Goal: Feedback & Contribution: Contribute content

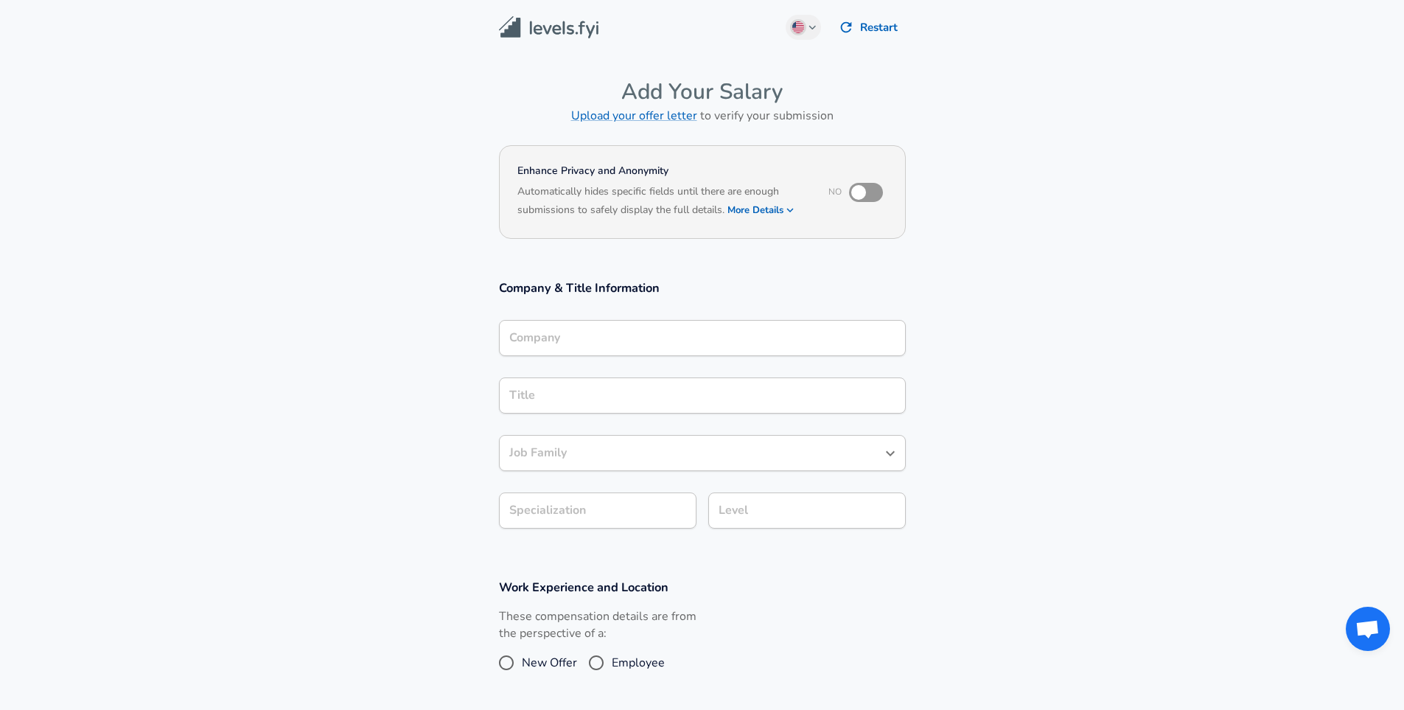
click at [754, 212] on button "More Details" at bounding box center [762, 210] width 68 height 21
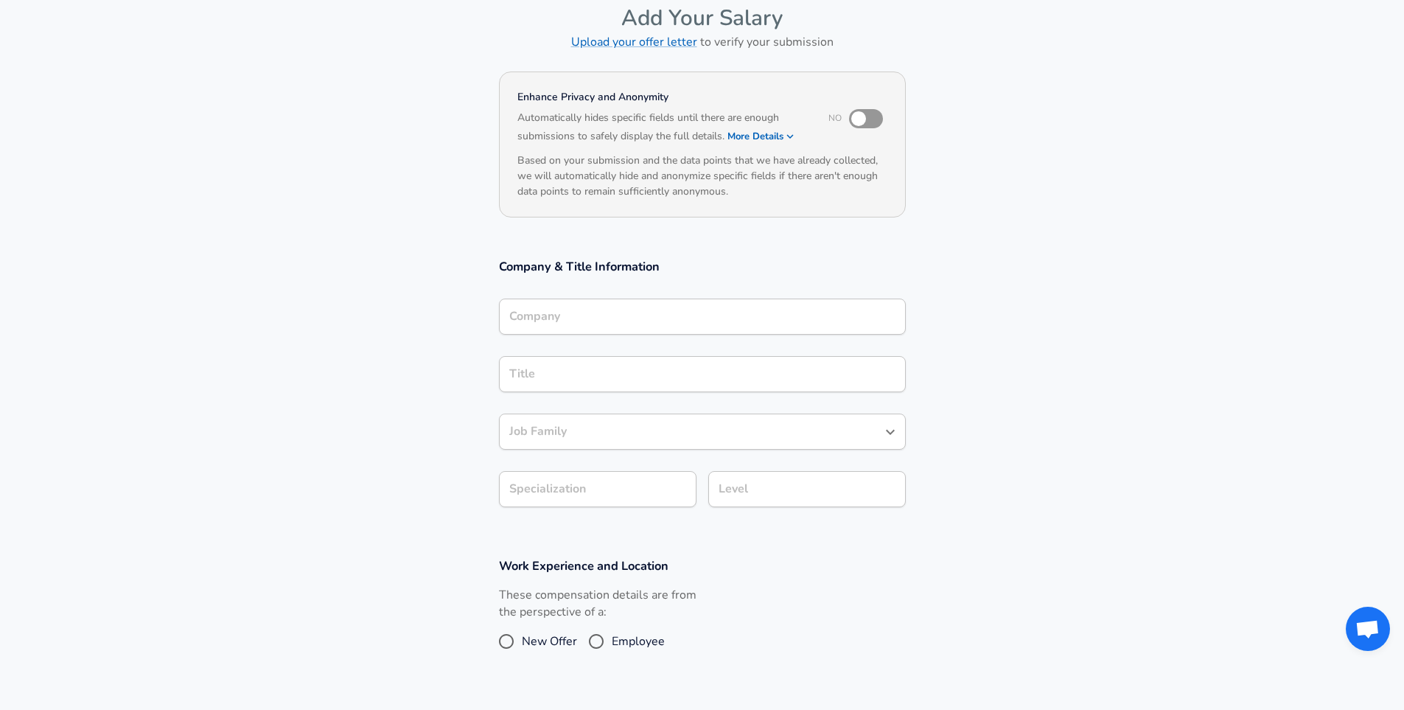
scroll to position [88, 0]
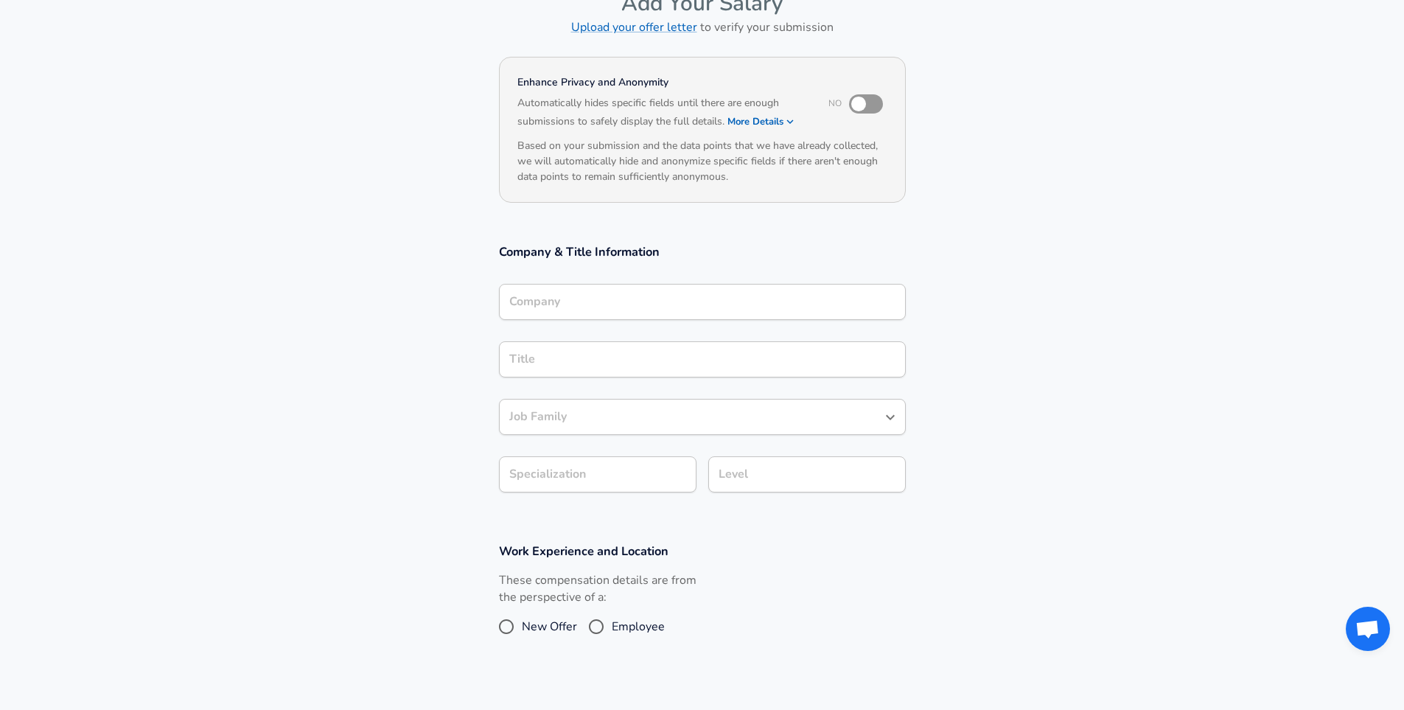
click at [750, 313] on input "Company" at bounding box center [703, 301] width 394 height 23
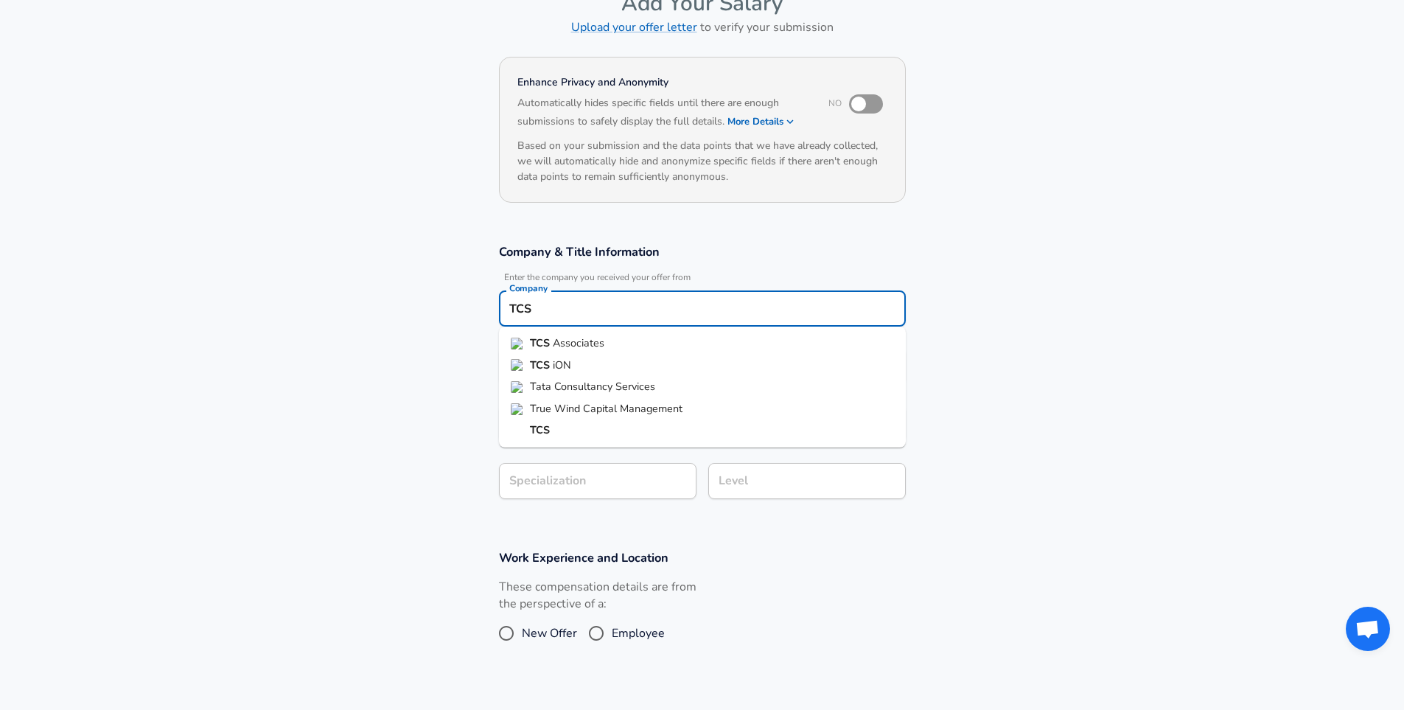
click at [577, 390] on span "Tata Consultancy Services" at bounding box center [592, 386] width 125 height 15
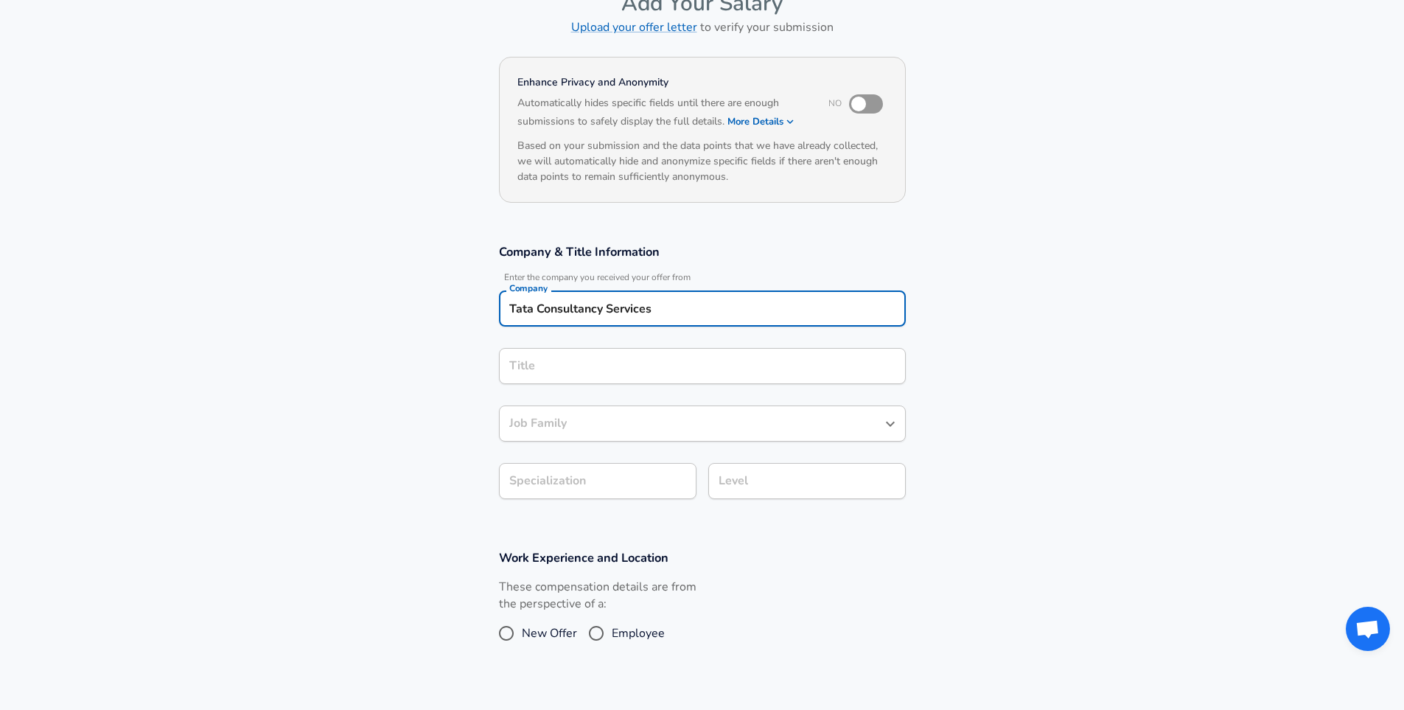
type input "Tata Consultancy Services"
click at [608, 366] on input "Title" at bounding box center [703, 366] width 394 height 23
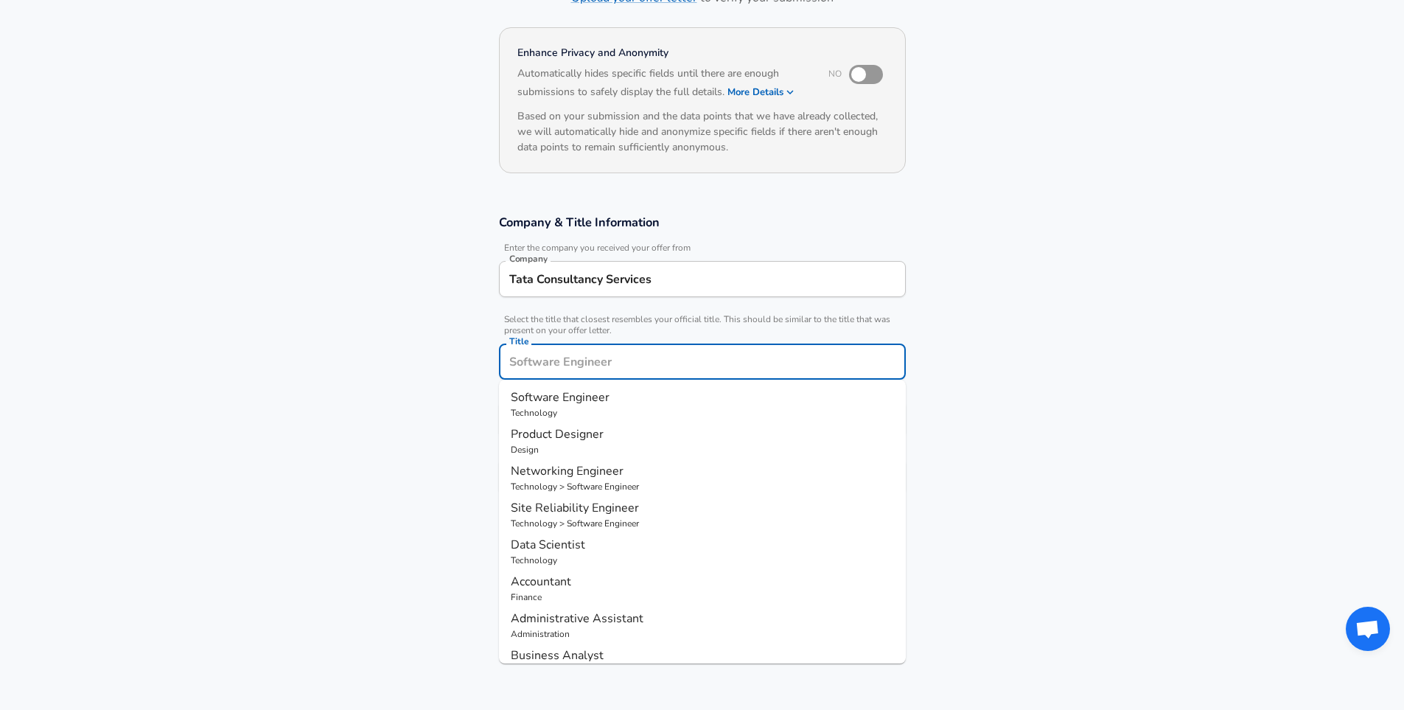
scroll to position [44, 0]
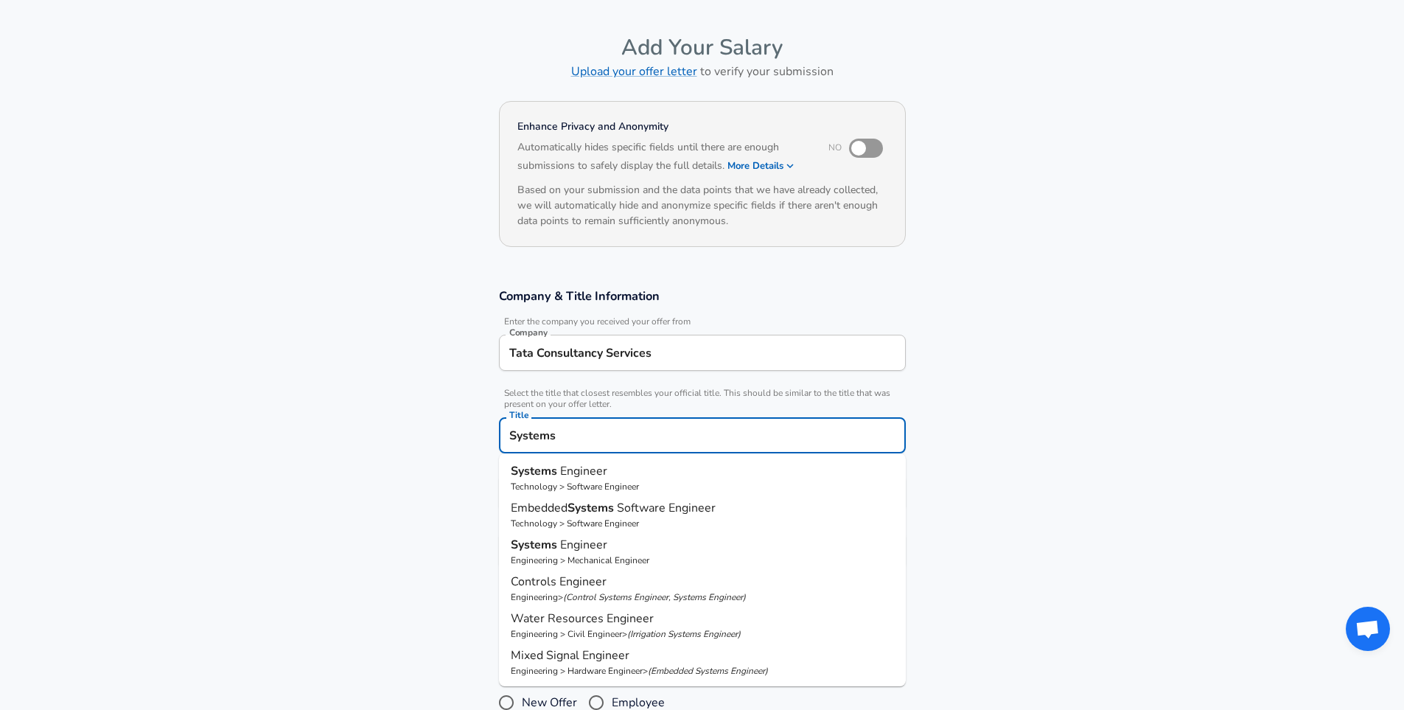
click at [665, 476] on p "Systems Engineer" at bounding box center [702, 471] width 383 height 18
type input "Systems Engineer"
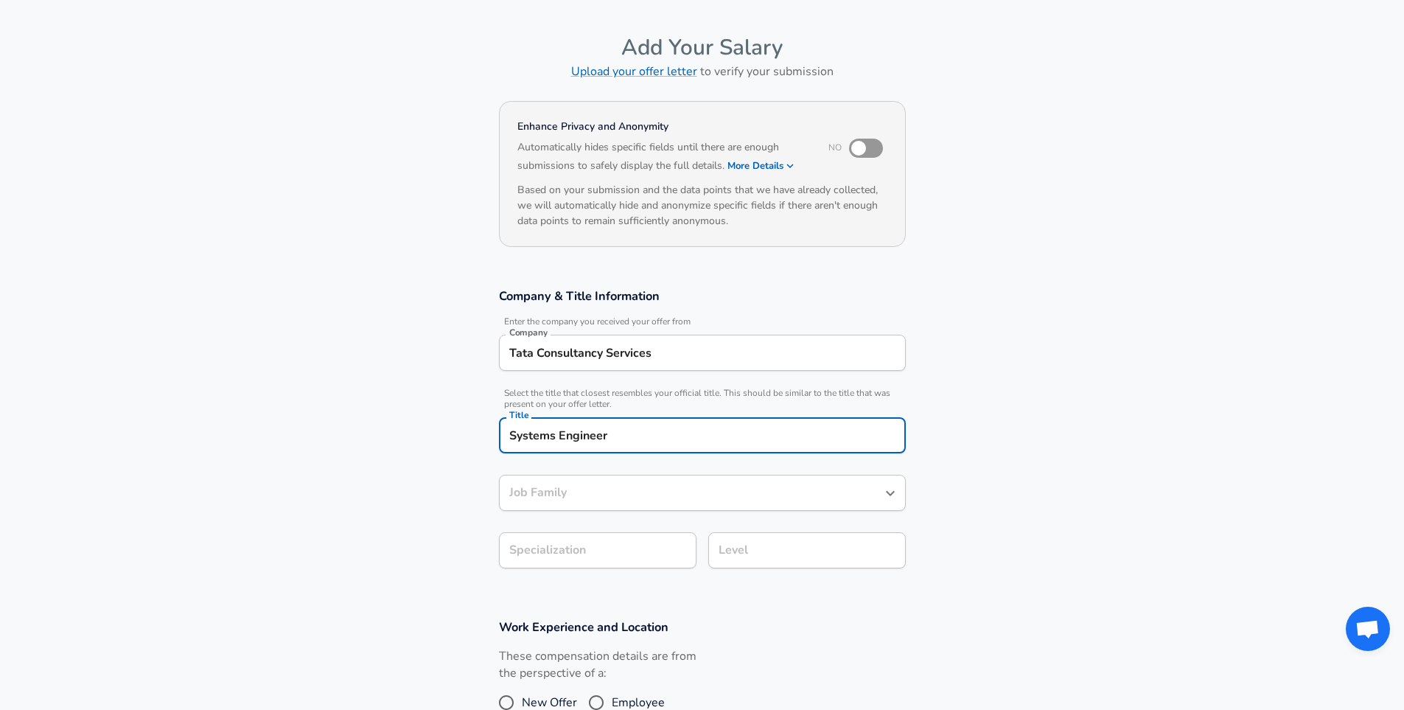
type input "Software Engineer"
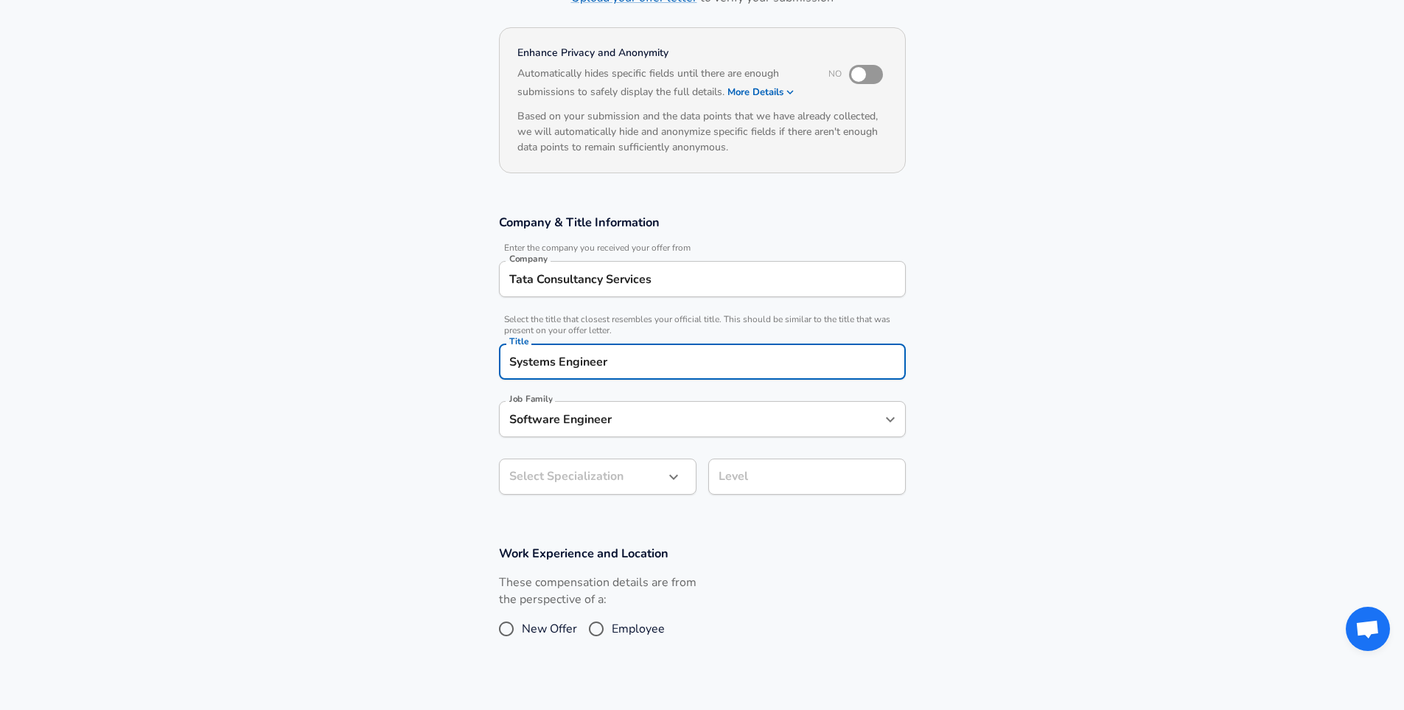
type input "Systems Engineer"
click at [653, 476] on body "English ([GEOGRAPHIC_DATA]) Change Restart Add Your Salary Upload your offer le…" at bounding box center [702, 237] width 1404 height 710
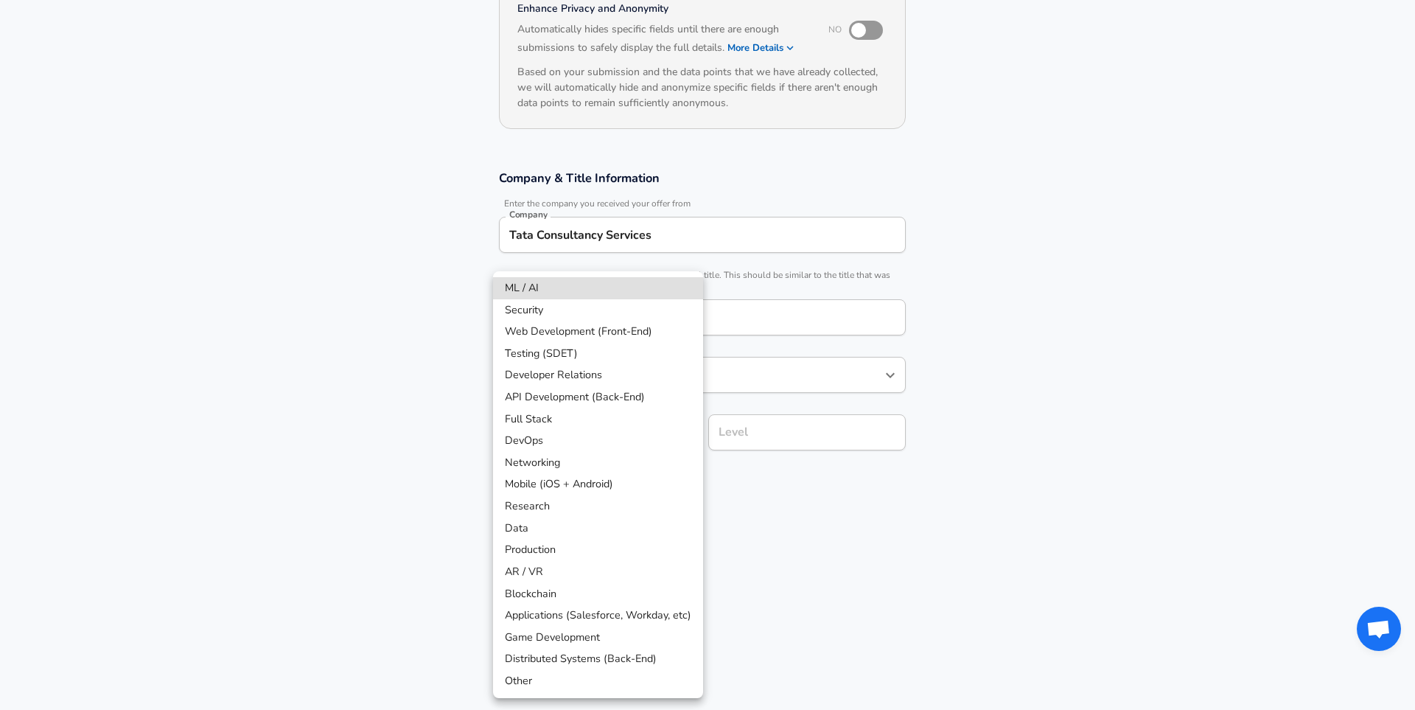
click at [582, 394] on li "API Development (Back-End)" at bounding box center [598, 397] width 210 height 22
type input "API Development (Back-End)"
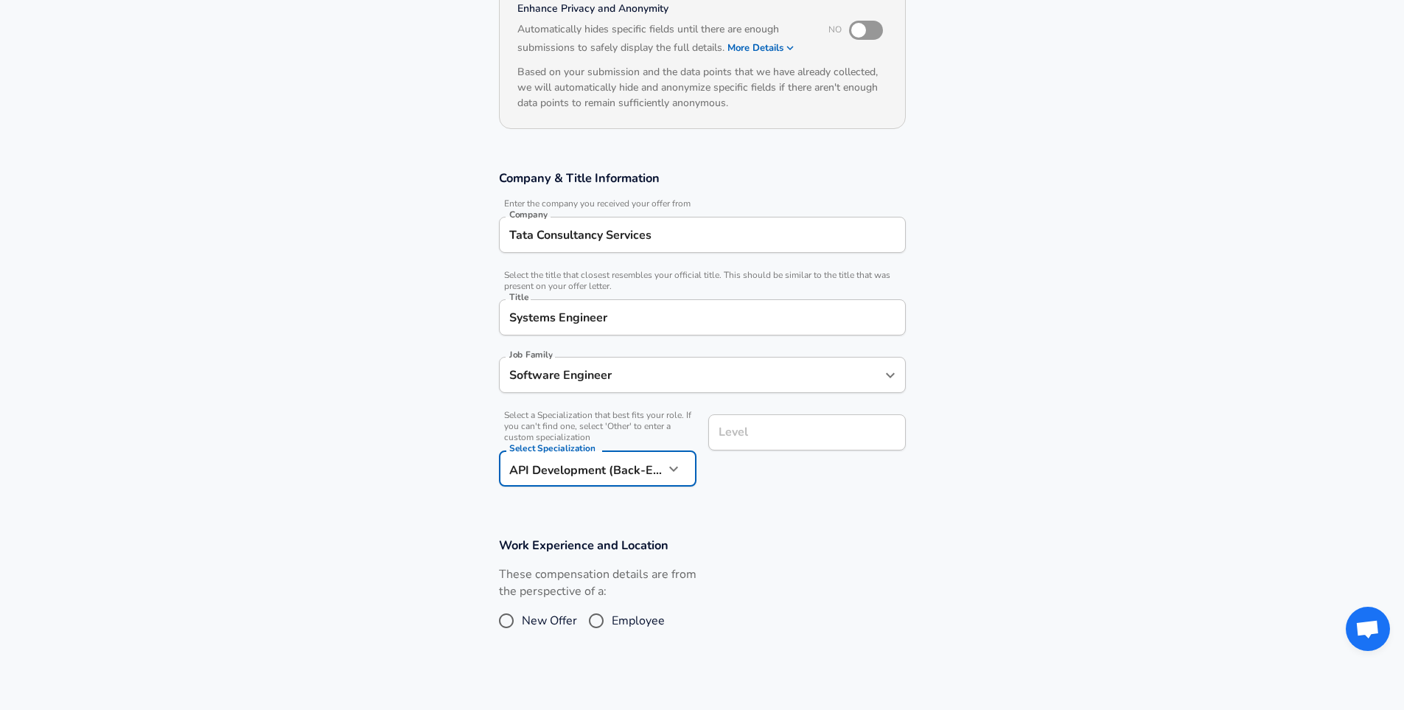
scroll to position [192, 0]
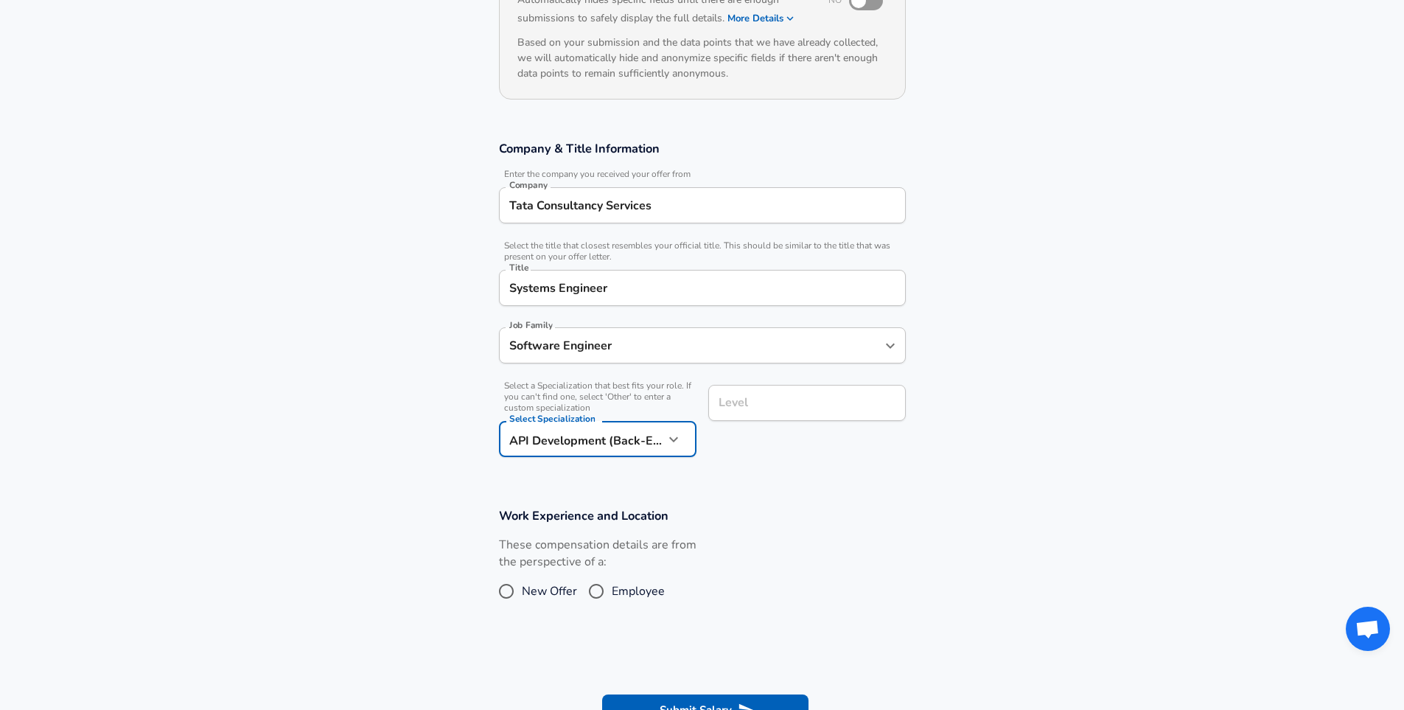
click at [779, 414] on input "Level" at bounding box center [807, 402] width 184 height 23
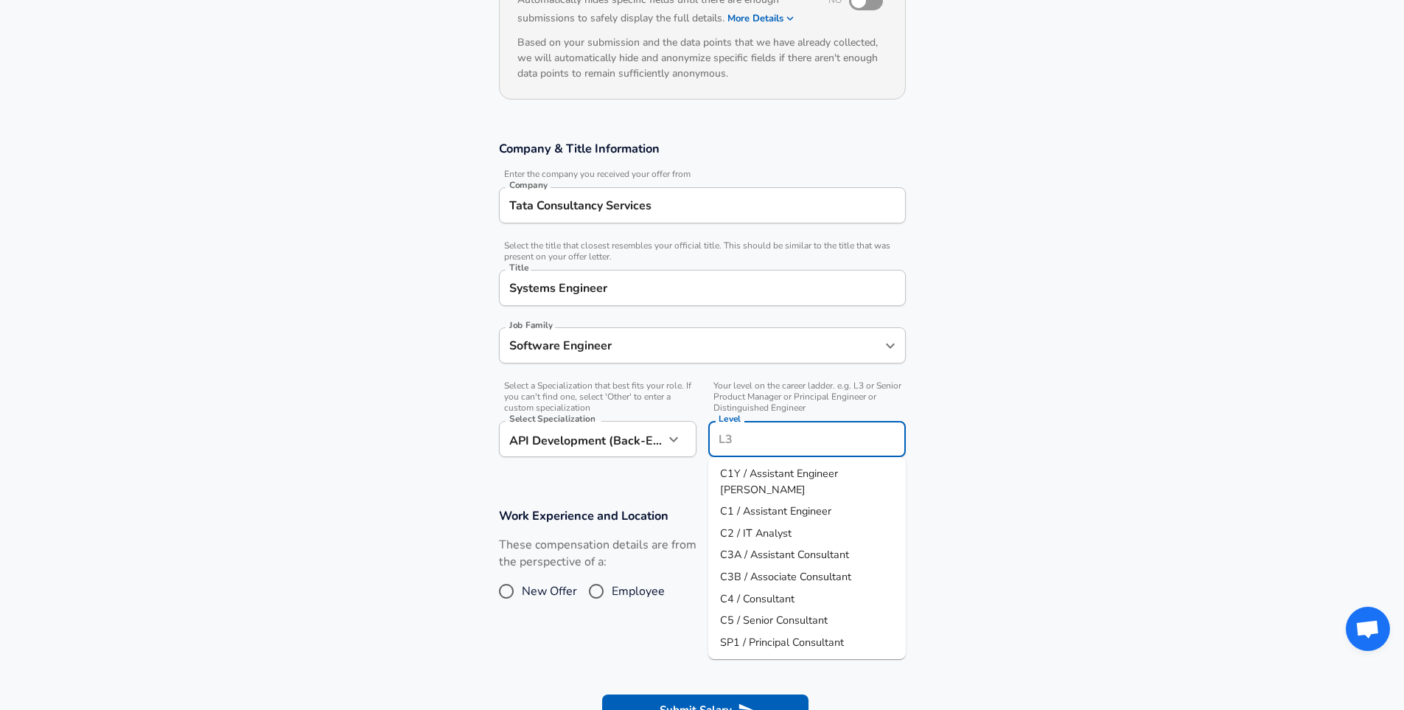
click at [795, 504] on span "C1 / Assistant Engineer" at bounding box center [775, 511] width 111 height 15
type input "C1 / Assistant Engineer"
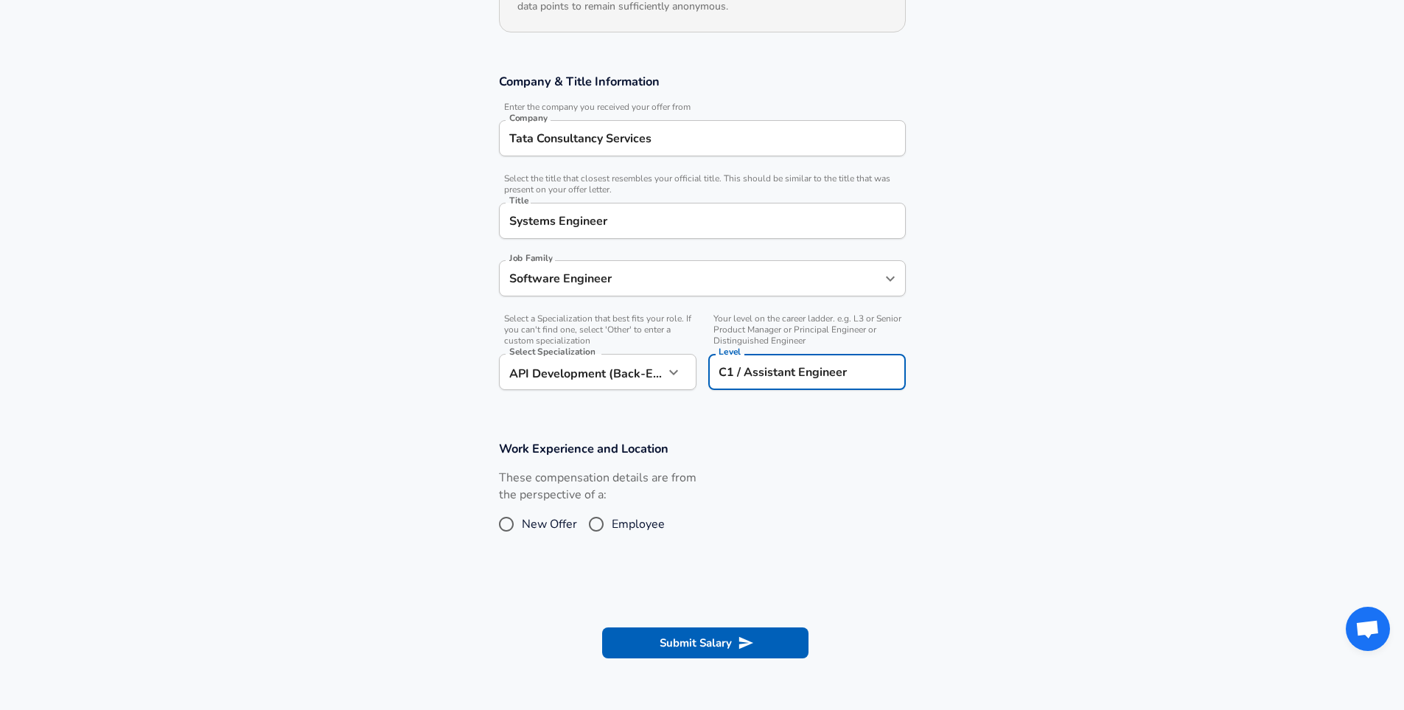
scroll to position [265, 0]
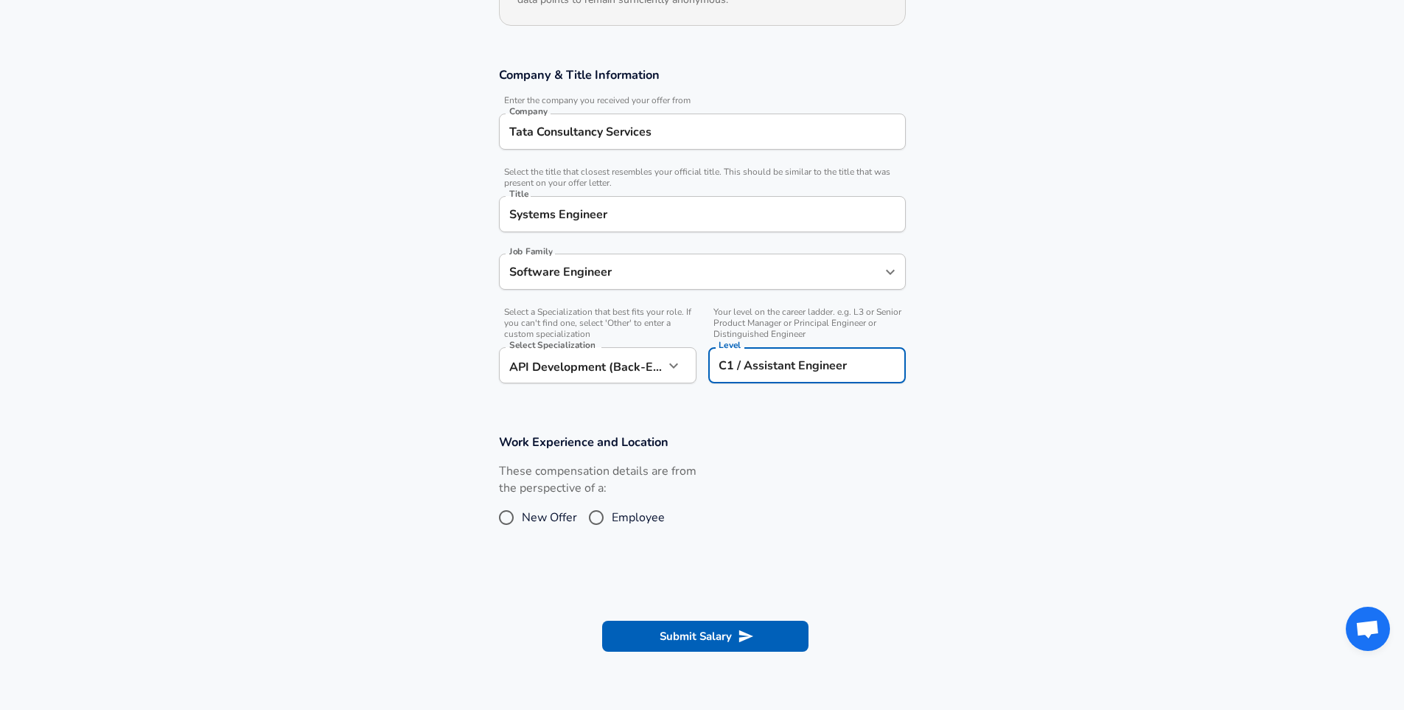
click at [558, 515] on span "New Offer" at bounding box center [549, 518] width 55 height 18
click at [522, 515] on input "New Offer" at bounding box center [506, 518] width 31 height 24
radio input "true"
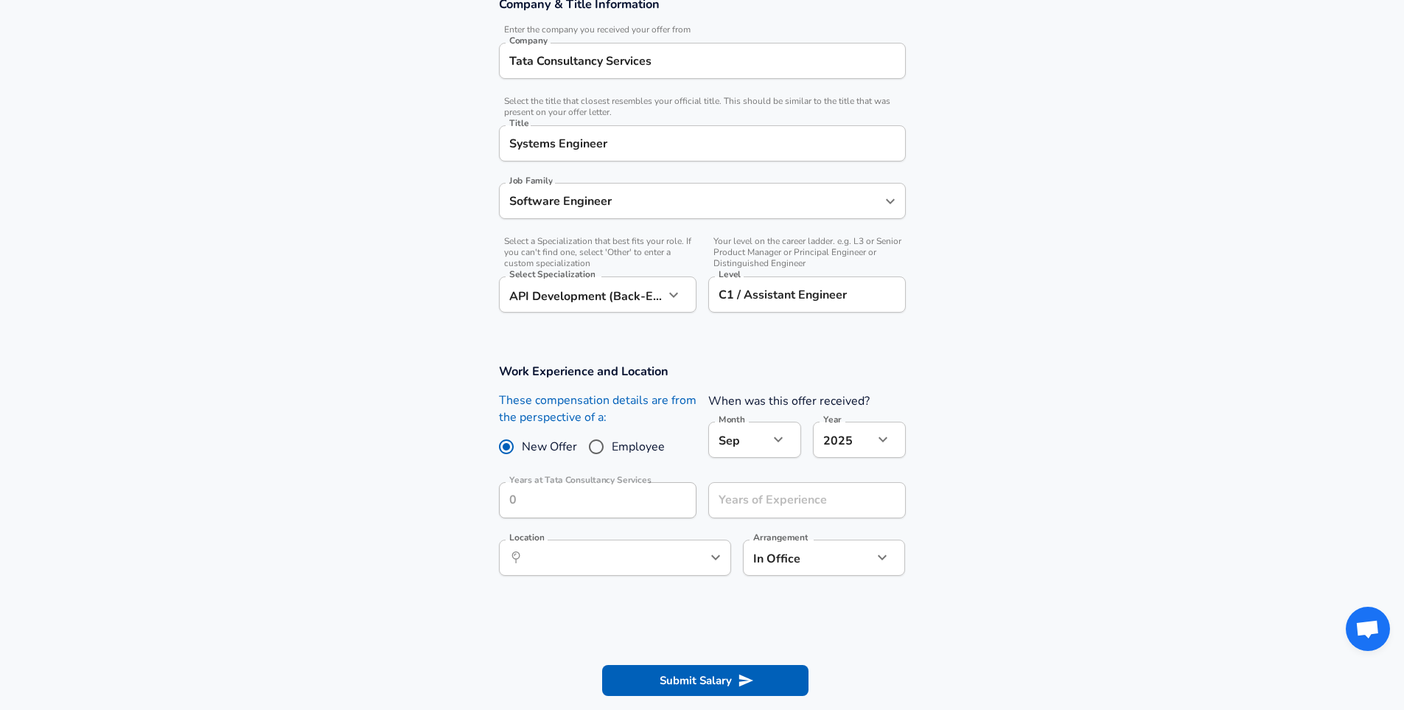
scroll to position [413, 0]
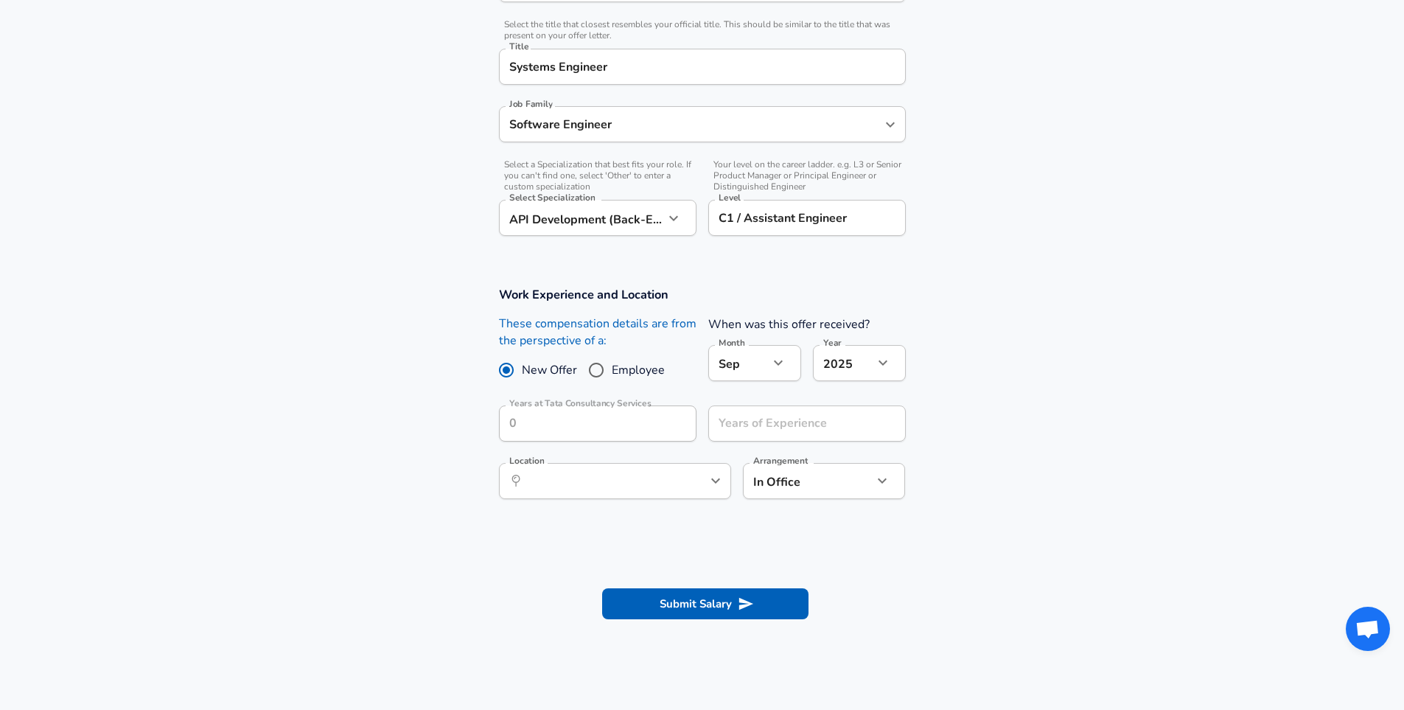
click at [786, 367] on icon "button" at bounding box center [779, 363] width 18 height 18
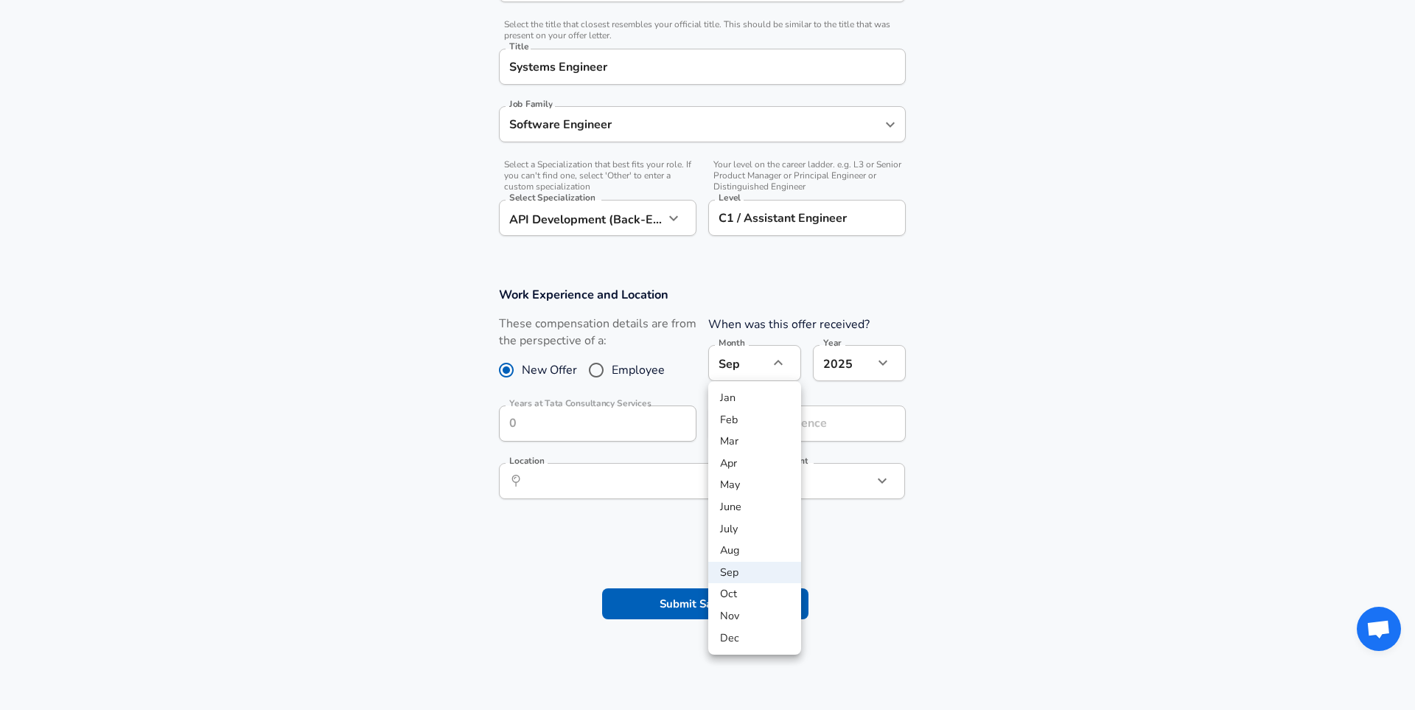
click at [750, 397] on li "Jan" at bounding box center [754, 398] width 93 height 22
type input "1"
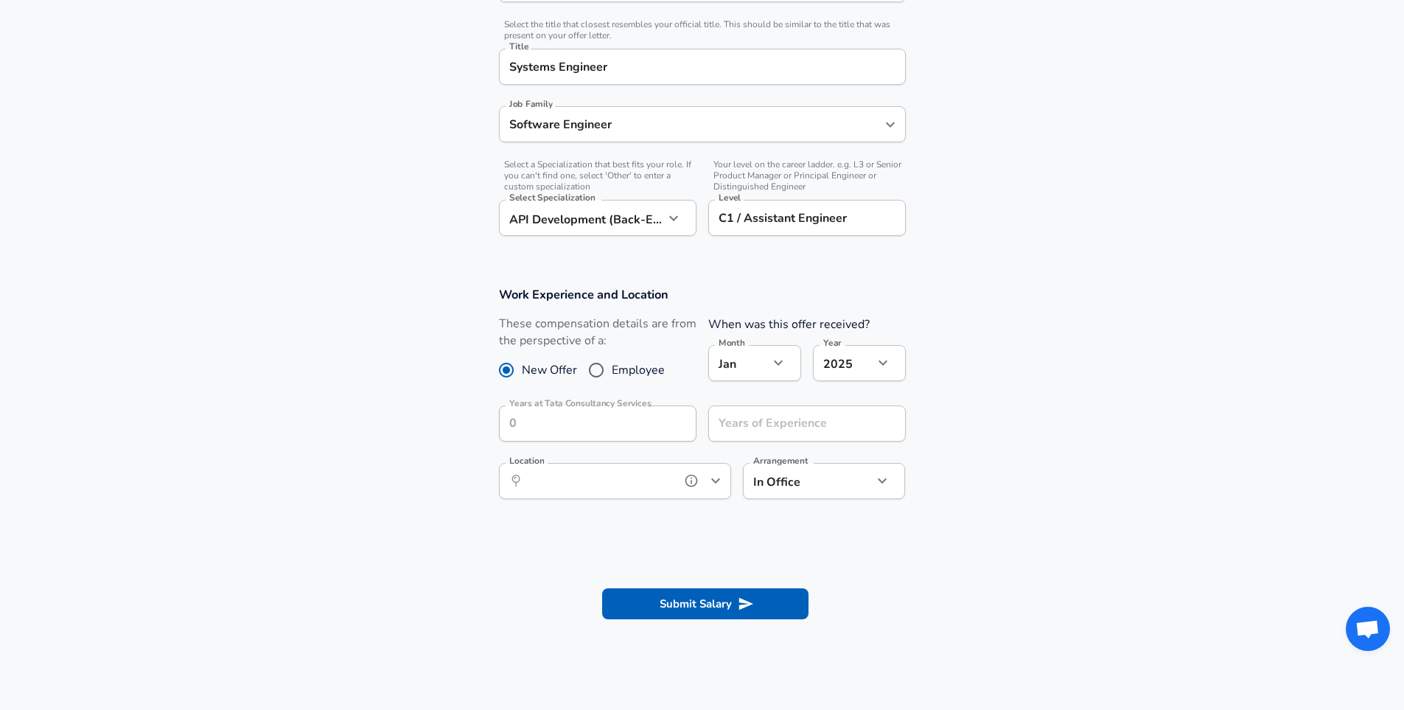
click at [647, 481] on input "Location" at bounding box center [598, 481] width 151 height 23
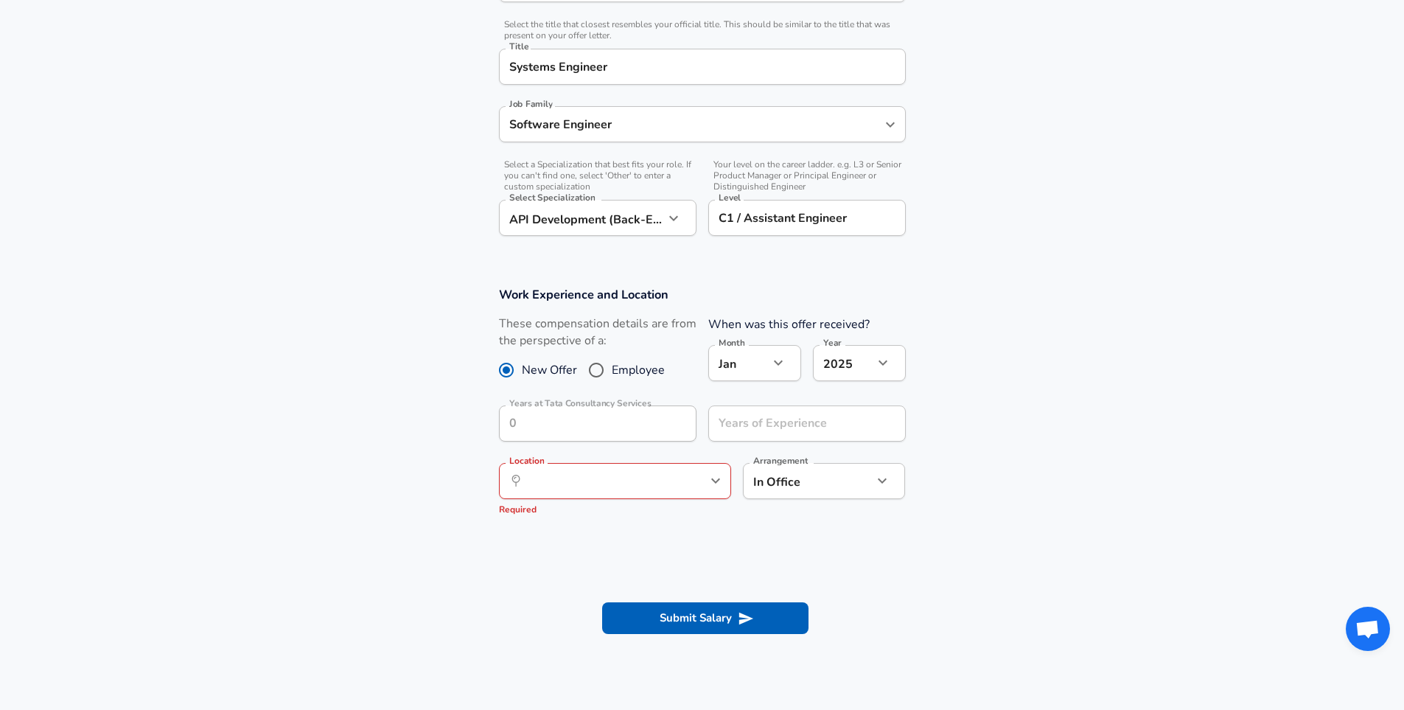
click at [916, 530] on section "Work Experience and Location These compensation details are from the perspectiv…" at bounding box center [702, 407] width 1404 height 277
click at [748, 427] on input "Years of Experience" at bounding box center [790, 423] width 165 height 36
type input "0"
click at [669, 471] on input "Location" at bounding box center [598, 481] width 151 height 23
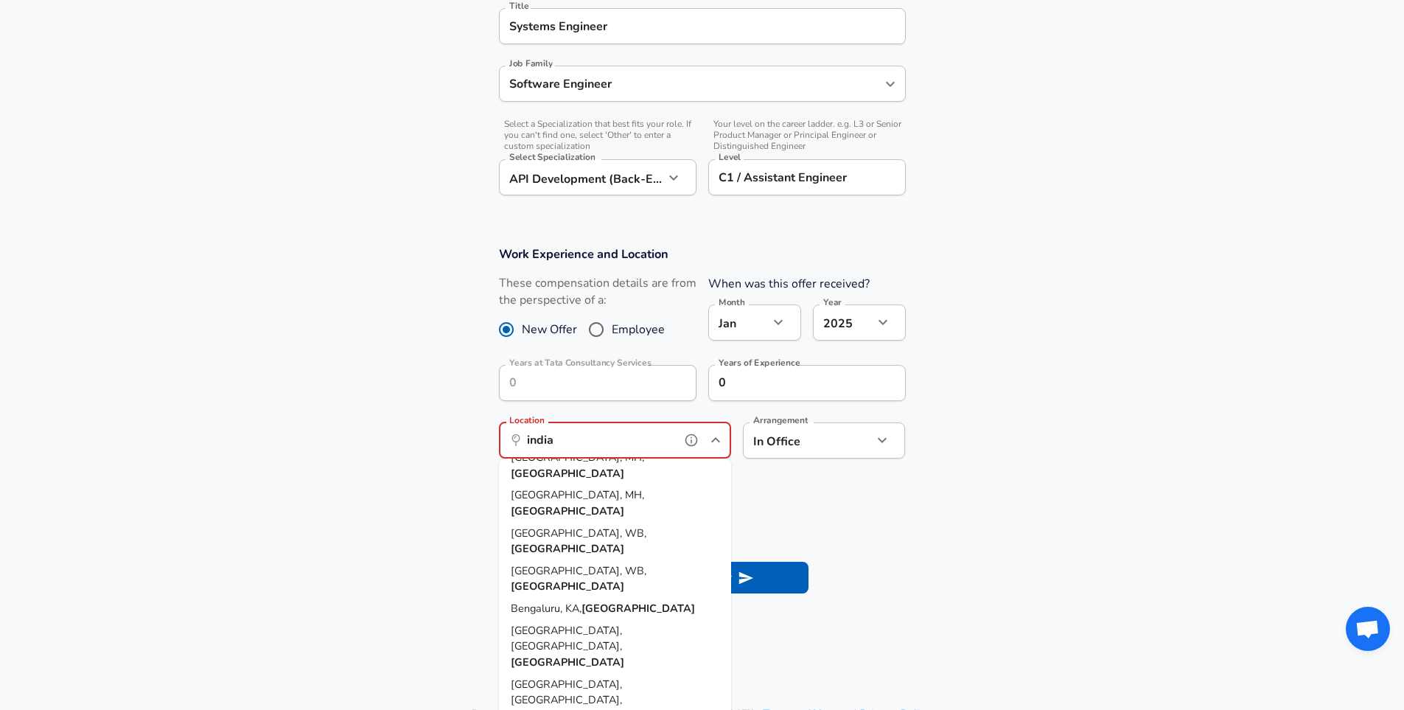
scroll to position [487, 0]
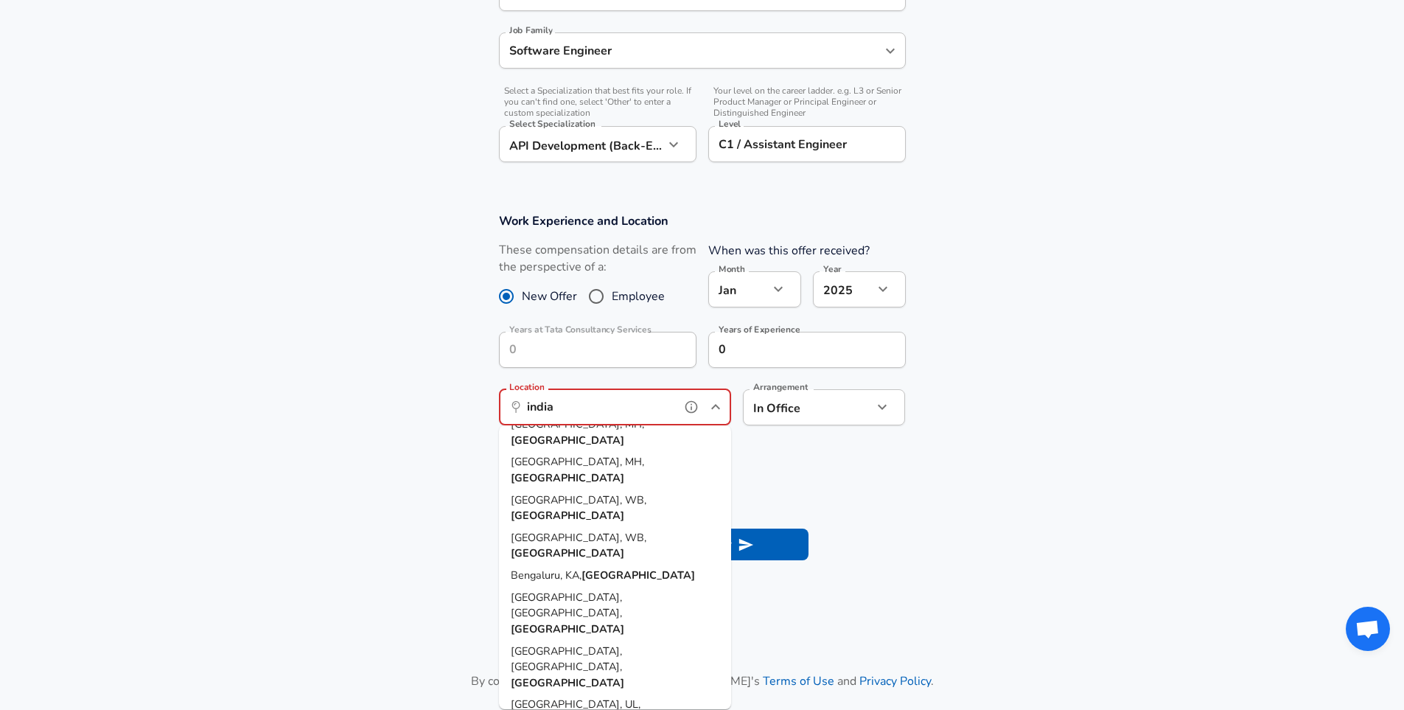
click at [613, 587] on li "[GEOGRAPHIC_DATA], [GEOGRAPHIC_DATA], [GEOGRAPHIC_DATA]" at bounding box center [615, 614] width 232 height 54
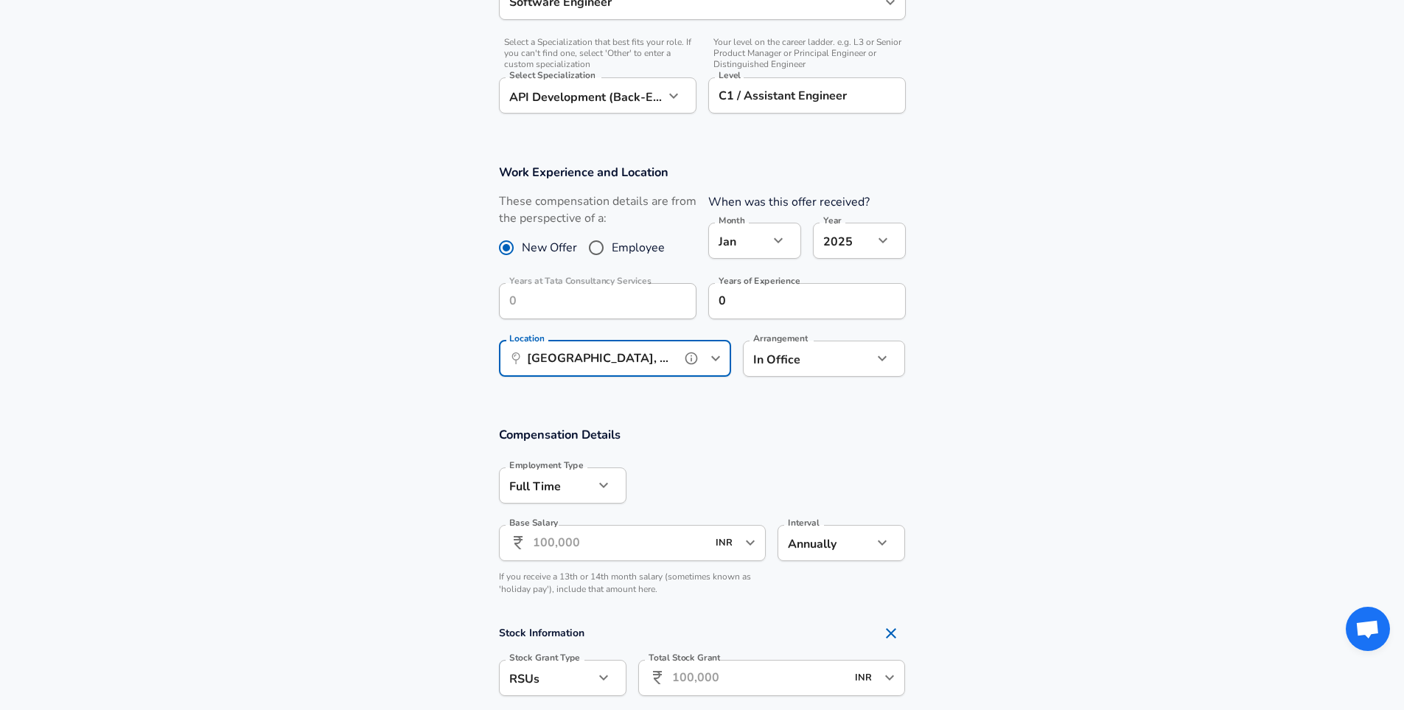
scroll to position [560, 0]
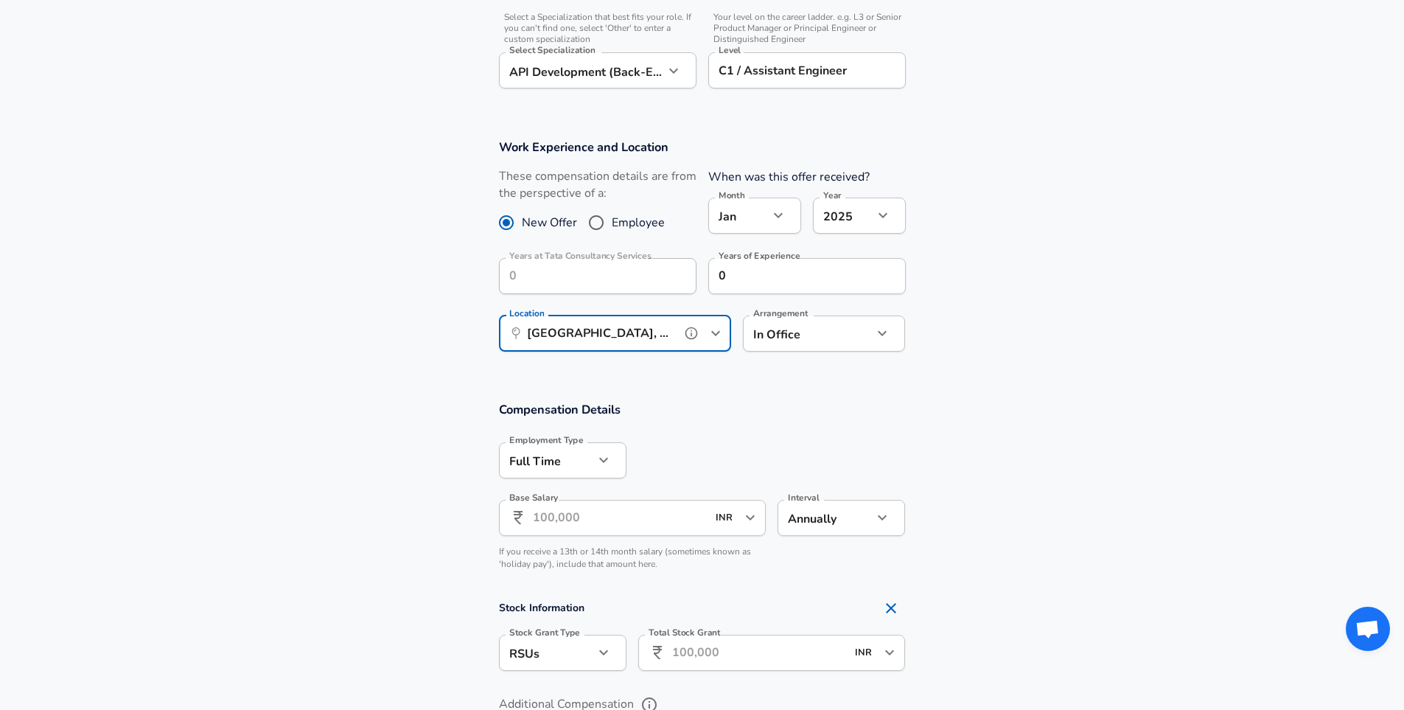
type input "[GEOGRAPHIC_DATA], [GEOGRAPHIC_DATA], [GEOGRAPHIC_DATA]"
click at [665, 512] on input "Base Salary" at bounding box center [620, 518] width 175 height 36
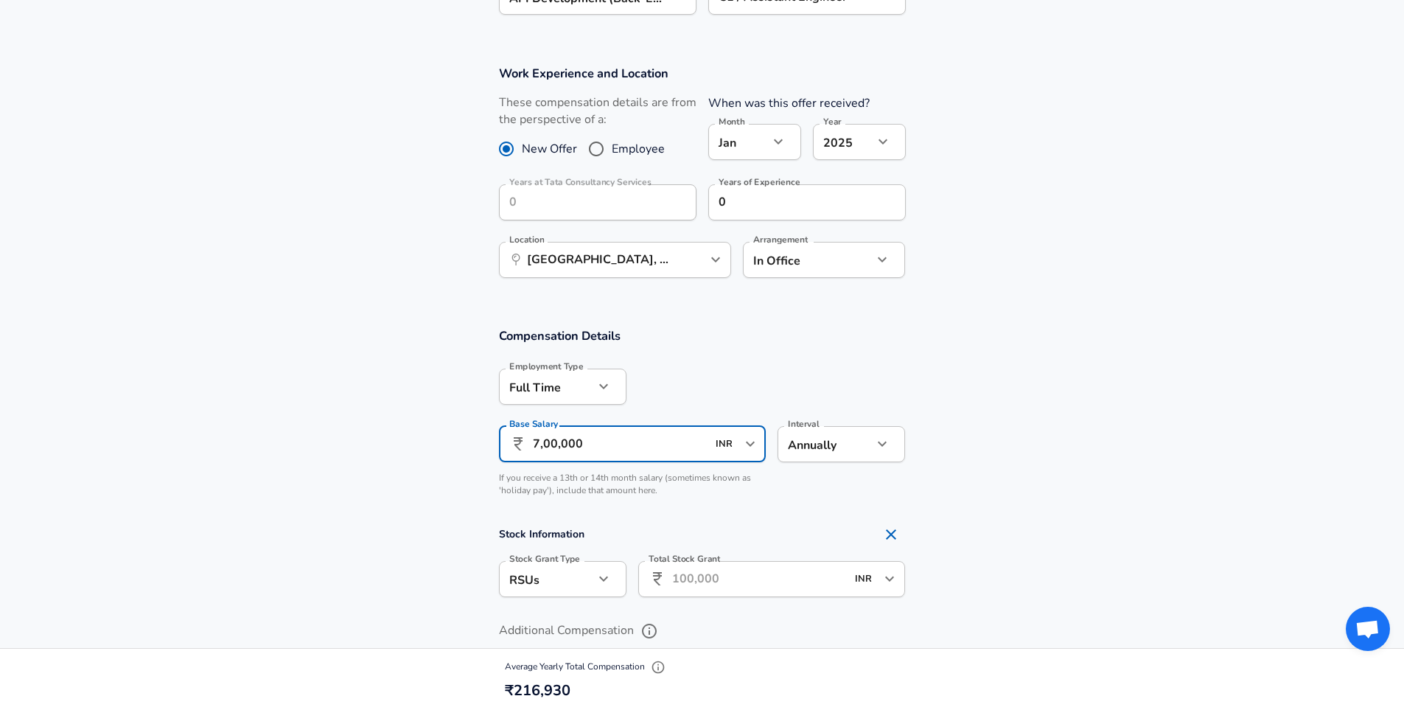
scroll to position [781, 0]
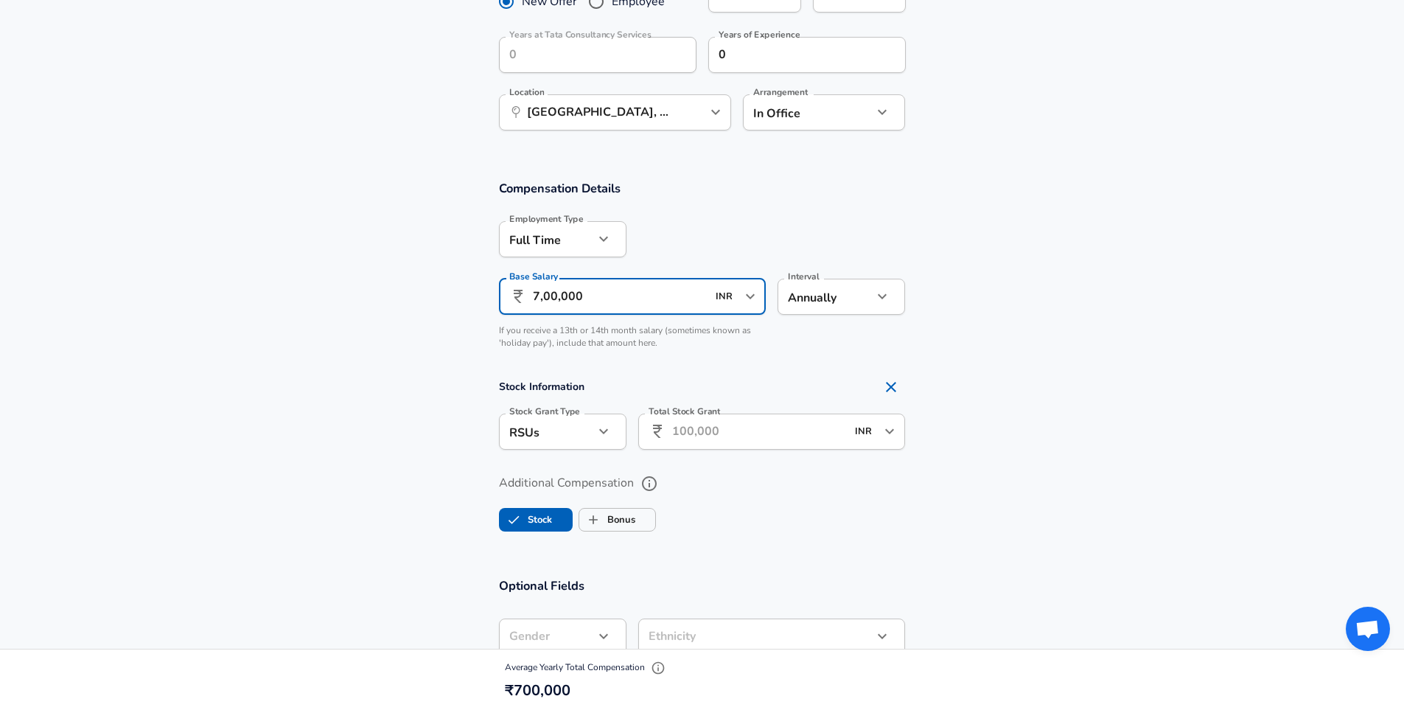
type input "7,00,000"
click at [892, 391] on icon "Remove Section" at bounding box center [891, 387] width 18 height 18
checkbox input "false"
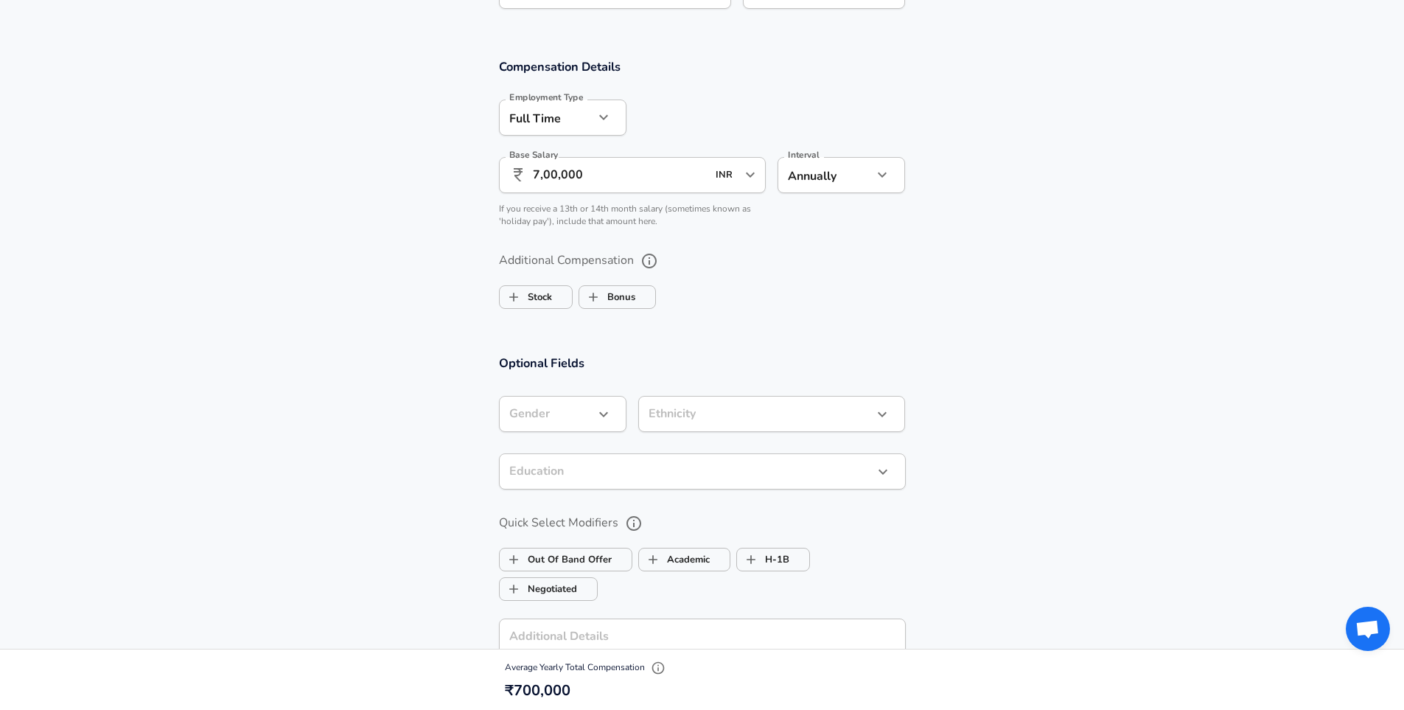
scroll to position [929, 0]
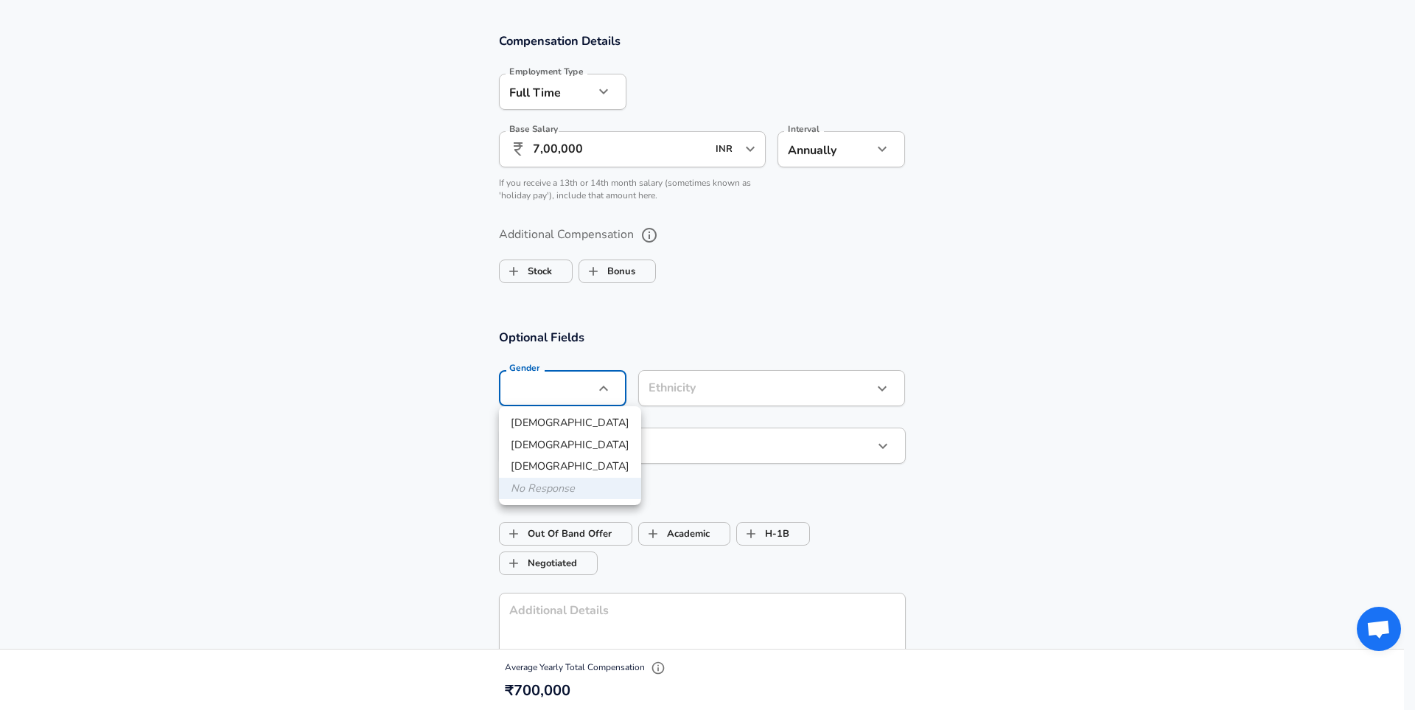
click at [562, 414] on li "[DEMOGRAPHIC_DATA]" at bounding box center [570, 423] width 142 height 22
type input "[DEMOGRAPHIC_DATA]"
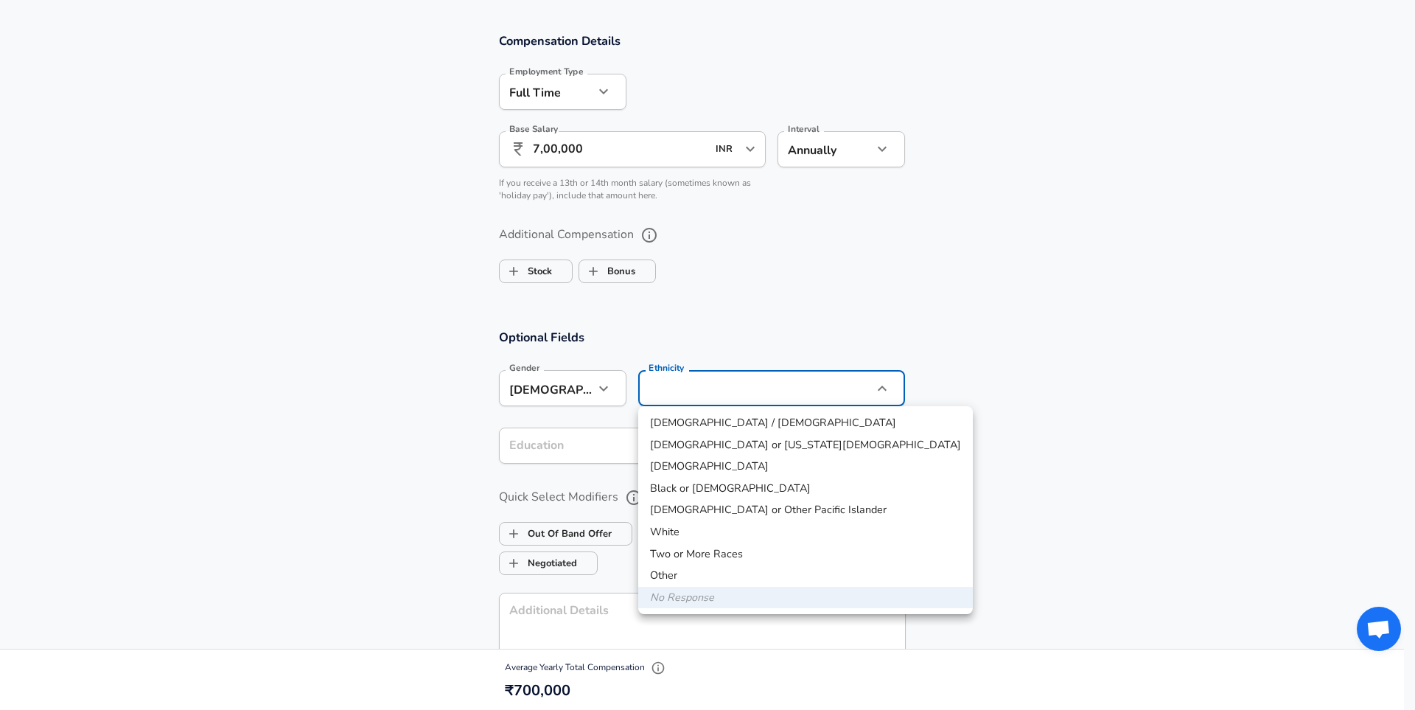
click at [700, 461] on li "[DEMOGRAPHIC_DATA]" at bounding box center [805, 467] width 335 height 22
type input "[DEMOGRAPHIC_DATA]"
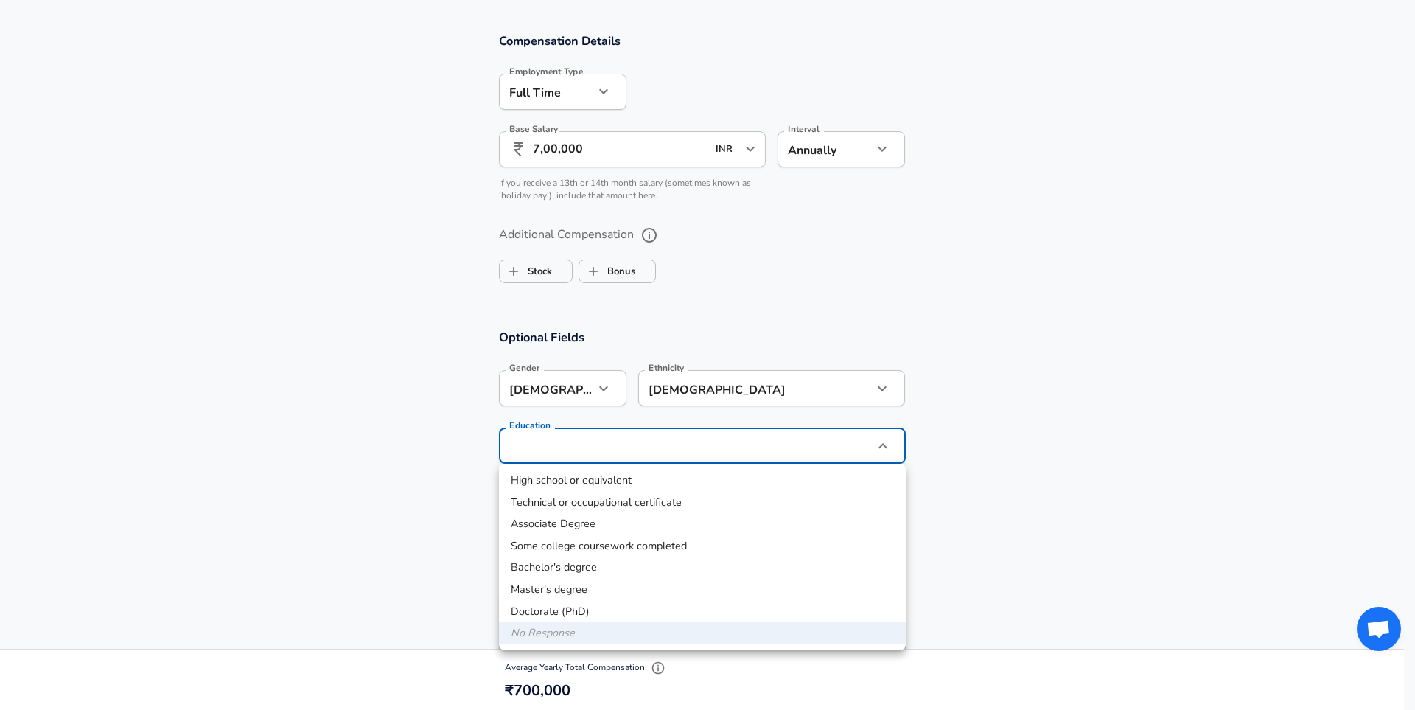
click at [583, 569] on li "Bachelor's degree" at bounding box center [702, 568] width 407 height 22
type input "Bachelors degree"
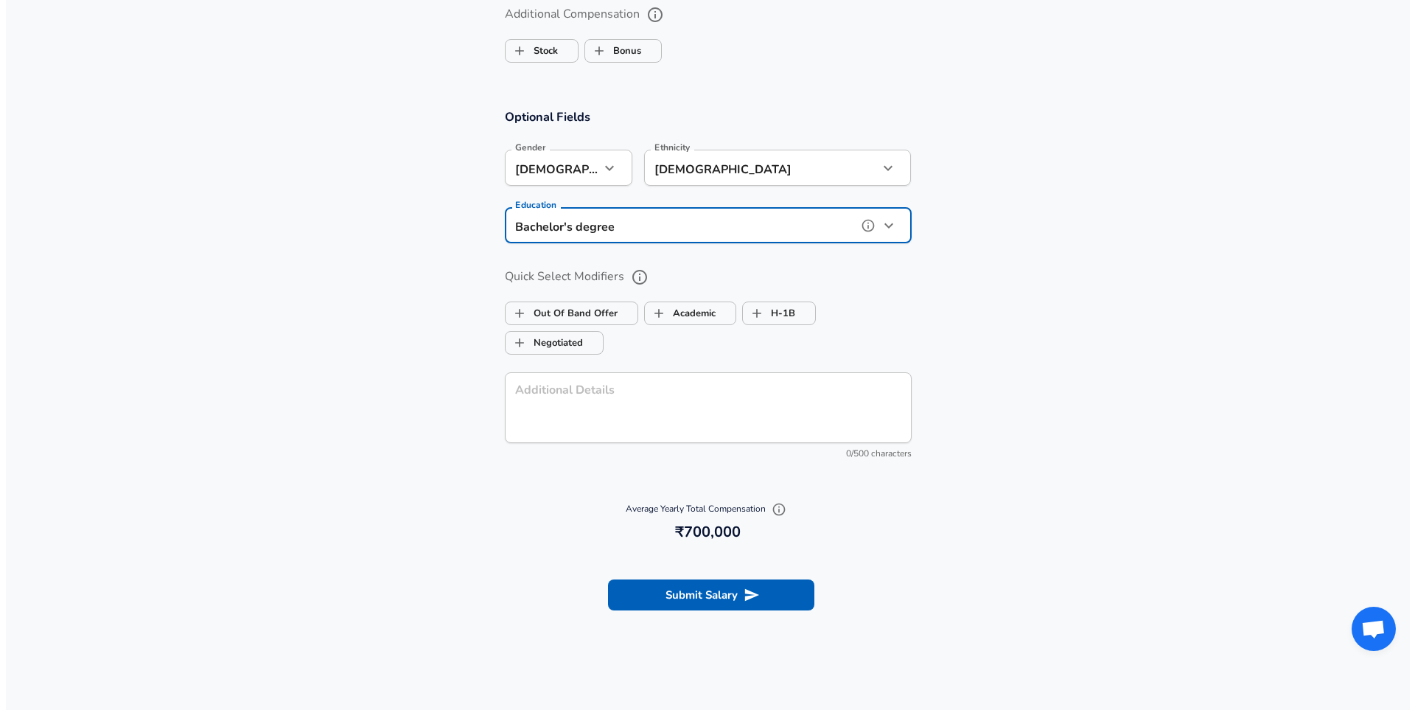
scroll to position [1150, 0]
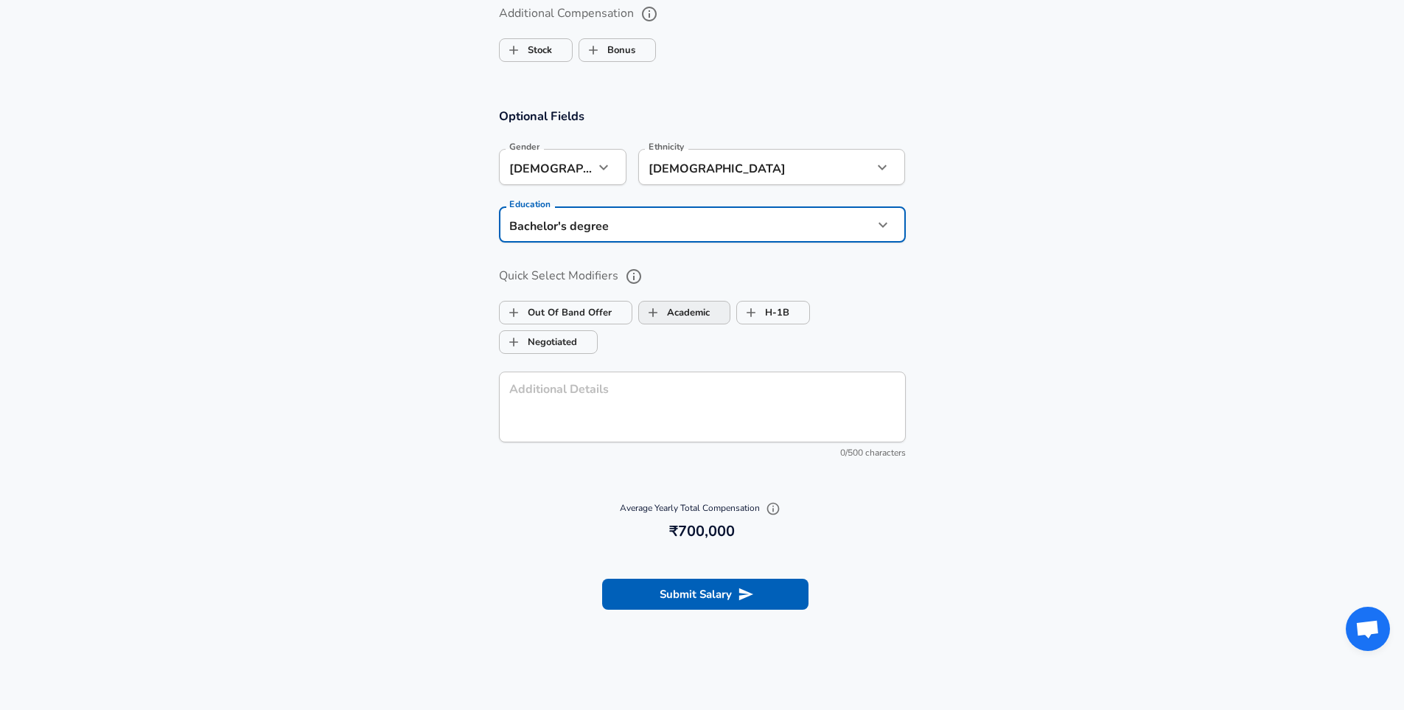
click at [700, 307] on label "Academic" at bounding box center [674, 313] width 71 height 28
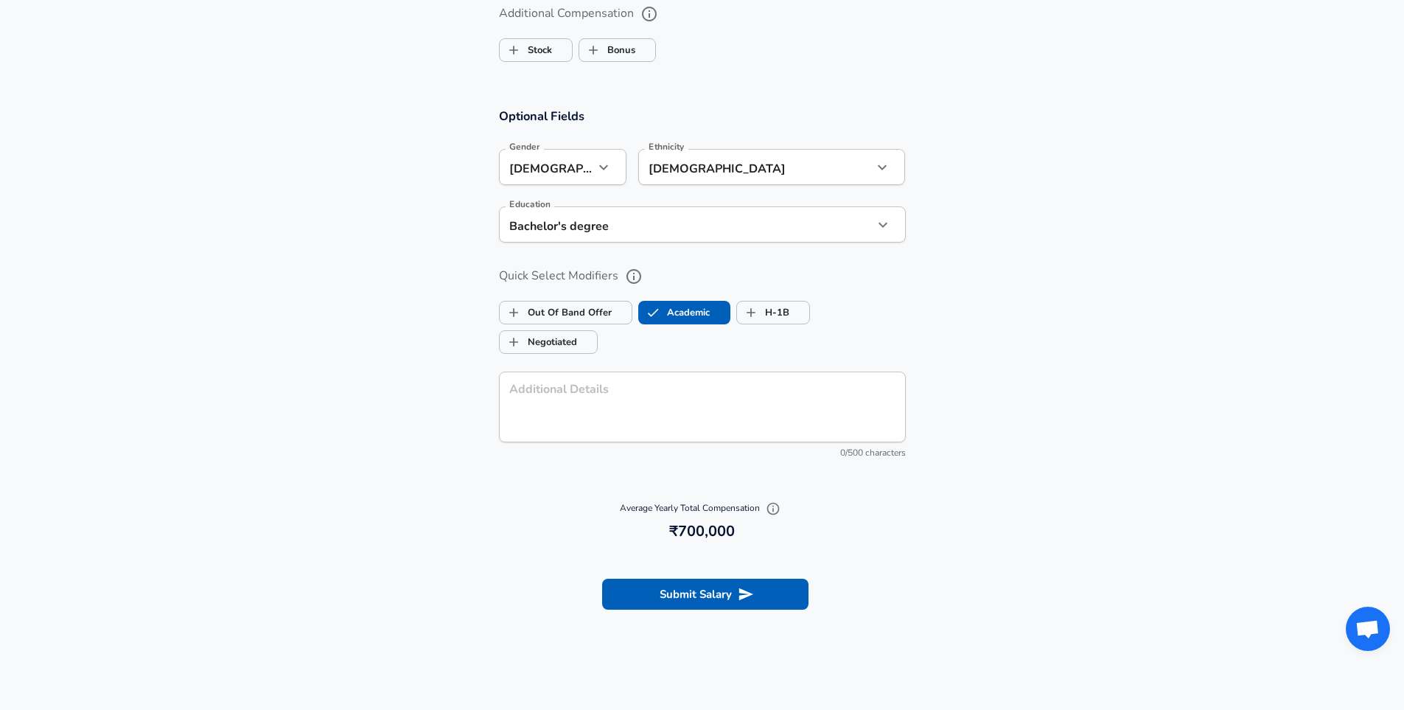
click at [632, 272] on icon "help" at bounding box center [634, 277] width 18 height 18
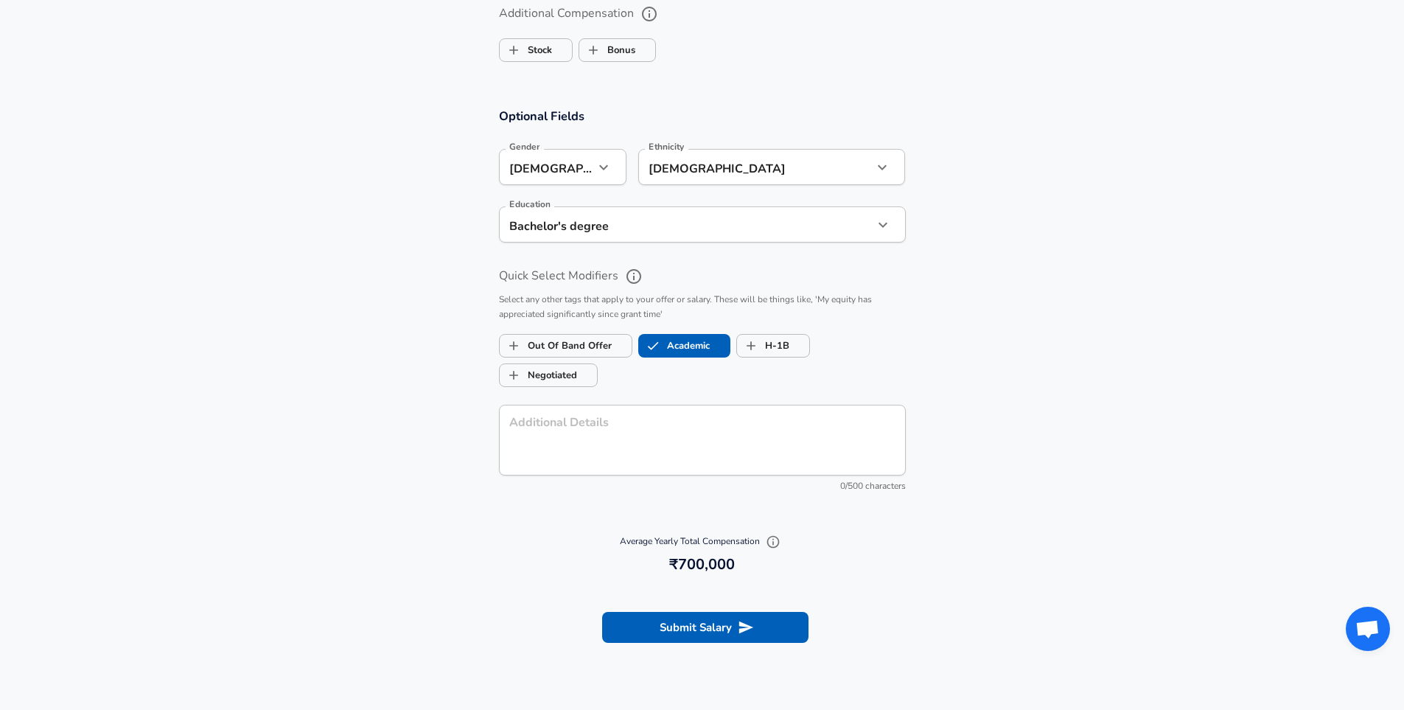
click at [674, 341] on label "Academic" at bounding box center [674, 346] width 71 height 28
checkbox input "false"
click at [704, 638] on button "Submit Salary" at bounding box center [705, 627] width 206 height 31
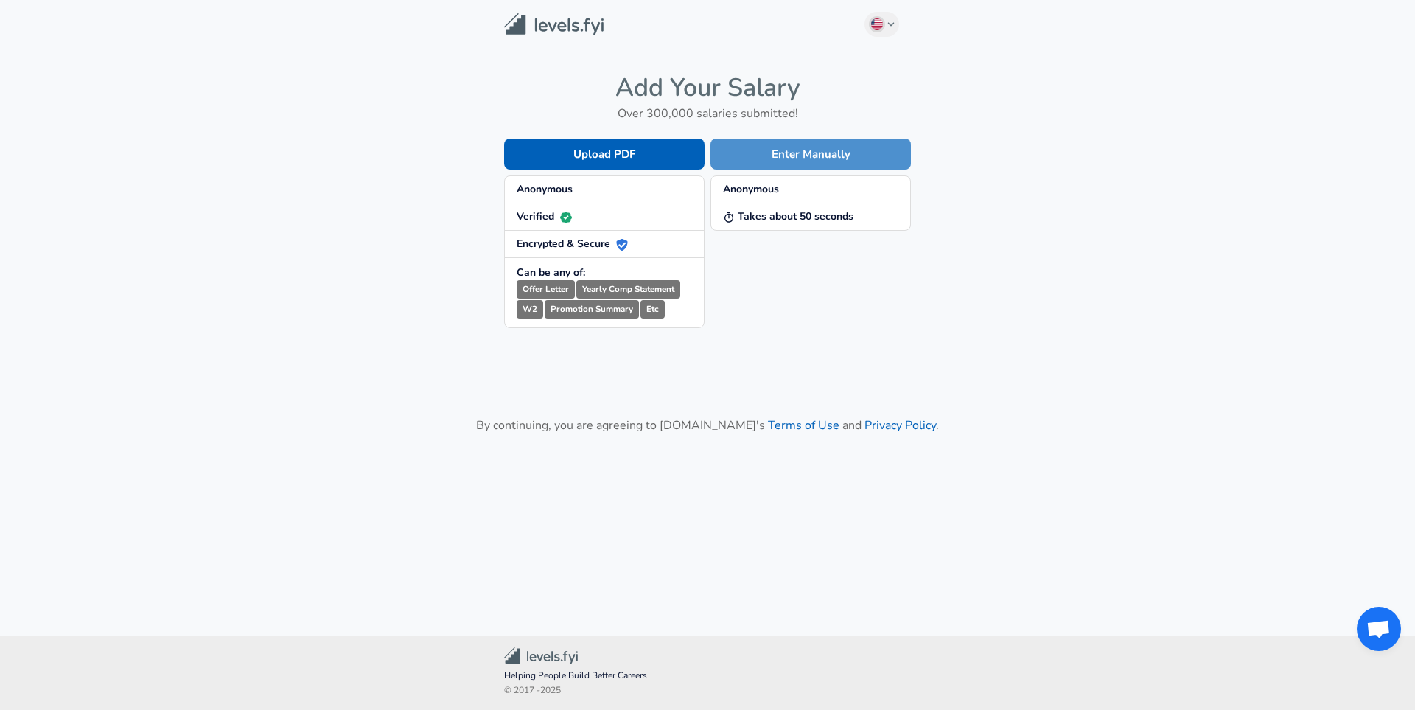
click at [771, 143] on button "Enter Manually" at bounding box center [811, 154] width 201 height 31
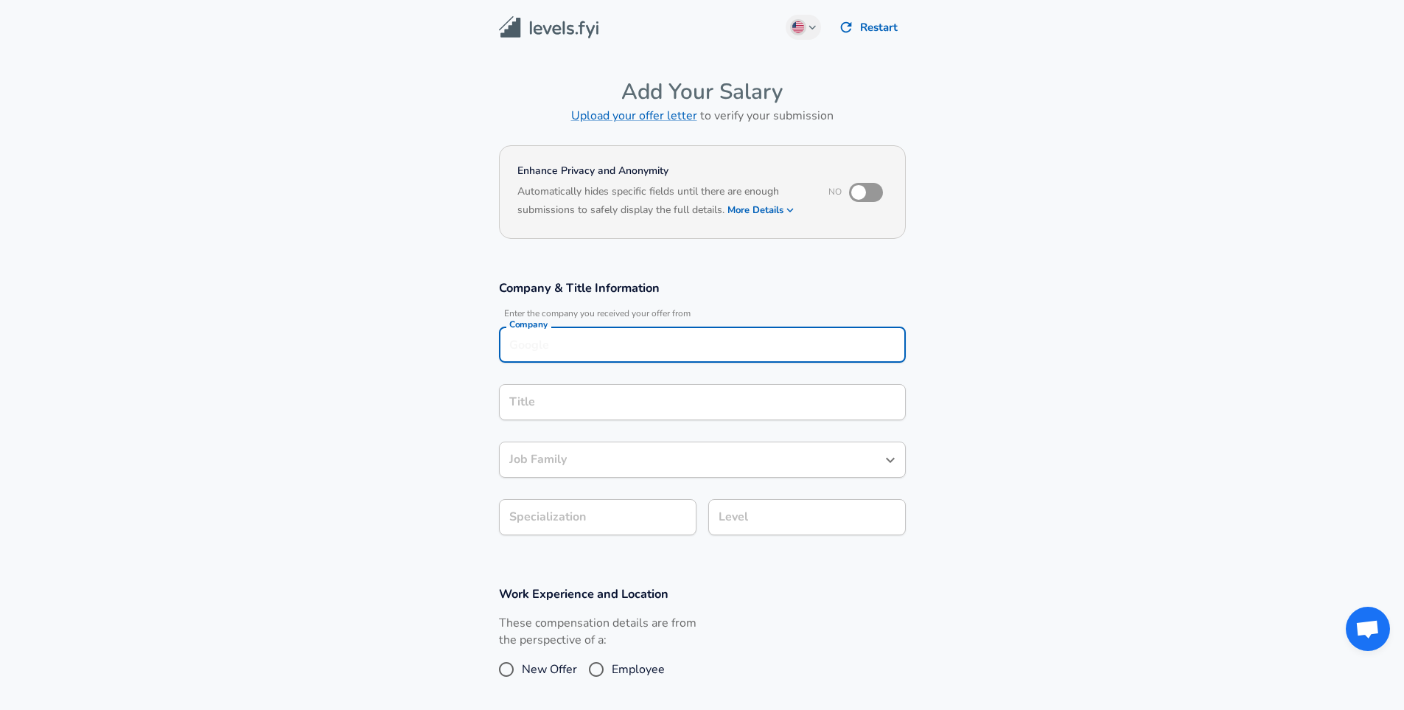
scroll to position [15, 0]
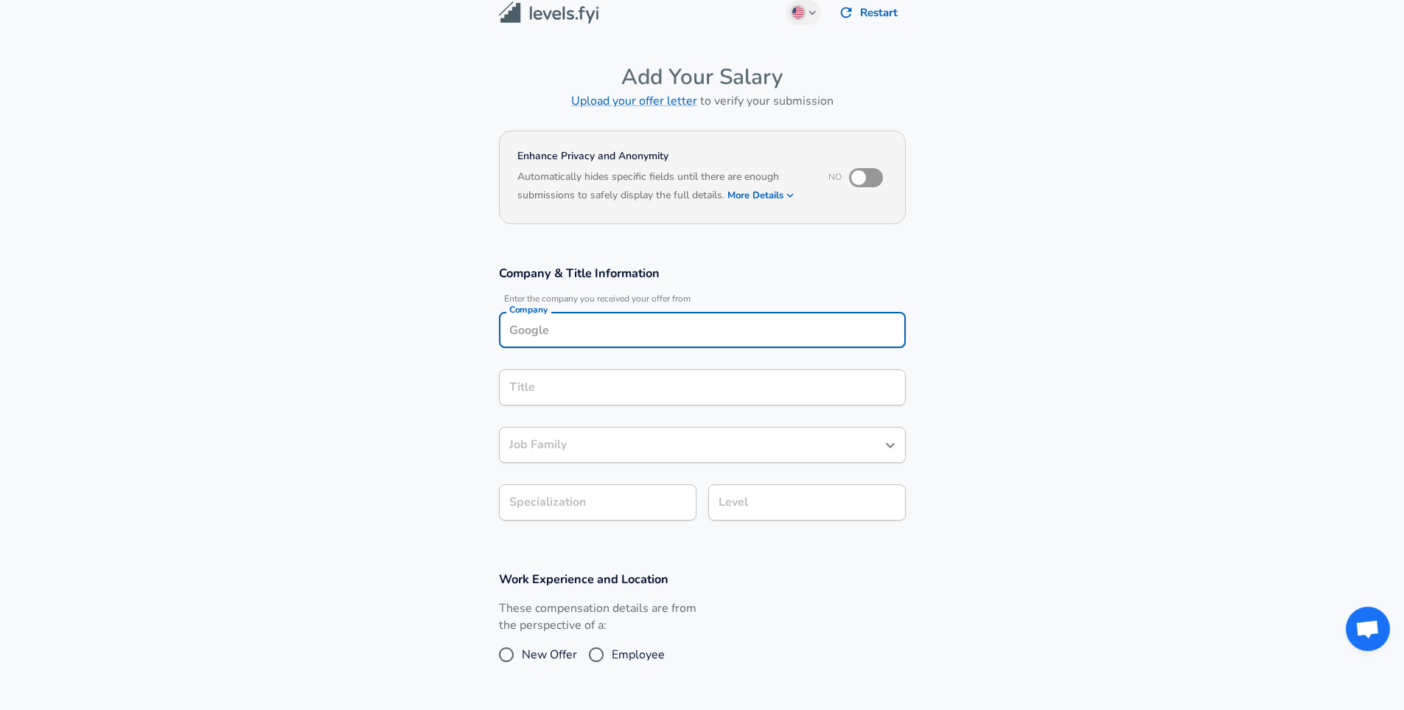
click at [683, 346] on div "Company" at bounding box center [702, 330] width 407 height 36
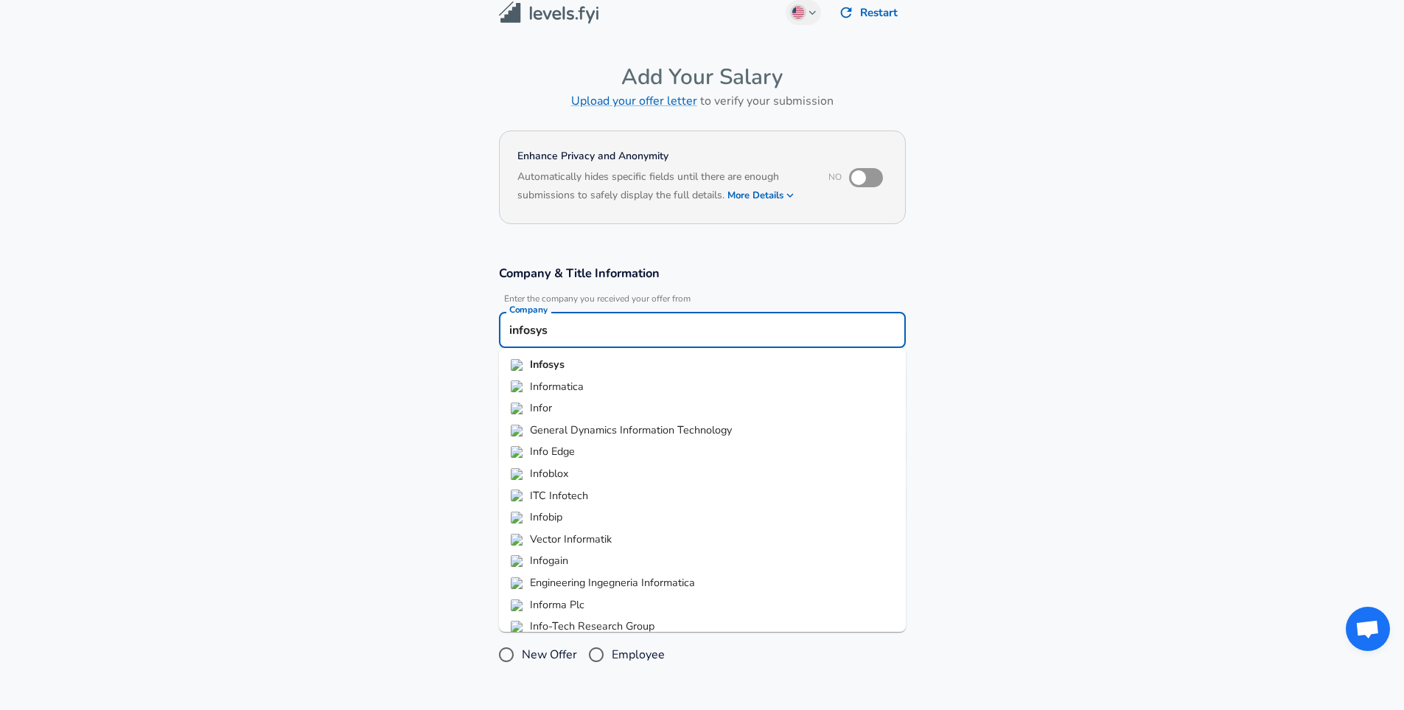
click at [638, 361] on li "Infosys" at bounding box center [702, 365] width 407 height 22
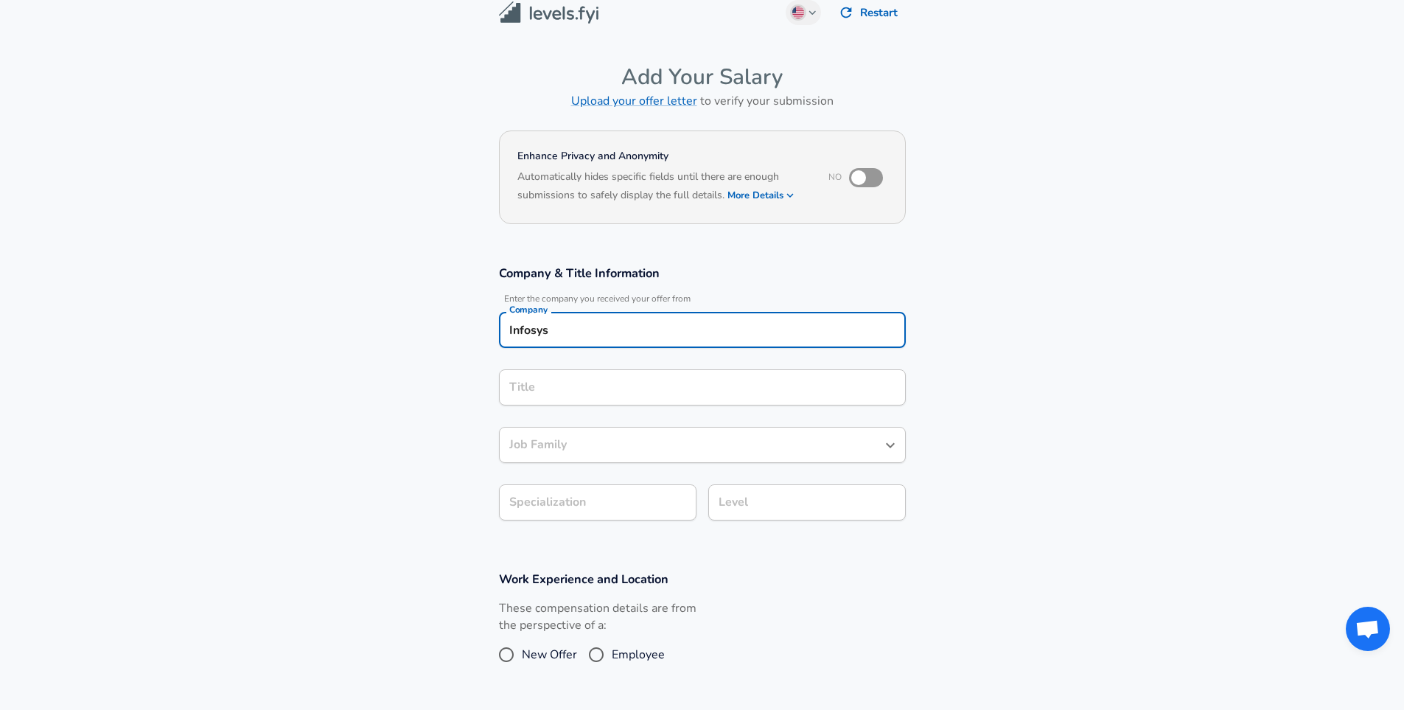
type input "Infosys"
click at [635, 384] on input "Title" at bounding box center [703, 387] width 394 height 23
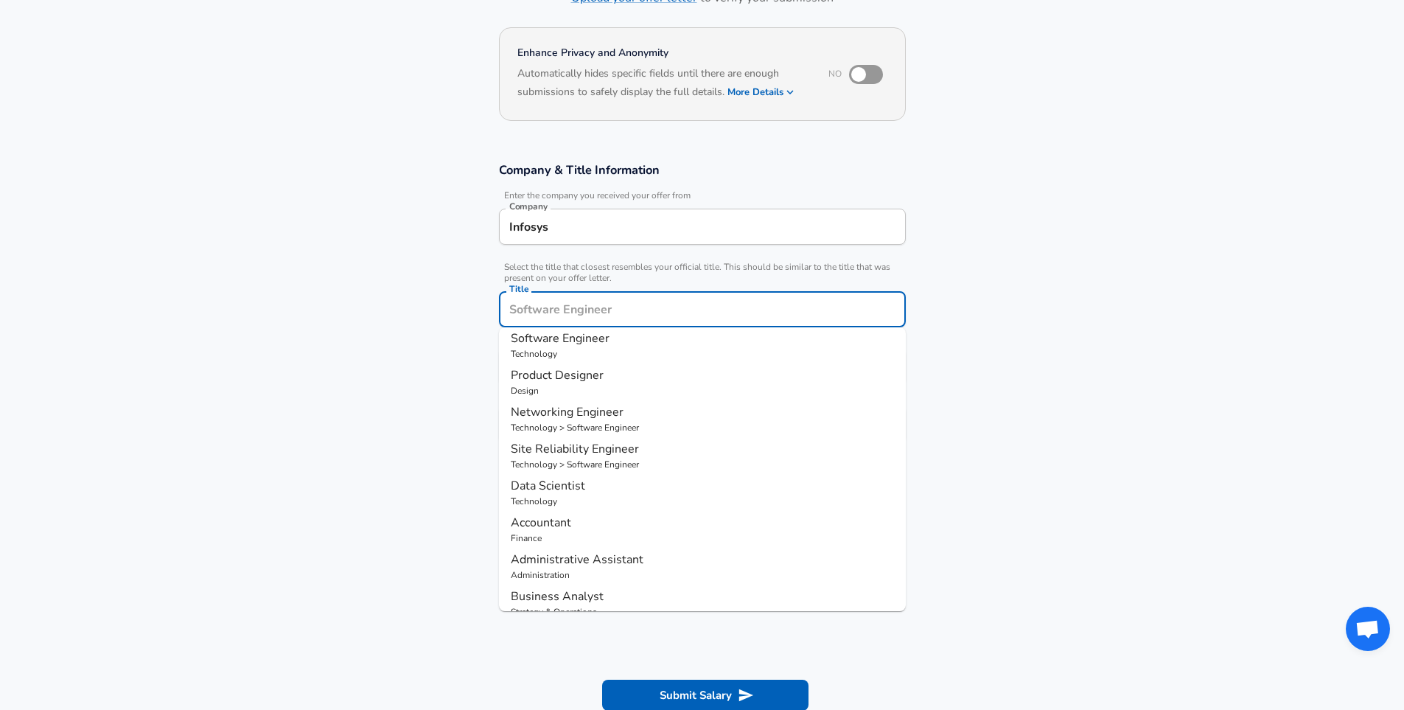
scroll to position [0, 0]
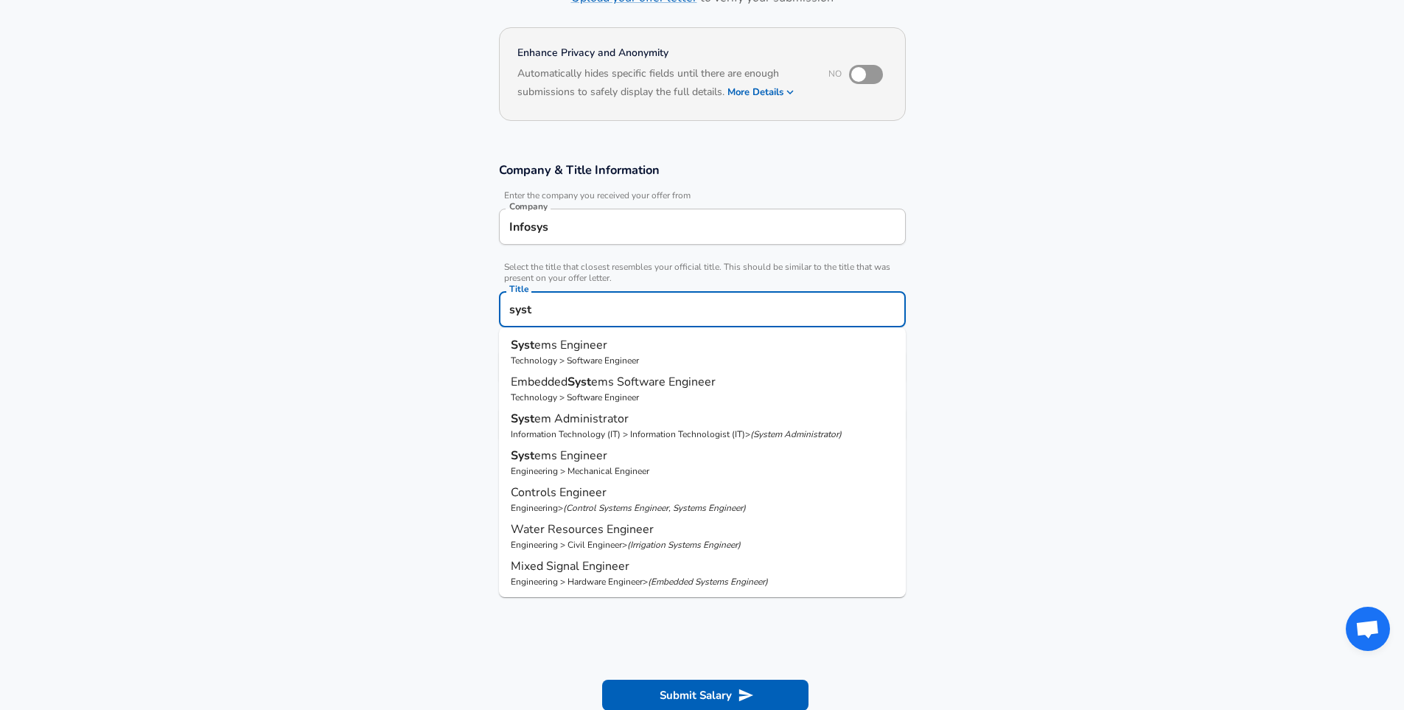
click at [661, 353] on p "Syst ems Engineer" at bounding box center [702, 345] width 383 height 18
type input "Systems Engineer"
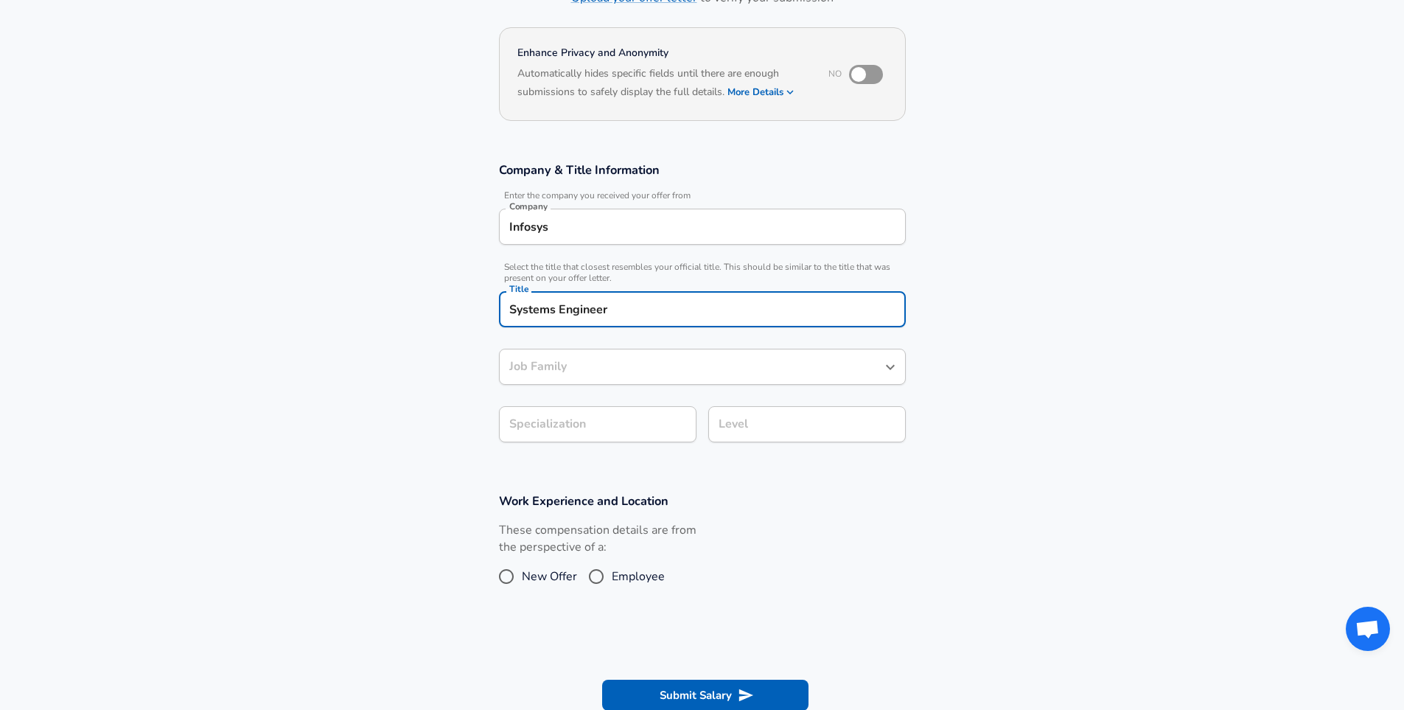
type input "Software Engineer"
type input "Systems Engineer"
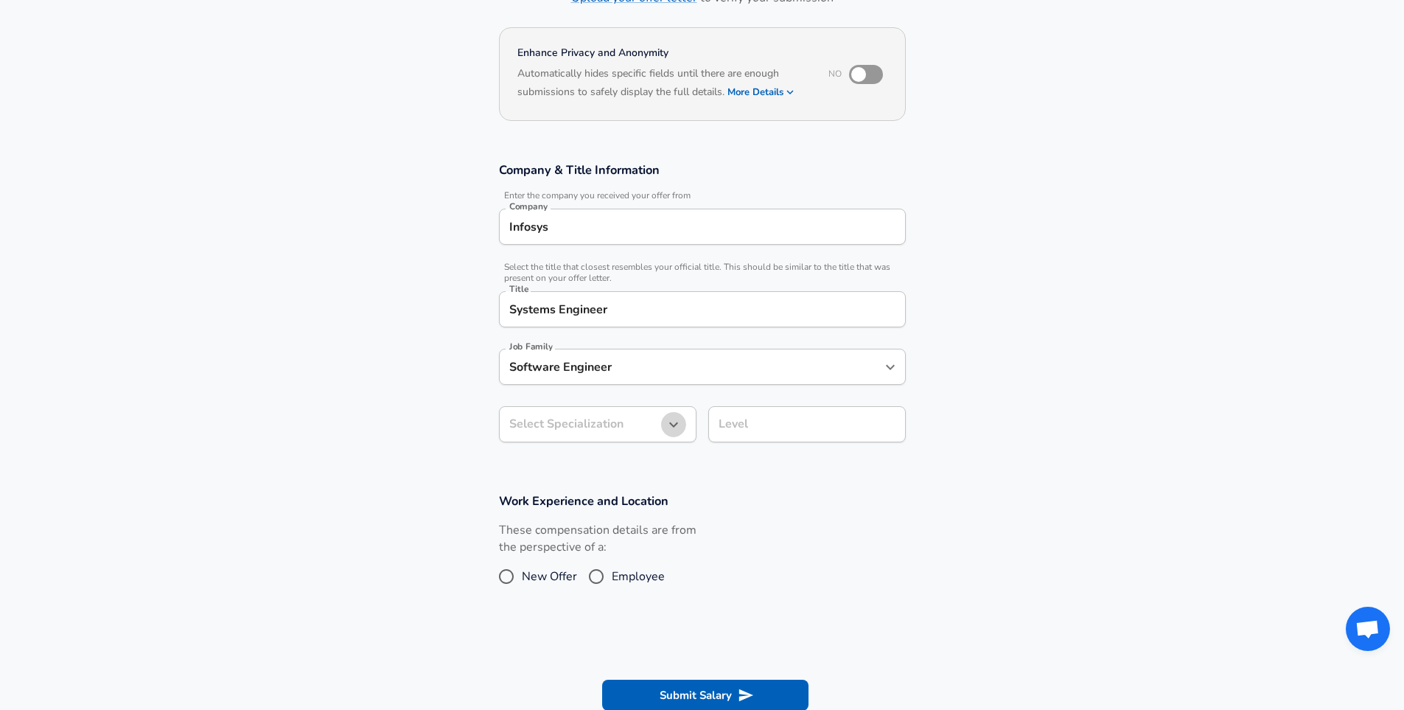
click at [669, 425] on icon "button" at bounding box center [674, 425] width 18 height 18
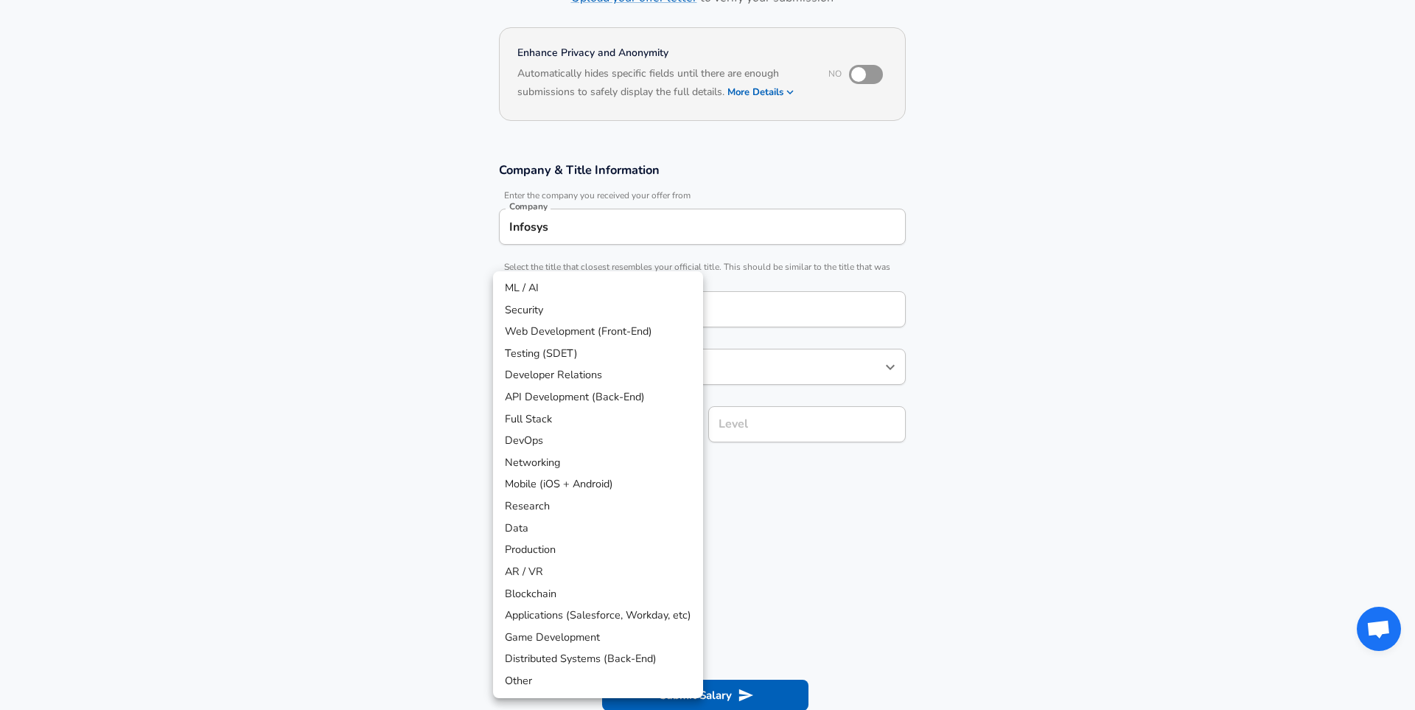
click at [577, 394] on li "API Development (Back-End)" at bounding box center [598, 397] width 210 height 22
type input "API Development (Back-End)"
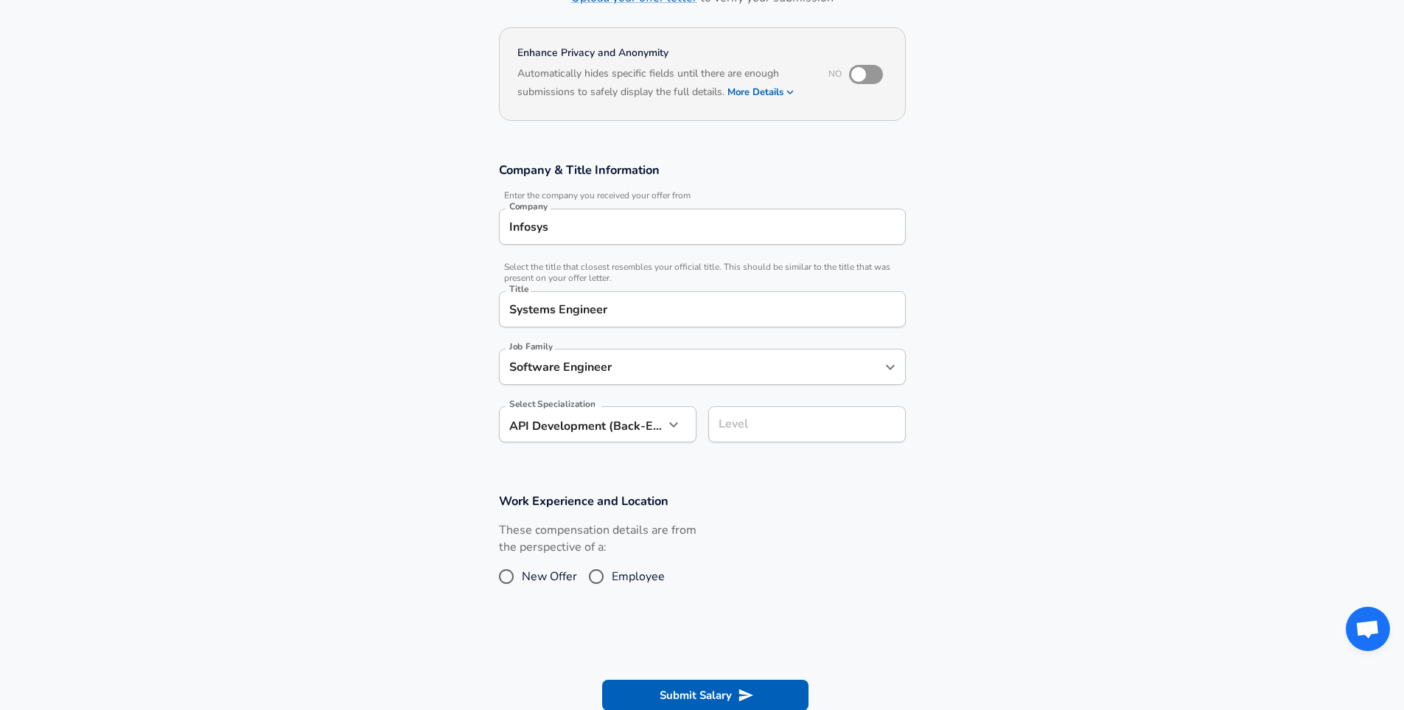
scroll to position [147, 0]
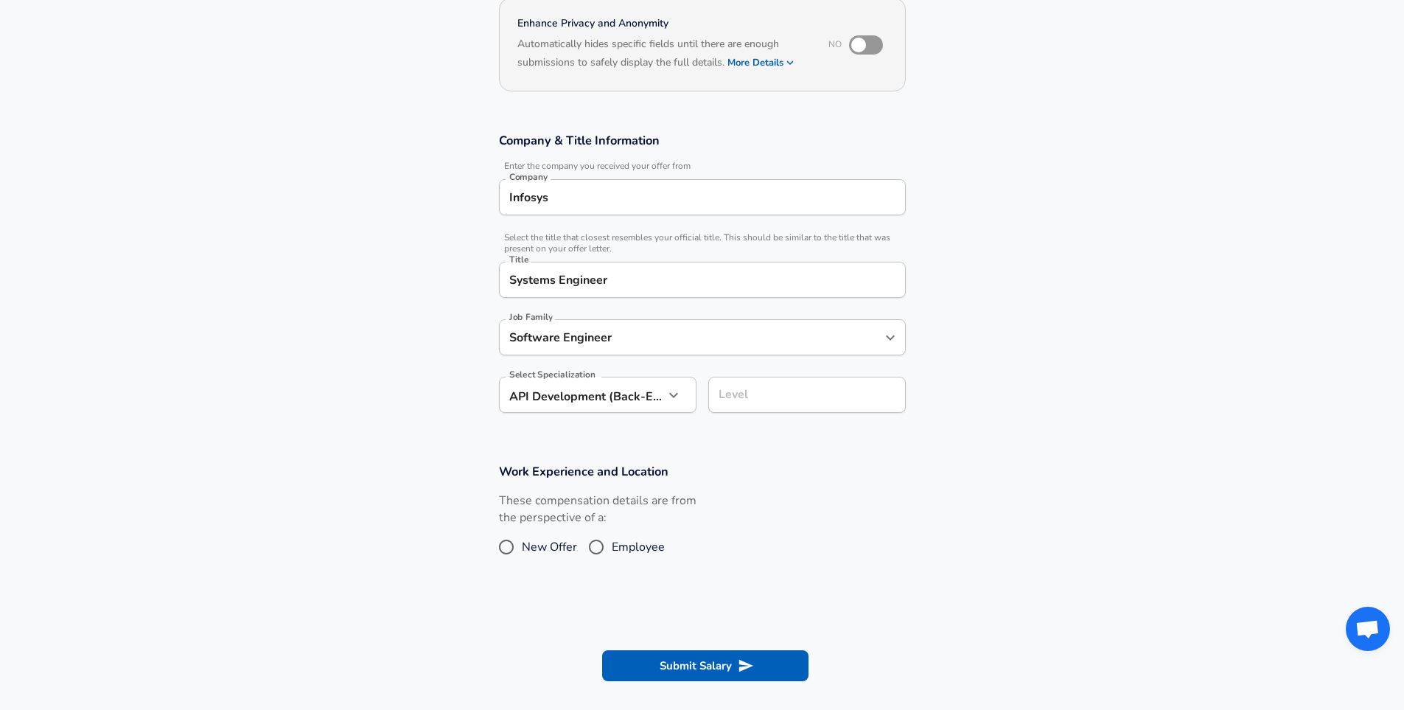
click at [793, 406] on input "Level" at bounding box center [807, 394] width 184 height 23
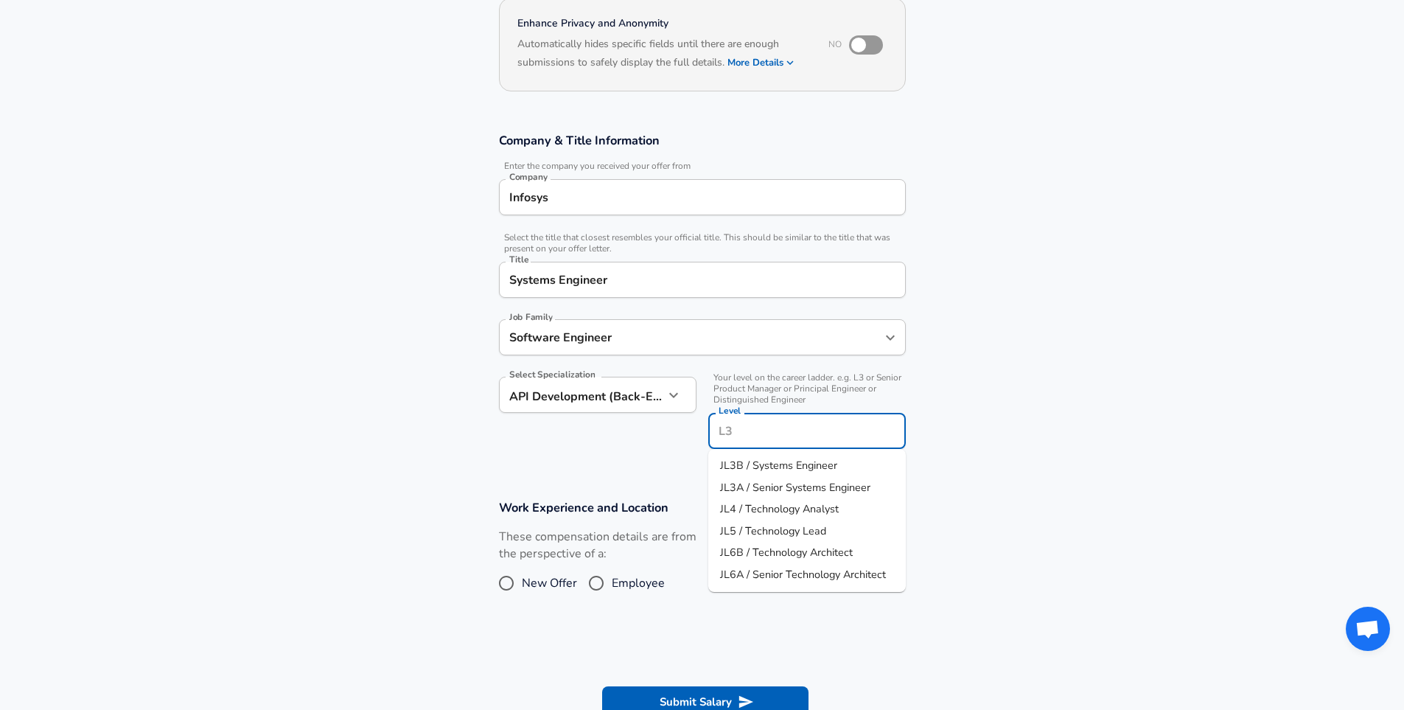
click at [847, 462] on li "JL3B / Systems Engineer" at bounding box center [807, 466] width 198 height 22
type input "JL3B / Systems Engineer"
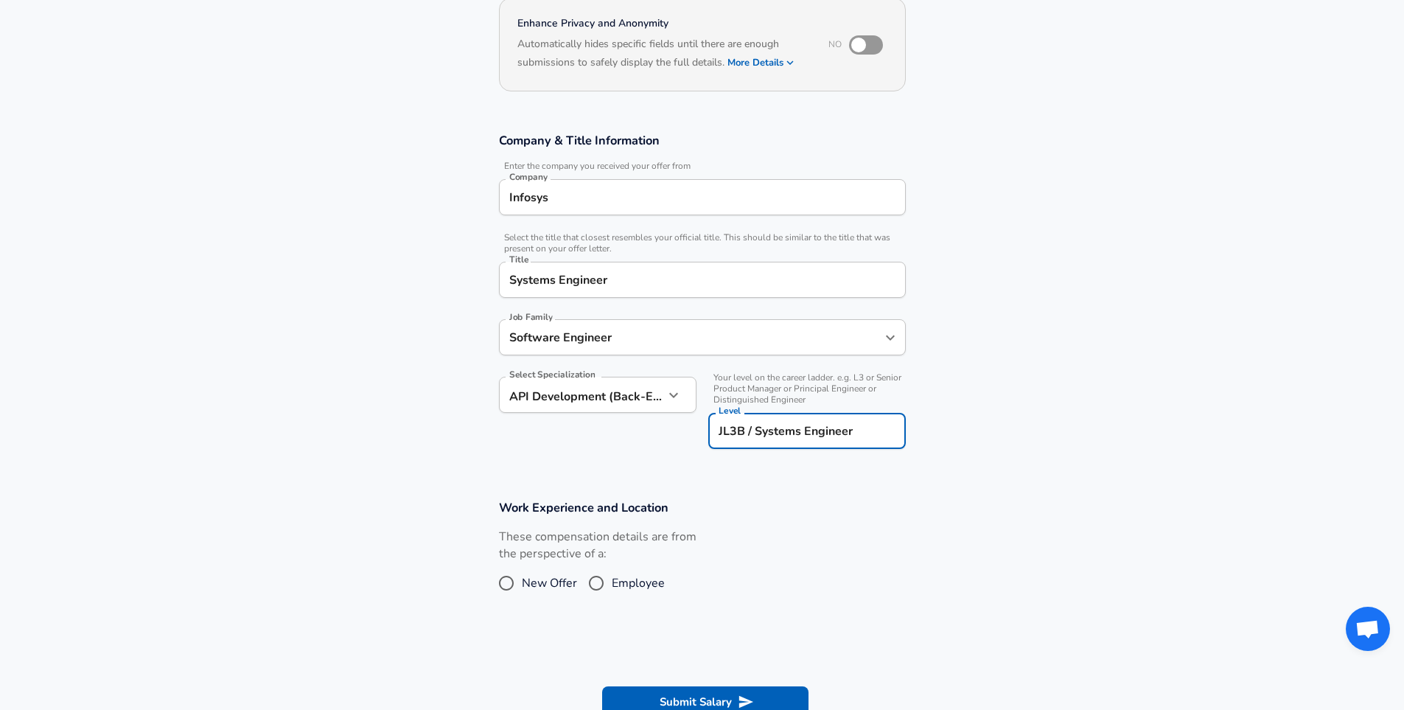
click at [516, 583] on input "New Offer" at bounding box center [506, 583] width 31 height 24
radio input "true"
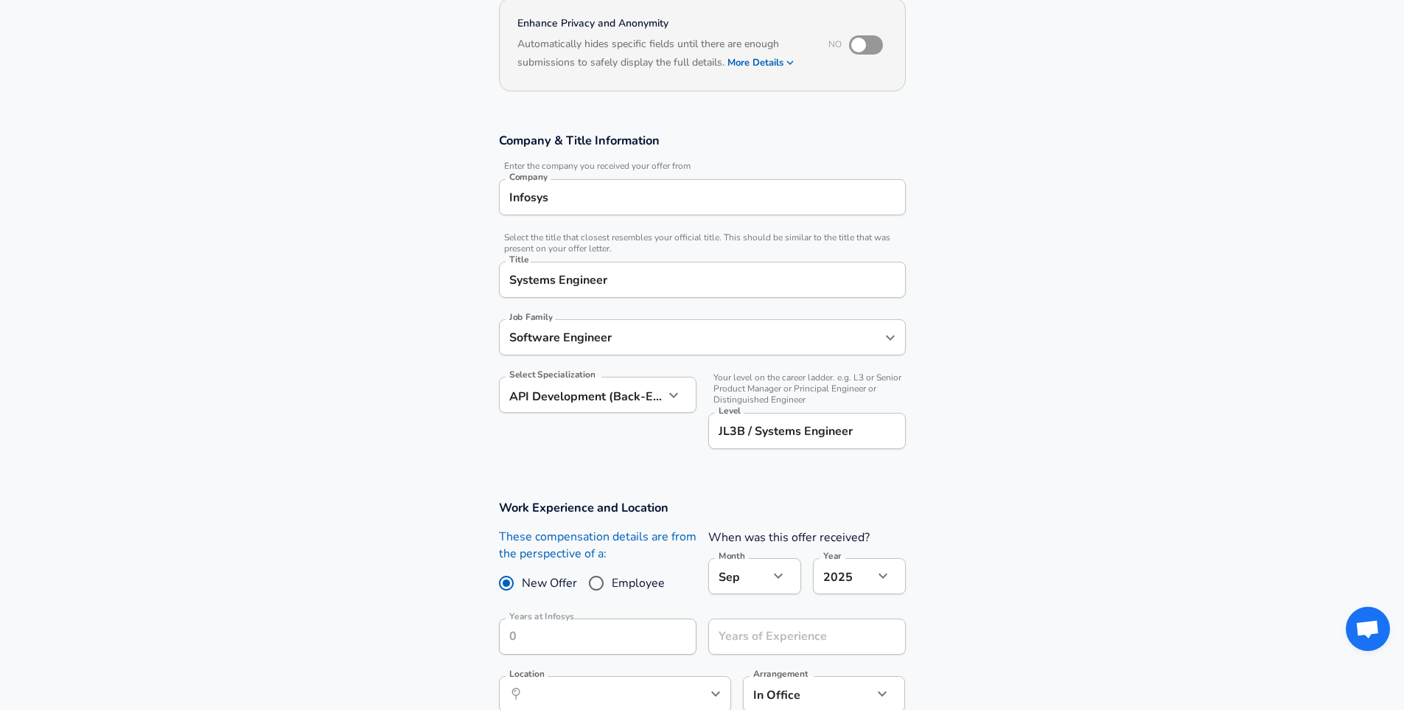
scroll to position [221, 0]
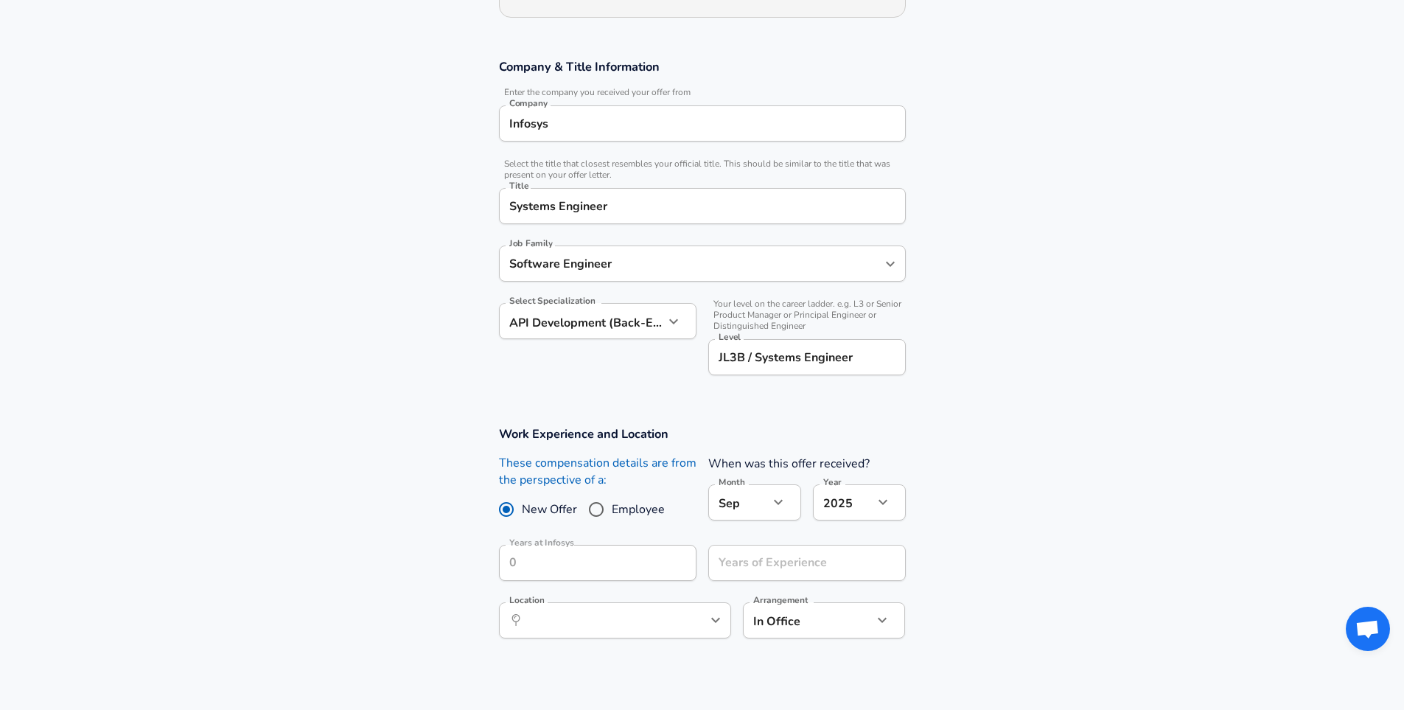
click at [747, 489] on body "English (US) Change Restart Add Your Salary Upload your offer letter to verify …" at bounding box center [702, 134] width 1404 height 710
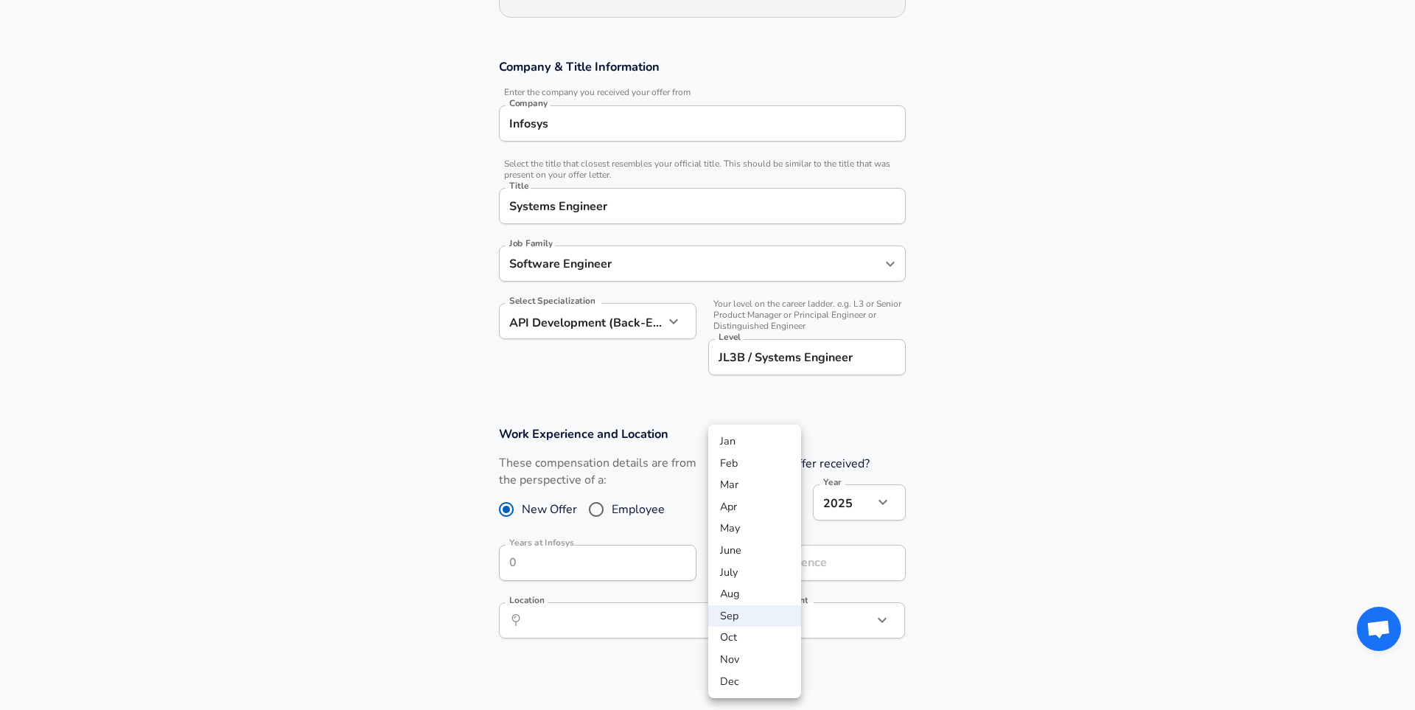
click at [755, 652] on li "Nov" at bounding box center [754, 660] width 93 height 22
type input "11"
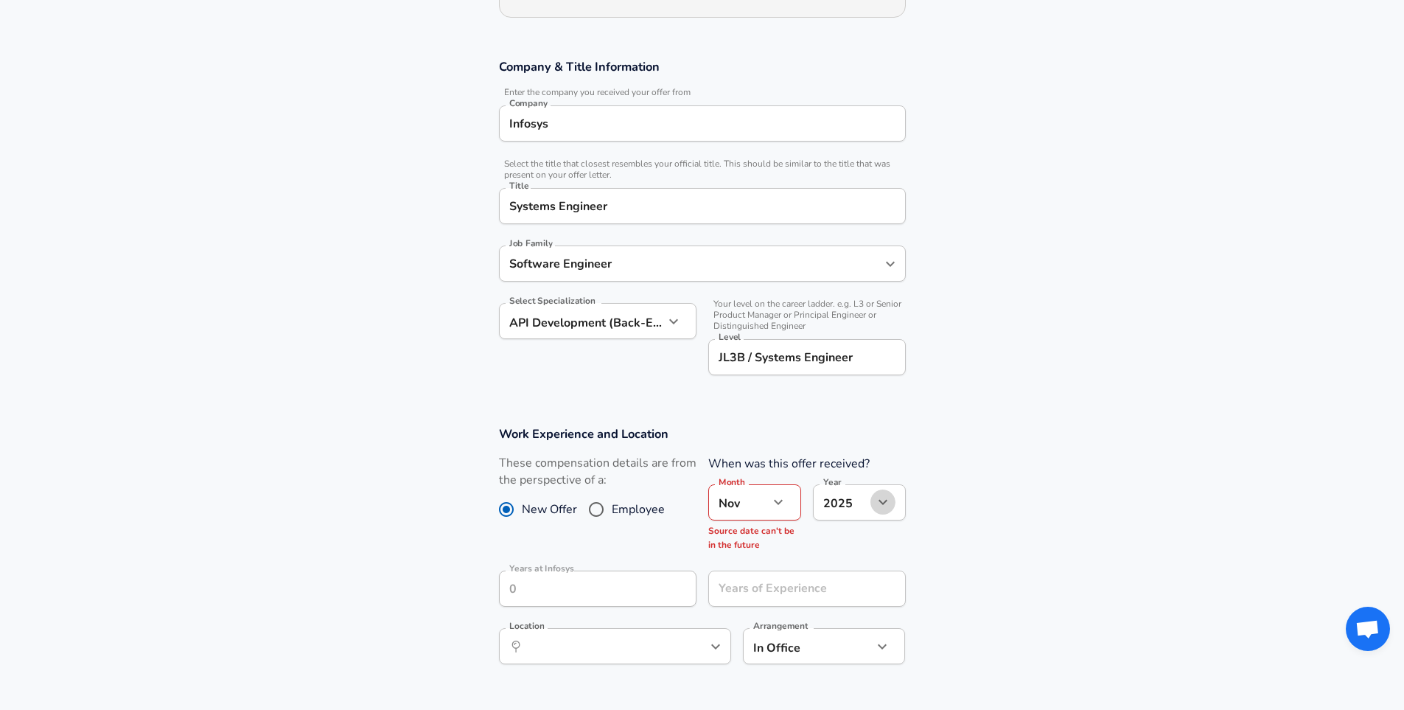
click at [877, 501] on icon "button" at bounding box center [883, 502] width 18 height 18
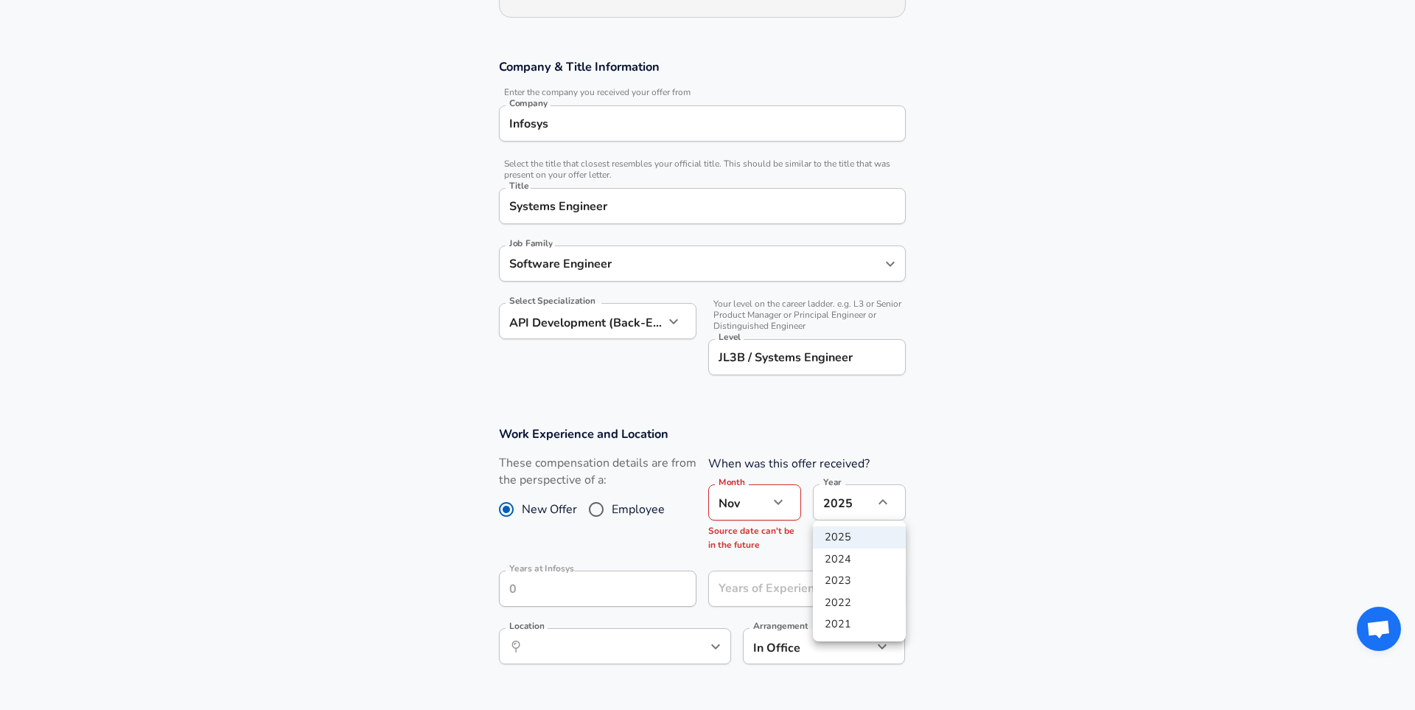
click at [756, 504] on div at bounding box center [707, 355] width 1415 height 710
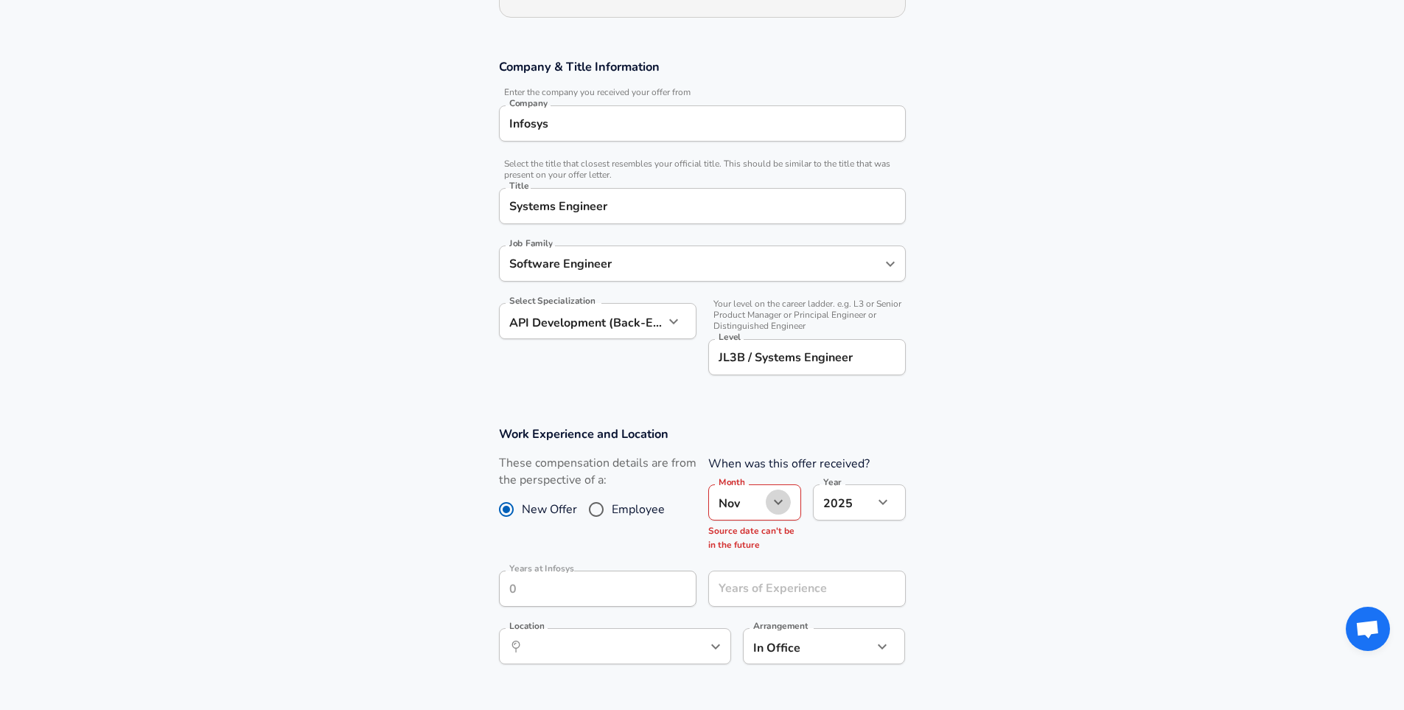
click at [771, 502] on icon "button" at bounding box center [779, 502] width 18 height 18
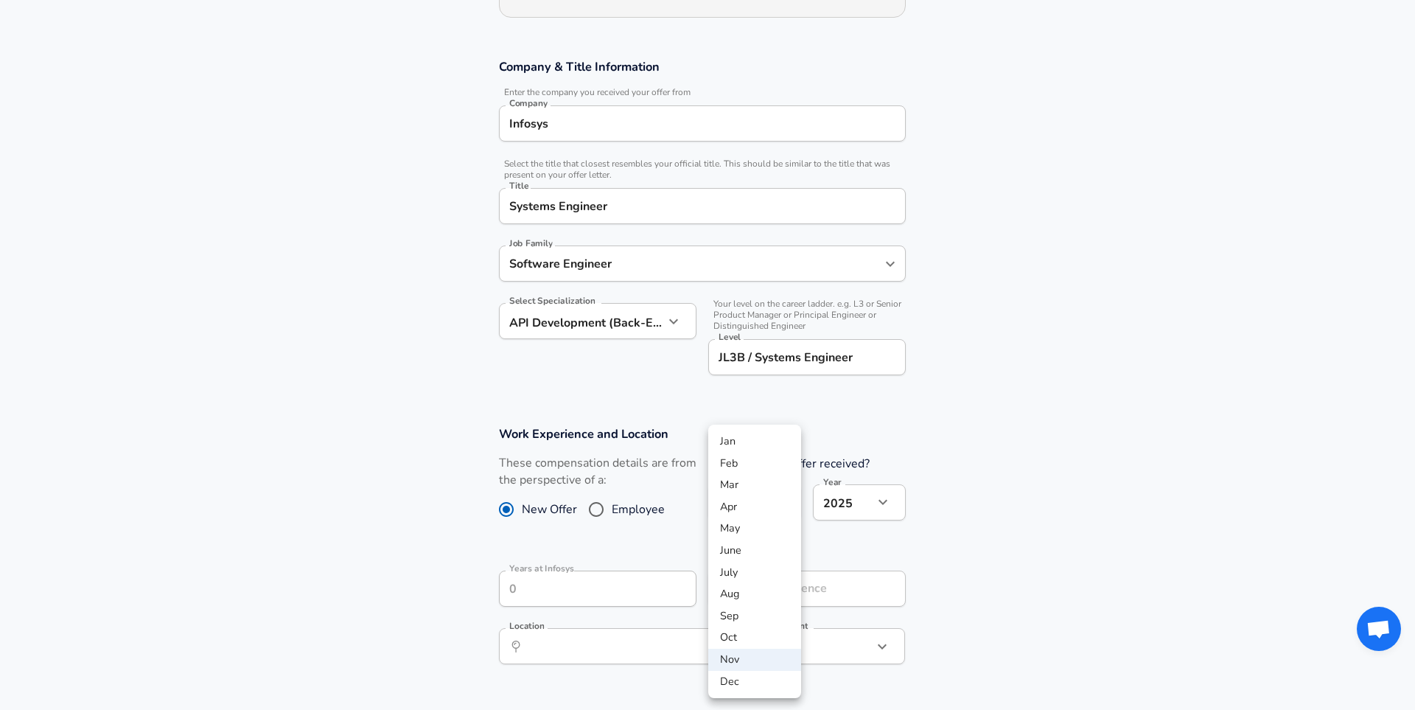
click at [894, 496] on div at bounding box center [707, 355] width 1415 height 710
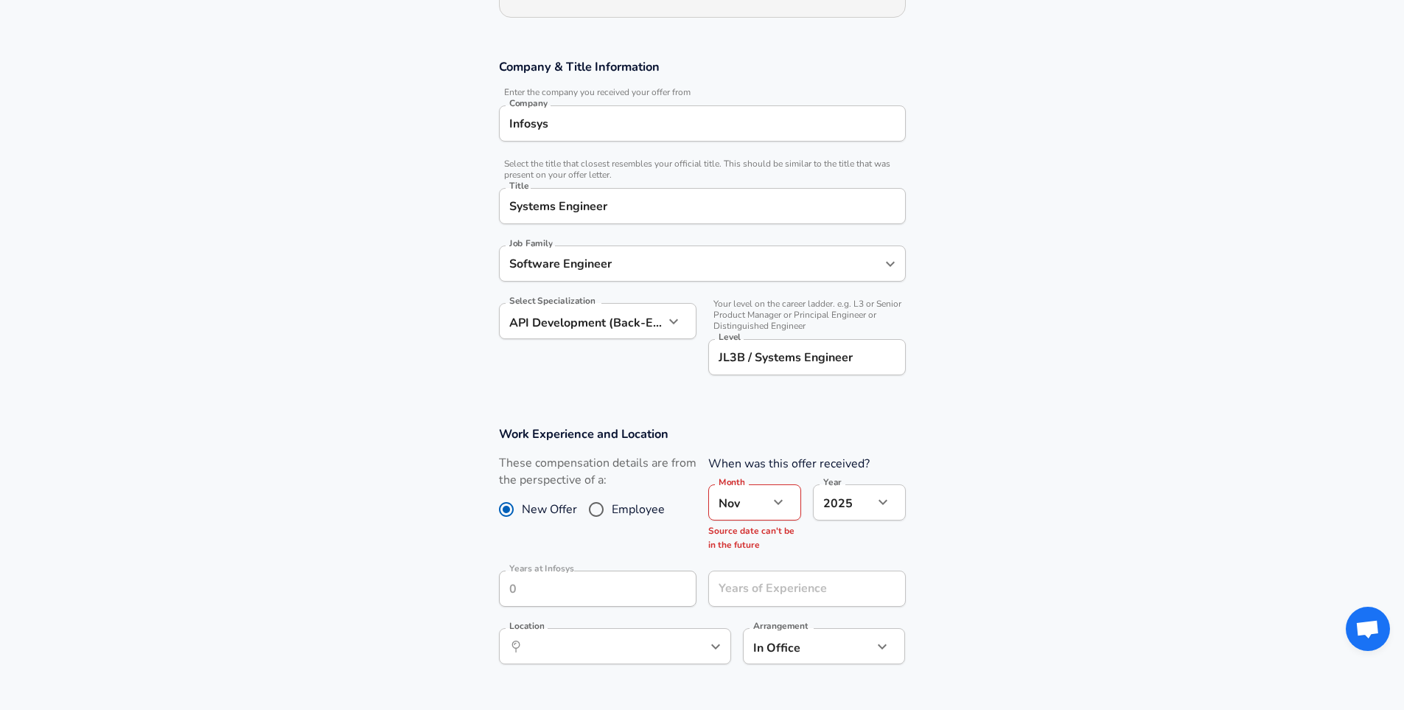
click at [872, 503] on button "button" at bounding box center [883, 502] width 25 height 25
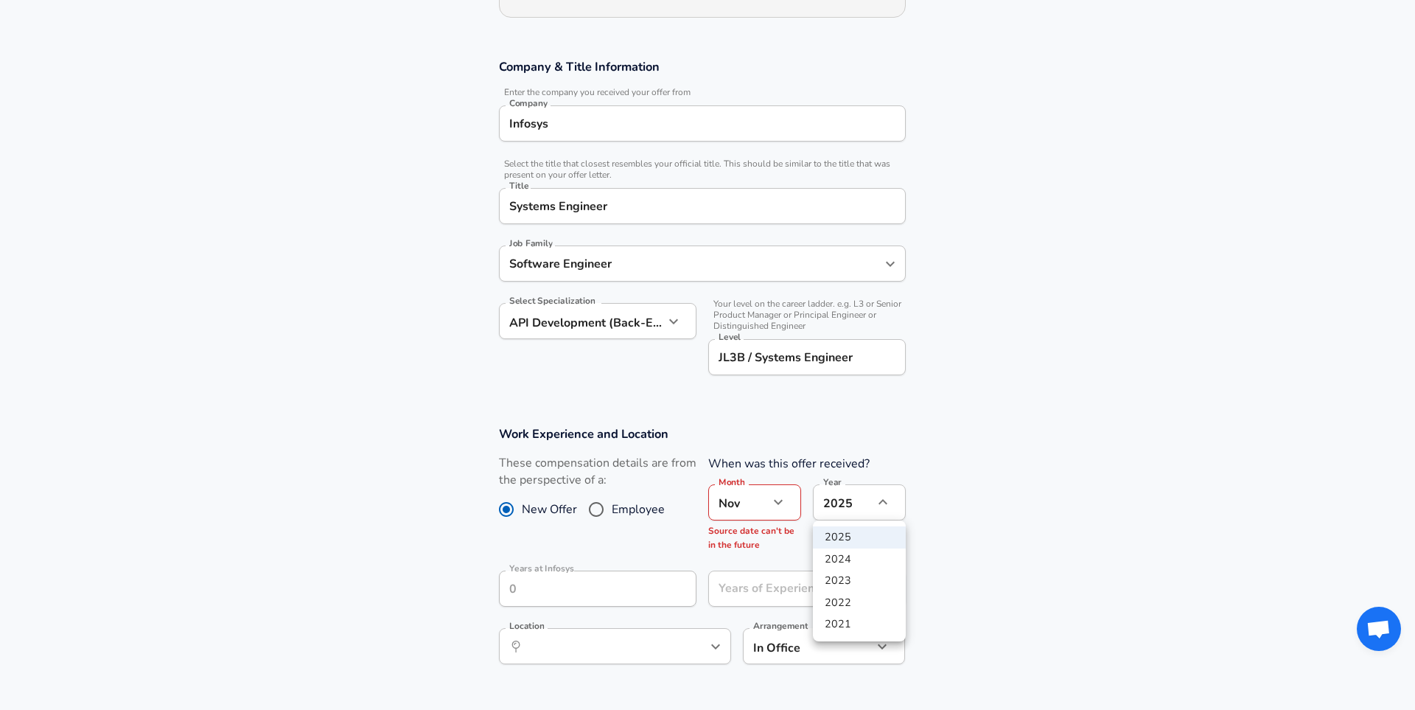
click at [854, 558] on li "2024" at bounding box center [859, 559] width 93 height 22
type input "2024"
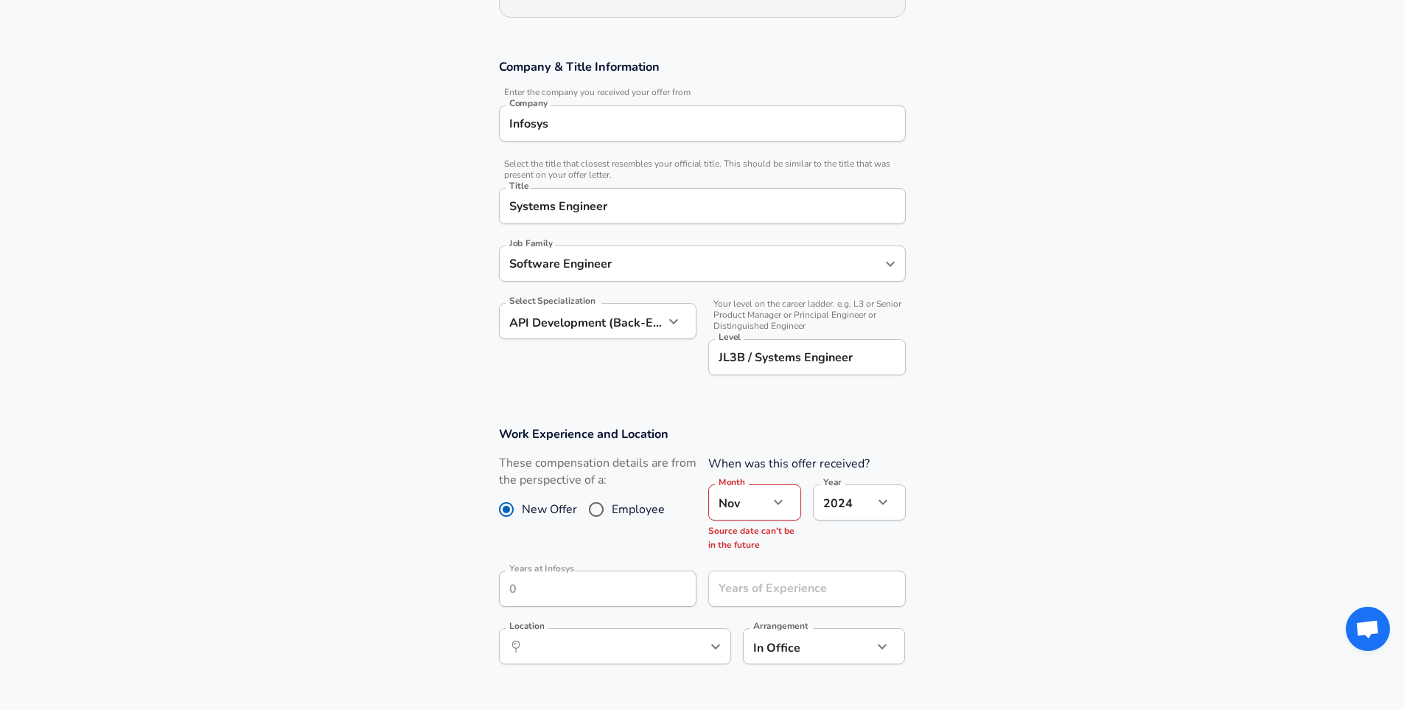
click at [773, 511] on icon "button" at bounding box center [779, 502] width 18 height 18
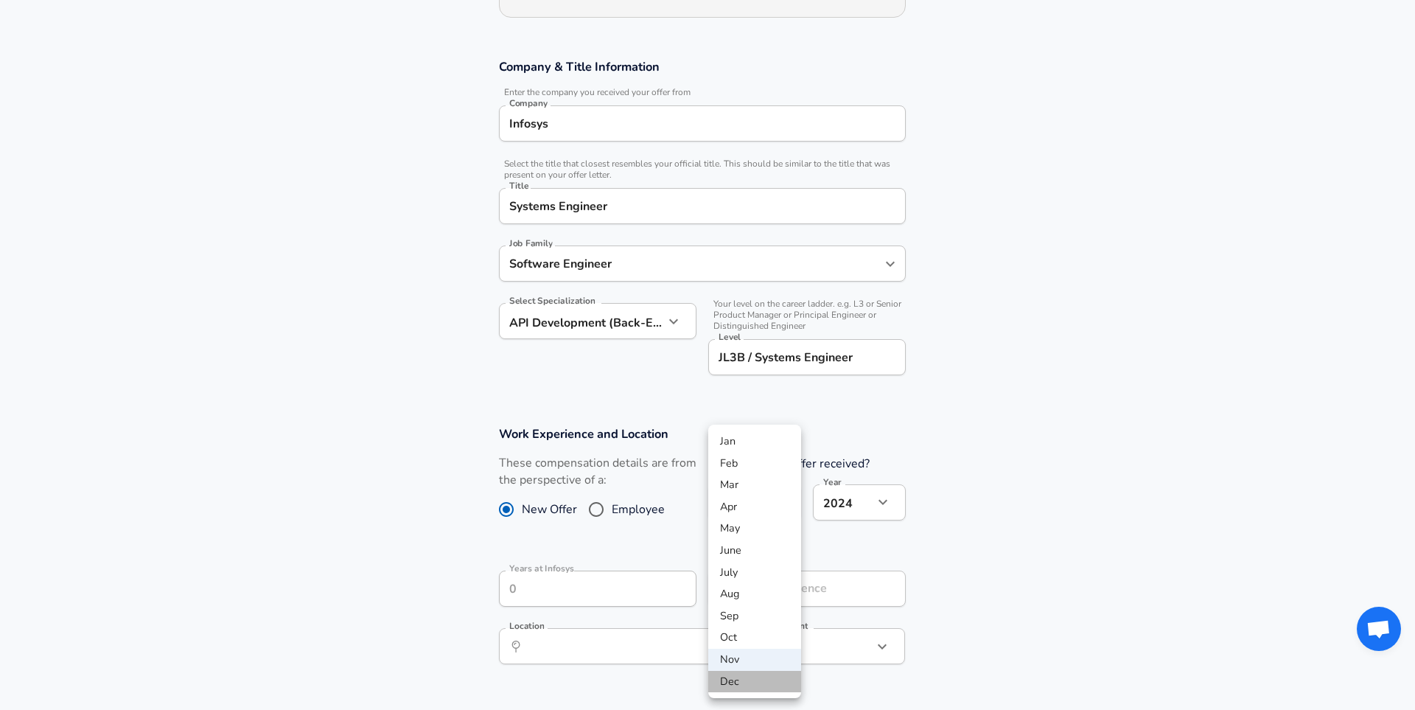
click at [732, 679] on li "Dec" at bounding box center [754, 682] width 93 height 22
type input "12"
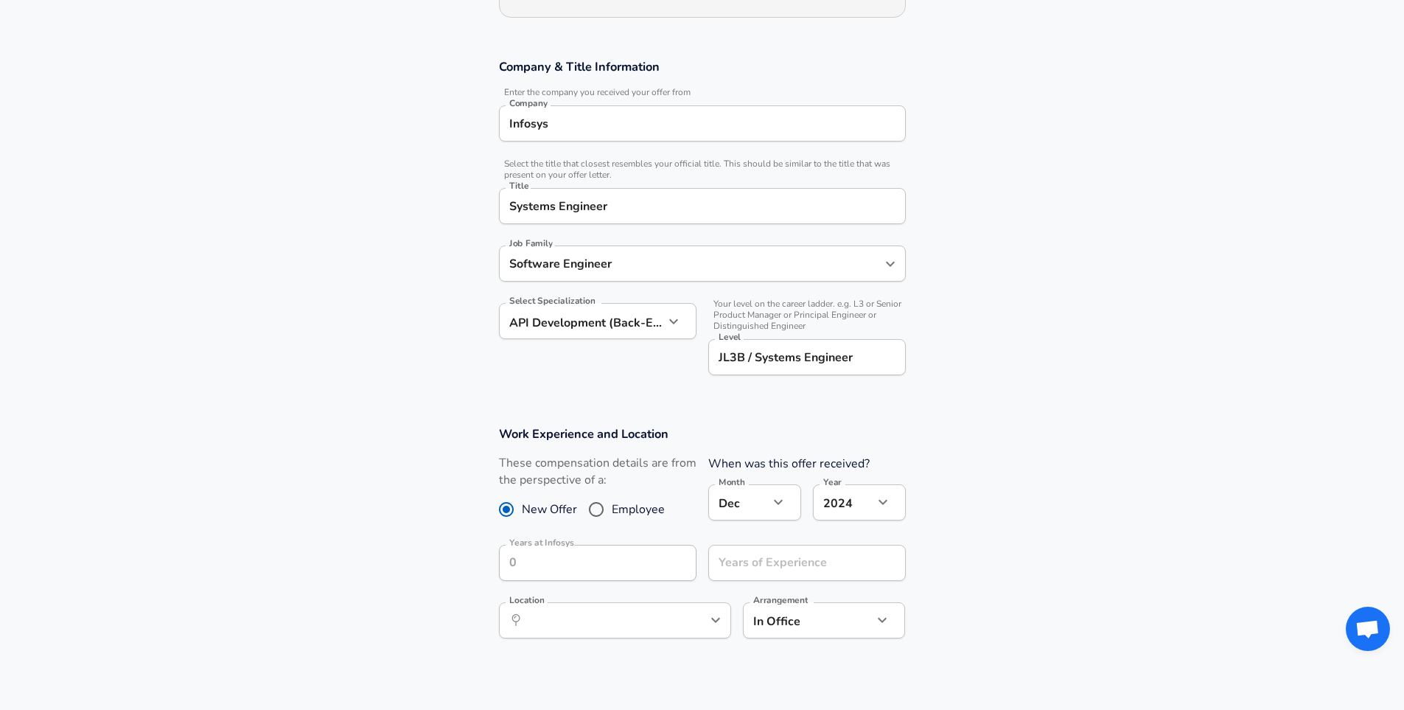
click at [1006, 554] on section "Work Experience and Location These compensation details are from the perspectiv…" at bounding box center [702, 539] width 1404 height 262
click at [809, 565] on input "Years of Experience" at bounding box center [790, 563] width 165 height 36
click at [716, 624] on icon "Open" at bounding box center [716, 620] width 18 height 18
type input "0"
click at [616, 665] on li "Mysore , KA, India" at bounding box center [615, 663] width 232 height 38
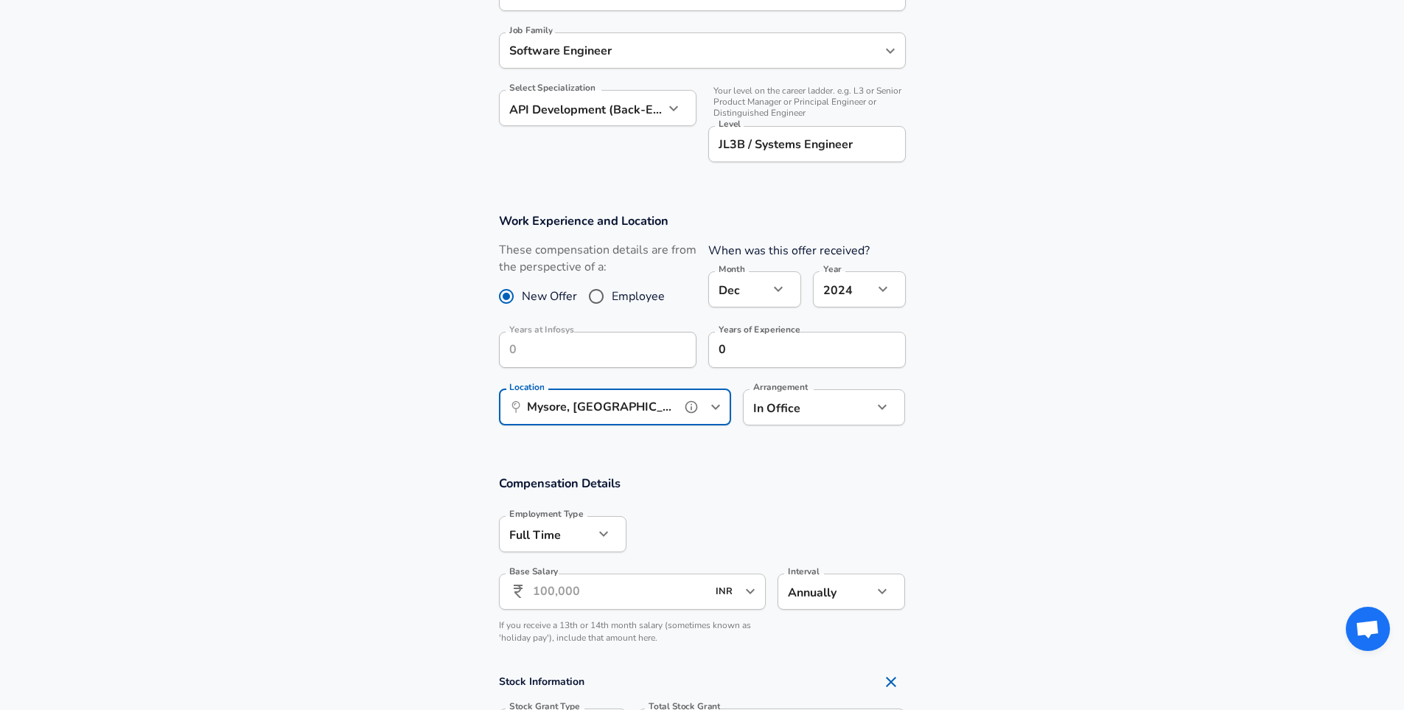
scroll to position [442, 0]
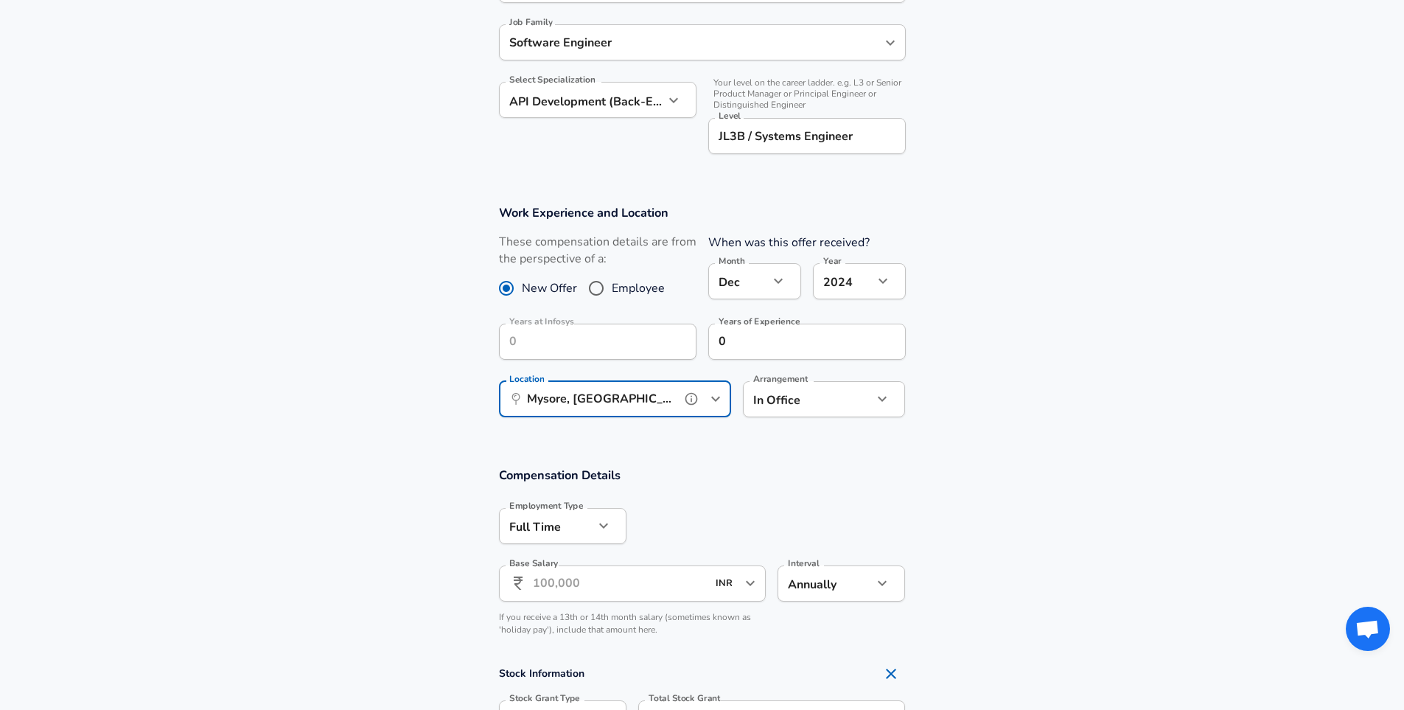
type input "Mysore, KA, India"
click at [652, 581] on input "Base Salary" at bounding box center [620, 583] width 175 height 36
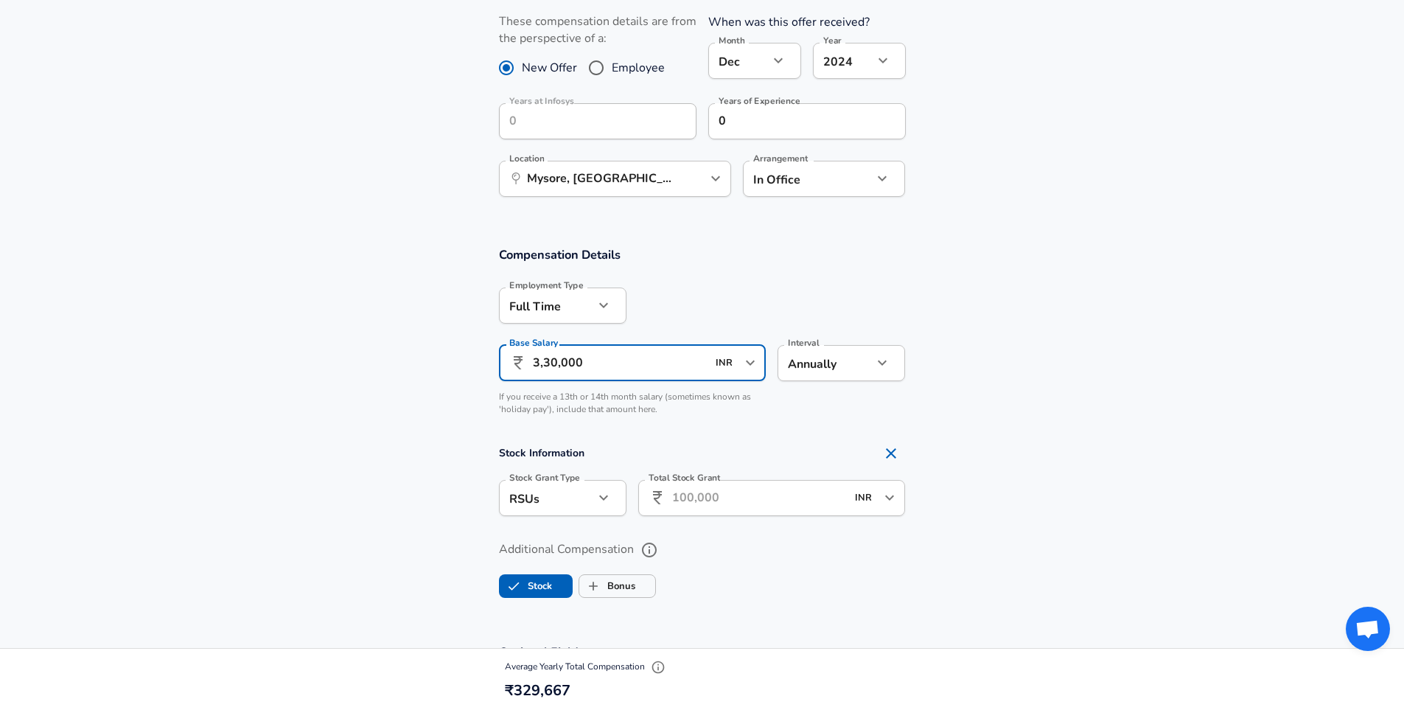
scroll to position [664, 0]
type input "3,30,000"
click at [893, 450] on icon "Remove Section" at bounding box center [891, 453] width 18 height 18
checkbox input "false"
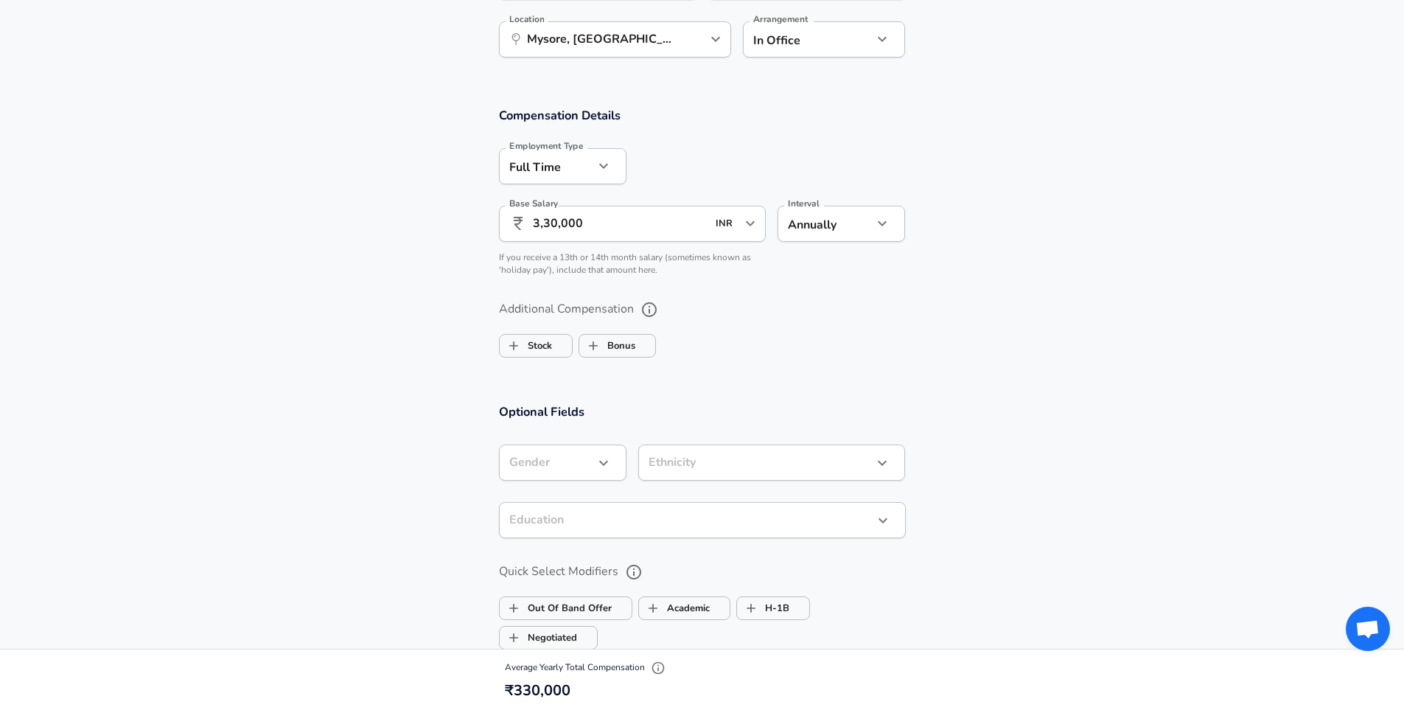
scroll to position [885, 0]
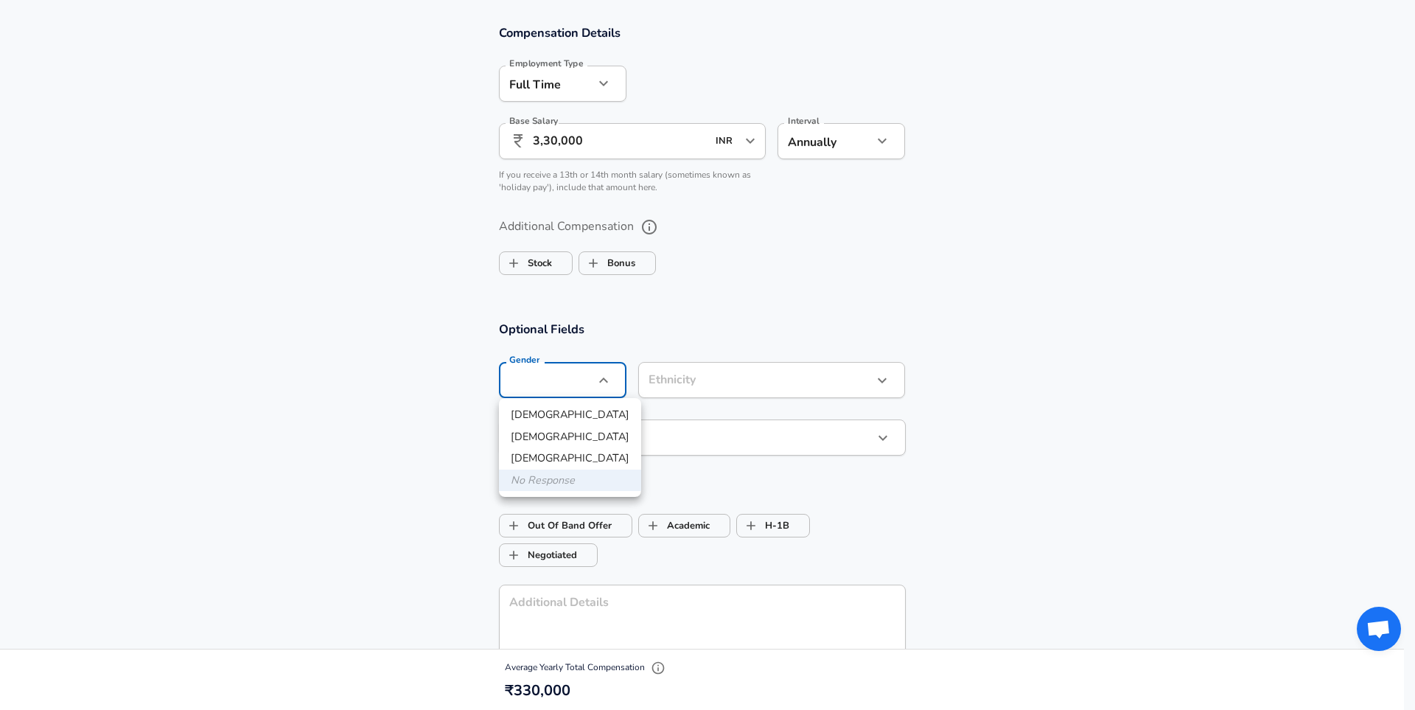
click at [575, 414] on li "[DEMOGRAPHIC_DATA]" at bounding box center [570, 415] width 142 height 22
type input "[DEMOGRAPHIC_DATA]"
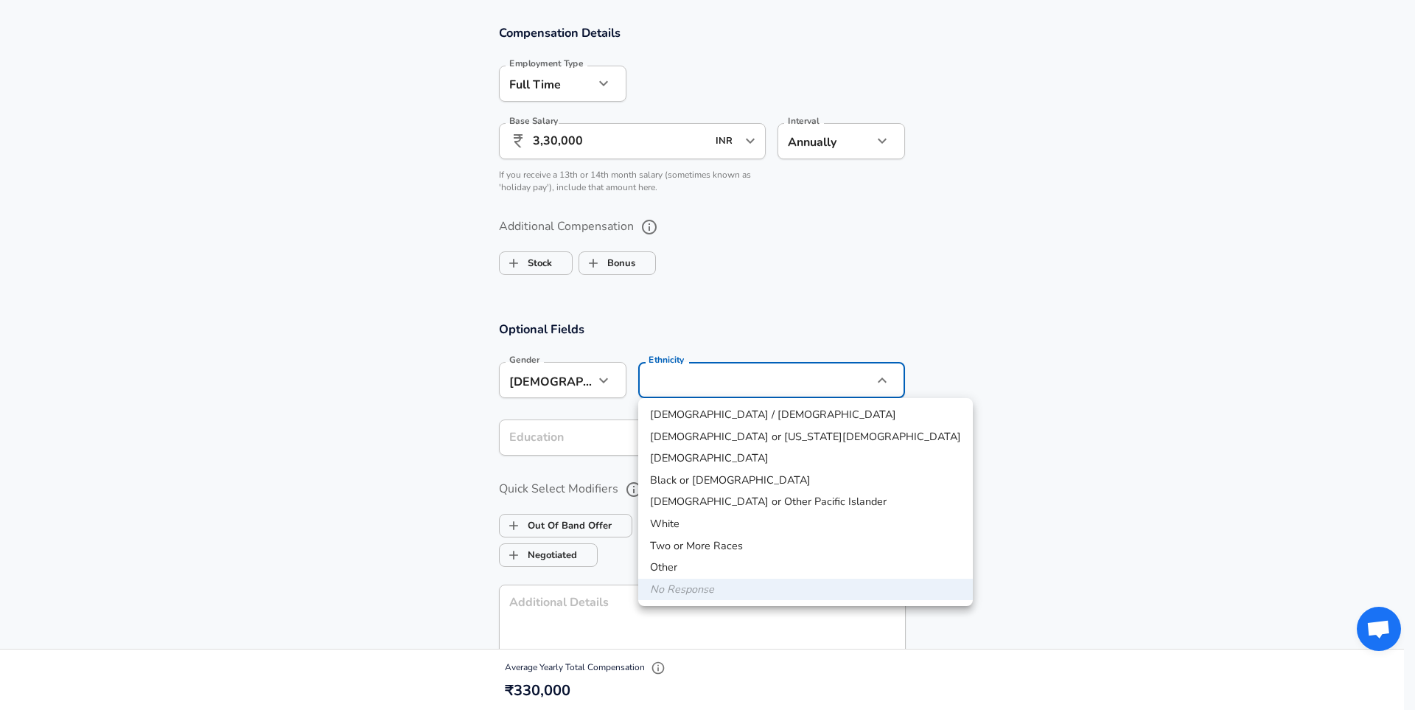
click at [684, 456] on li "[DEMOGRAPHIC_DATA]" at bounding box center [805, 458] width 335 height 22
type input "[DEMOGRAPHIC_DATA]"
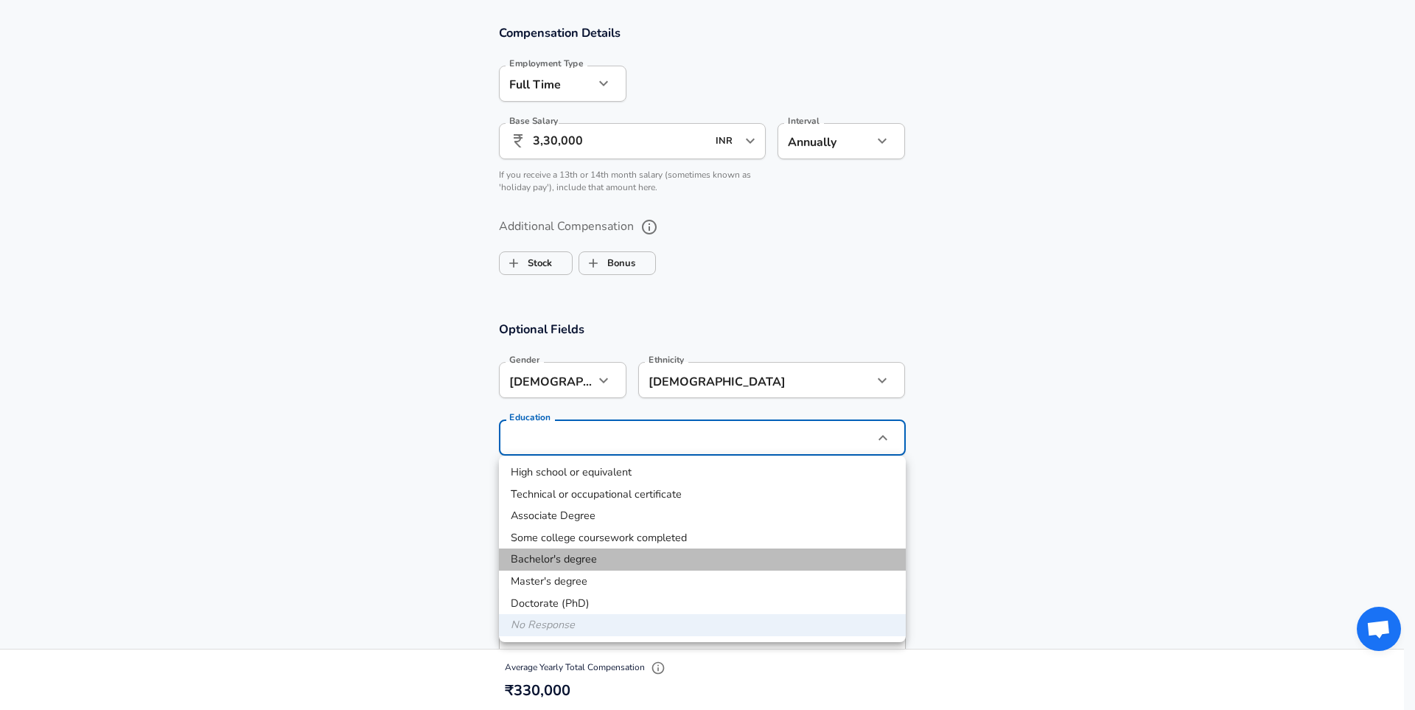
click at [590, 562] on li "Bachelor's degree" at bounding box center [702, 559] width 407 height 22
type input "Bachelors degree"
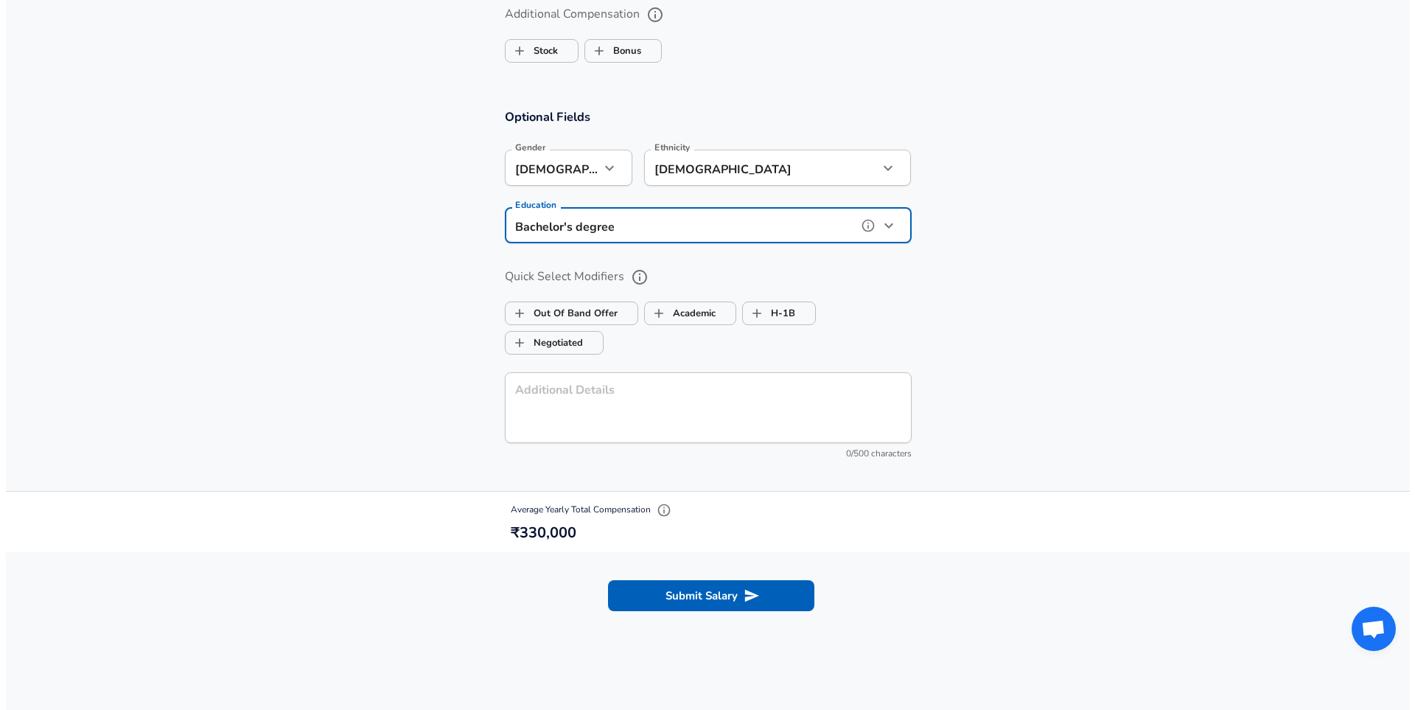
scroll to position [1106, 0]
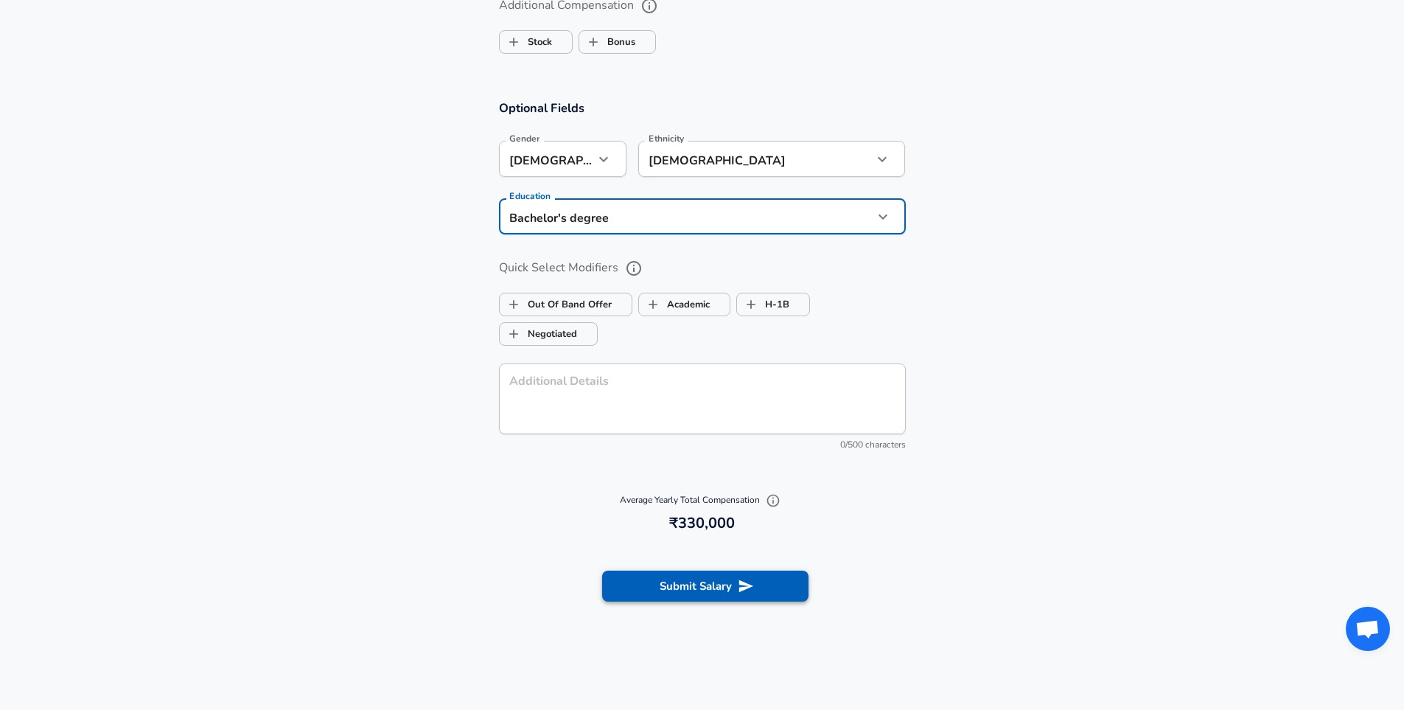
click at [693, 579] on button "Submit Salary" at bounding box center [705, 586] width 206 height 31
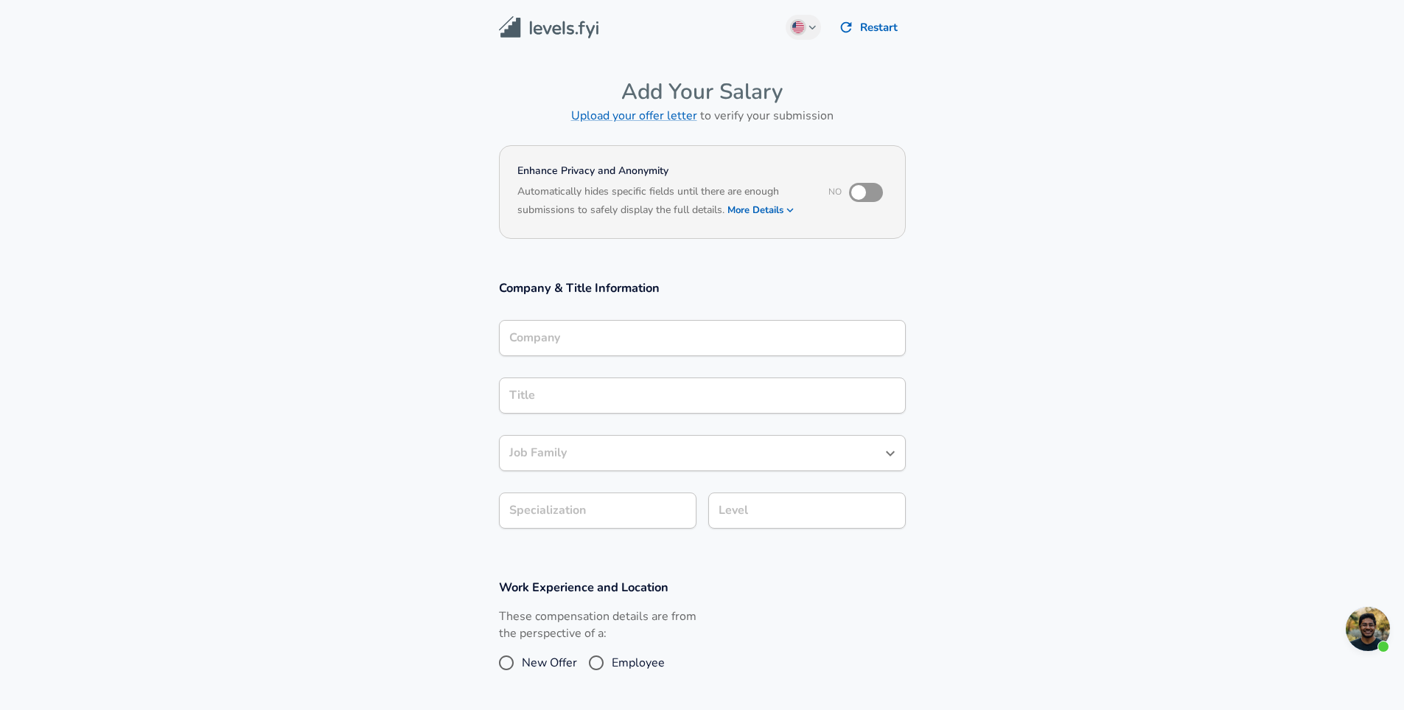
click at [575, 350] on div "Company" at bounding box center [702, 338] width 407 height 36
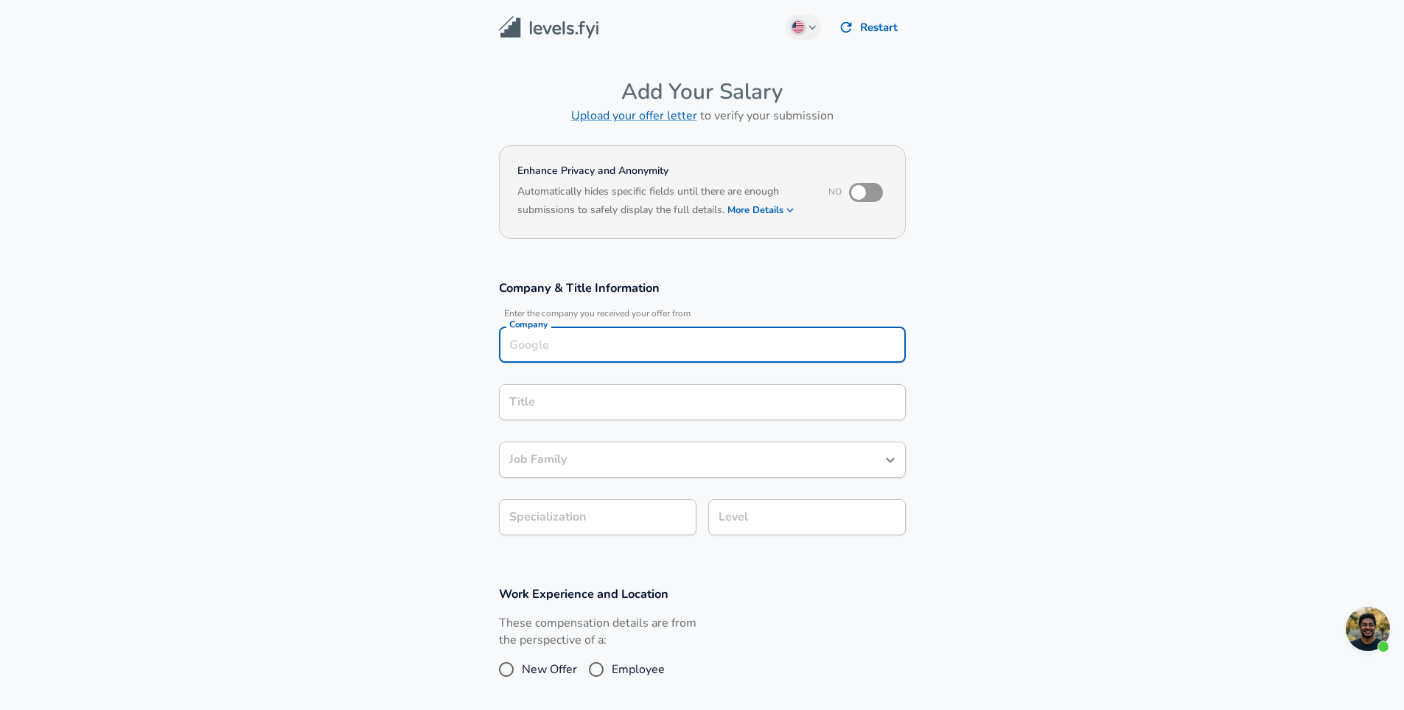
scroll to position [15, 0]
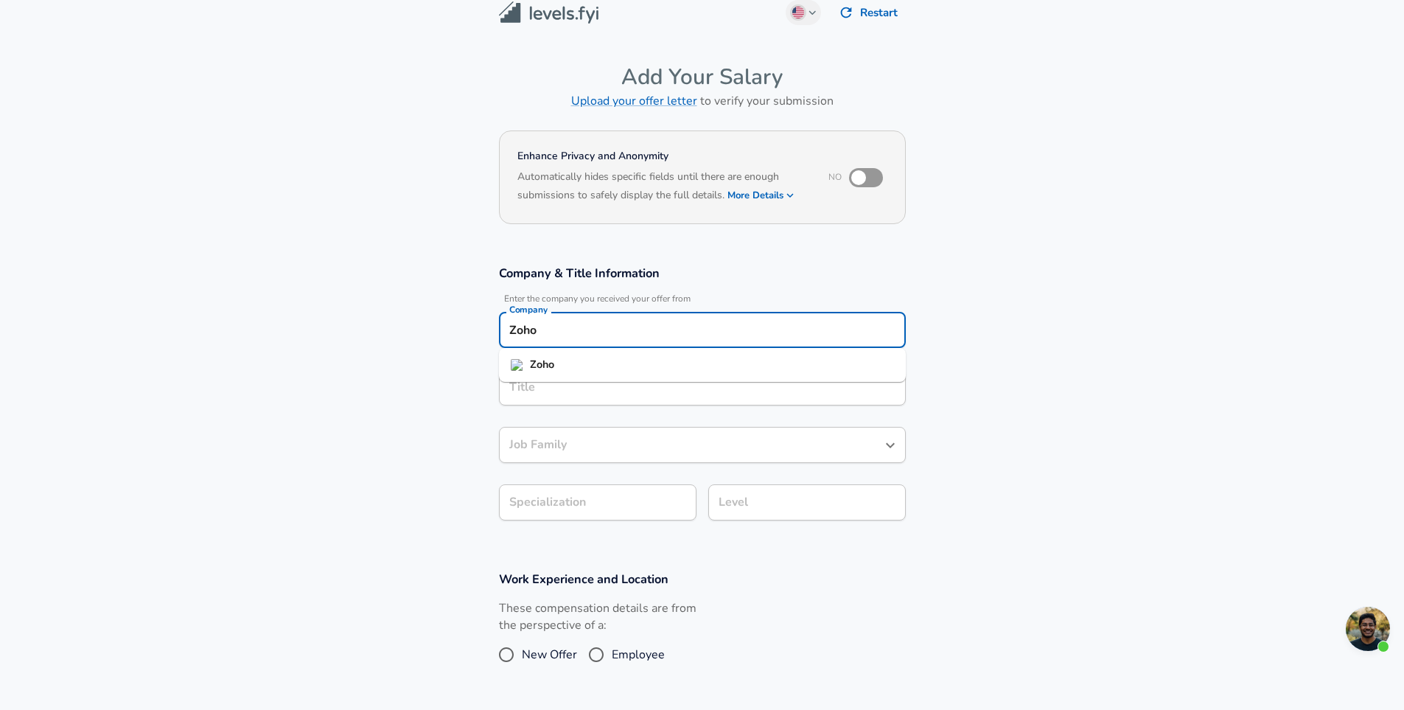
click at [564, 358] on li "Zoho" at bounding box center [702, 365] width 407 height 22
type input "Zoho"
click at [559, 384] on input "Title" at bounding box center [703, 387] width 394 height 23
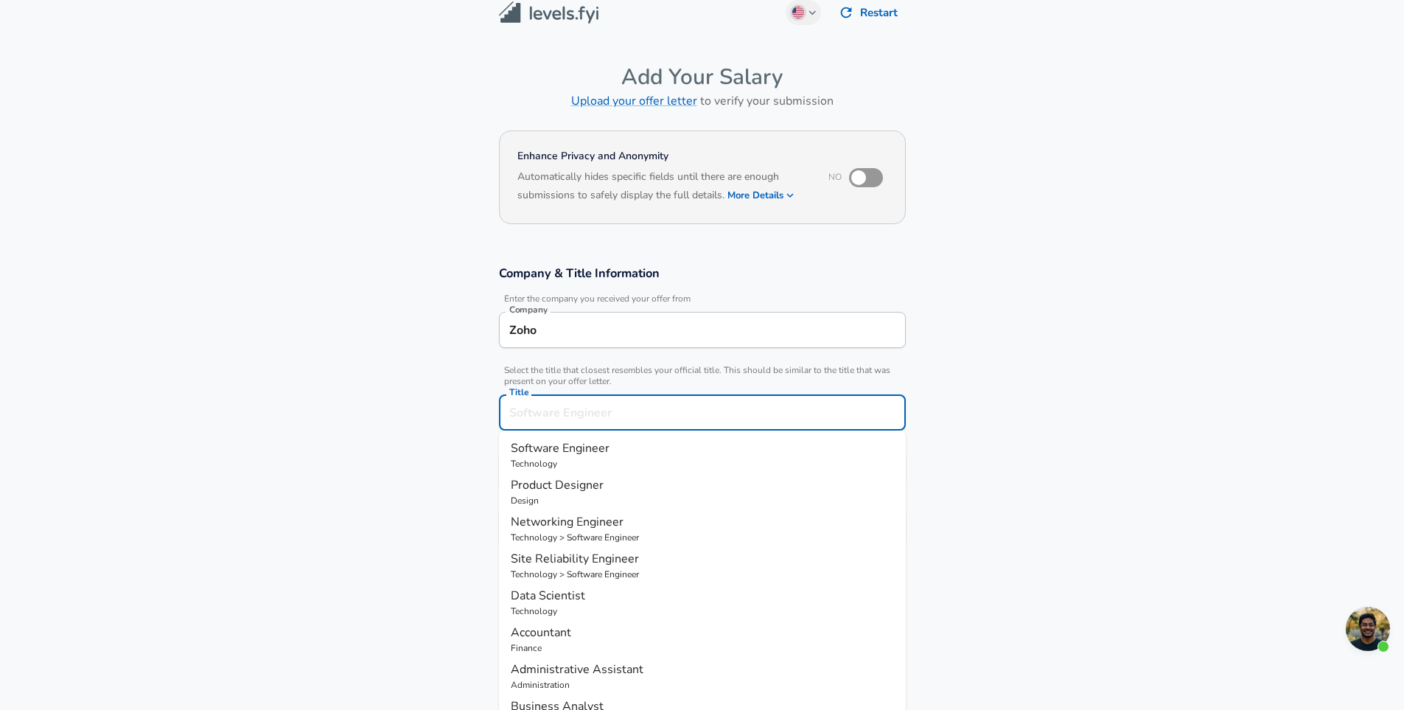
scroll to position [44, 0]
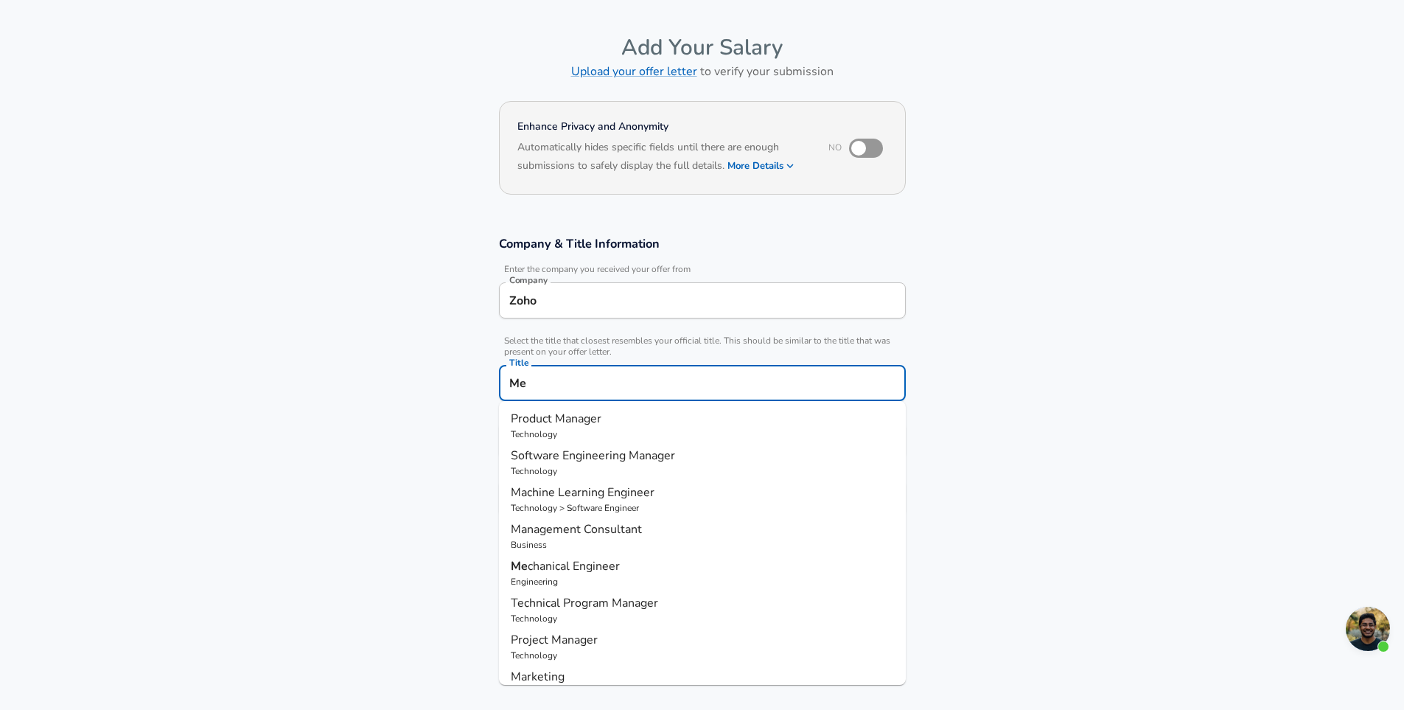
type input "M"
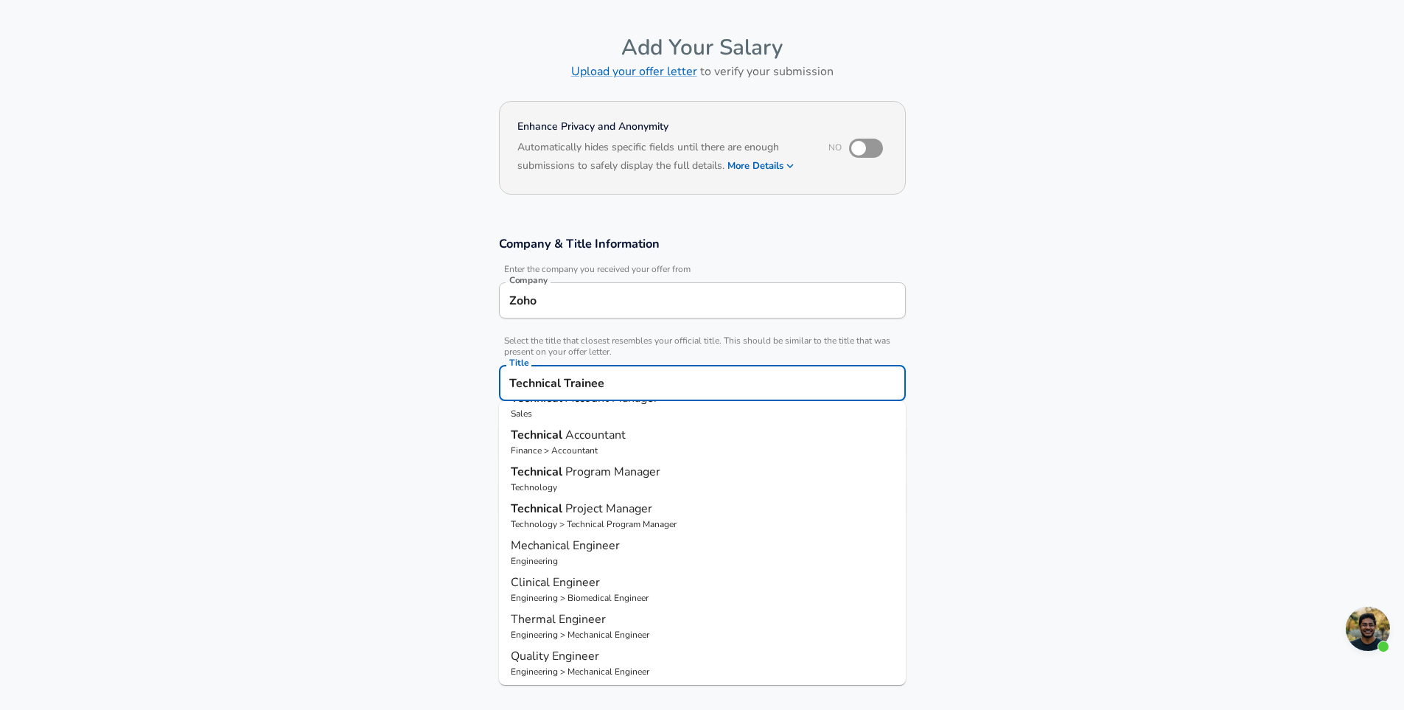
scroll to position [97, 0]
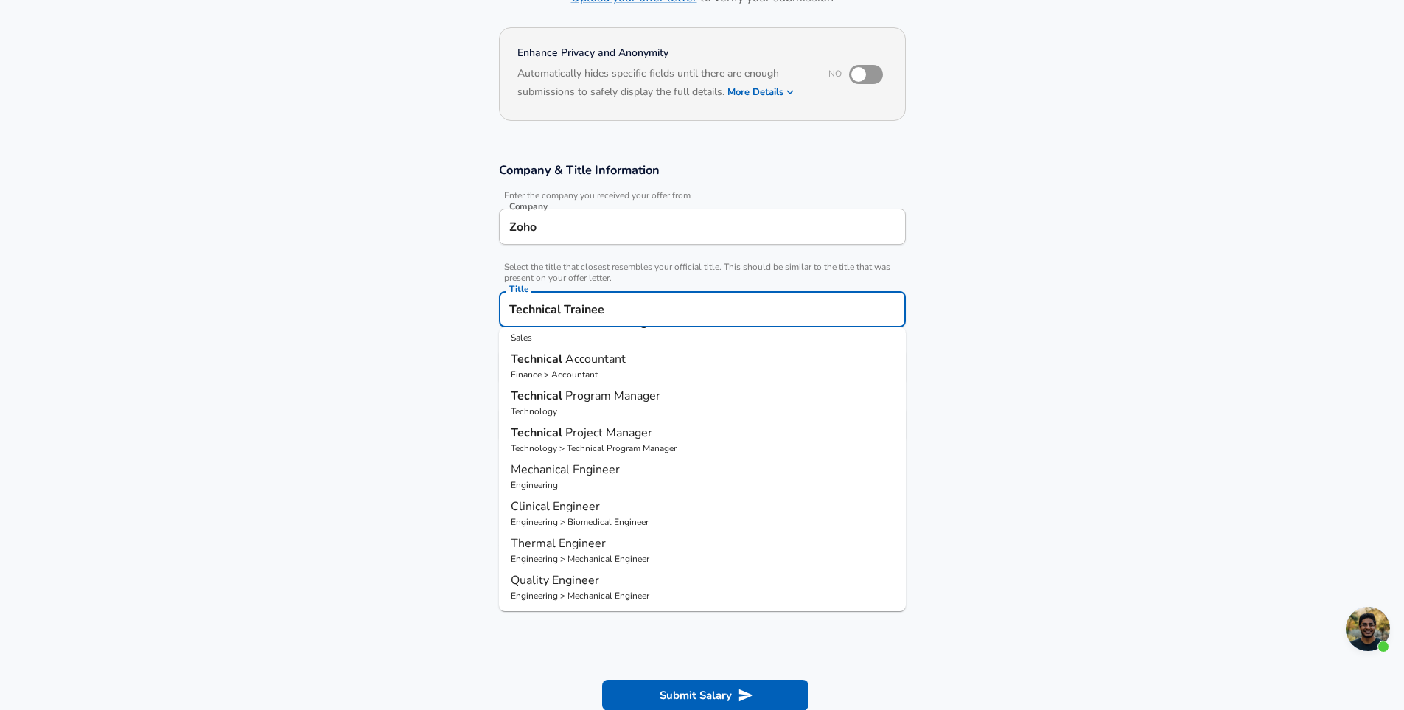
type input "Technical Trainee"
click at [1051, 487] on section "Work Experience and Location These compensation details are from the perspectiv…" at bounding box center [702, 549] width 1404 height 147
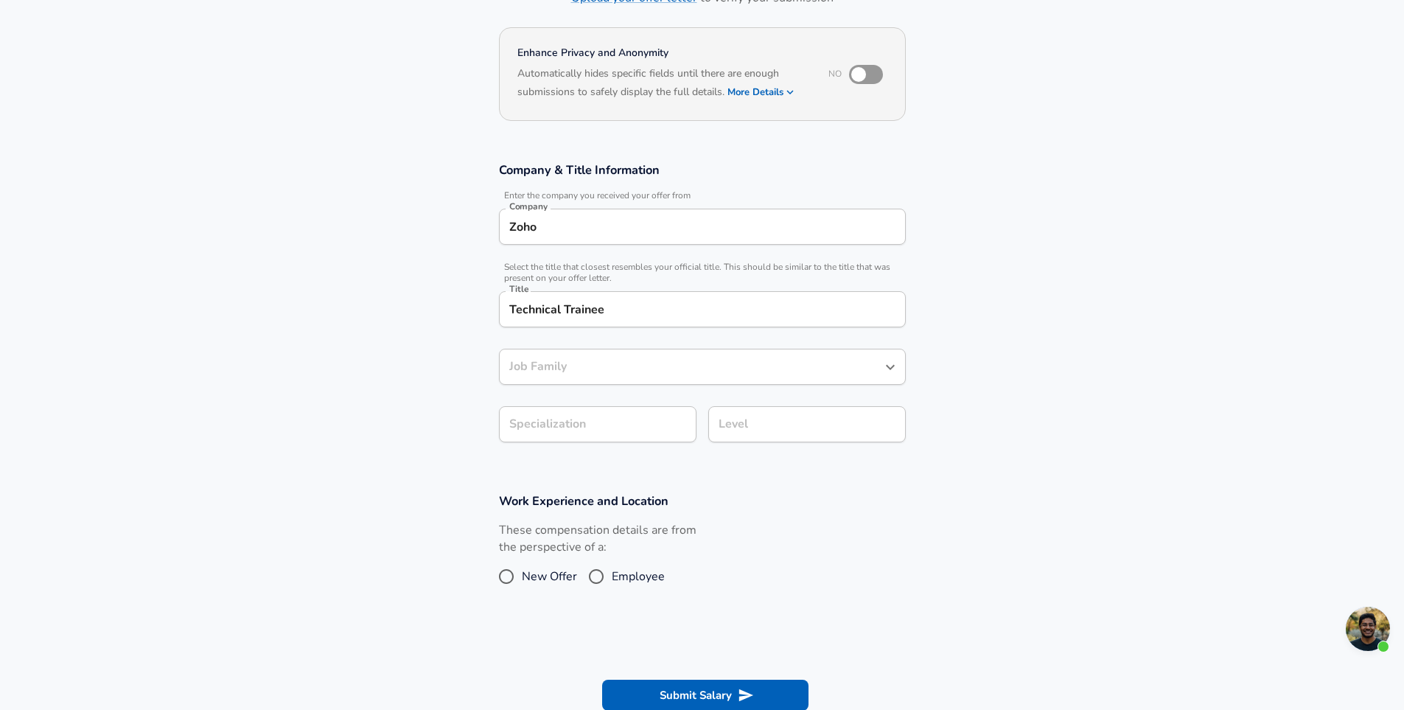
click at [647, 373] on input "Job Family" at bounding box center [692, 366] width 372 height 23
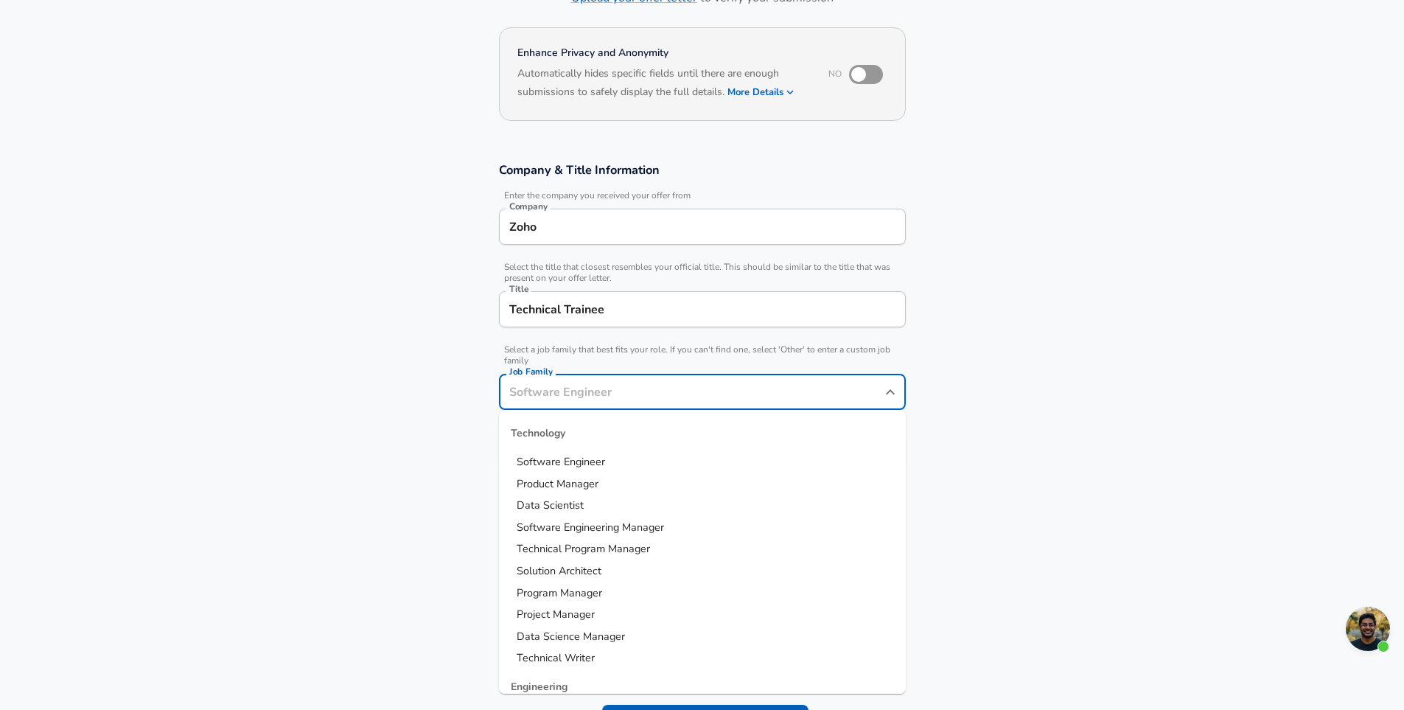
scroll to position [147, 0]
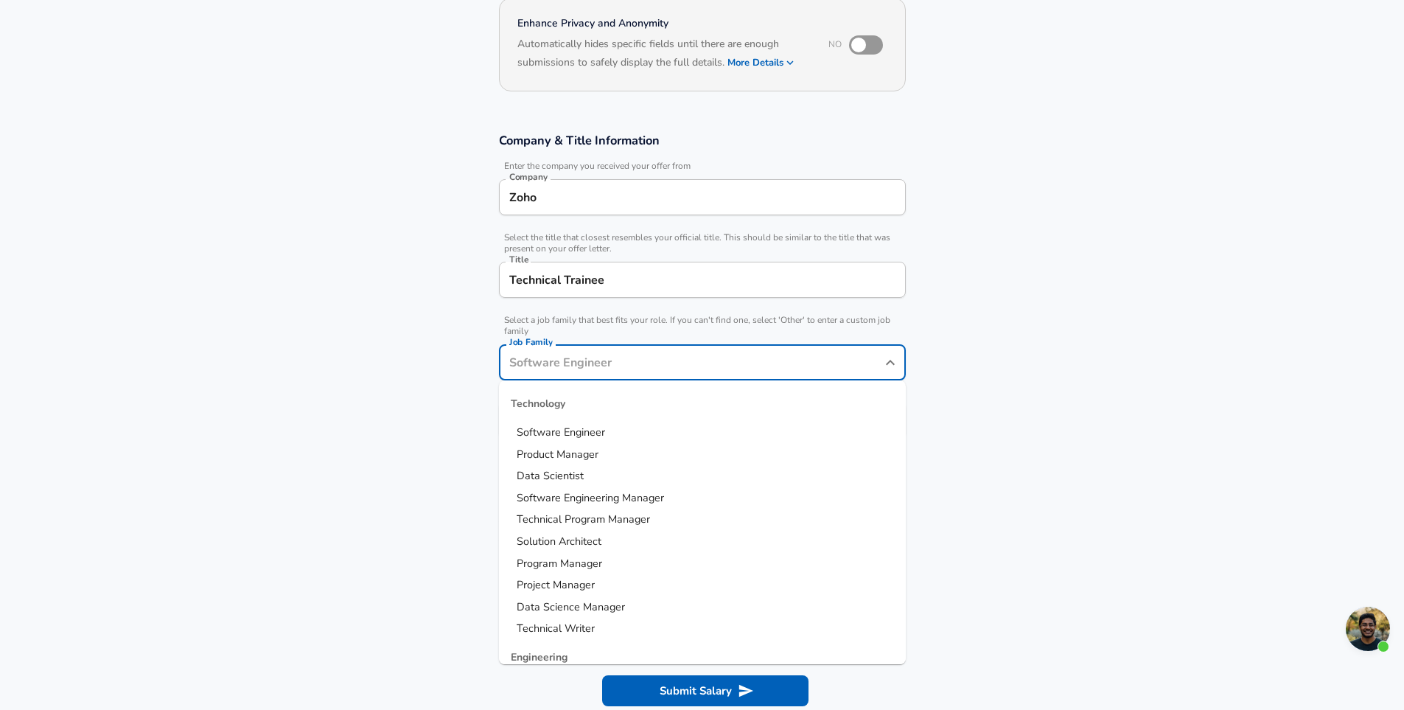
click at [599, 427] on span "Software Engineer" at bounding box center [561, 432] width 88 height 15
type input "Software Engineer"
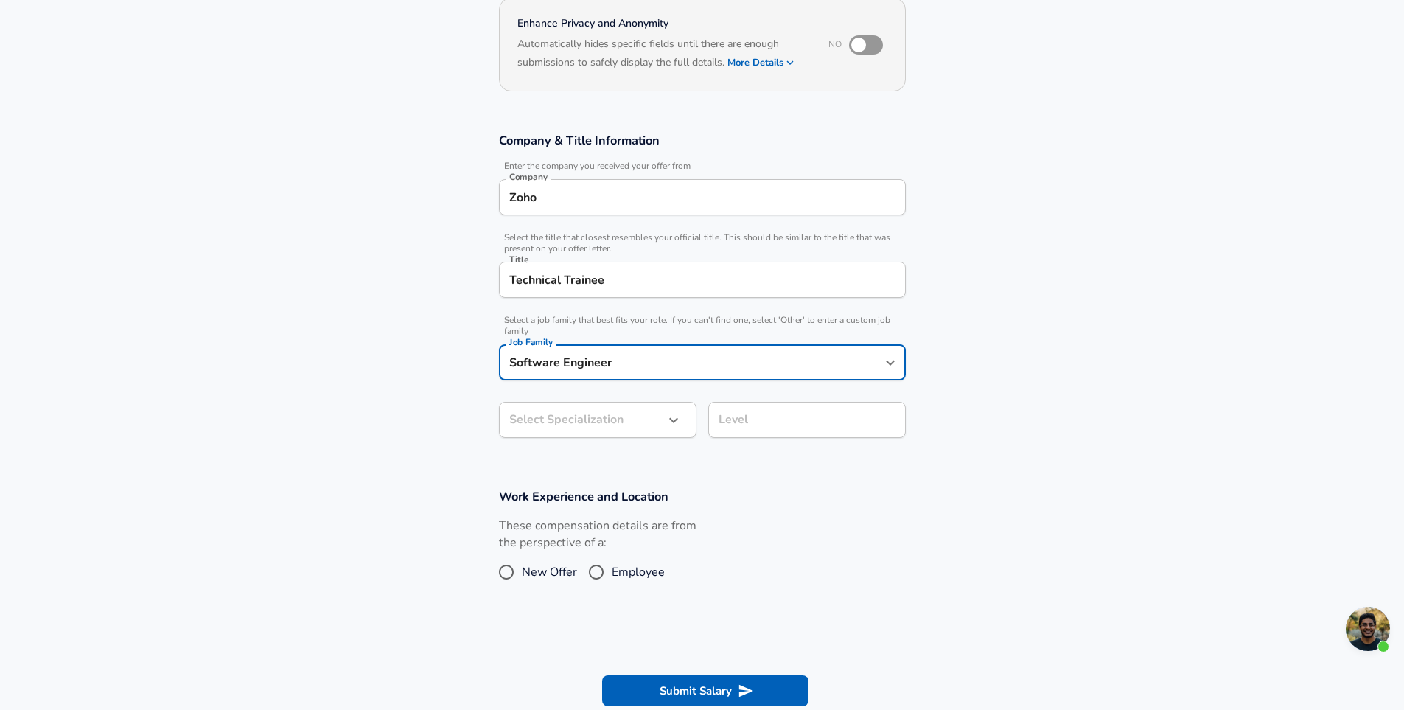
click at [544, 415] on body "English (US) Change Restart Add Your Salary Upload your offer letter to verify …" at bounding box center [702, 208] width 1404 height 710
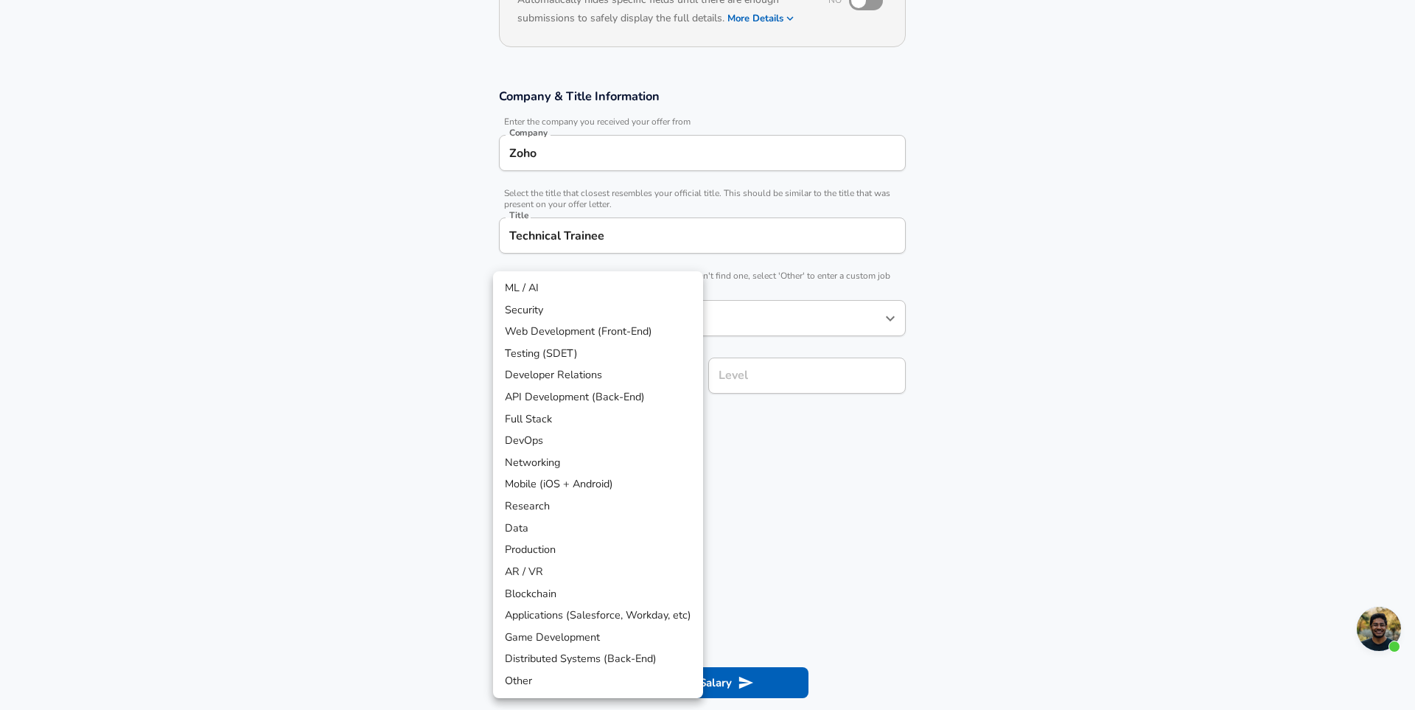
click at [563, 392] on li "API Development (Back-End)" at bounding box center [598, 397] width 210 height 22
type input "API Development (Back-End)"
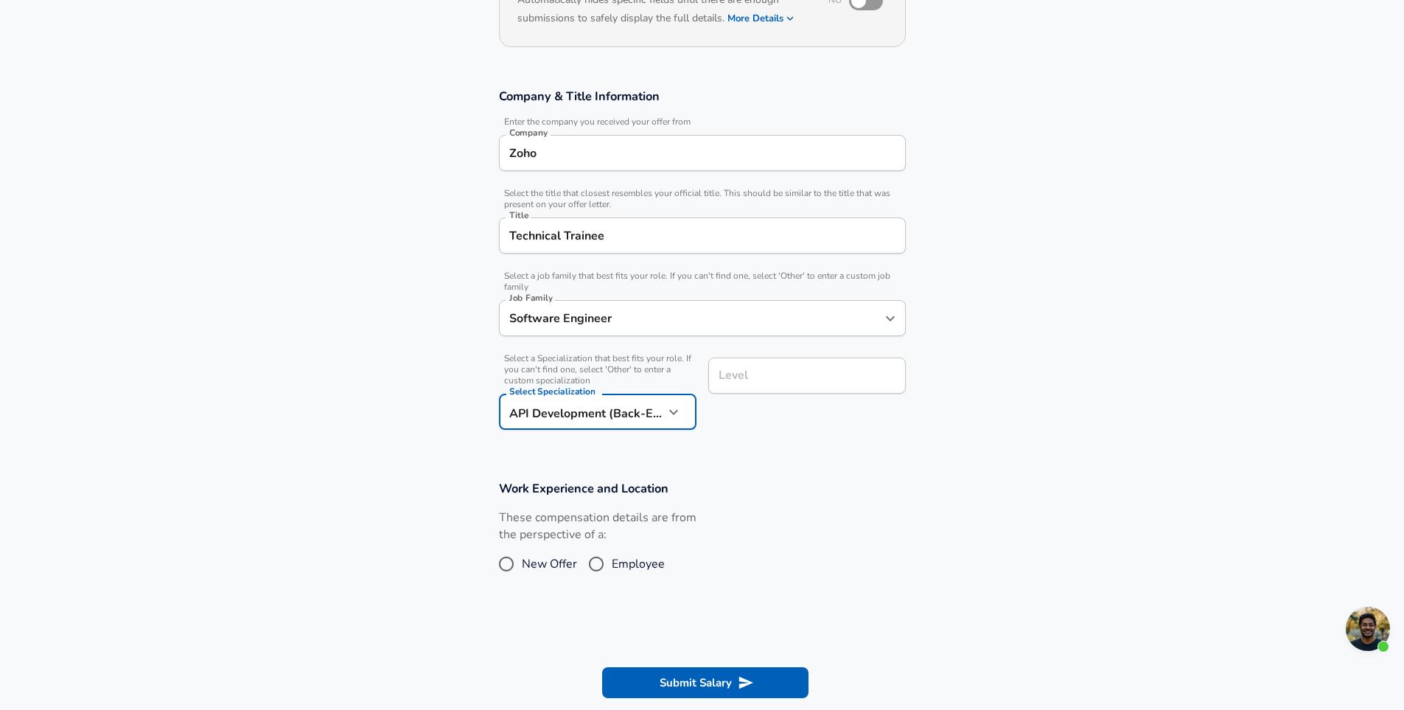
click at [753, 389] on div "Level" at bounding box center [807, 376] width 198 height 36
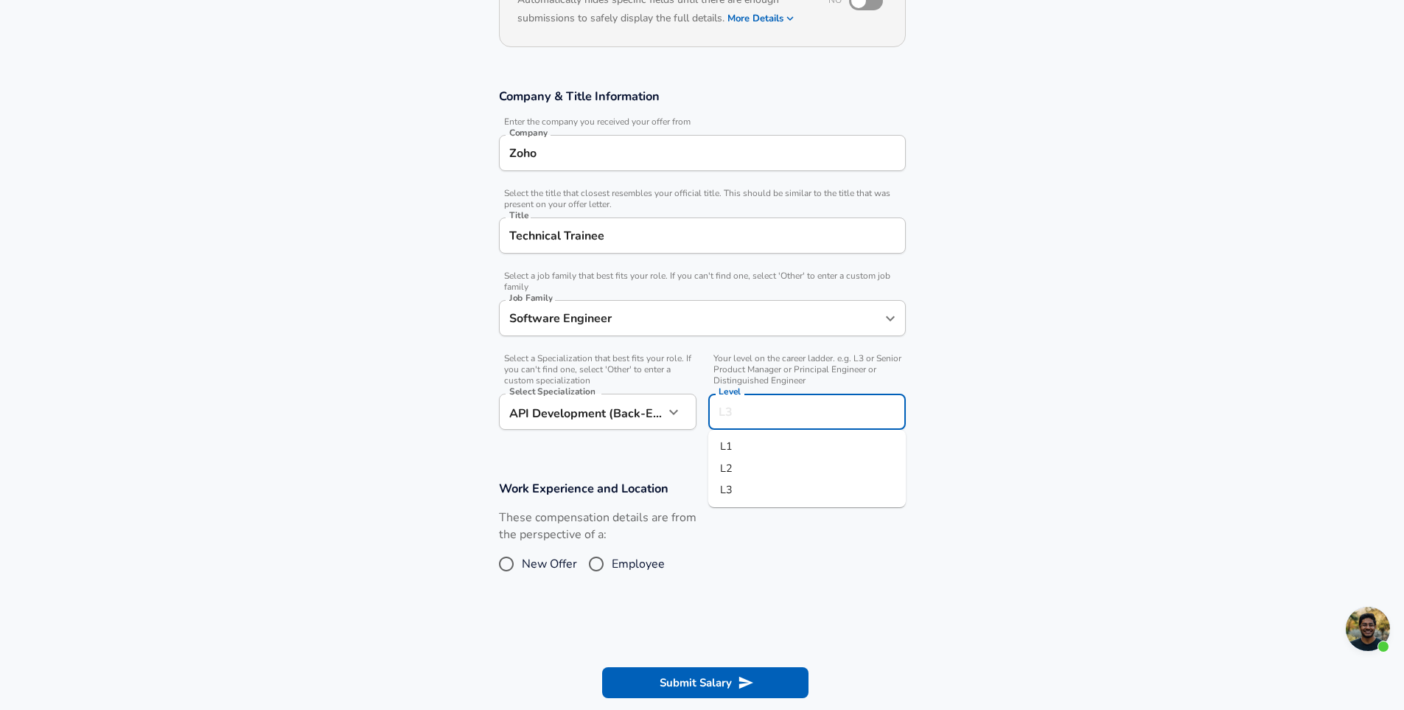
scroll to position [221, 0]
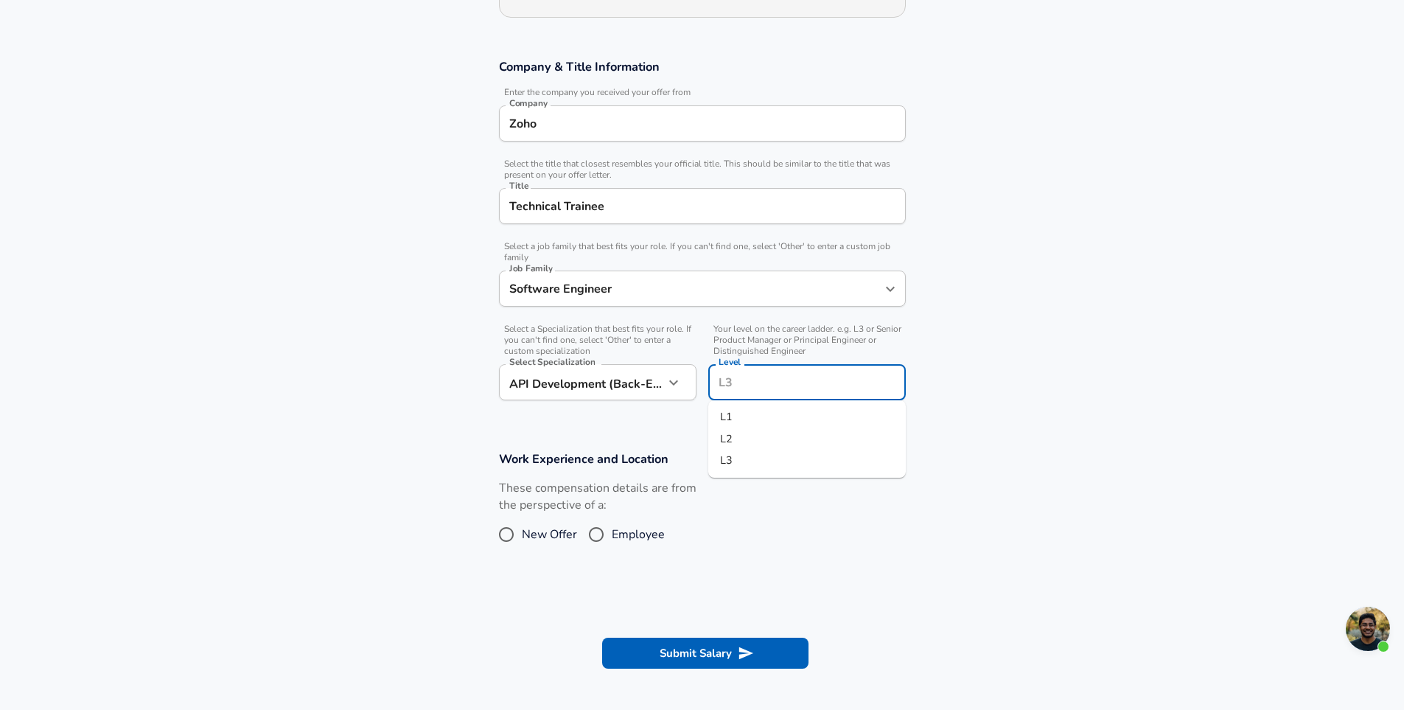
click at [737, 415] on li "L1" at bounding box center [807, 417] width 198 height 22
type input "L1"
click at [501, 537] on input "New Offer" at bounding box center [506, 535] width 31 height 24
radio input "true"
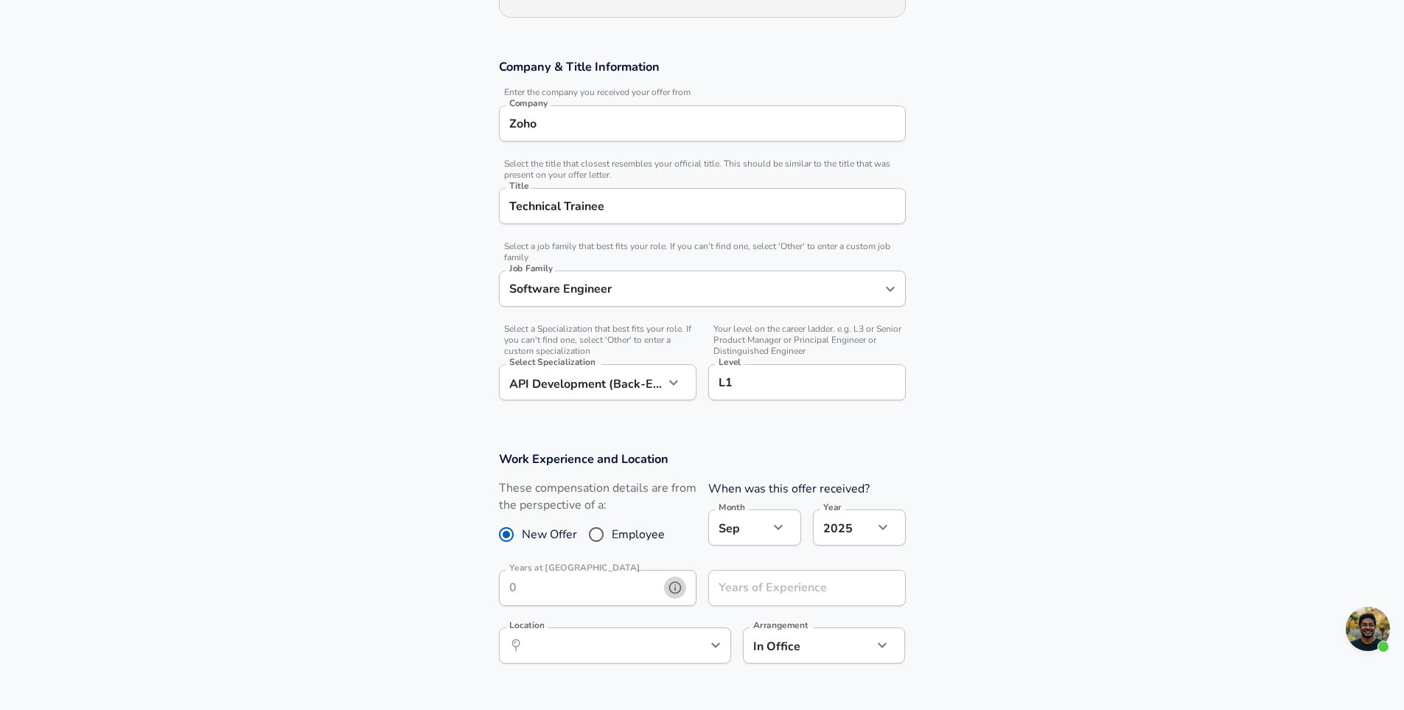
click at [669, 581] on icon "help" at bounding box center [675, 587] width 15 height 15
click at [738, 585] on input "Years of Experience" at bounding box center [790, 588] width 165 height 36
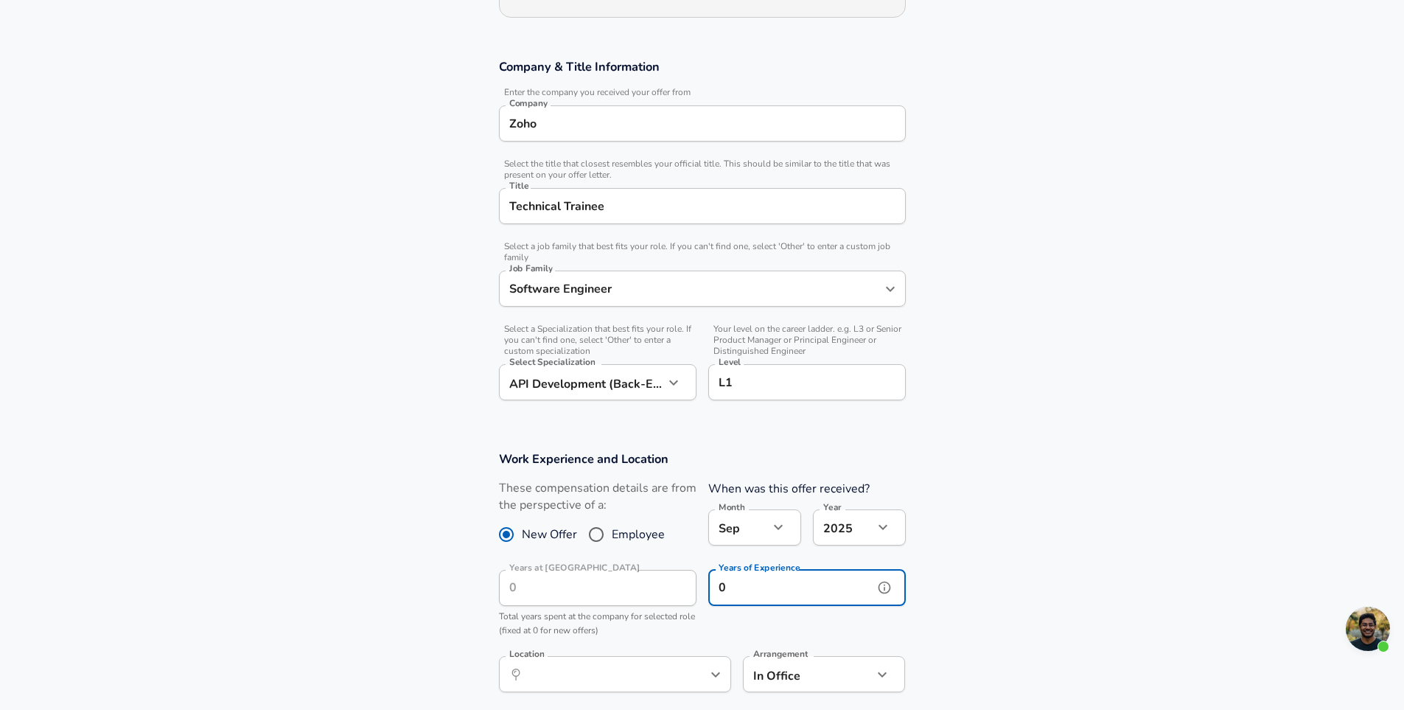
type input "0"
click at [780, 529] on icon "button" at bounding box center [779, 527] width 18 height 18
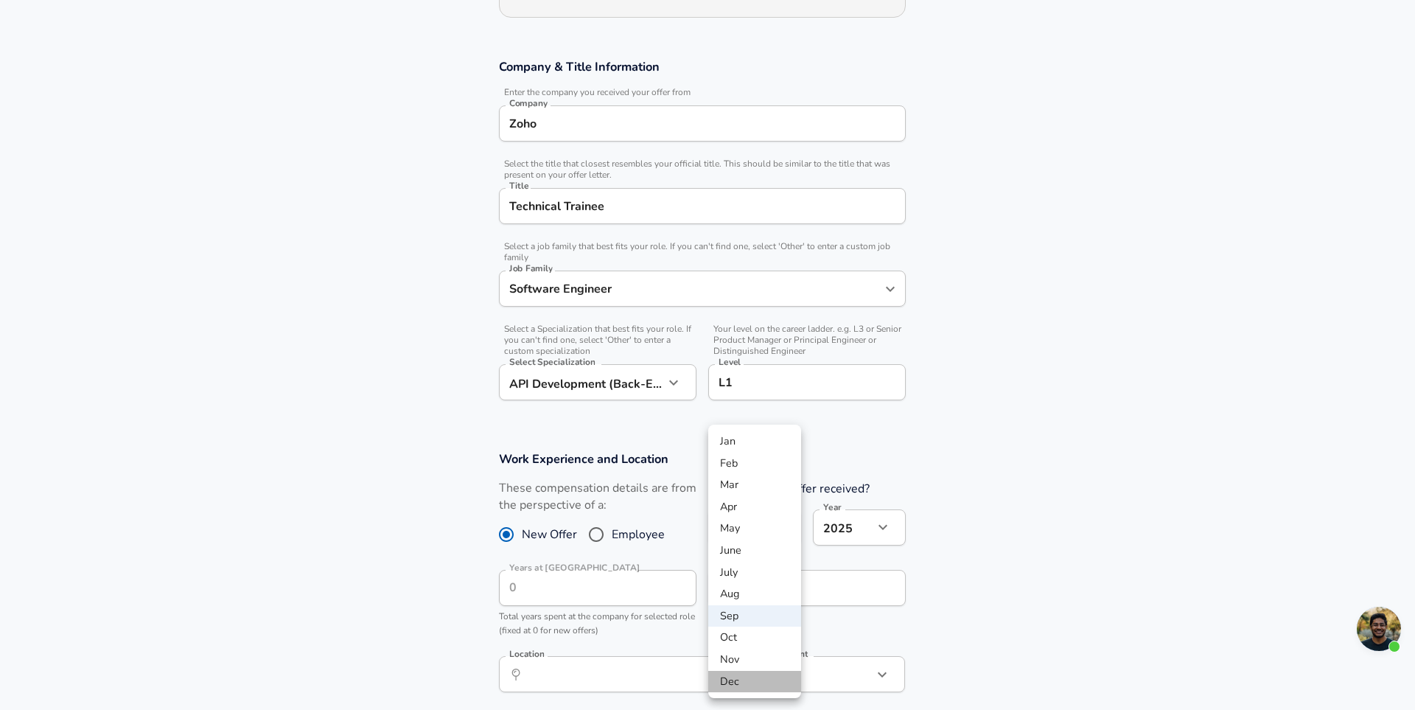
click at [739, 687] on li "Dec" at bounding box center [754, 682] width 93 height 22
type input "12"
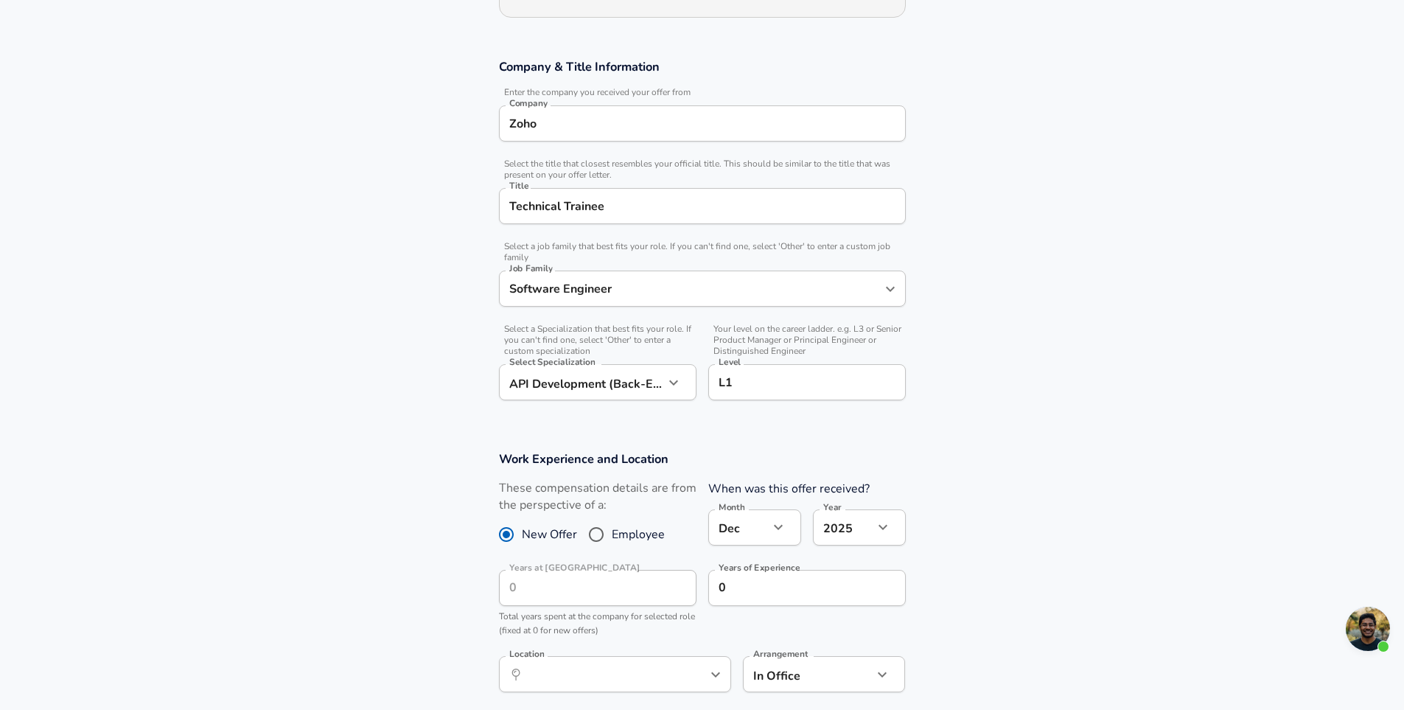
click at [859, 489] on body "English (US) Change Restart Add Your Salary Upload your offer letter to verify …" at bounding box center [702, 134] width 1404 height 710
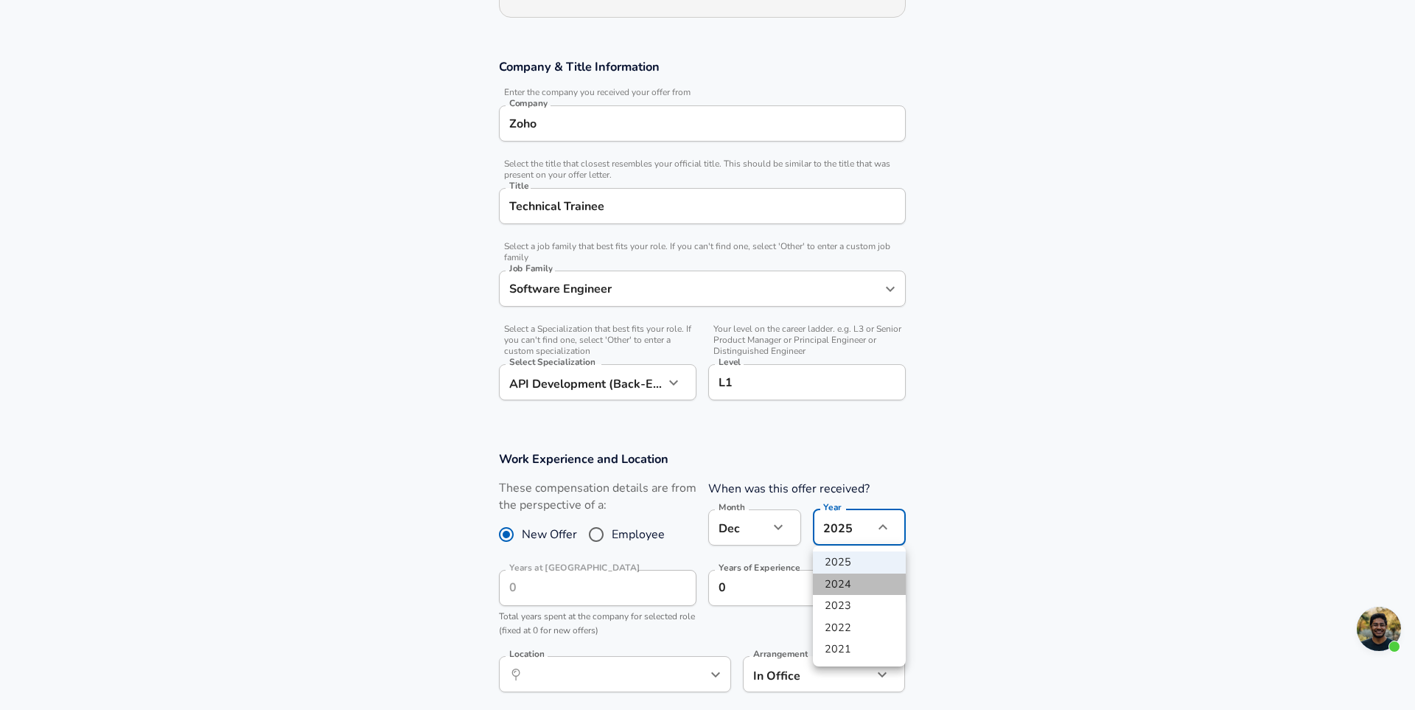
click at [843, 587] on li "2024" at bounding box center [859, 585] width 93 height 22
type input "2024"
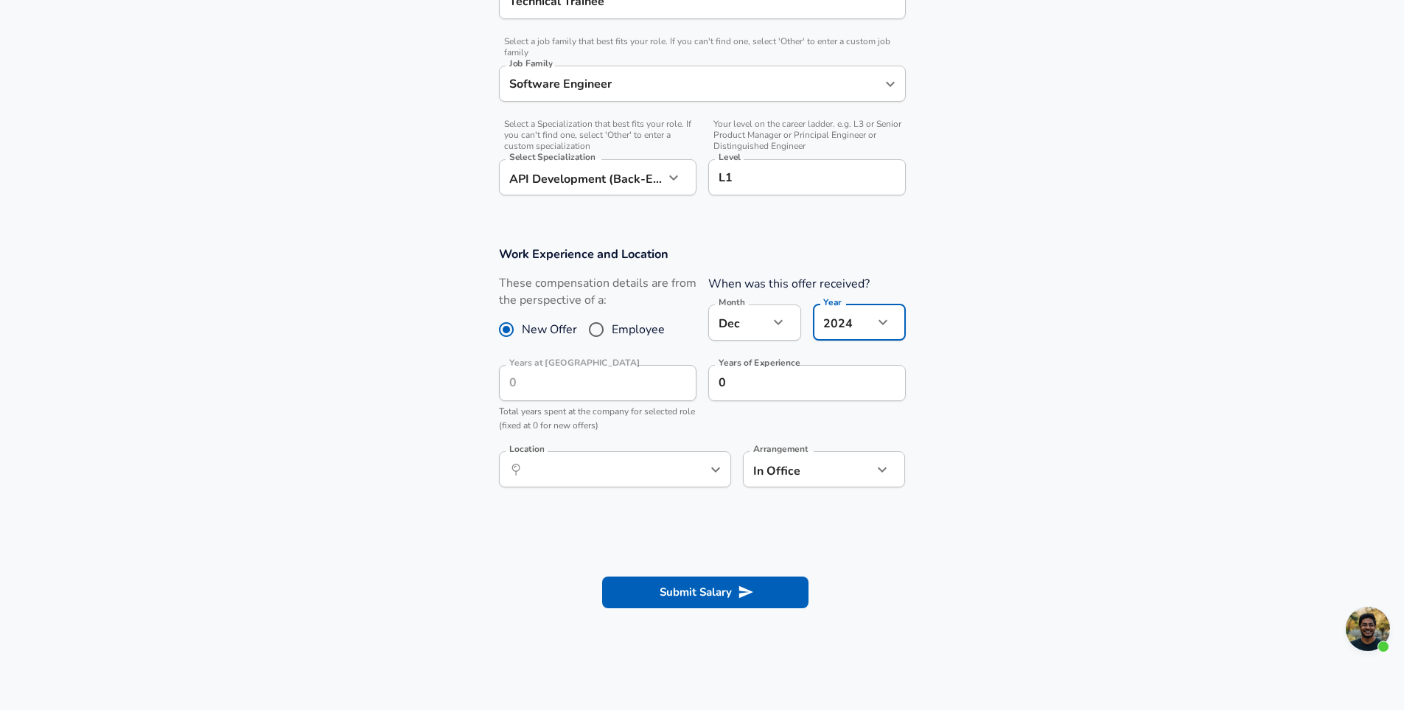
scroll to position [442, 0]
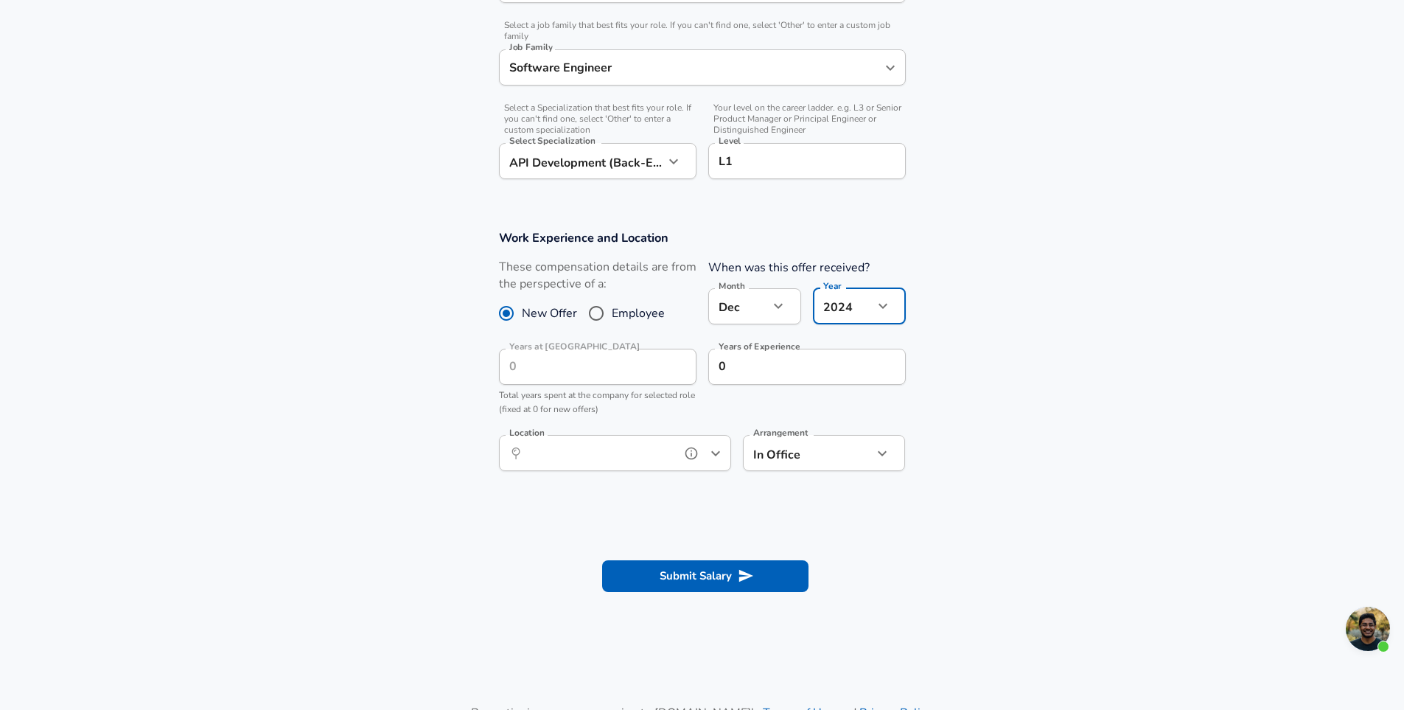
click at [668, 453] on input "Location" at bounding box center [598, 453] width 151 height 23
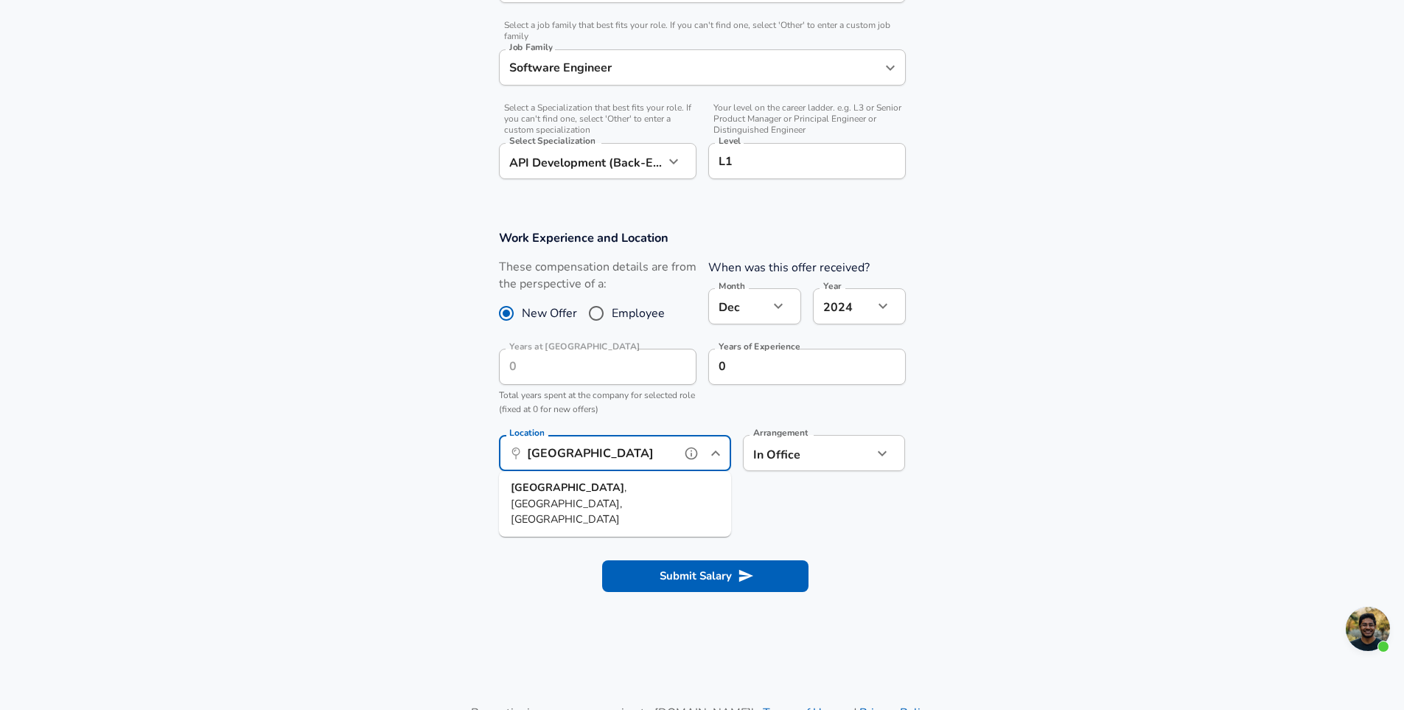
click at [580, 488] on span ", TN, India" at bounding box center [569, 503] width 116 height 46
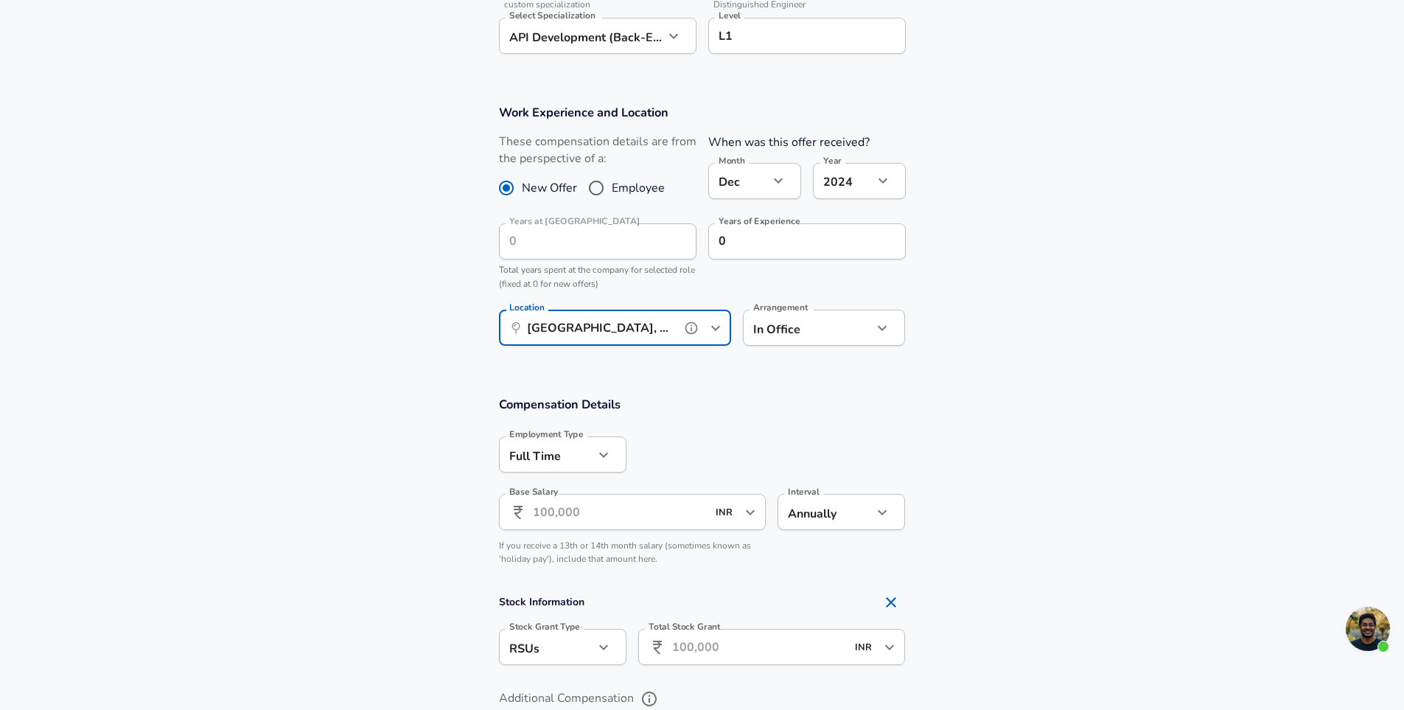
scroll to position [590, 0]
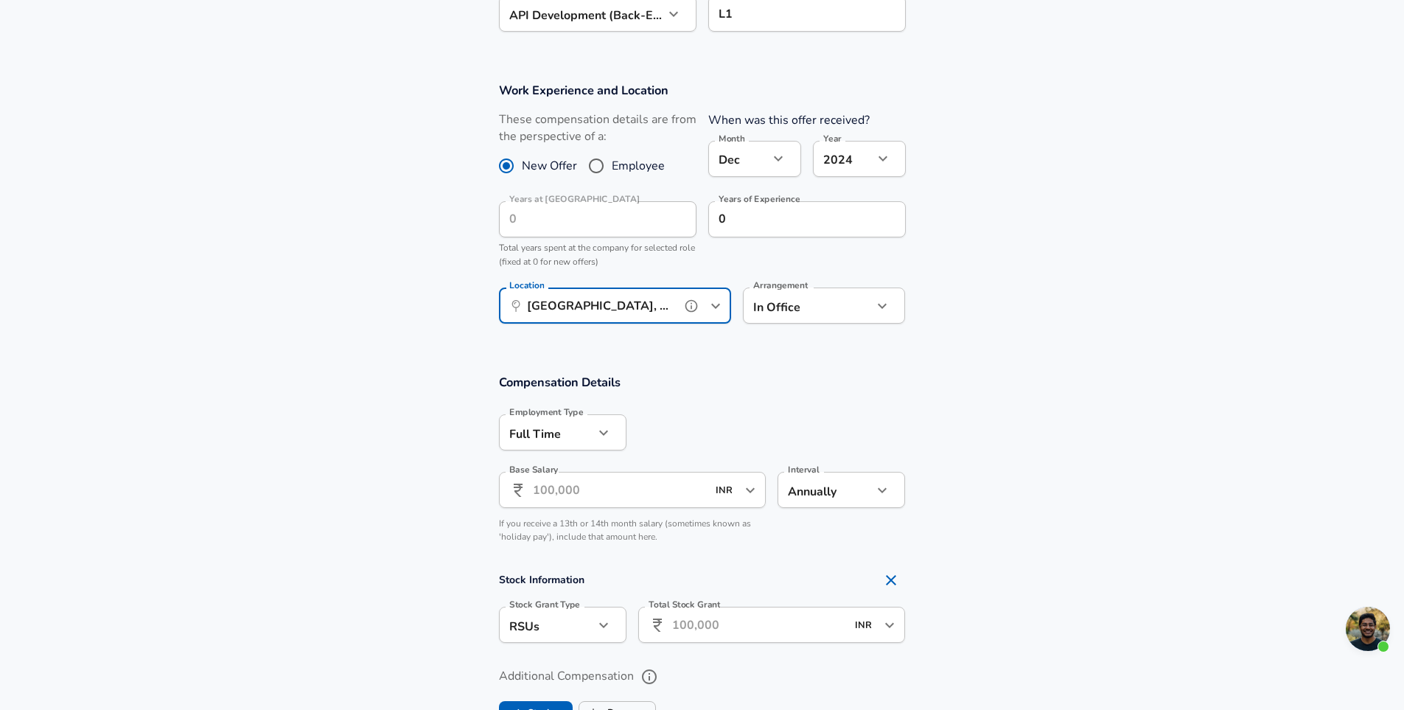
type input "[GEOGRAPHIC_DATA], [GEOGRAPHIC_DATA], [GEOGRAPHIC_DATA]"
click at [644, 486] on input "Base Salary" at bounding box center [620, 490] width 175 height 36
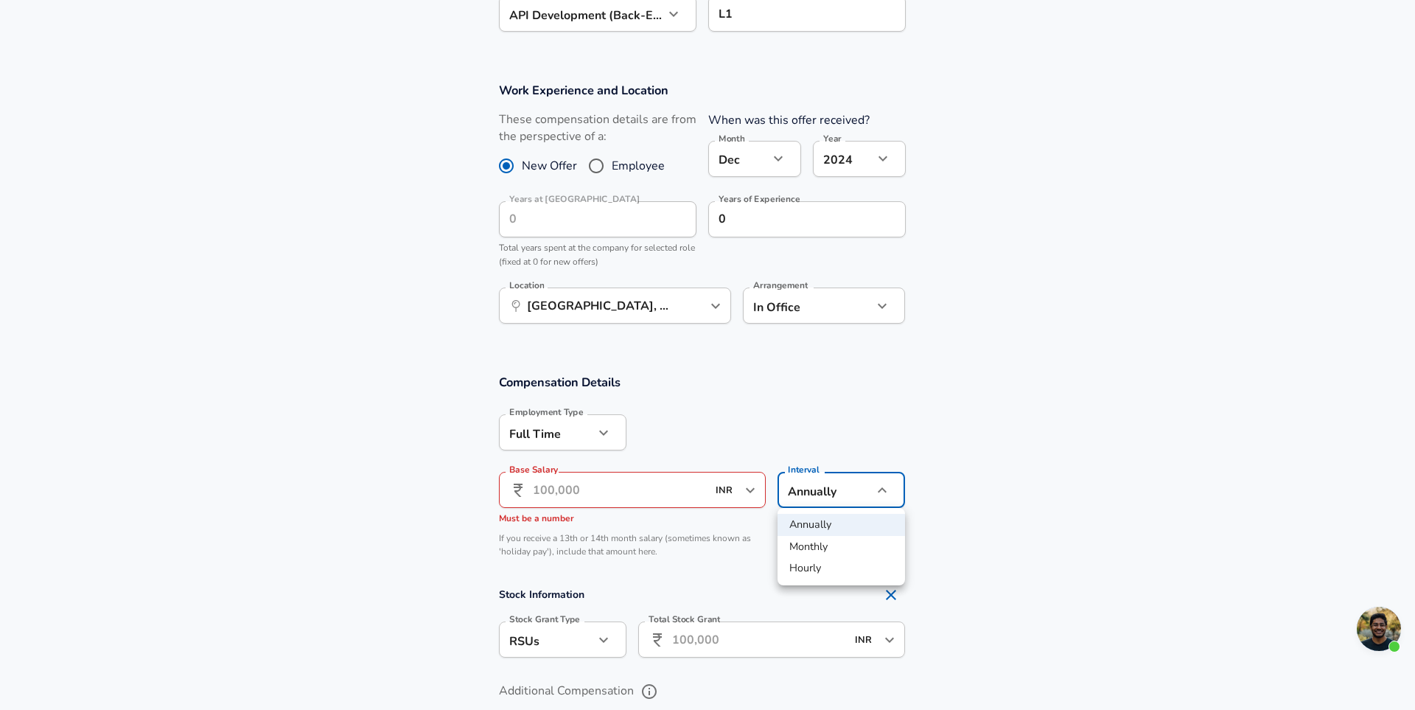
click at [810, 546] on li "Monthly" at bounding box center [842, 547] width 128 height 22
type input "monthly"
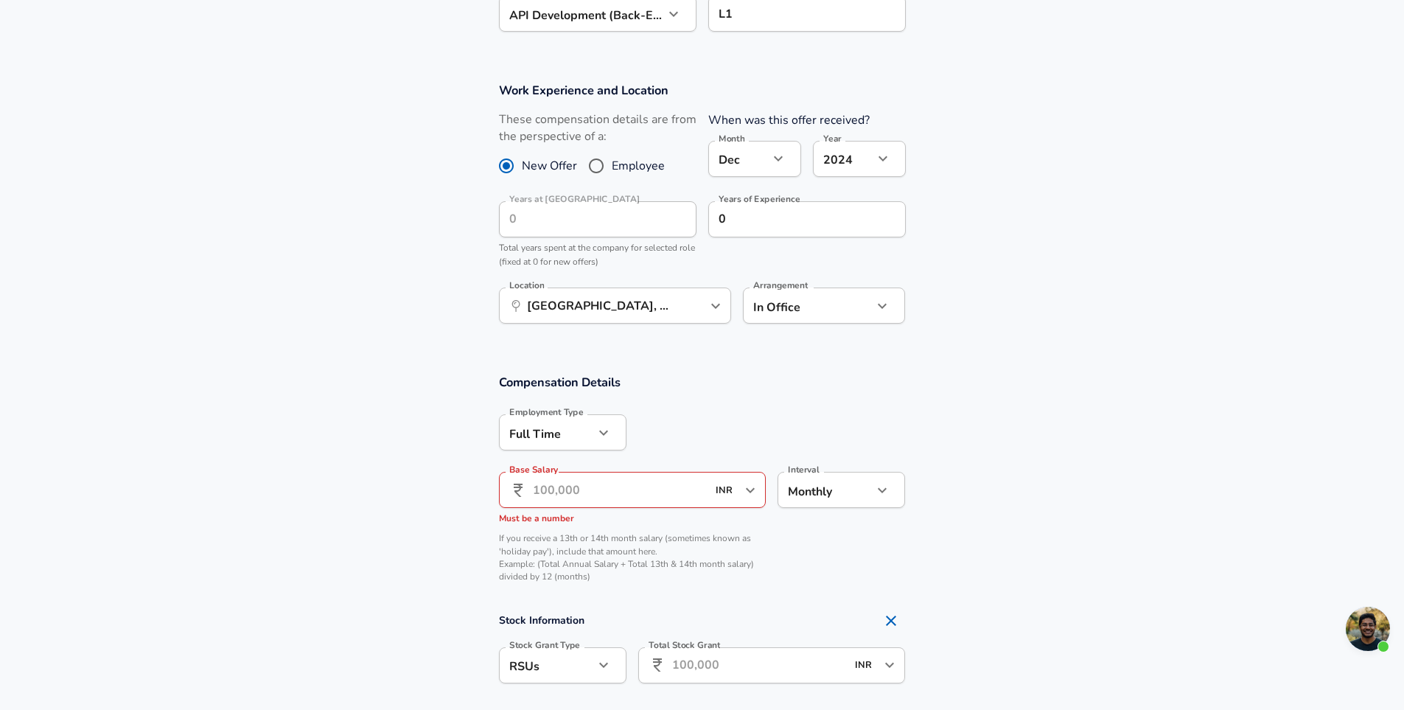
click at [620, 487] on input "Base Salary" at bounding box center [620, 490] width 175 height 36
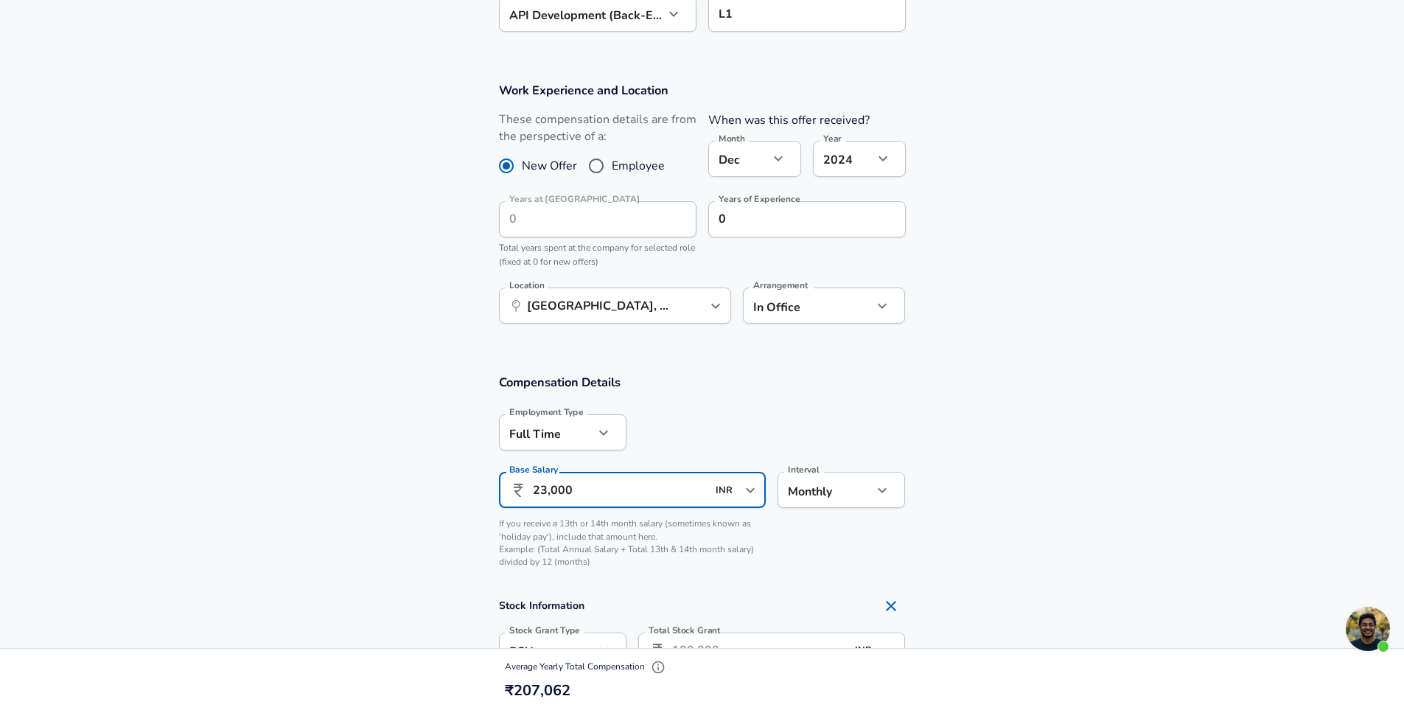
scroll to position [664, 0]
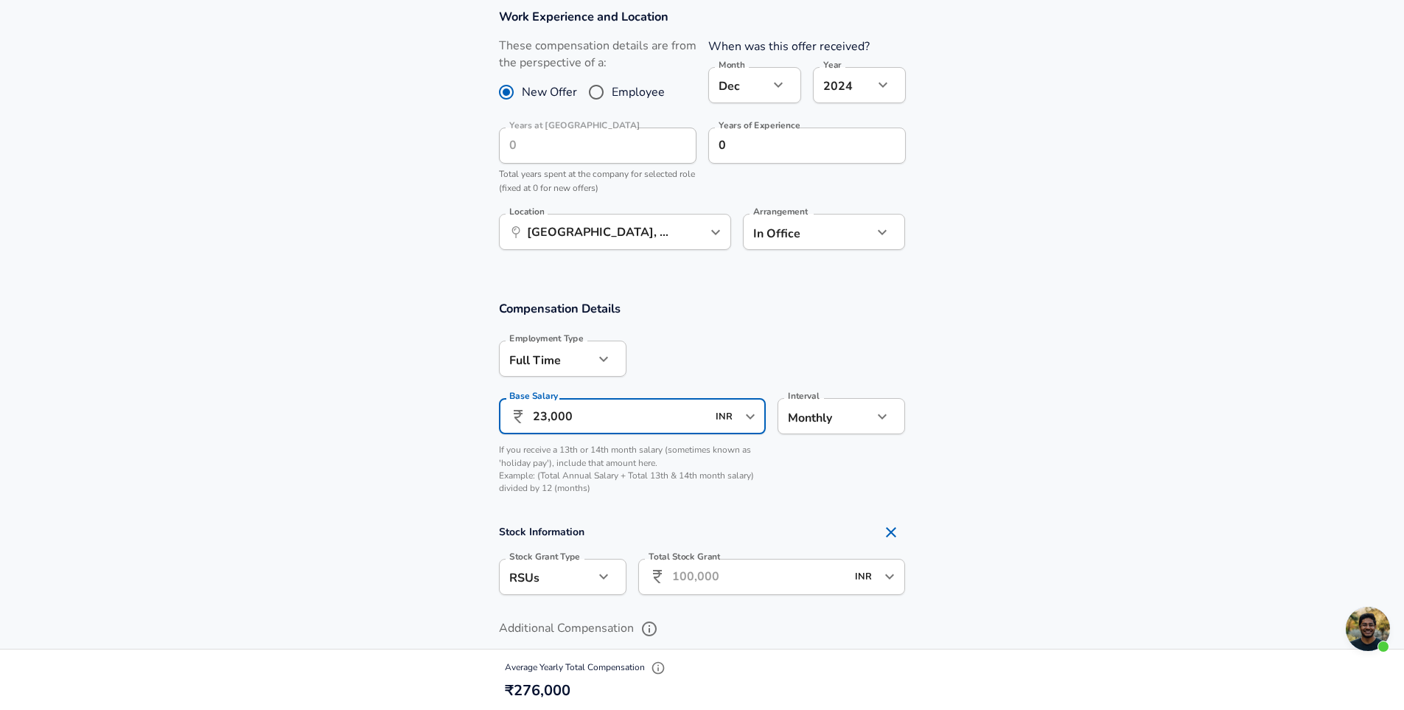
type input "23,000"
click at [1145, 472] on section "Compensation Details Employment Type Full Time full_time Employment Type Base S…" at bounding box center [702, 401] width 1404 height 203
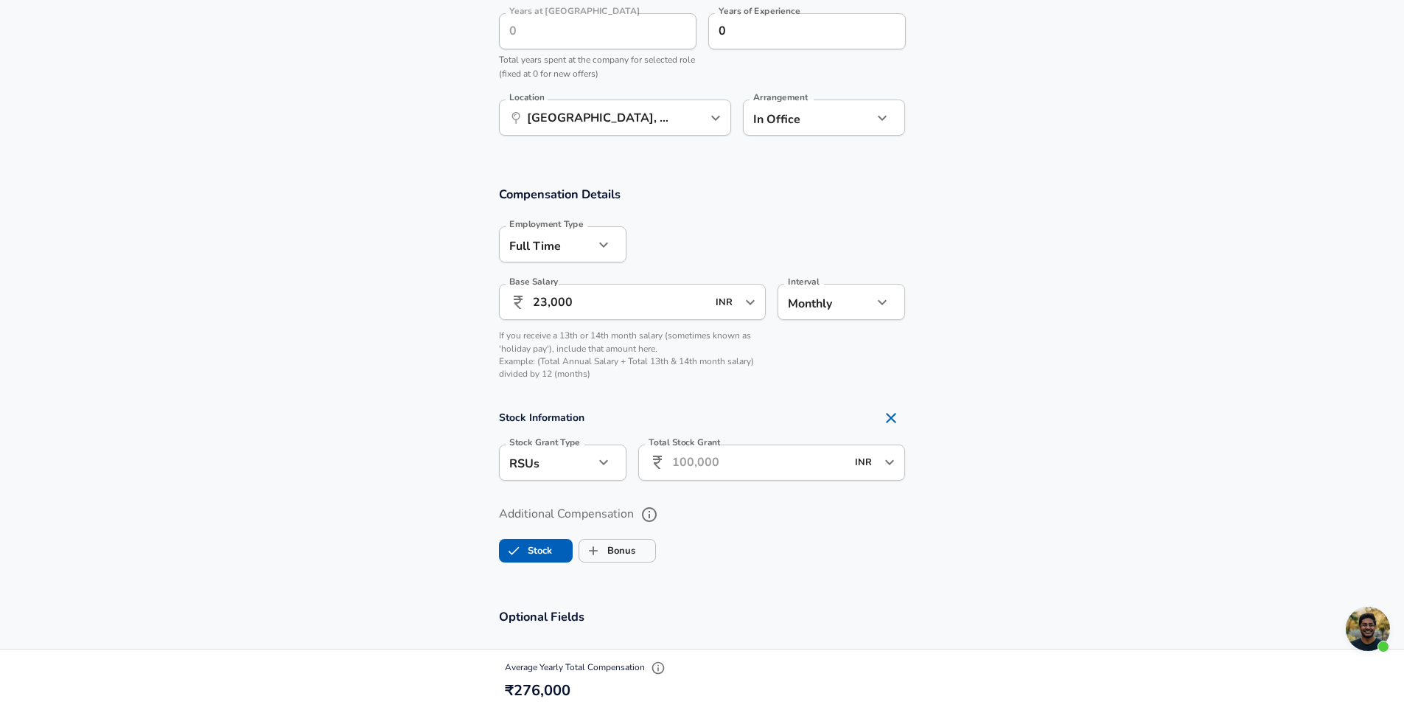
scroll to position [811, 0]
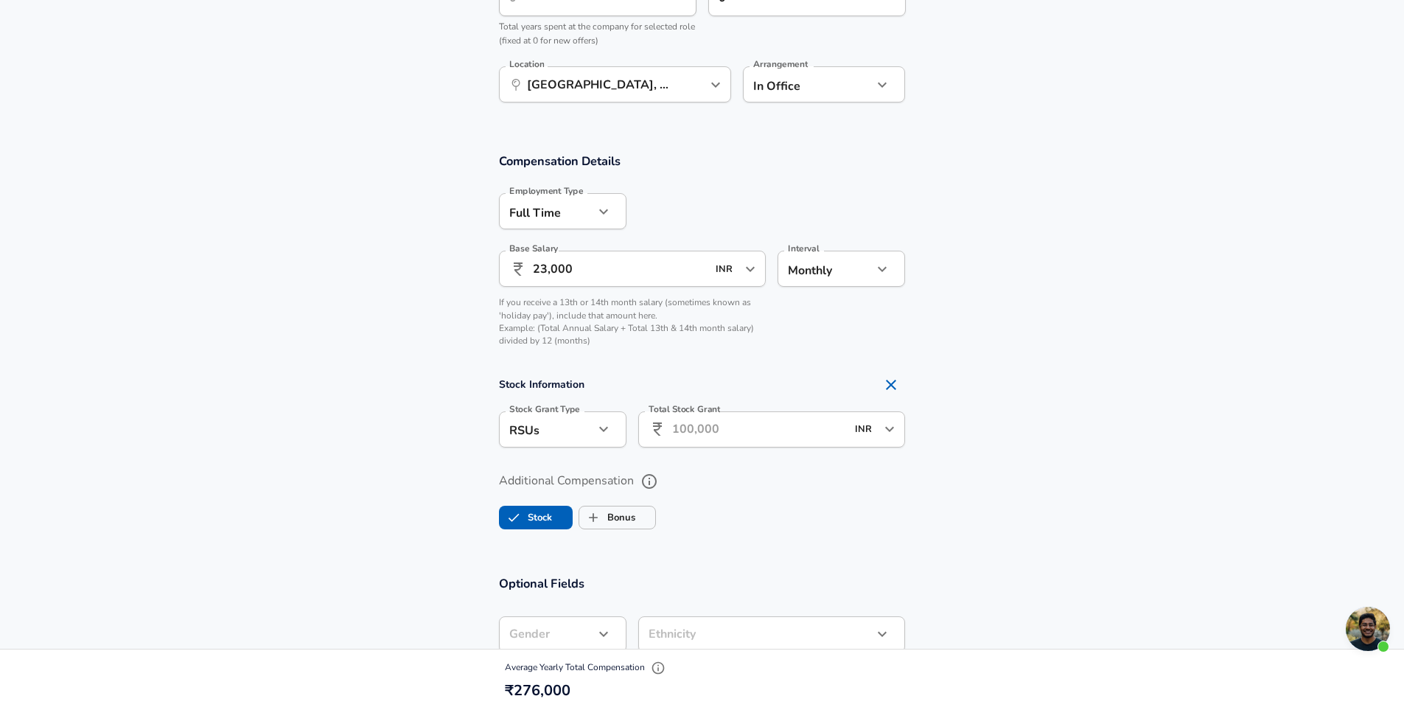
click at [894, 383] on icon "Remove Section" at bounding box center [891, 385] width 18 height 18
checkbox input "false"
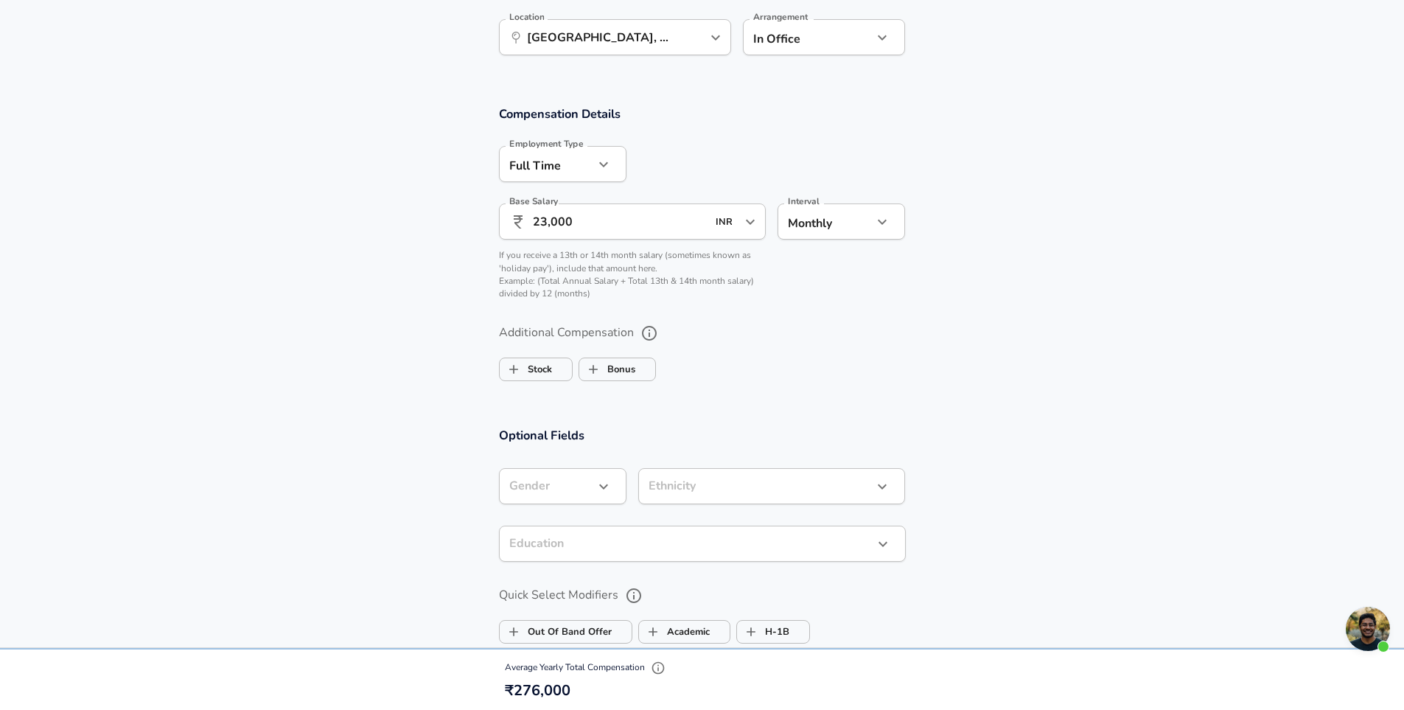
scroll to position [885, 0]
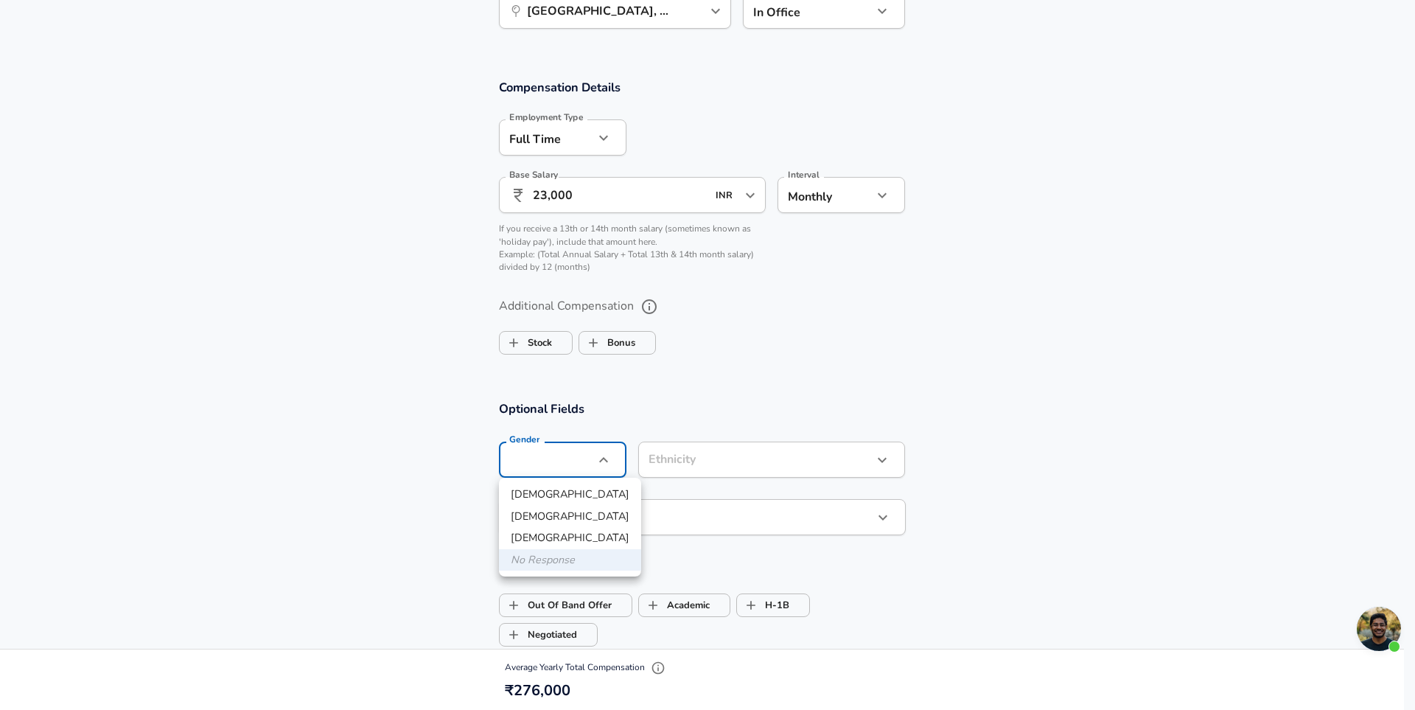
click at [552, 494] on li "[DEMOGRAPHIC_DATA]" at bounding box center [570, 495] width 142 height 22
type input "[DEMOGRAPHIC_DATA]"
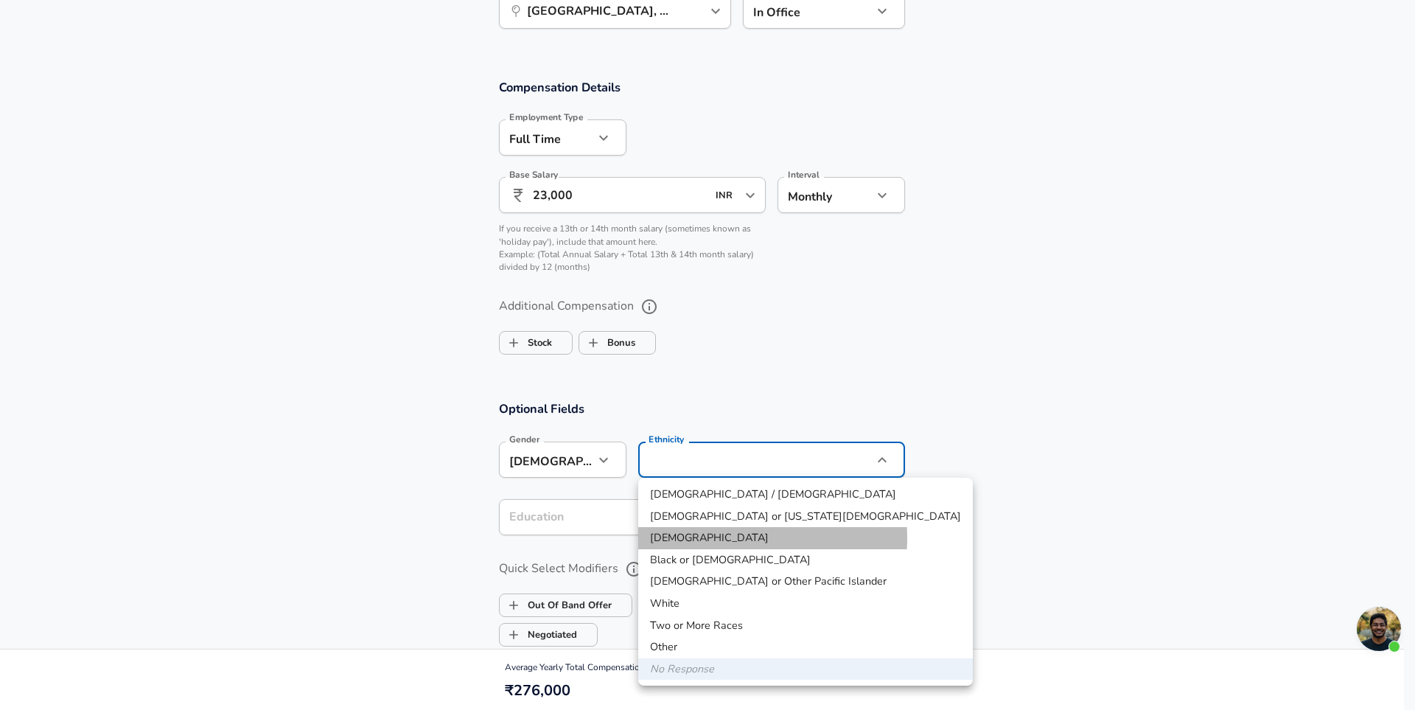
click at [698, 537] on li "[DEMOGRAPHIC_DATA]" at bounding box center [805, 538] width 335 height 22
type input "[DEMOGRAPHIC_DATA]"
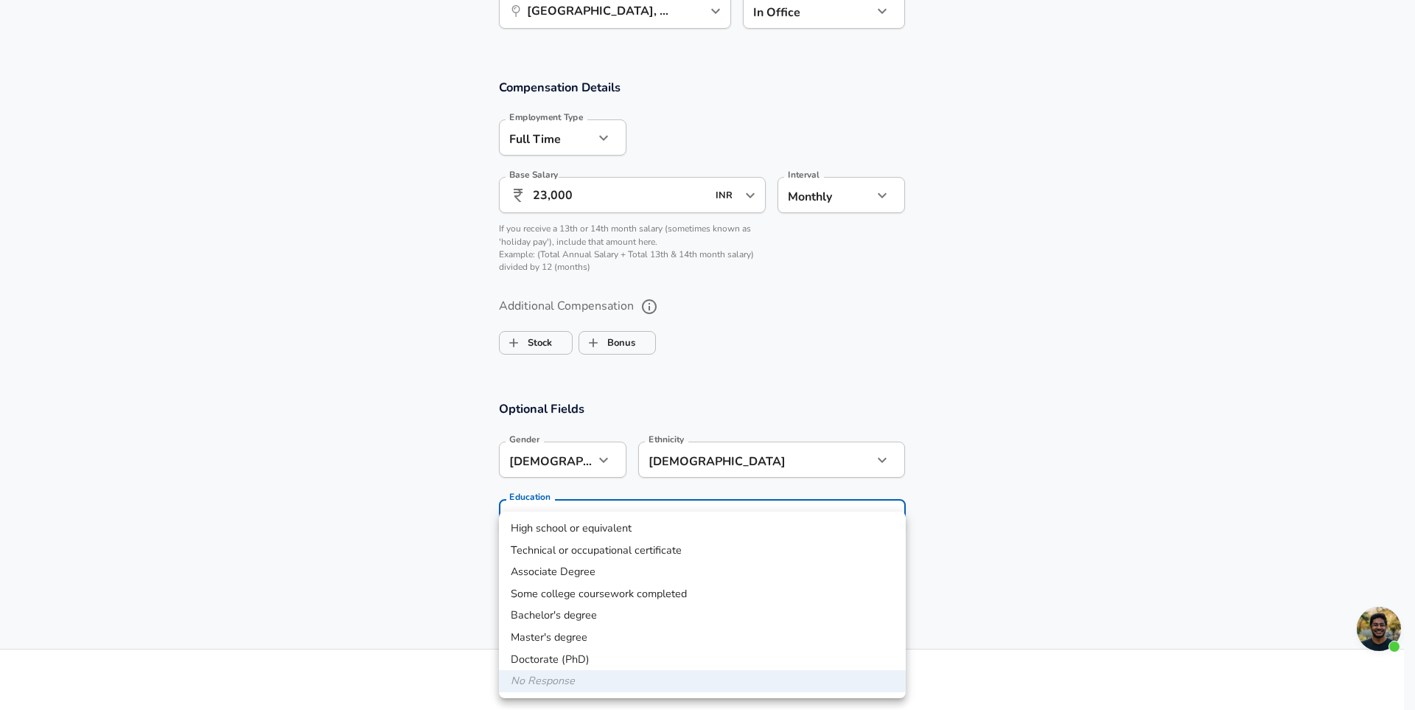
click at [555, 615] on li "Bachelor's degree" at bounding box center [702, 616] width 407 height 22
type input "Bachelors degree"
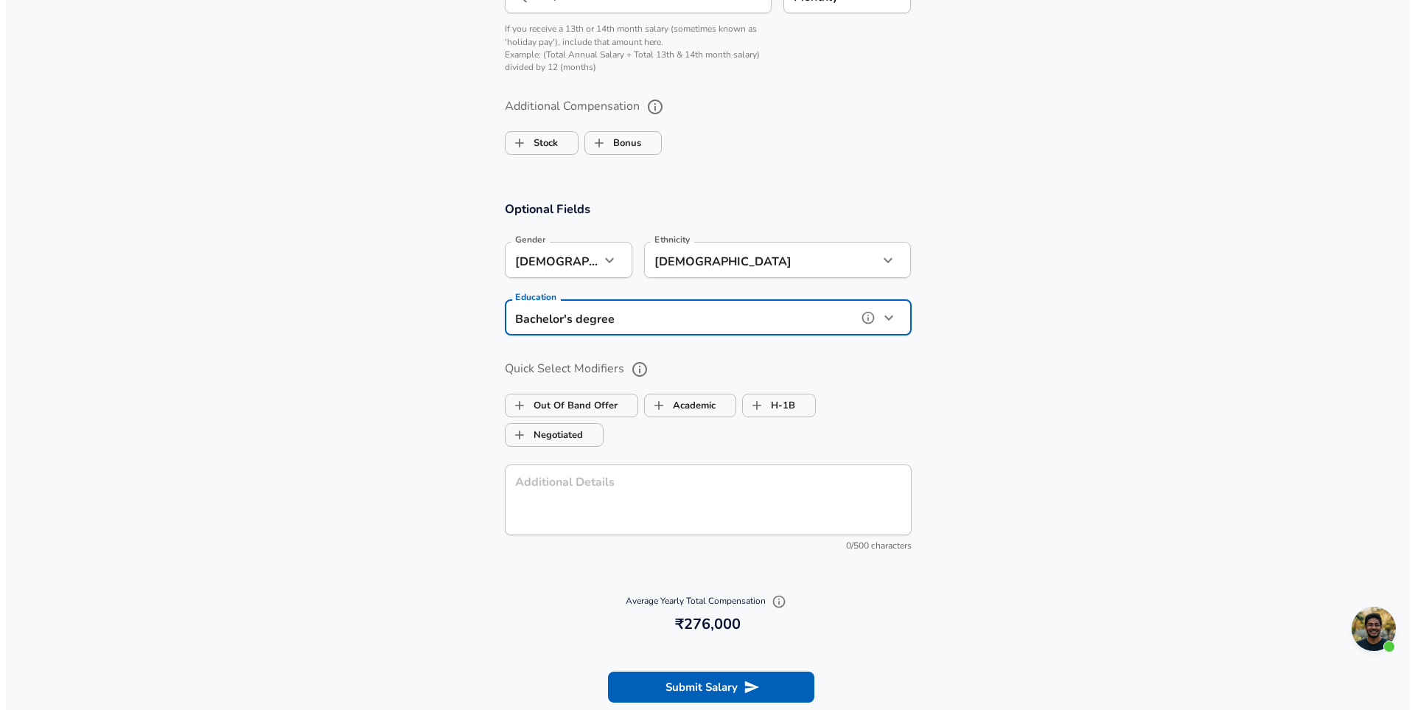
scroll to position [1106, 0]
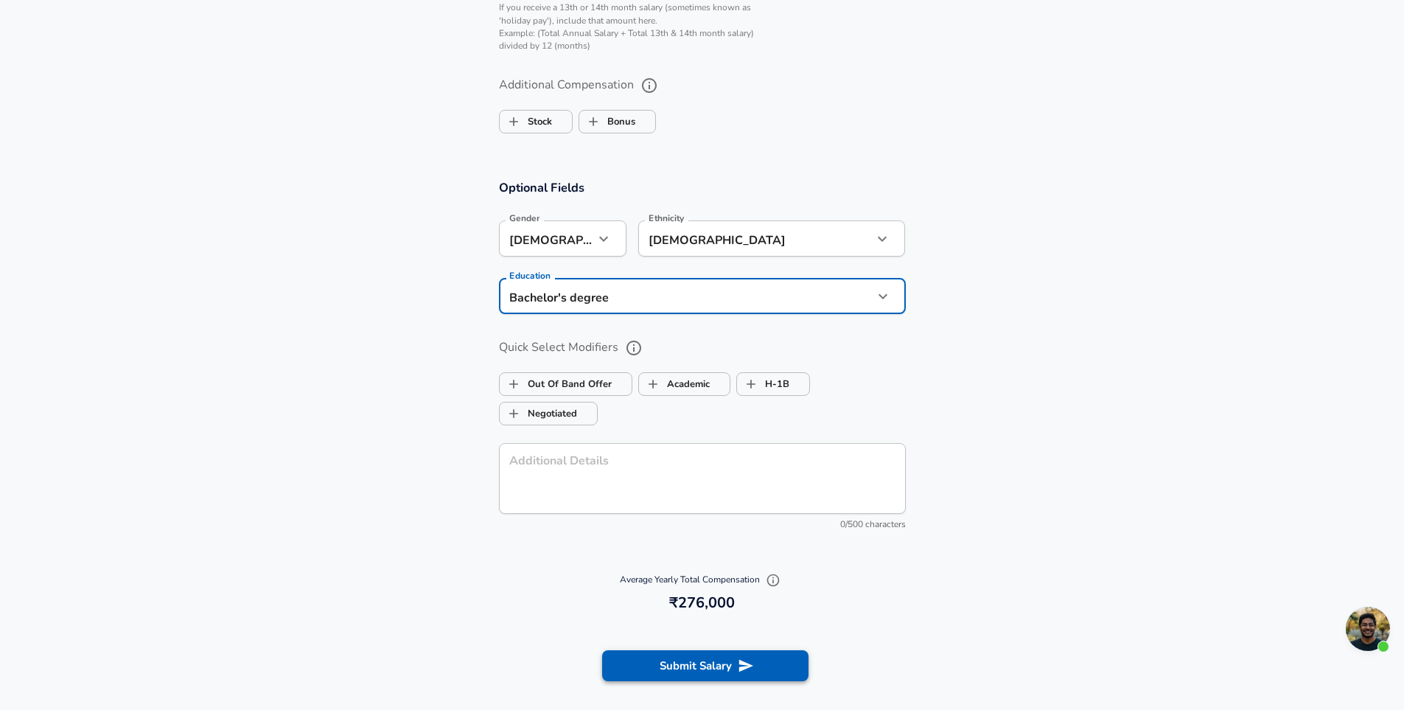
click at [753, 666] on icon "submit" at bounding box center [746, 666] width 16 height 16
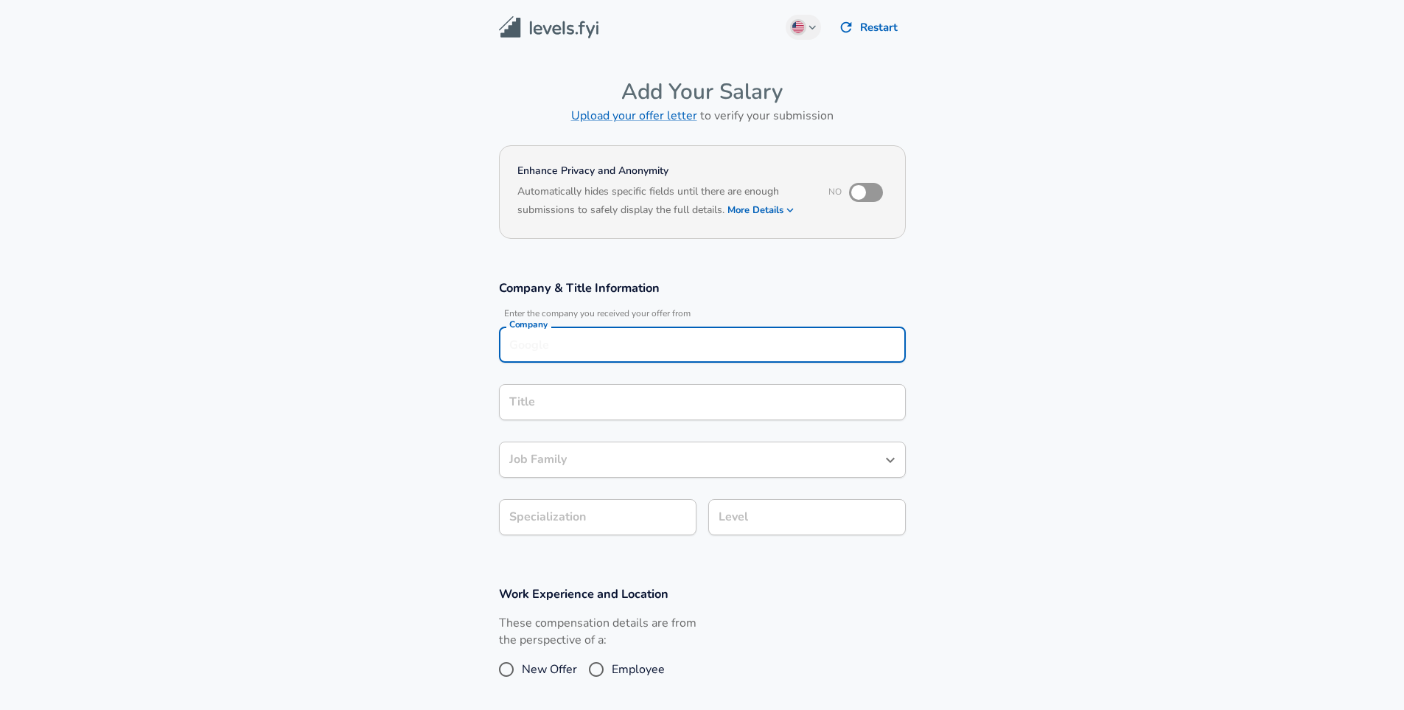
scroll to position [15, 0]
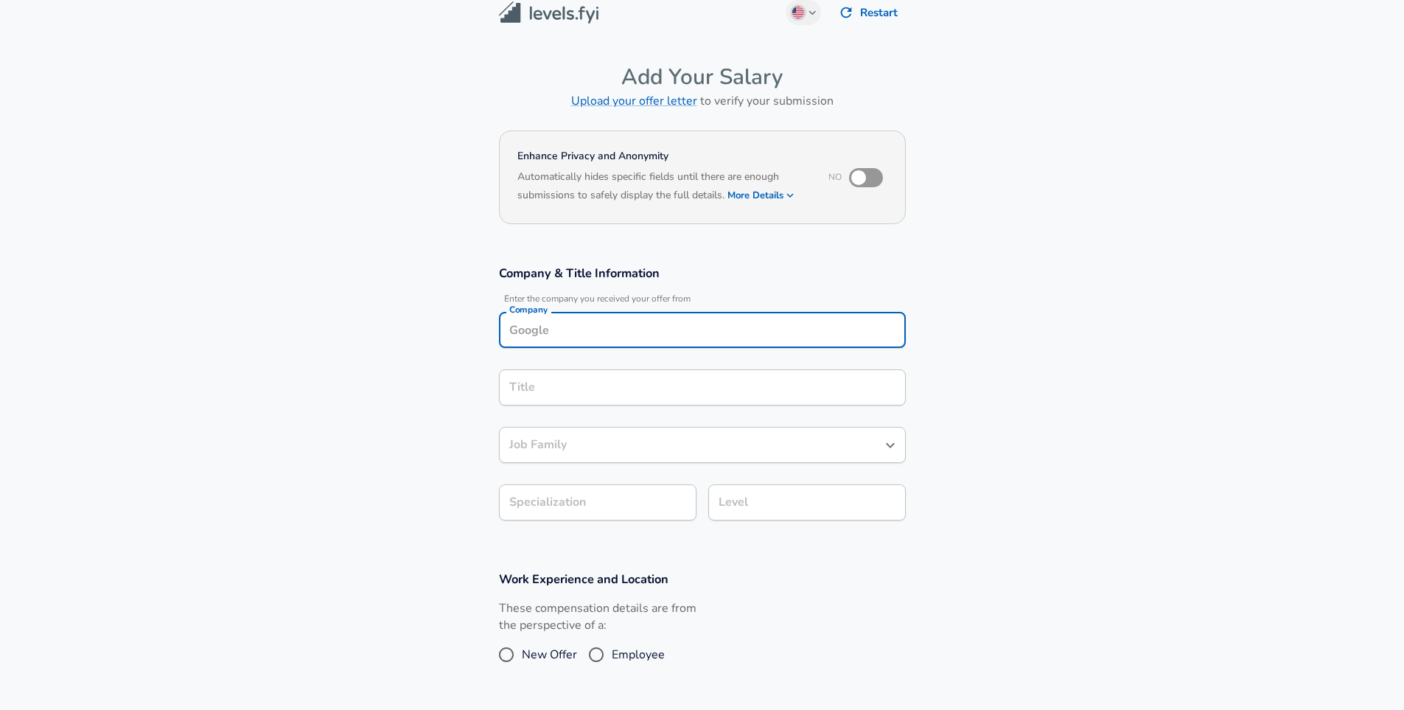
click at [720, 338] on input "Company" at bounding box center [703, 329] width 394 height 23
click at [537, 372] on span "Zoho" at bounding box center [542, 365] width 24 height 16
type input "Zoho"
click at [547, 396] on div "Title" at bounding box center [702, 387] width 407 height 36
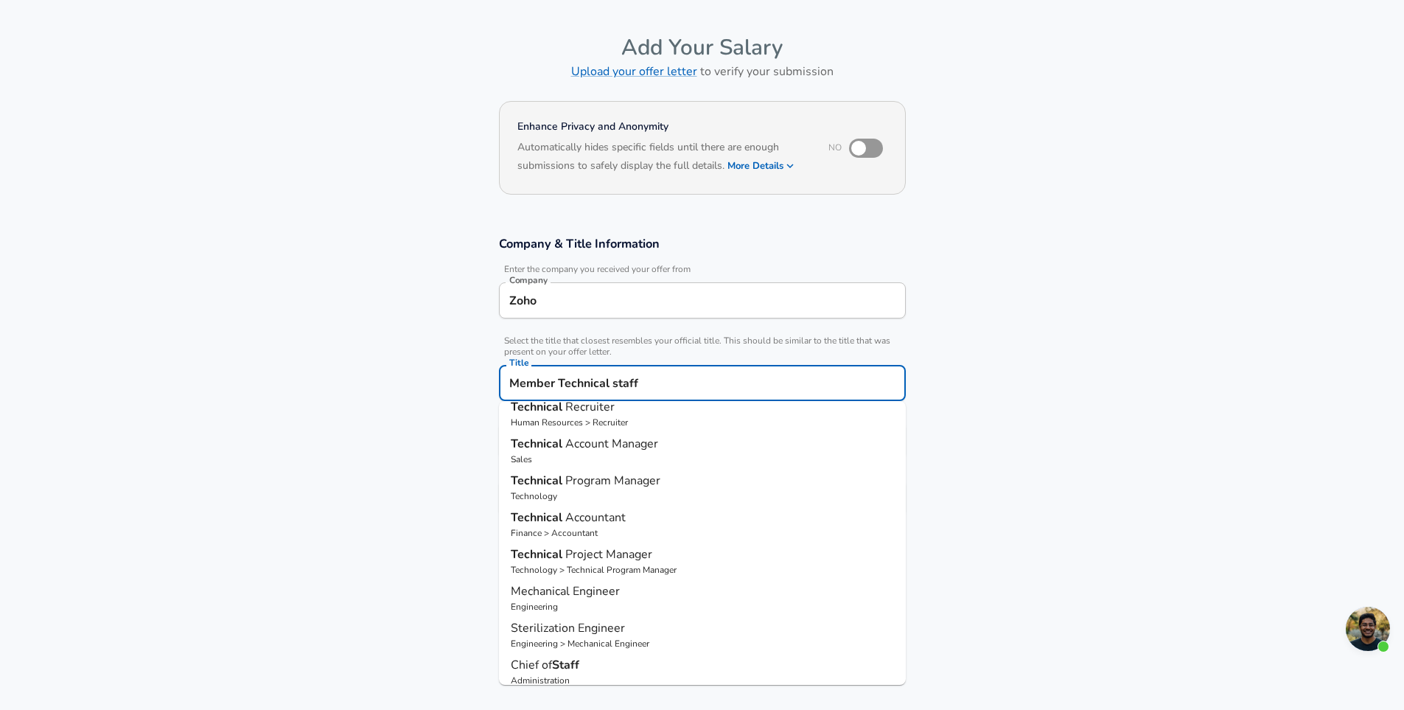
scroll to position [97, 0]
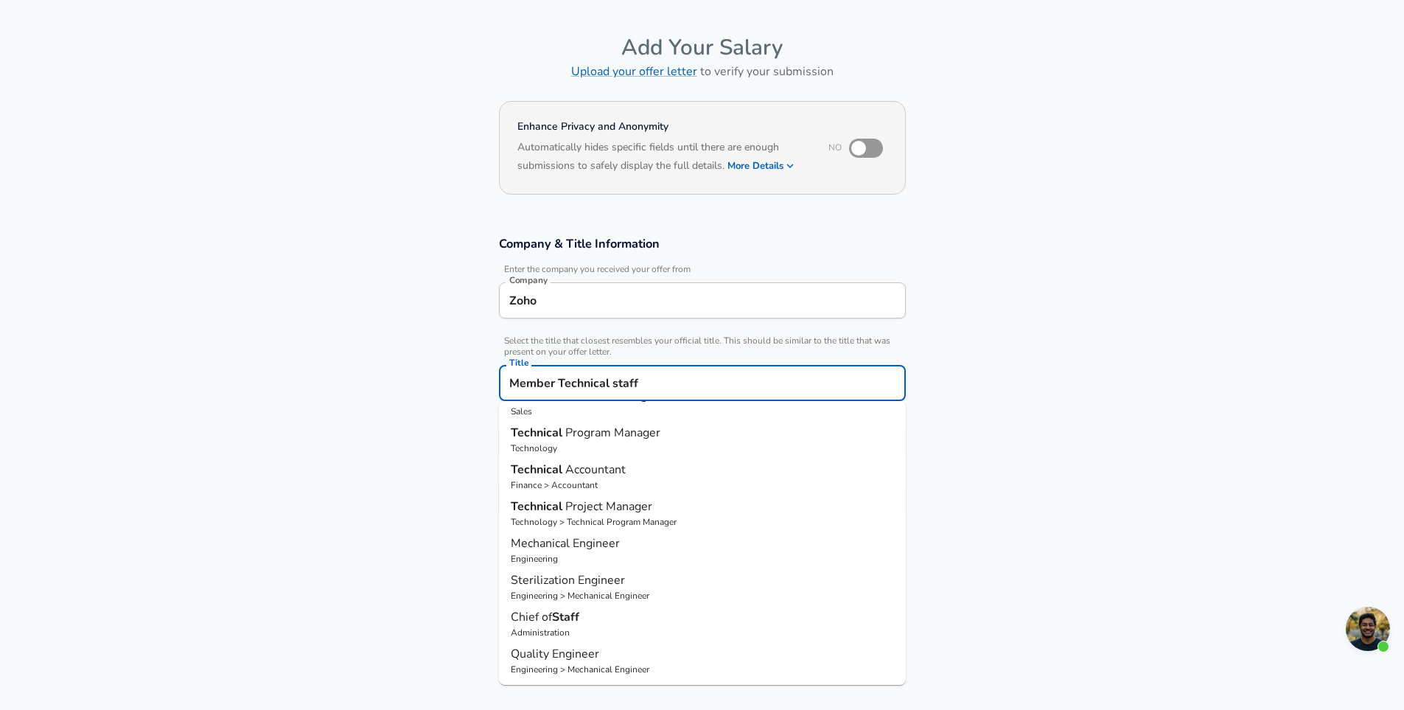
type input "Member Technical staff"
click at [1059, 515] on section "Company & Title Information Enter the company you received your offer from Comp…" at bounding box center [702, 383] width 1404 height 331
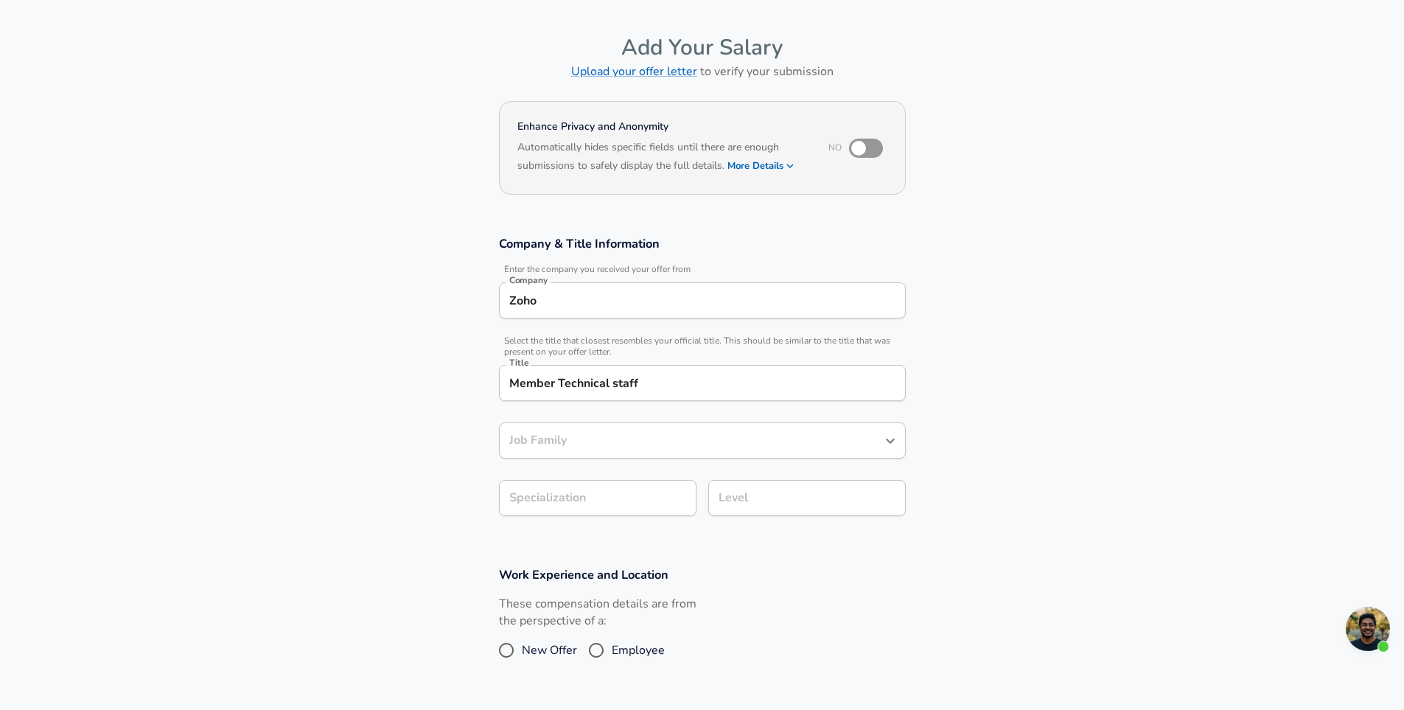
click at [776, 452] on div "Job Family" at bounding box center [702, 440] width 407 height 36
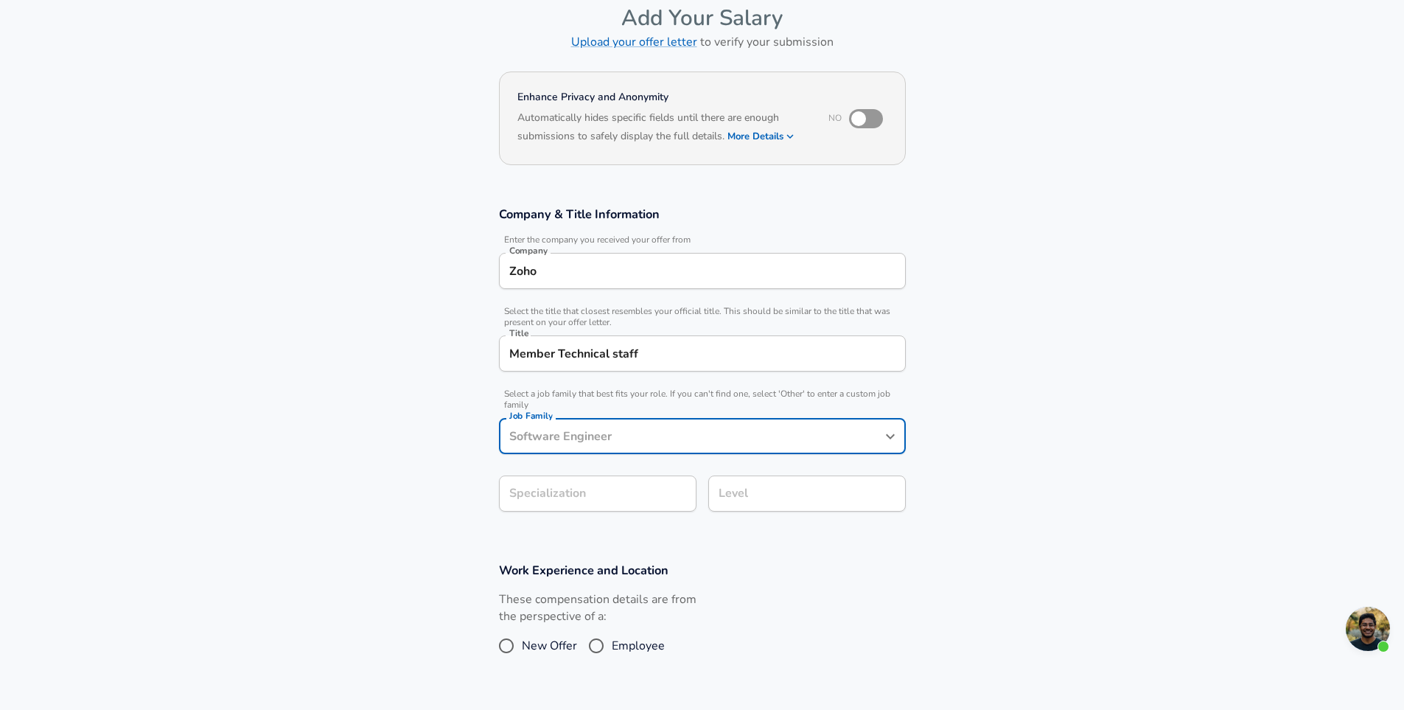
click at [773, 439] on input "Job Family" at bounding box center [692, 436] width 372 height 23
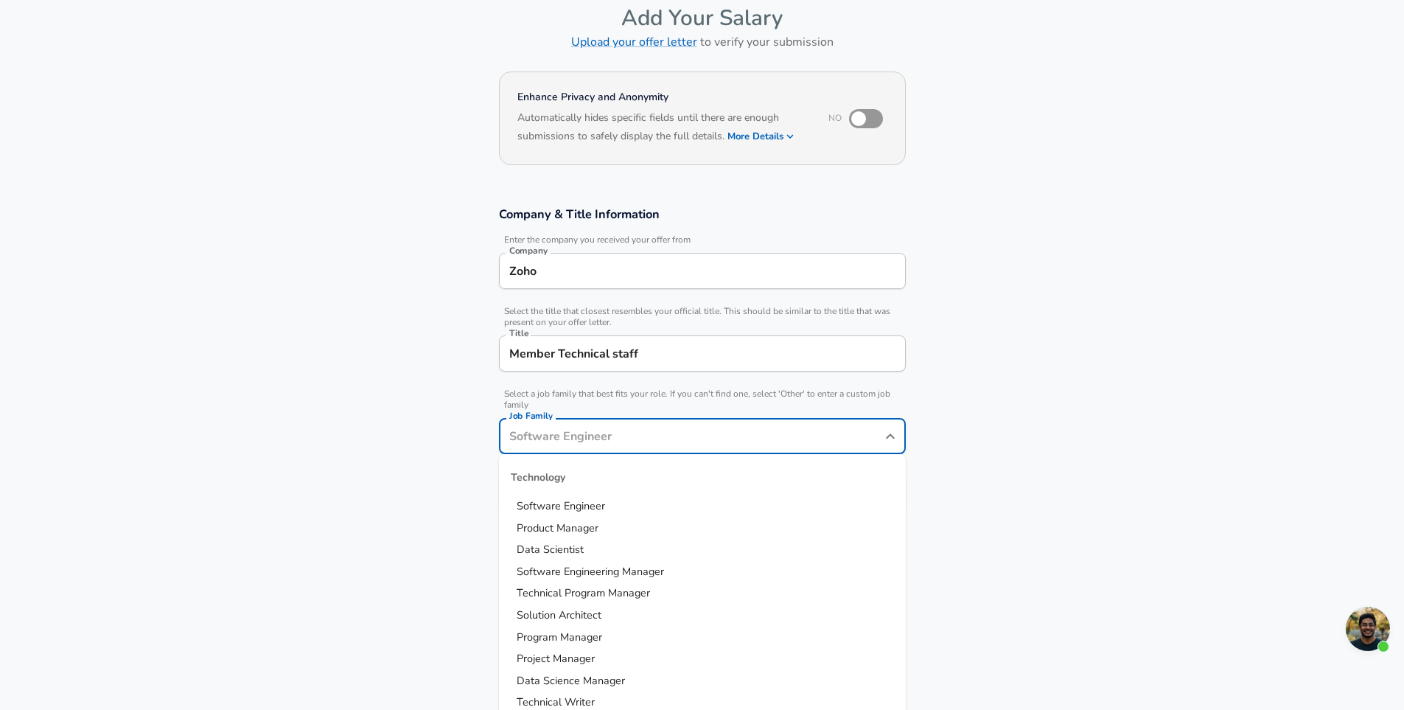
click at [585, 502] on span "Software Engineer" at bounding box center [561, 505] width 88 height 15
type input "Software Engineer"
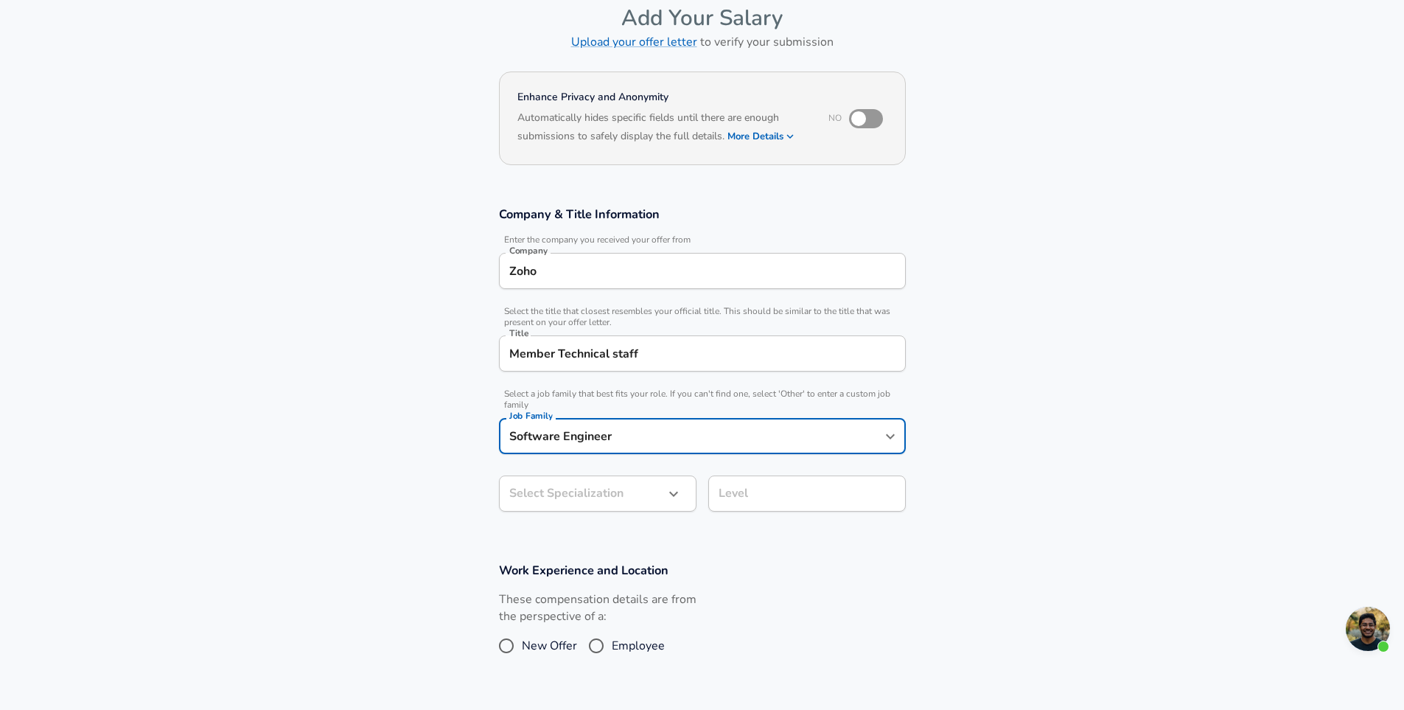
click at [603, 482] on body "English (US) Change Restart Add Your Salary Upload your offer letter to verify …" at bounding box center [702, 281] width 1404 height 710
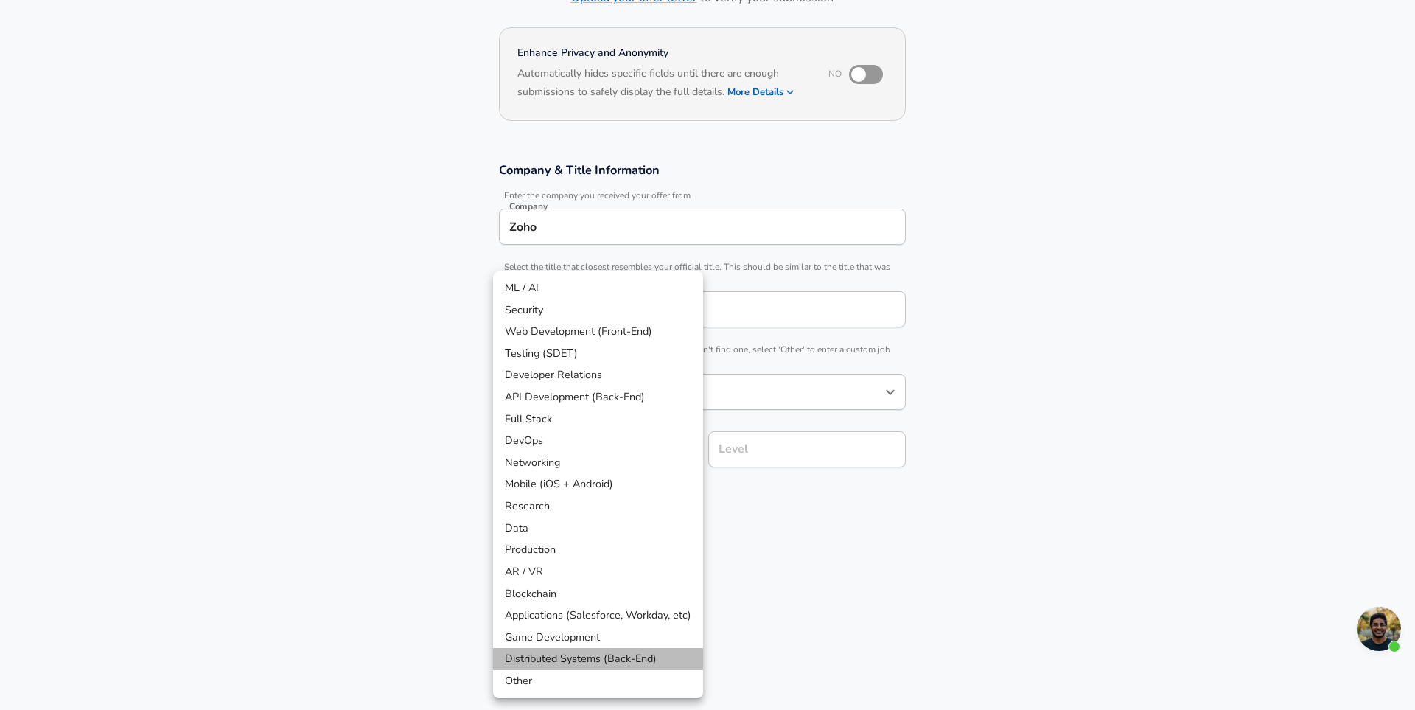
click at [593, 658] on li "Distributed Systems (Back-End)" at bounding box center [598, 659] width 210 height 22
type input "Distributed Systems (Back-End)"
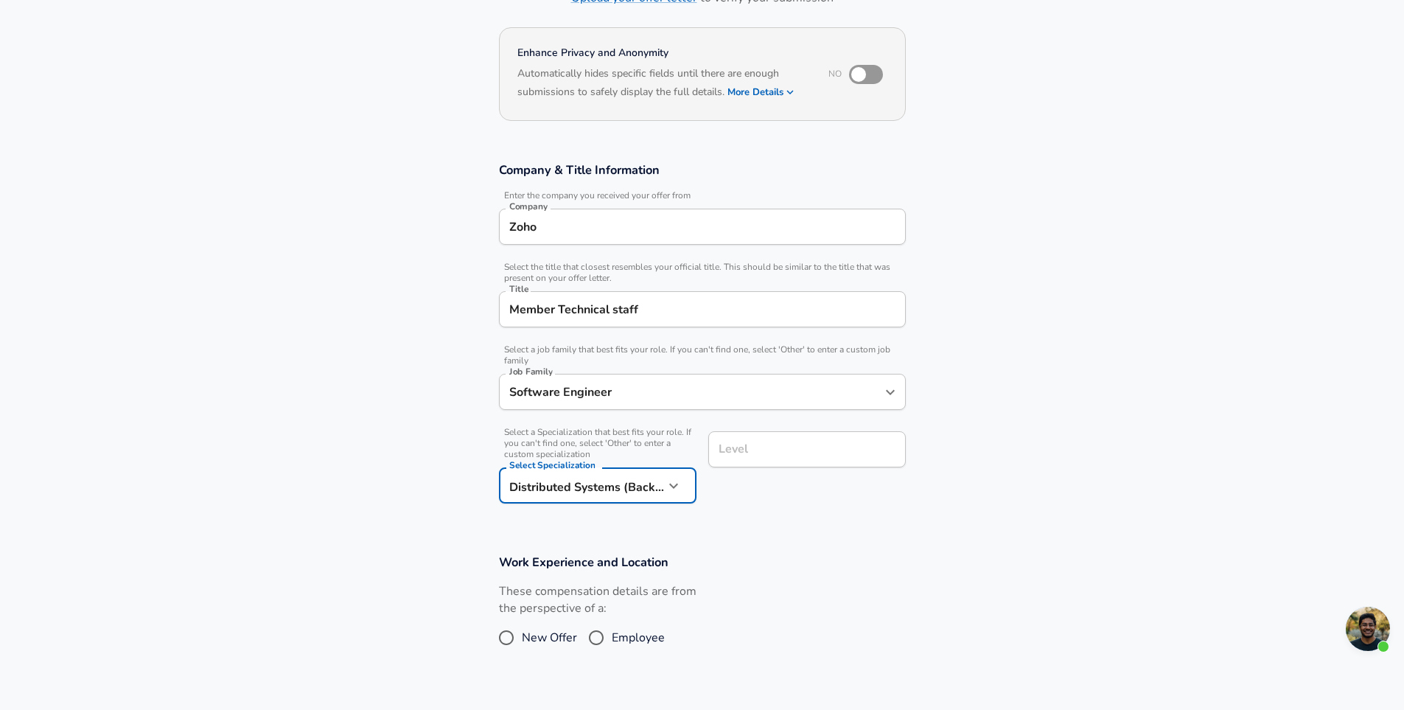
click at [804, 457] on input "Level" at bounding box center [807, 449] width 184 height 23
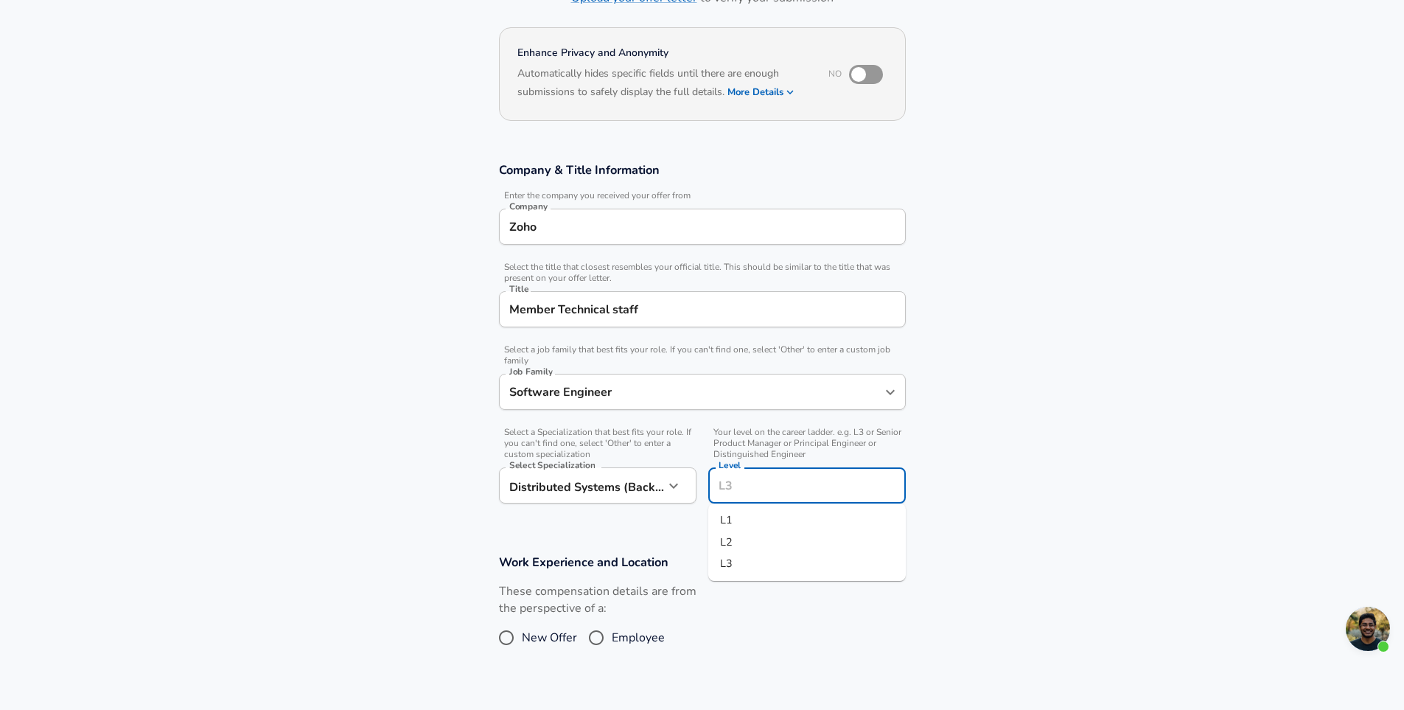
scroll to position [147, 0]
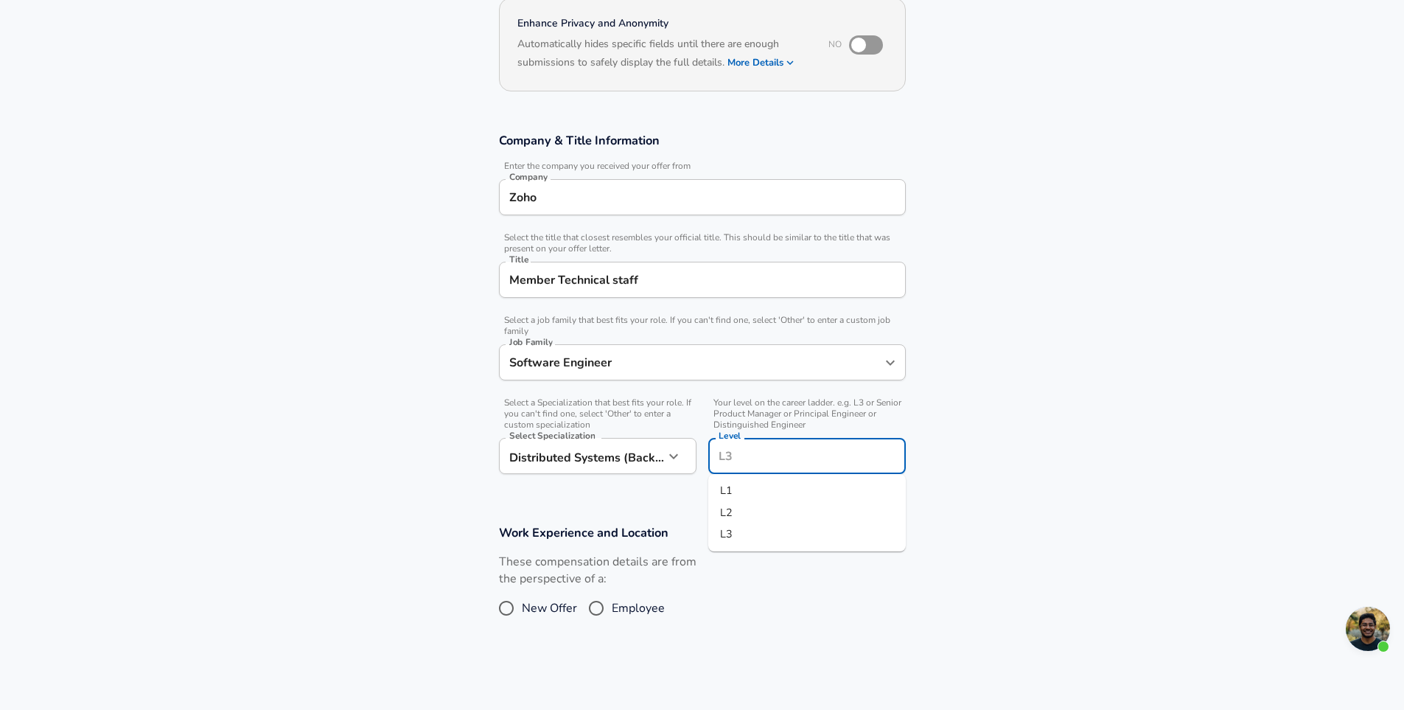
click at [748, 491] on li "L1" at bounding box center [807, 491] width 198 height 22
type input "L1"
click at [529, 611] on span "New Offer" at bounding box center [549, 608] width 55 height 18
click at [522, 611] on input "New Offer" at bounding box center [506, 608] width 31 height 24
radio input "true"
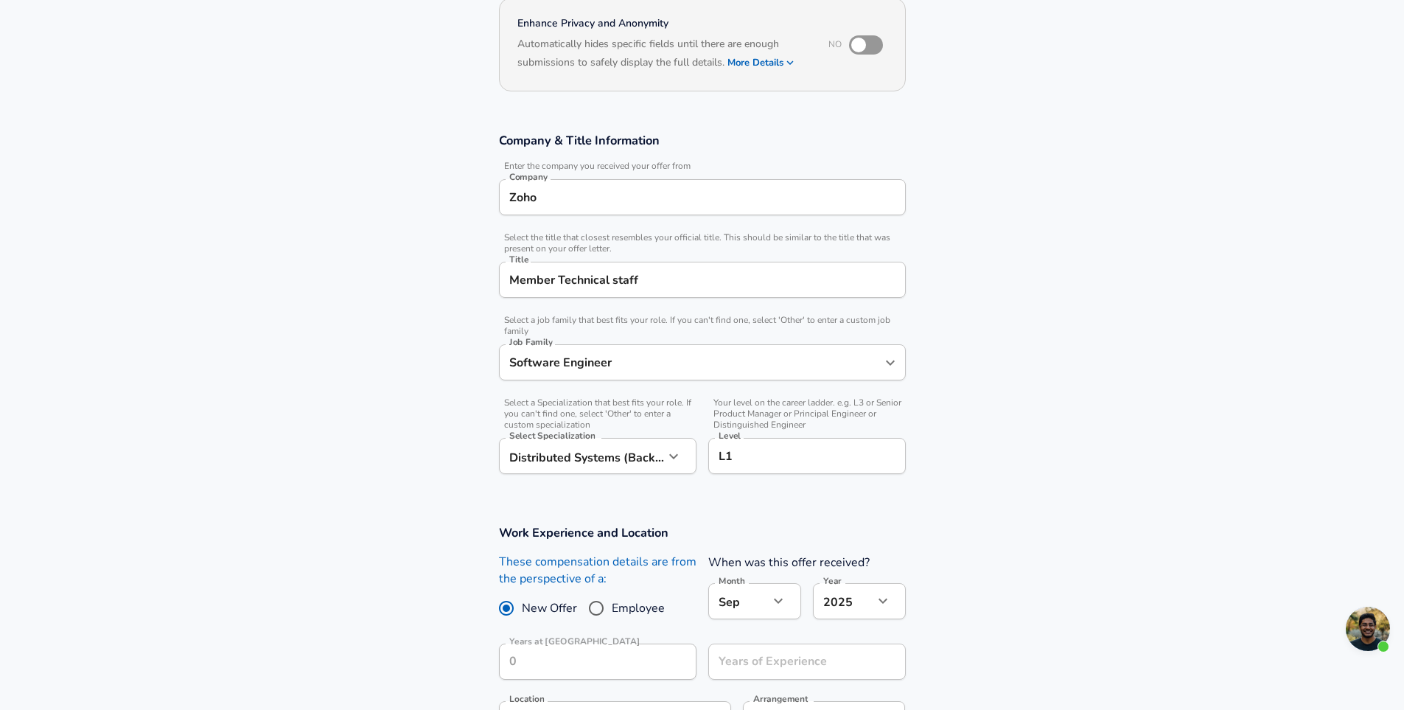
click at [602, 609] on input "Employee" at bounding box center [596, 608] width 31 height 24
radio input "true"
radio input "false"
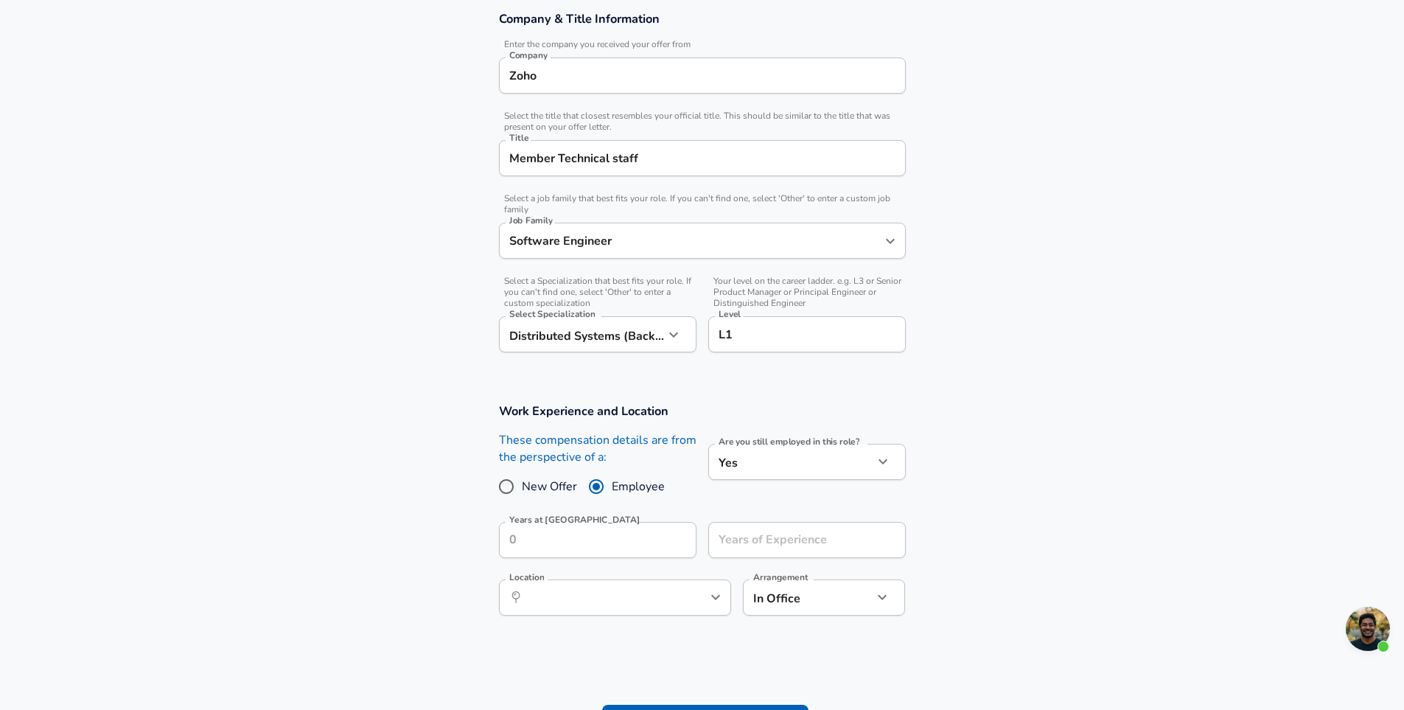
scroll to position [295, 0]
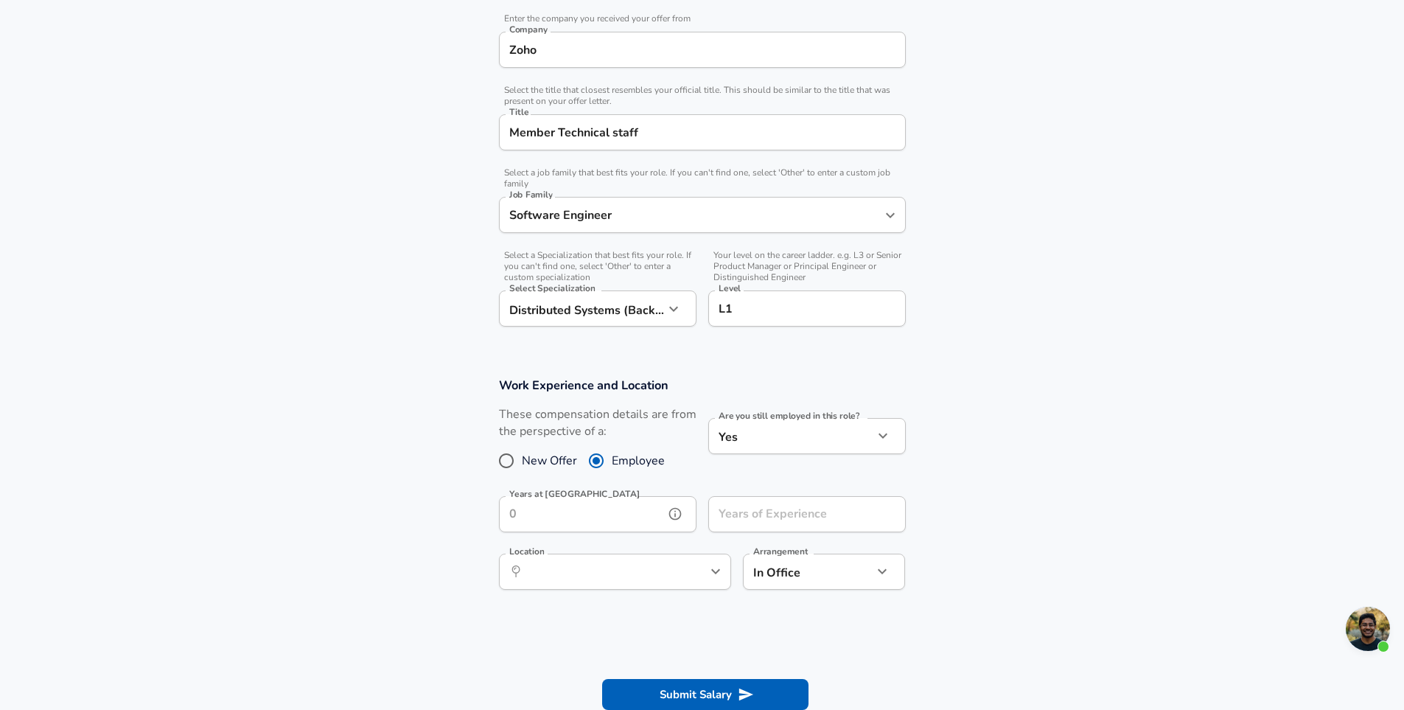
click at [663, 511] on input "Years at Zoho" at bounding box center [581, 514] width 165 height 36
type input "6"
click at [660, 517] on input "Years at Zoho" at bounding box center [581, 514] width 165 height 36
type input "1"
type input "0"
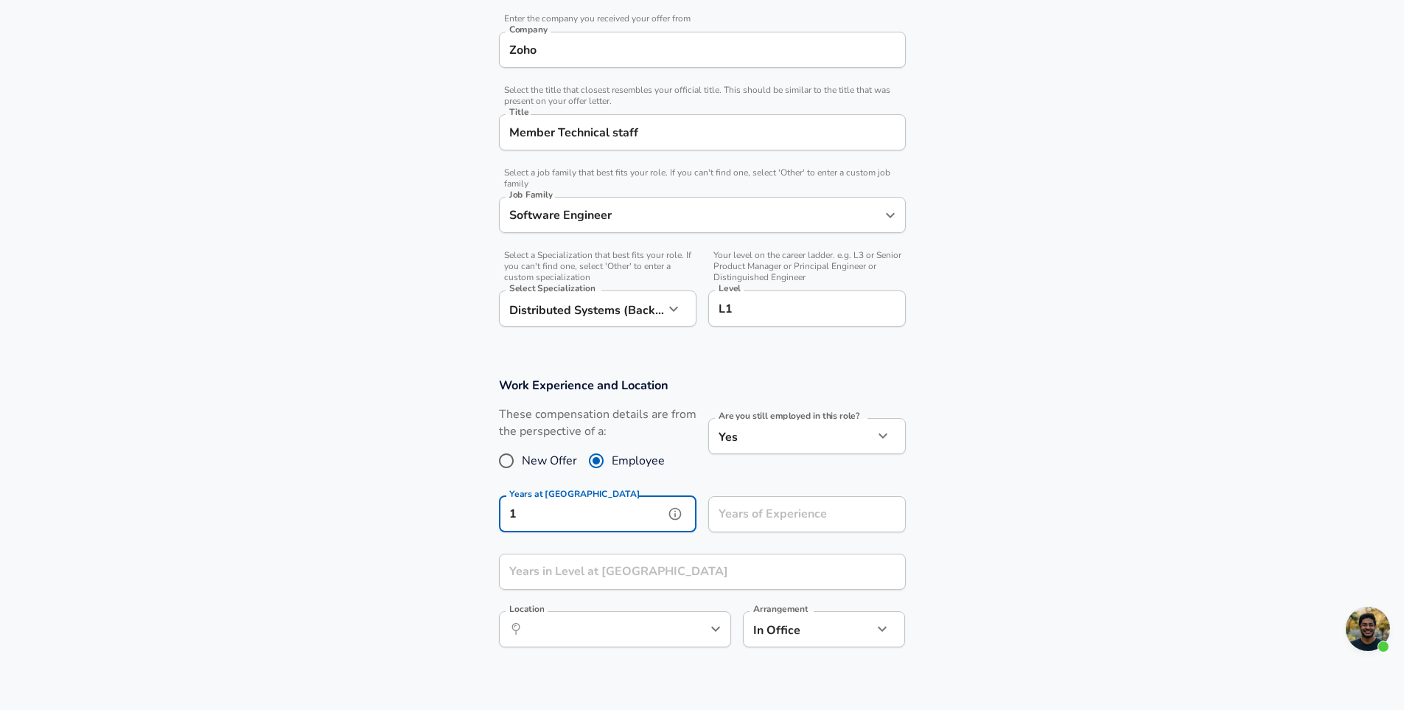
type input "1"
click at [681, 563] on input "Years in Level at Zoho" at bounding box center [686, 572] width 375 height 36
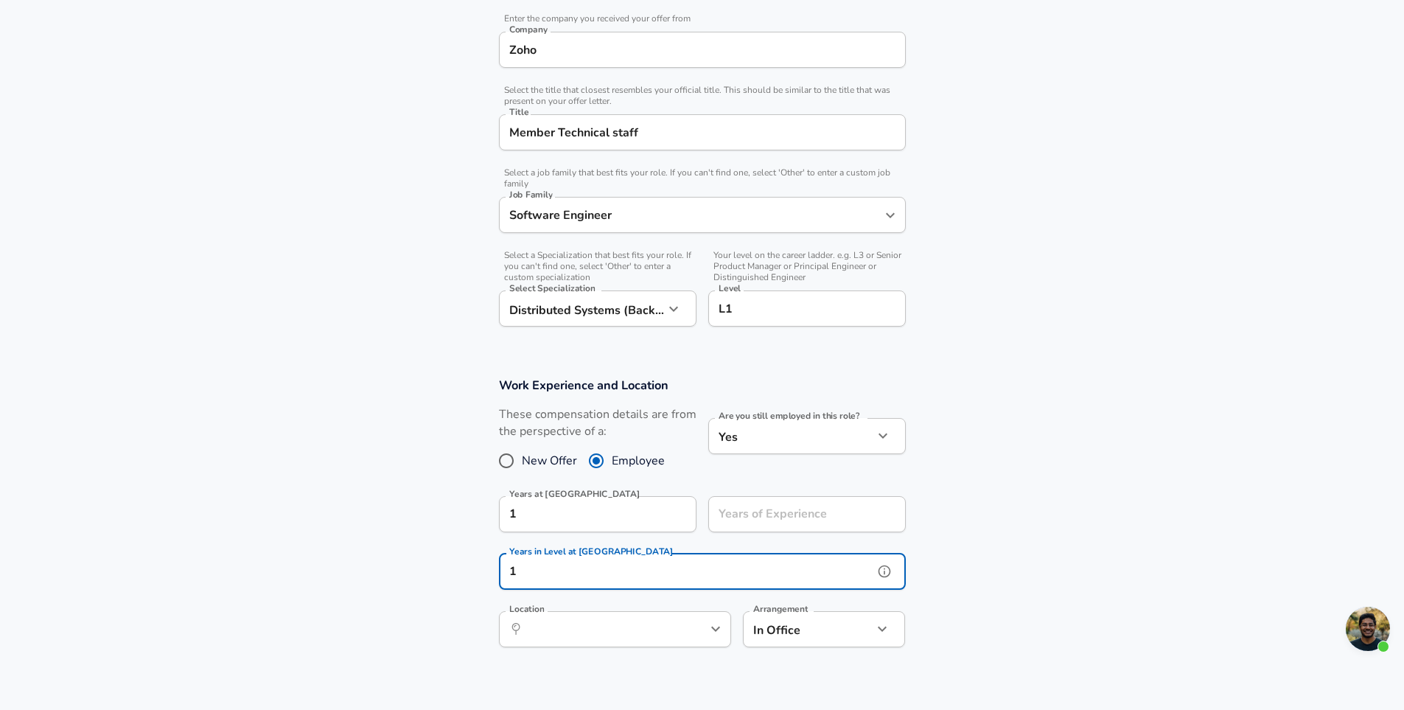
type input "1"
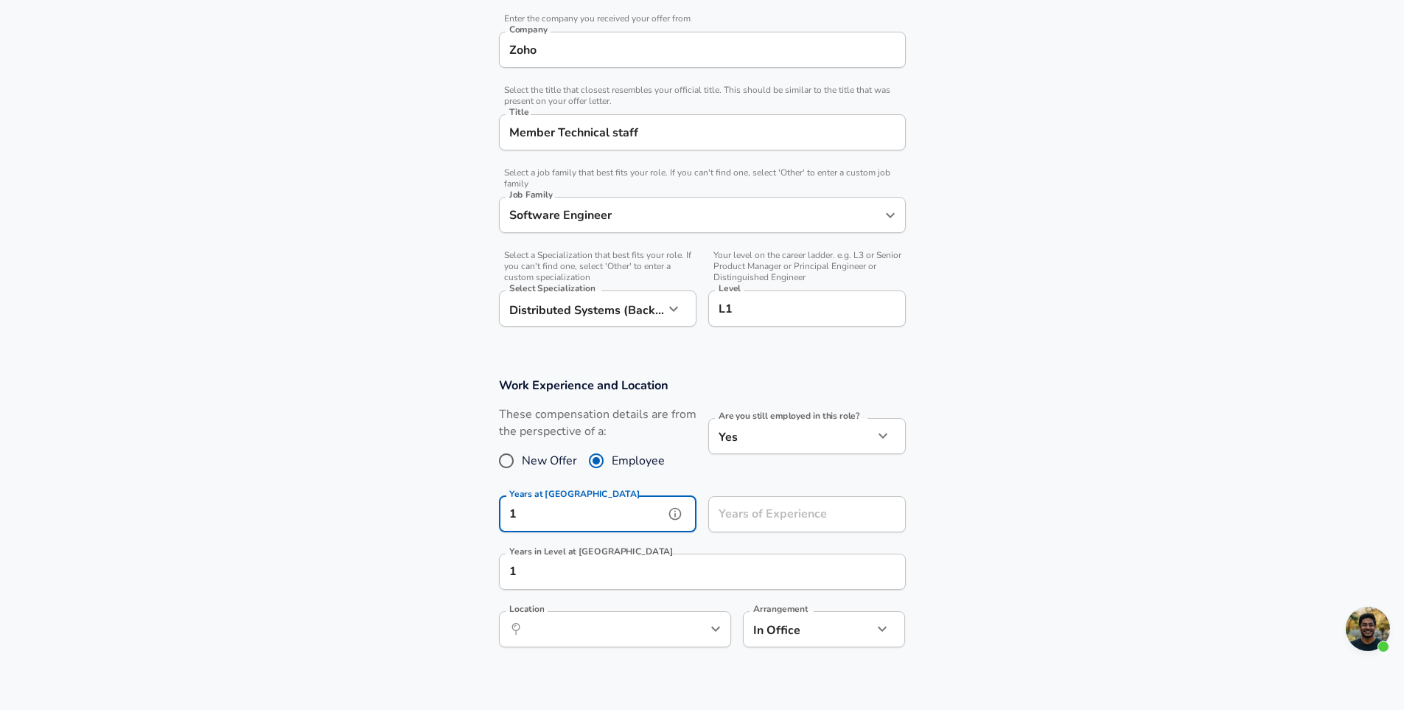
click at [638, 512] on input "1" at bounding box center [581, 514] width 165 height 36
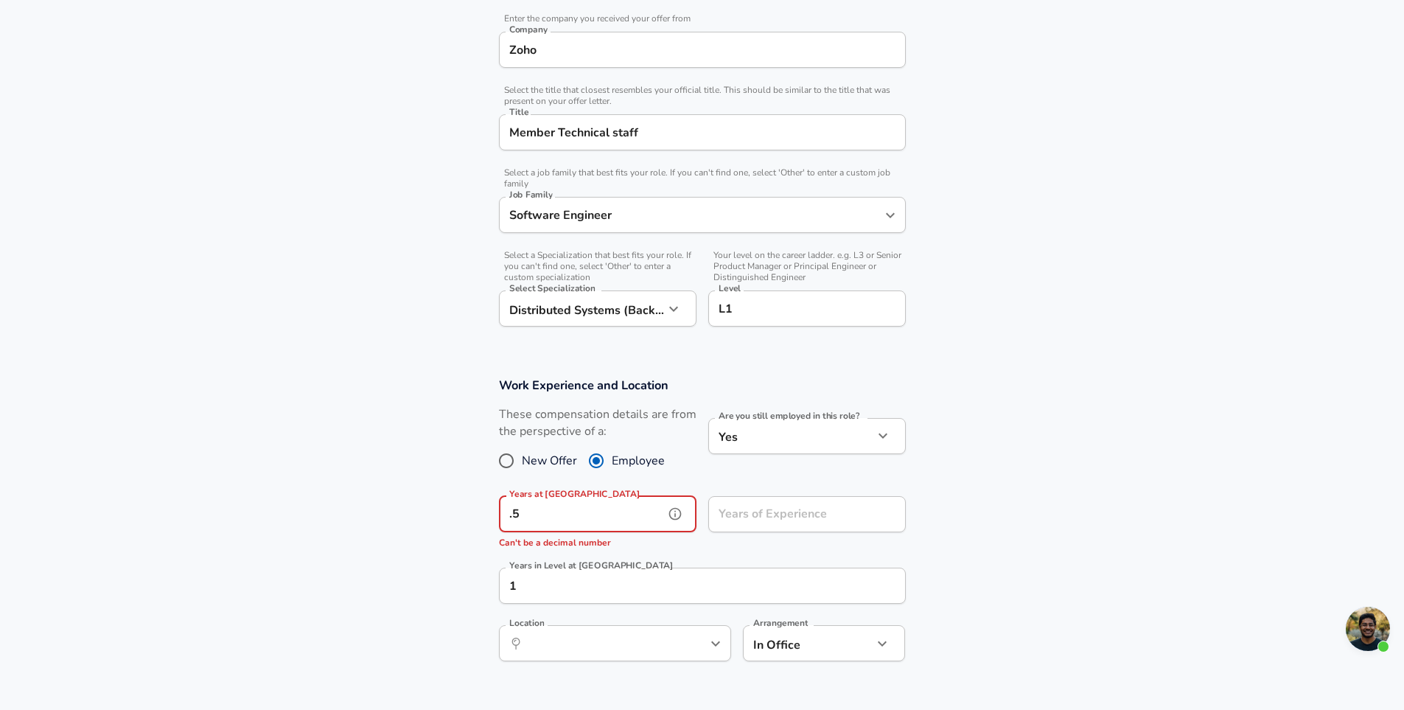
type input "."
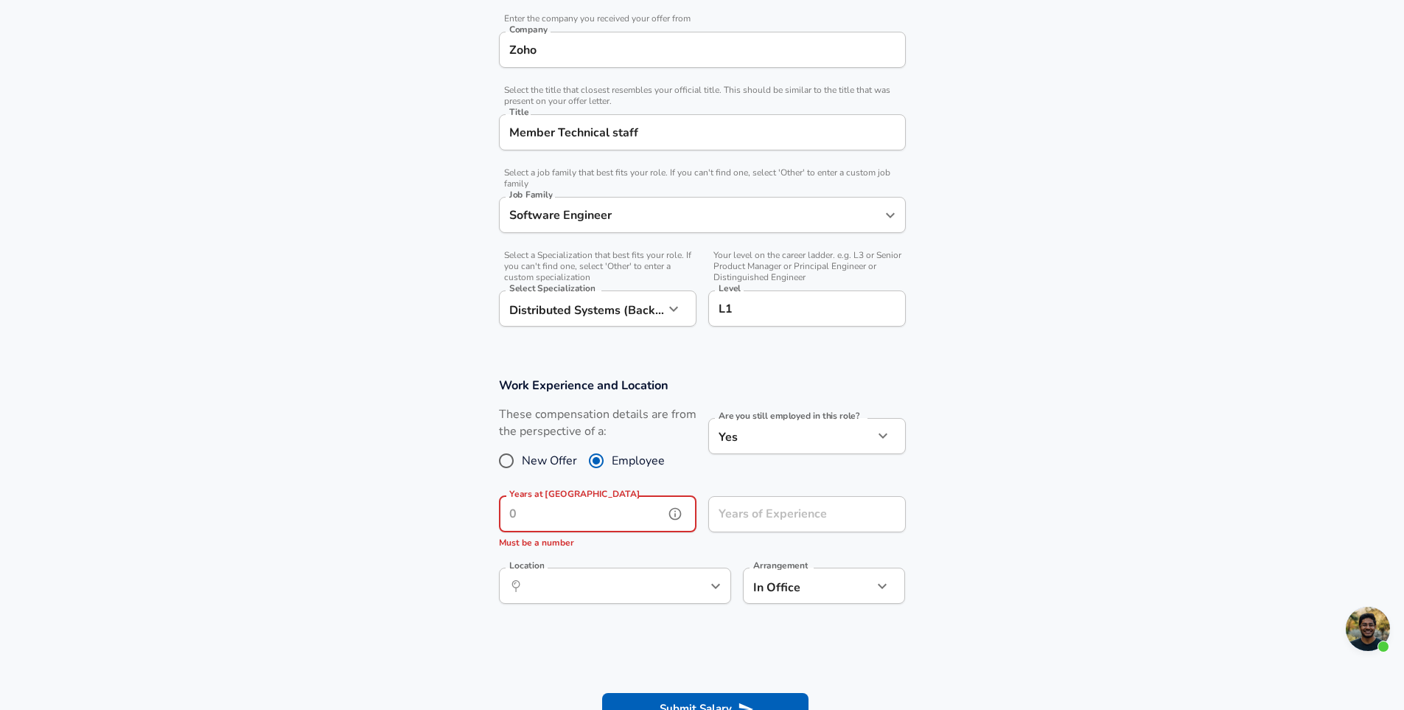
type input "1"
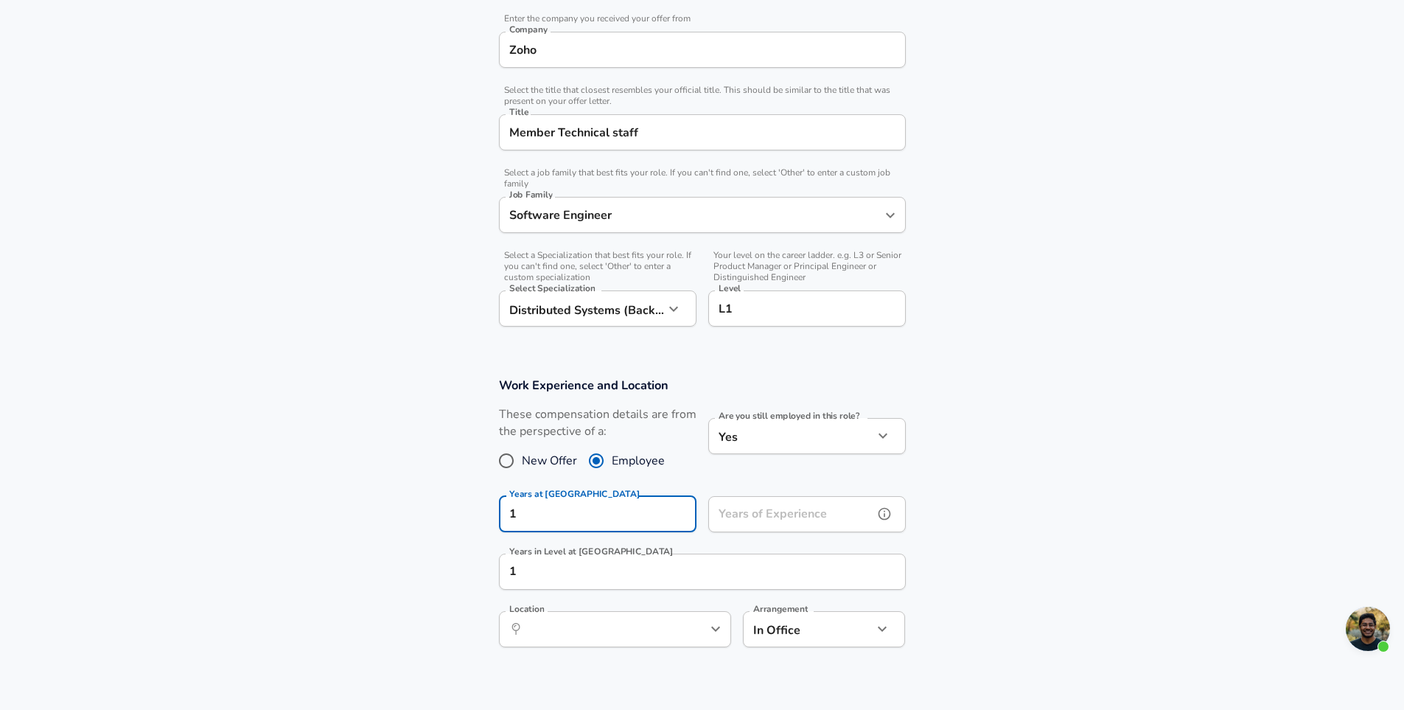
click at [826, 529] on input "Years of Experience" at bounding box center [790, 514] width 165 height 36
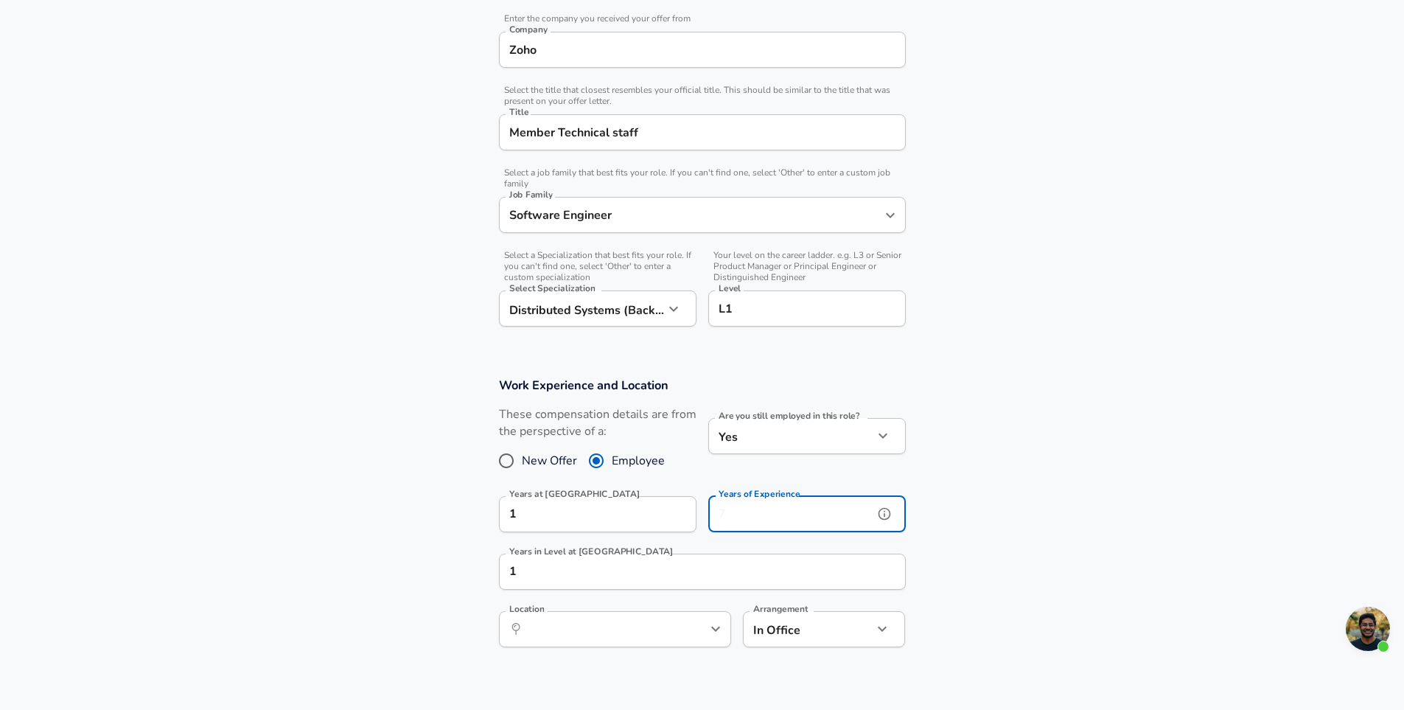
type input "1"
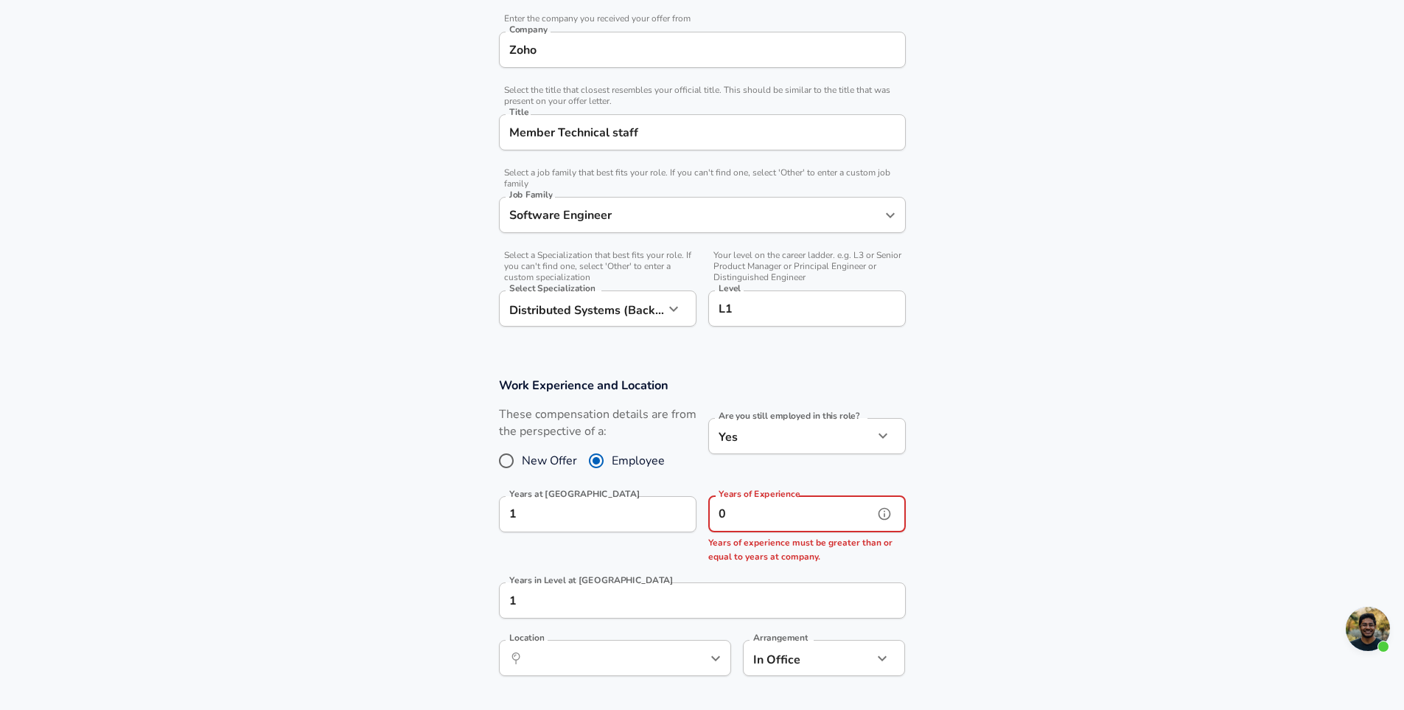
type input "0"
click at [1020, 513] on section "Work Experience and Location These compensation details are from the perspectiv…" at bounding box center [702, 534] width 1404 height 349
click at [853, 511] on input "0" at bounding box center [790, 514] width 165 height 36
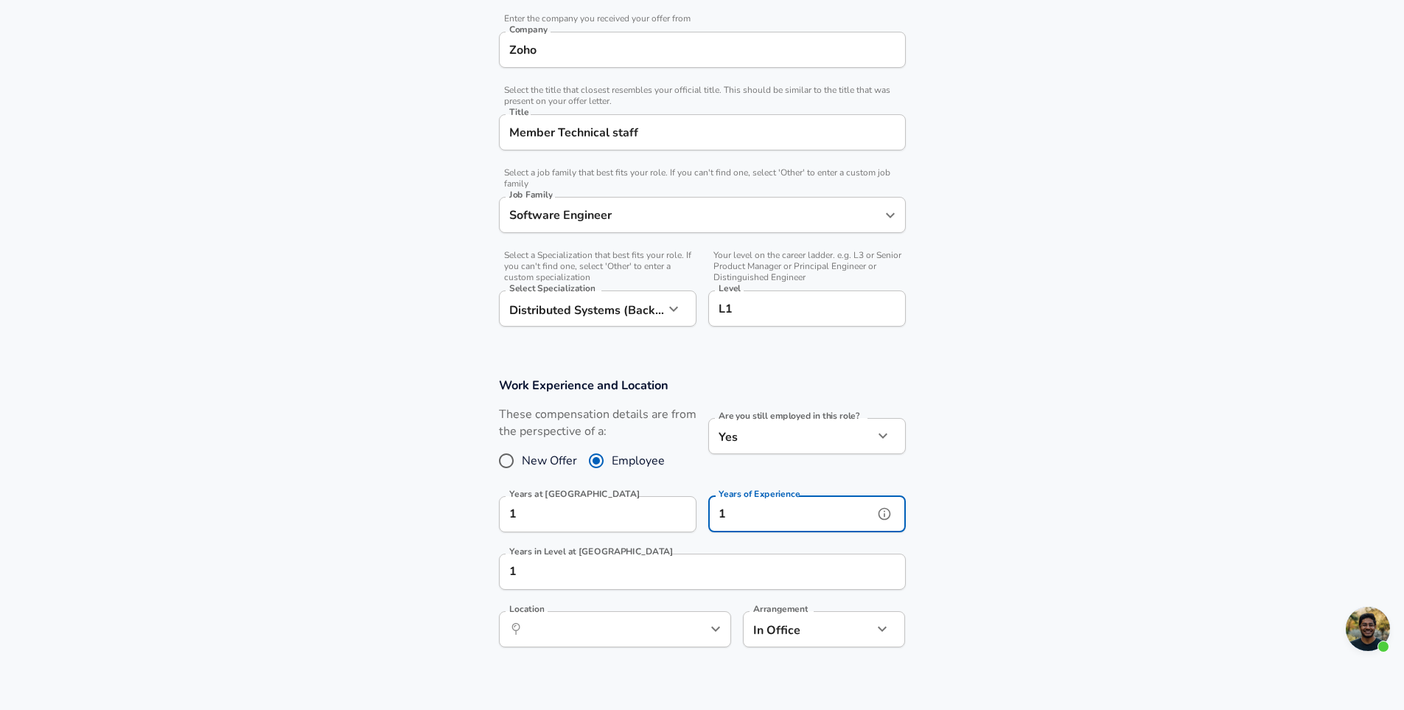
type input "1"
click at [1037, 515] on section "Work Experience and Location These compensation details are from the perspectiv…" at bounding box center [702, 520] width 1404 height 320
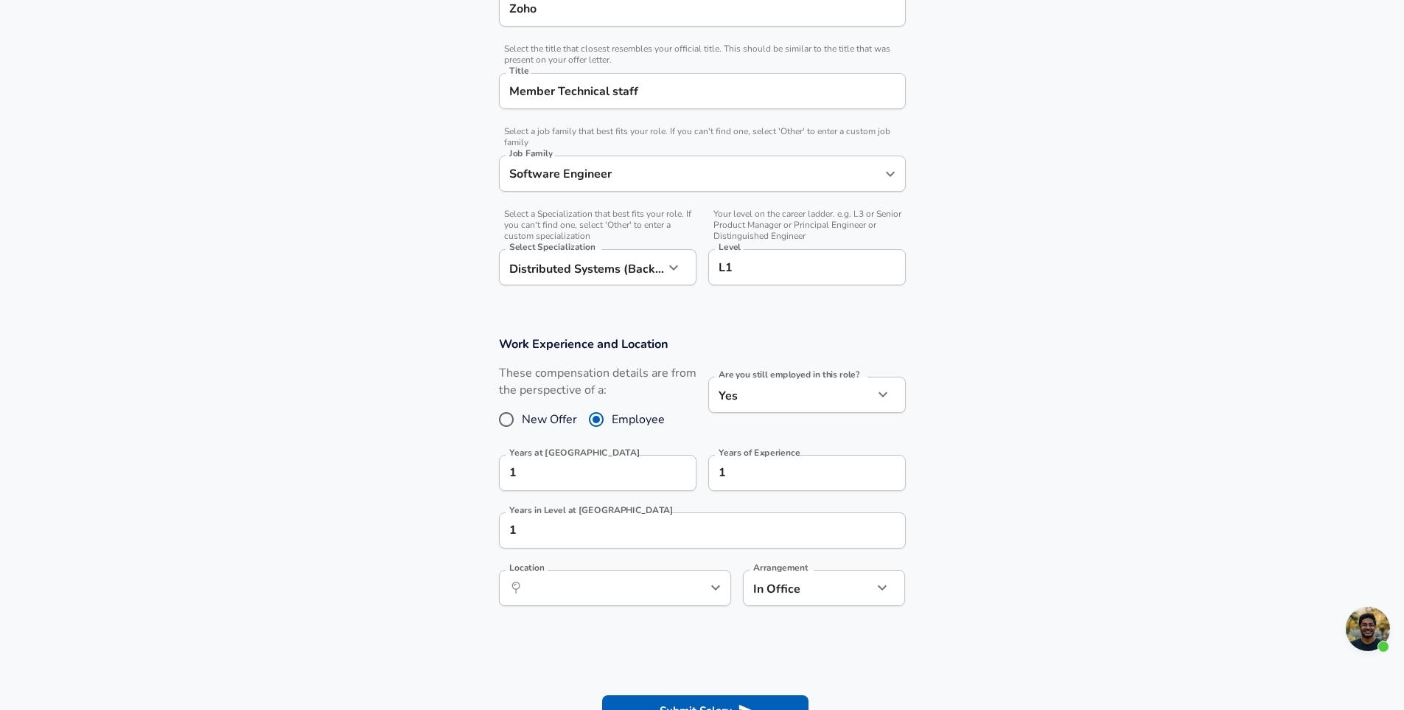
scroll to position [369, 0]
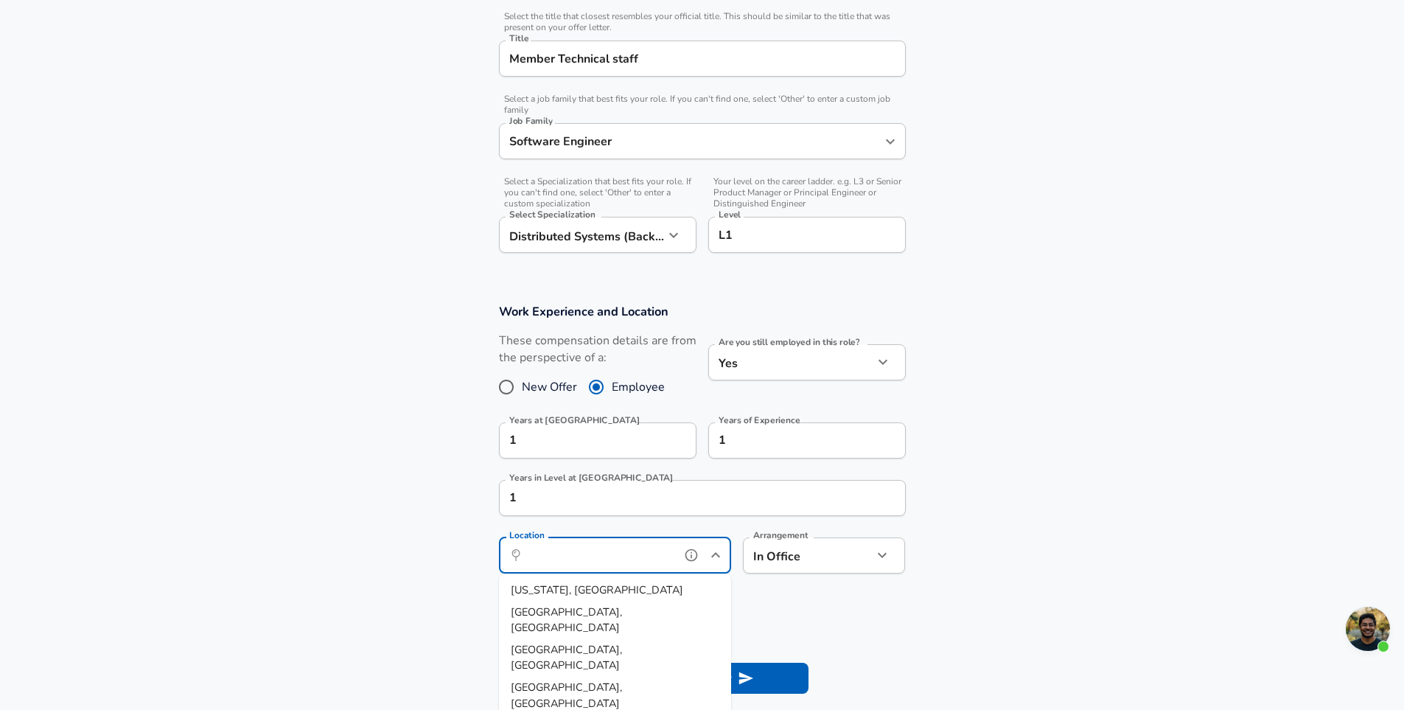
click at [649, 563] on input "Location" at bounding box center [598, 555] width 151 height 23
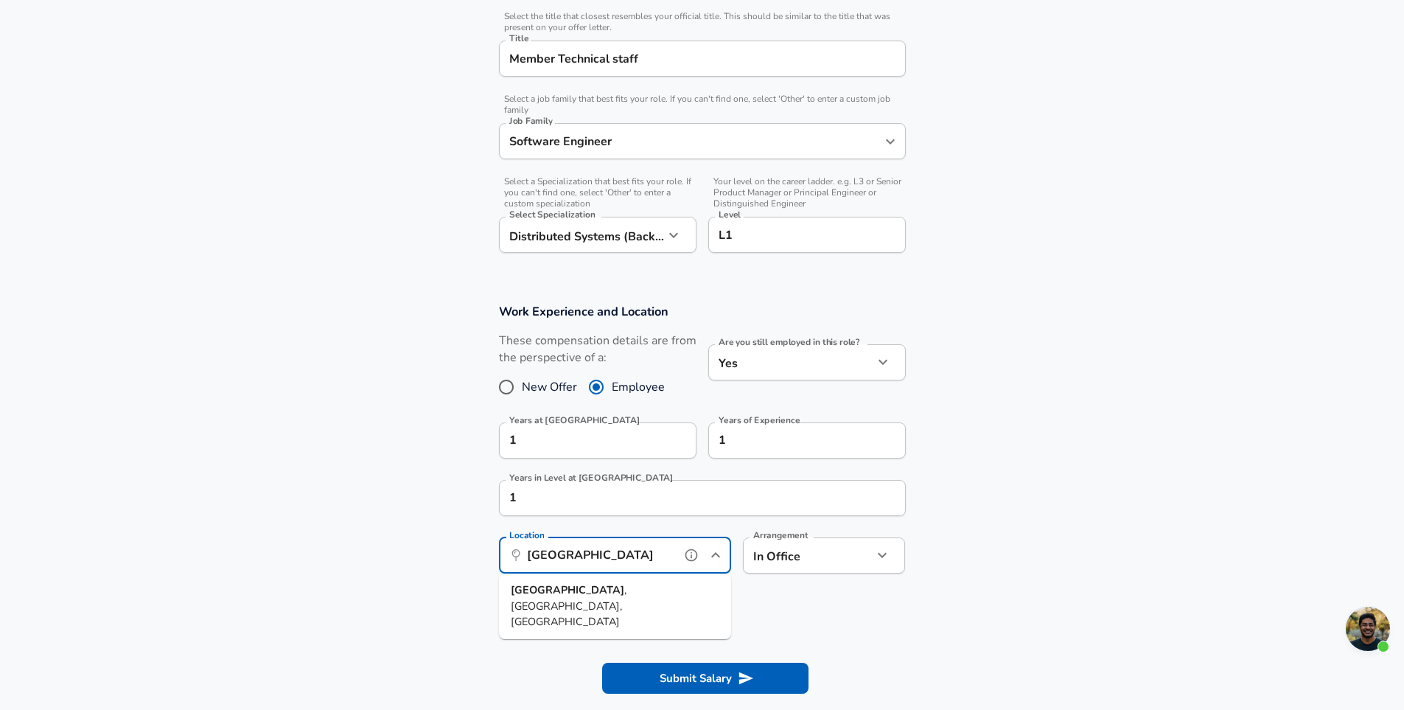
click at [610, 597] on li "Chennai , TN, India" at bounding box center [615, 606] width 232 height 54
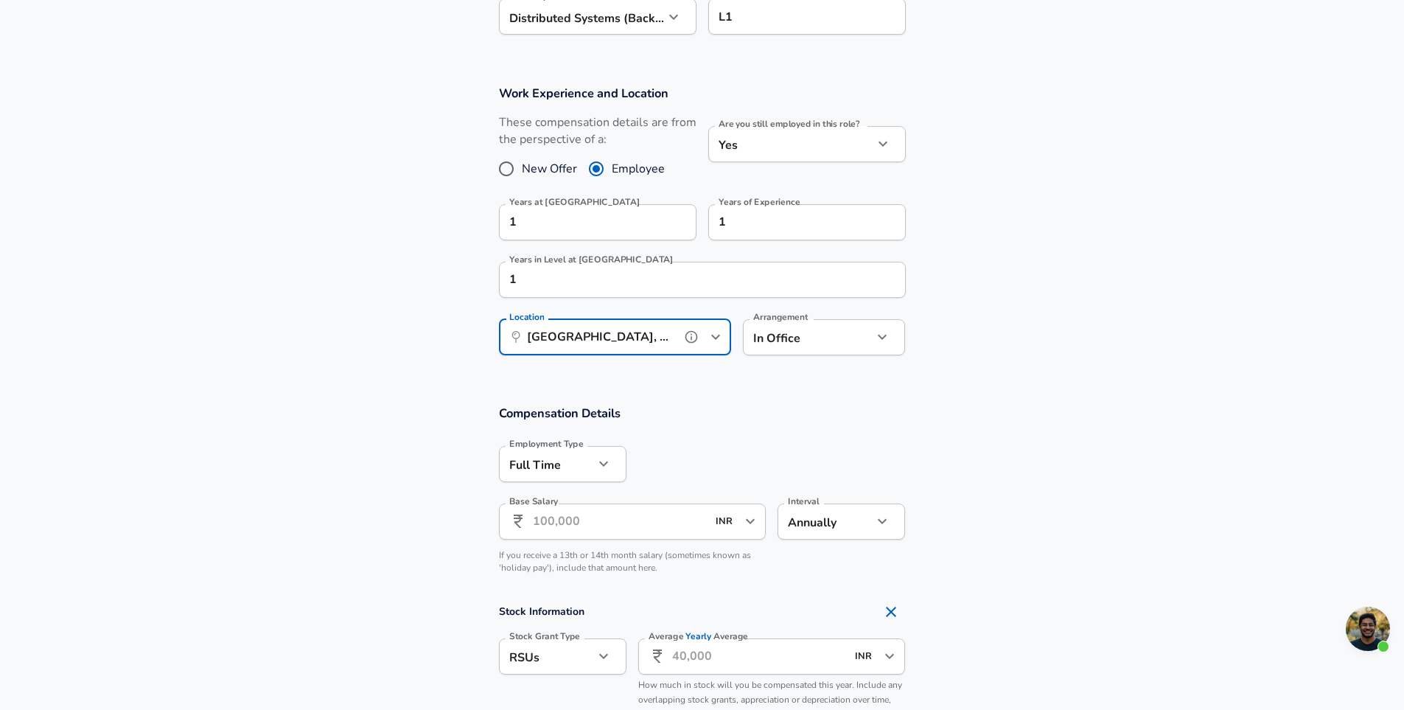
scroll to position [590, 0]
type input "[GEOGRAPHIC_DATA], [GEOGRAPHIC_DATA], [GEOGRAPHIC_DATA]"
click at [656, 518] on input "Base Salary" at bounding box center [620, 519] width 175 height 36
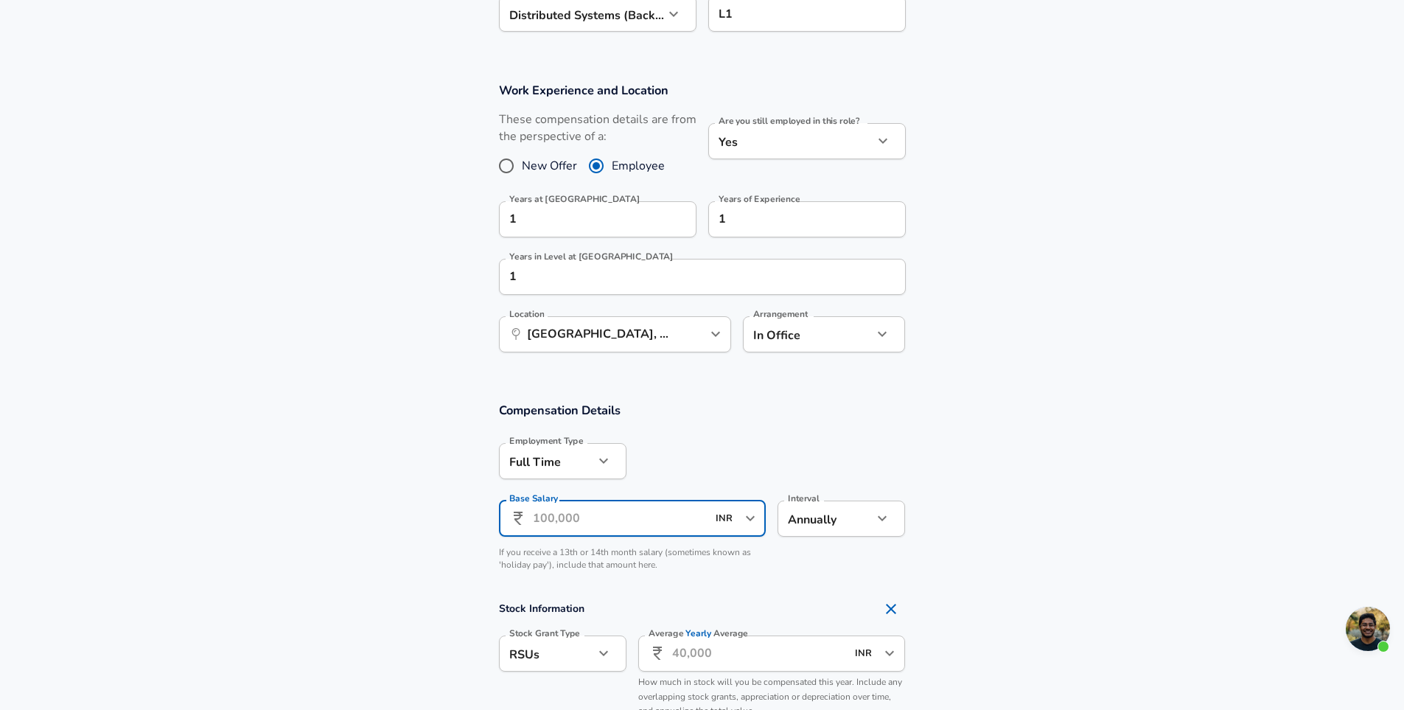
type input "8"
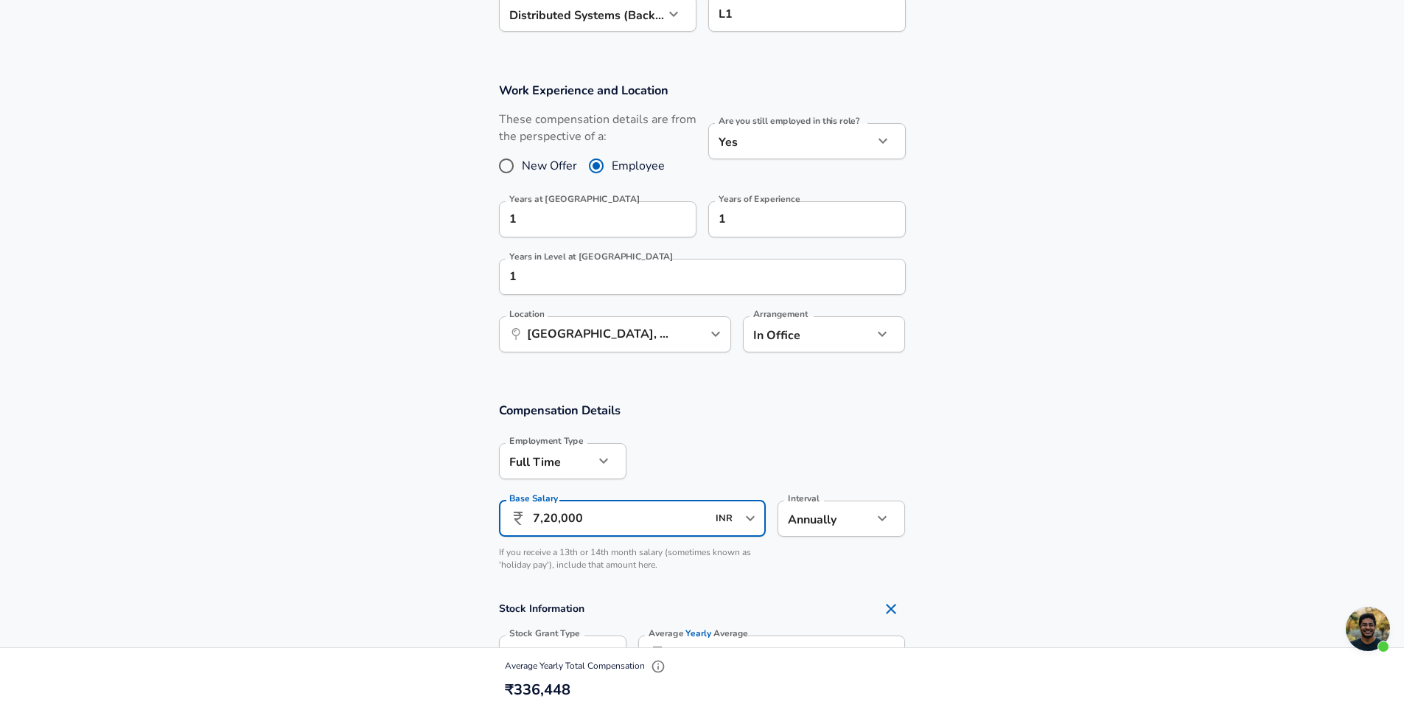
scroll to position [885, 0]
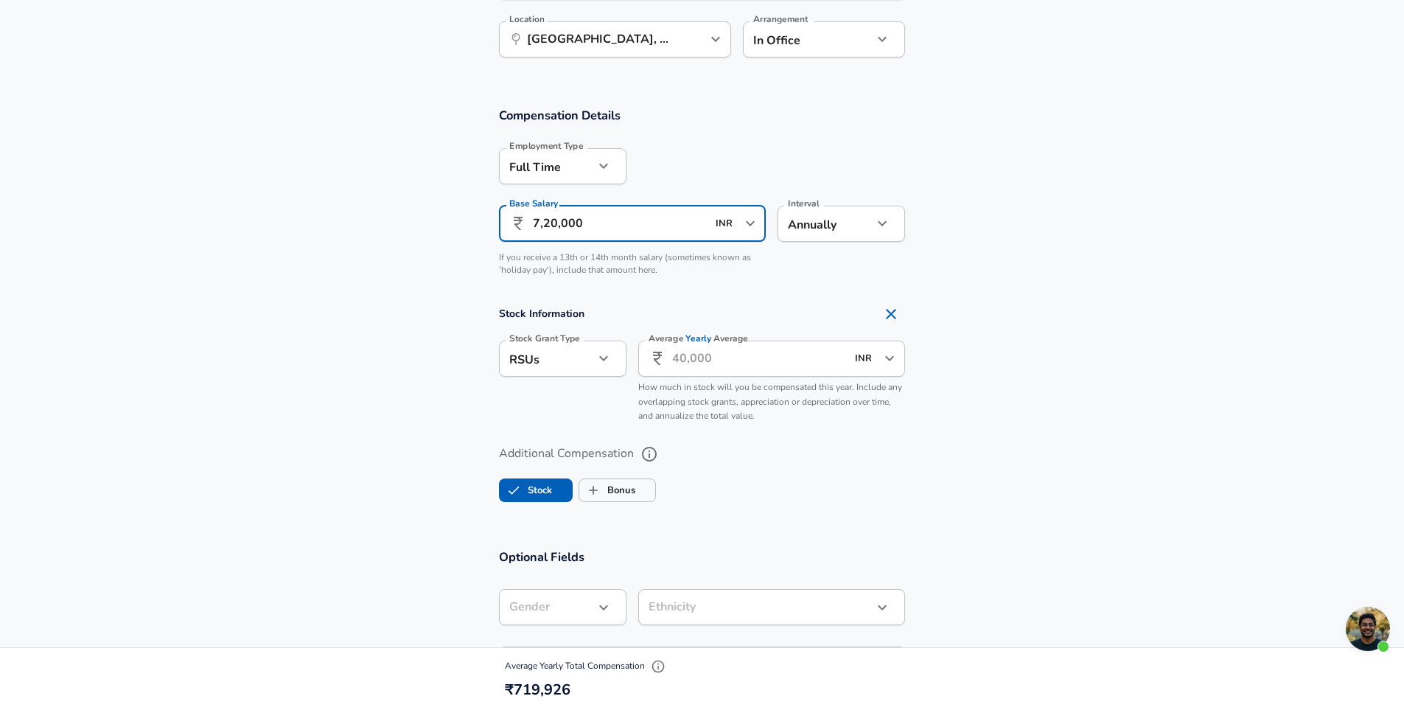
type input "7,20,000"
click at [610, 352] on icon "button" at bounding box center [604, 358] width 18 height 18
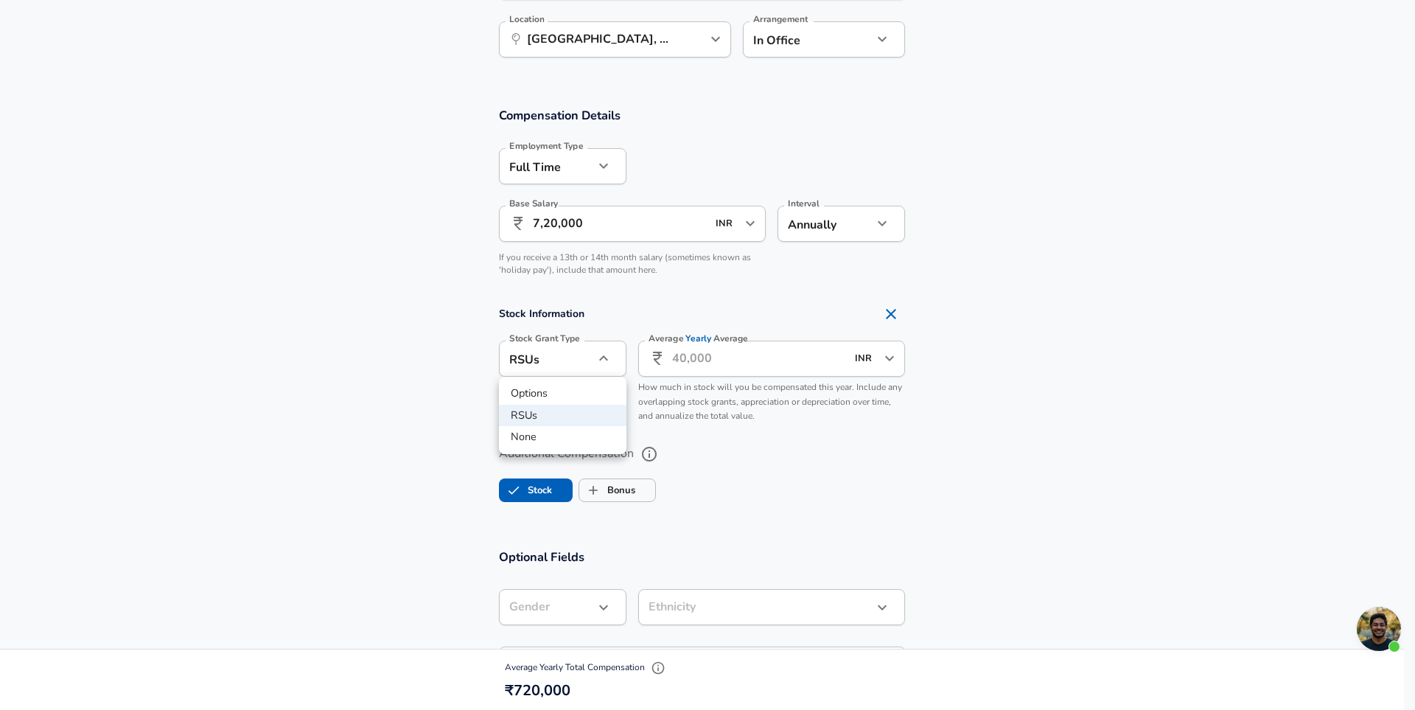
click at [537, 394] on li "Options" at bounding box center [563, 394] width 128 height 22
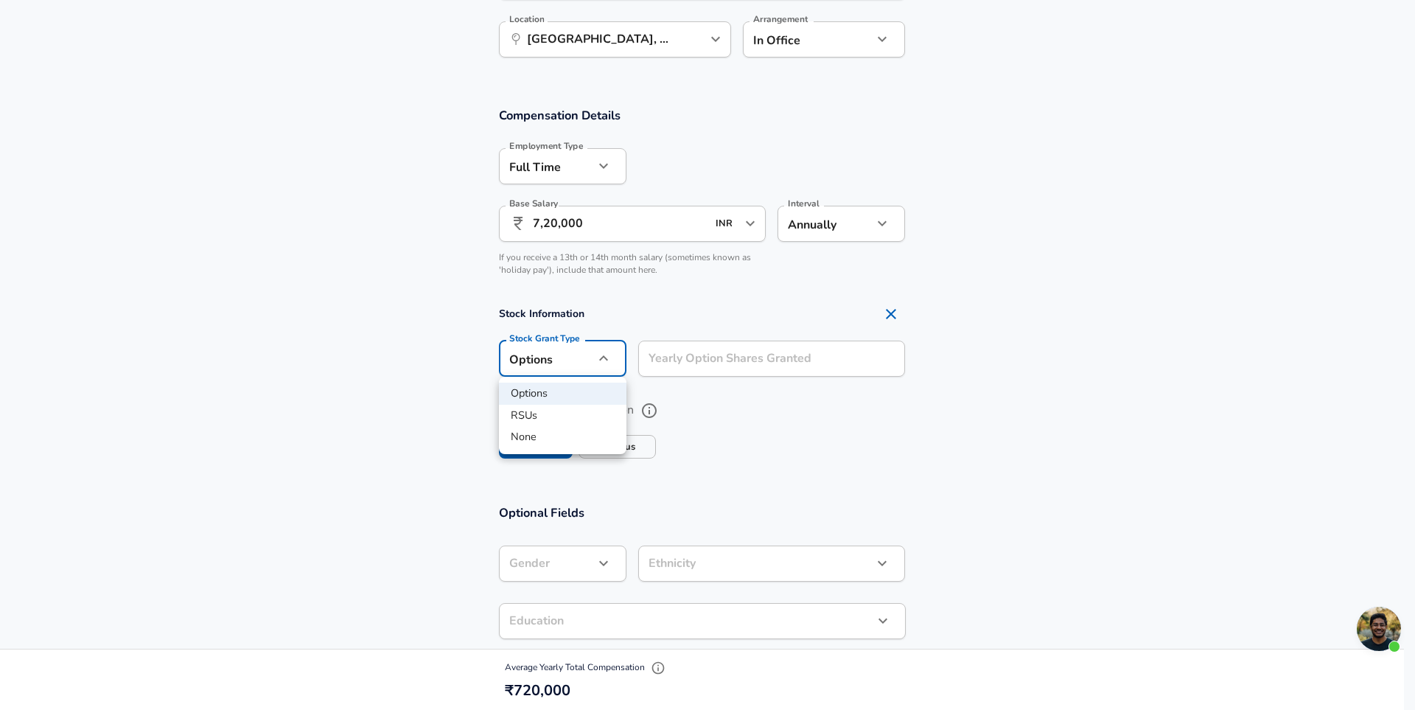
click at [538, 428] on li "None" at bounding box center [563, 437] width 128 height 22
type input "none"
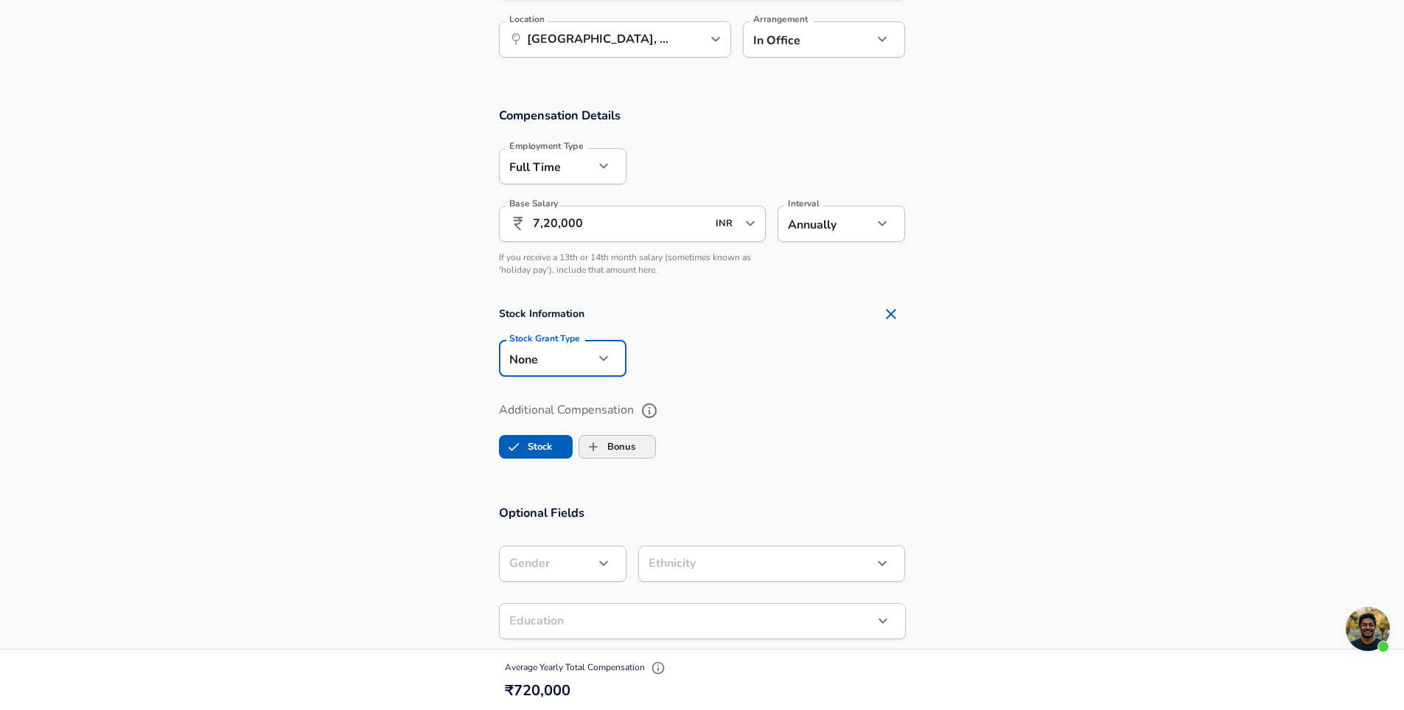
click at [615, 447] on label "Bonus" at bounding box center [607, 447] width 56 height 28
checkbox input "true"
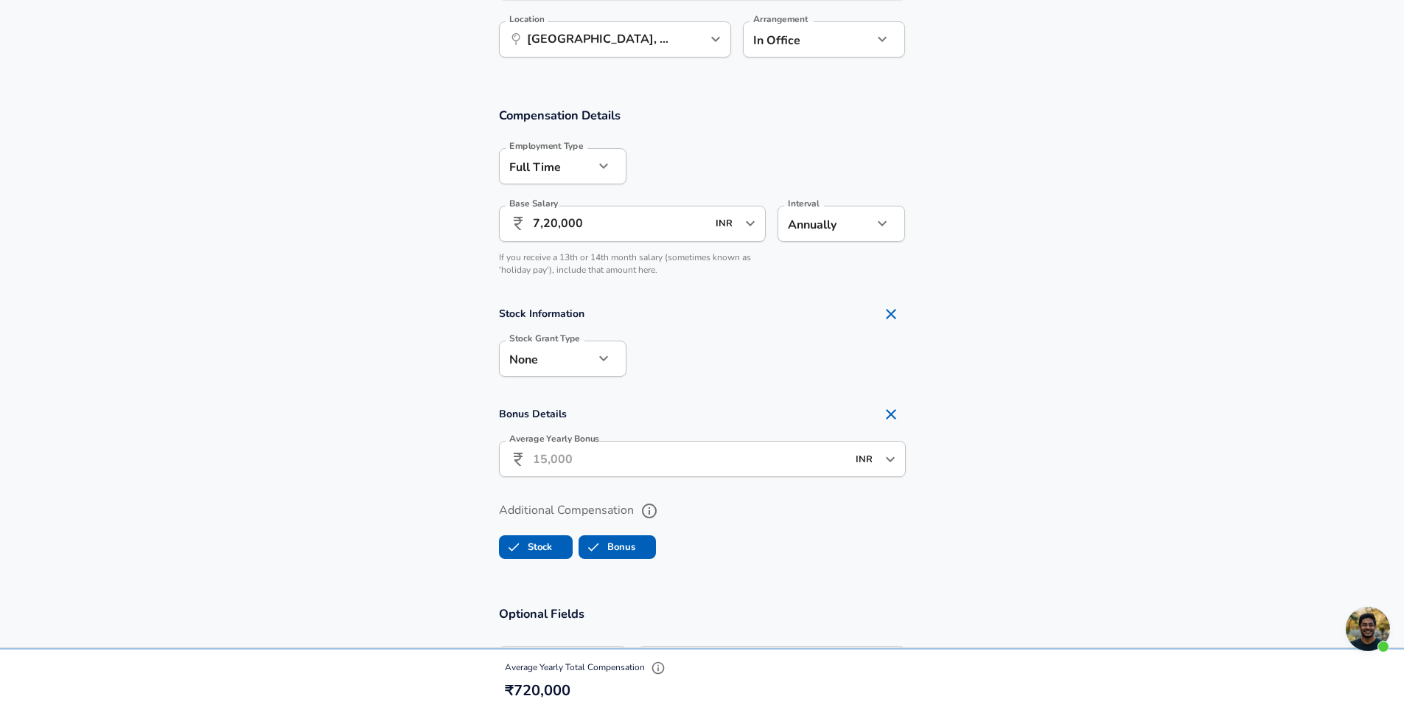
click at [614, 458] on input "Average Yearly Bonus" at bounding box center [690, 459] width 314 height 36
click at [787, 472] on input "1,20,000" at bounding box center [690, 459] width 314 height 36
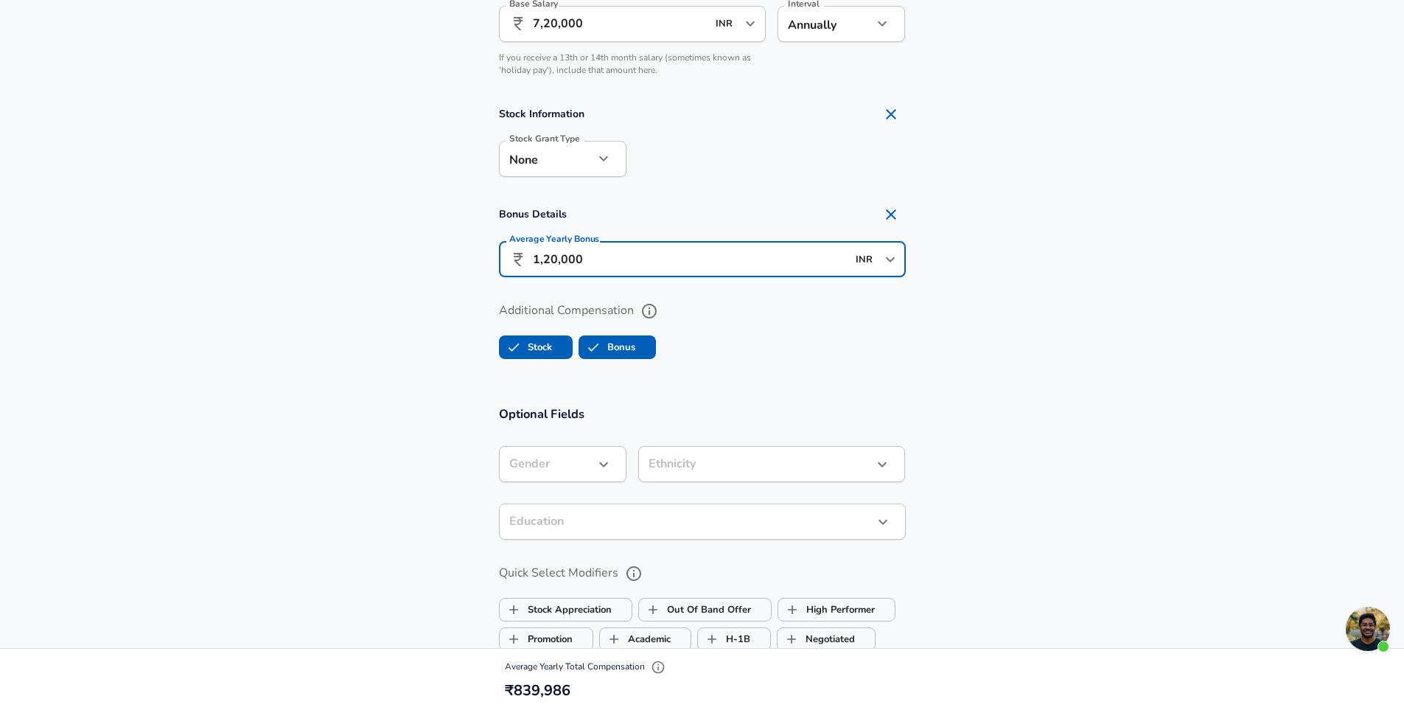
scroll to position [1180, 0]
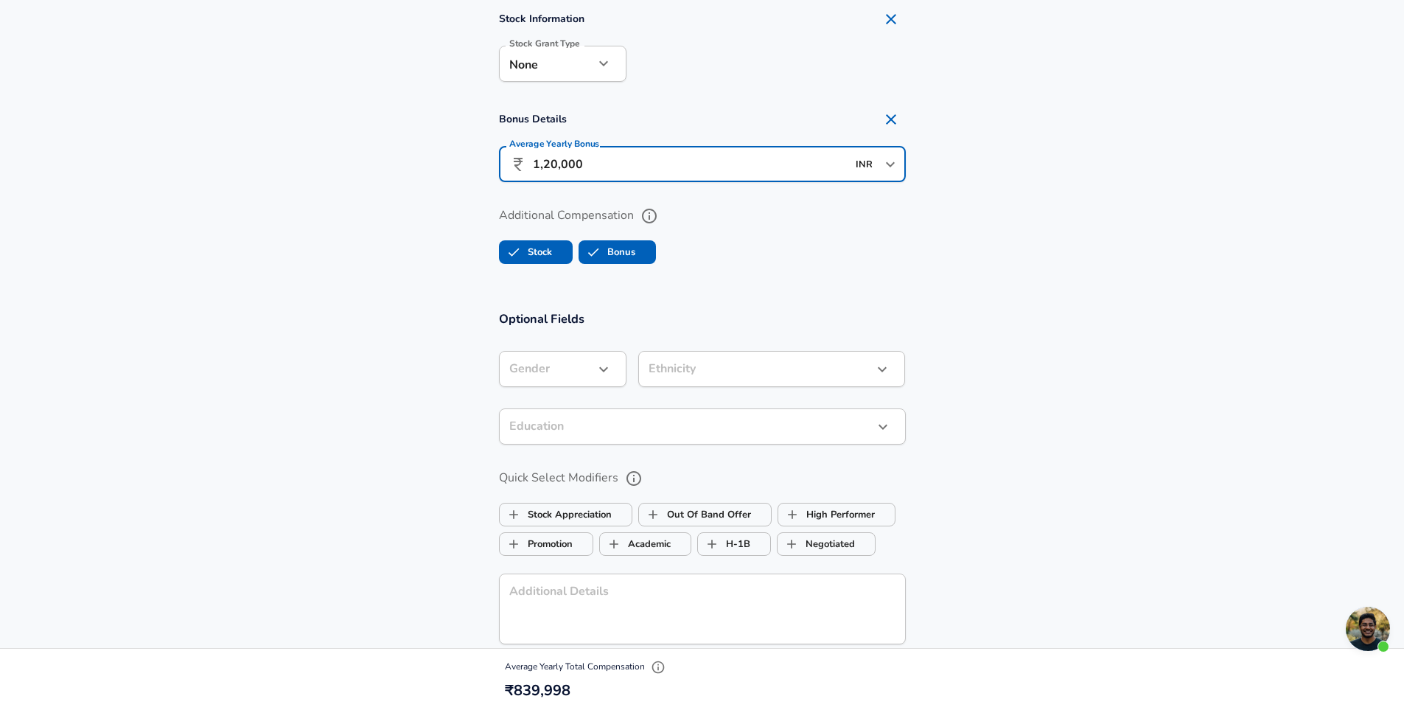
type input "1,20,000"
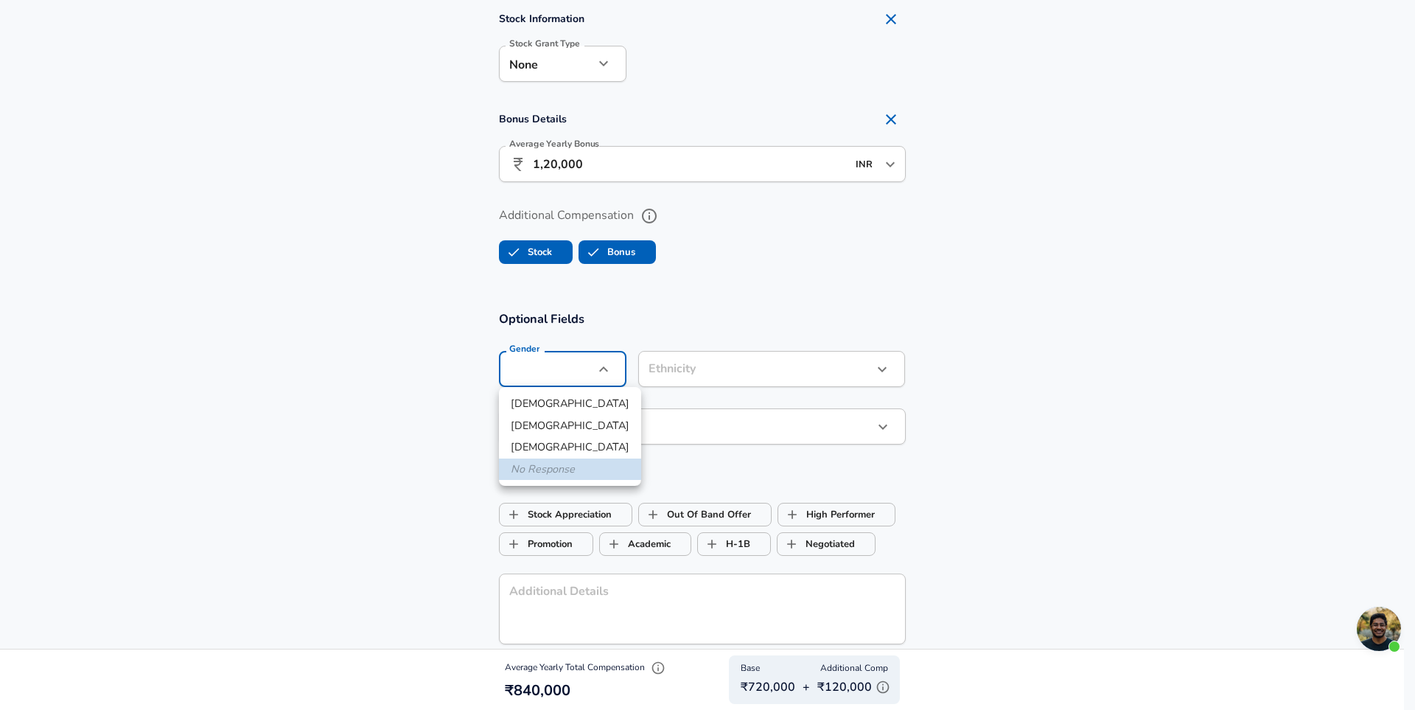
click at [552, 398] on li "[DEMOGRAPHIC_DATA]" at bounding box center [570, 404] width 142 height 22
type input "[DEMOGRAPHIC_DATA]"
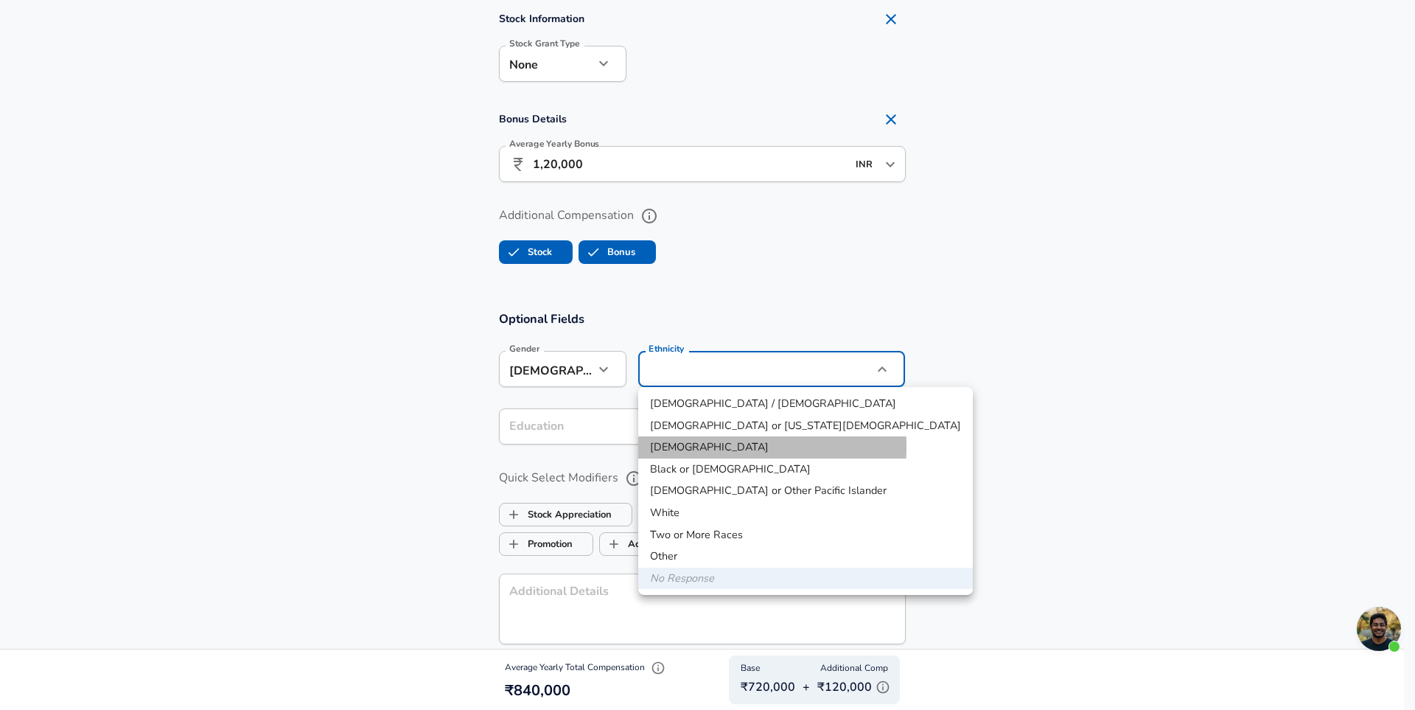
click at [689, 447] on li "[DEMOGRAPHIC_DATA]" at bounding box center [805, 447] width 335 height 22
type input "[DEMOGRAPHIC_DATA]"
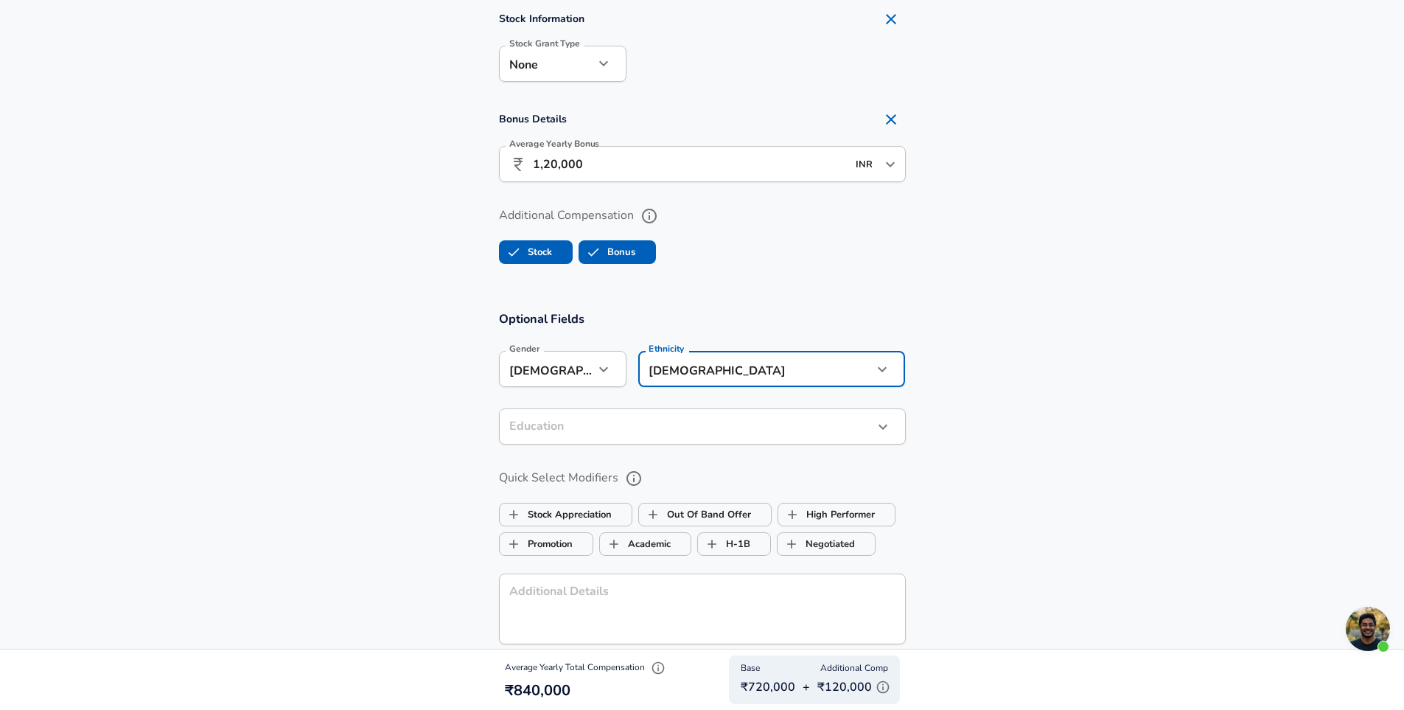
click at [597, 427] on div "Hispanic / Latino American Indian or Alaska Native Asian Black or African Ameri…" at bounding box center [702, 355] width 1404 height 710
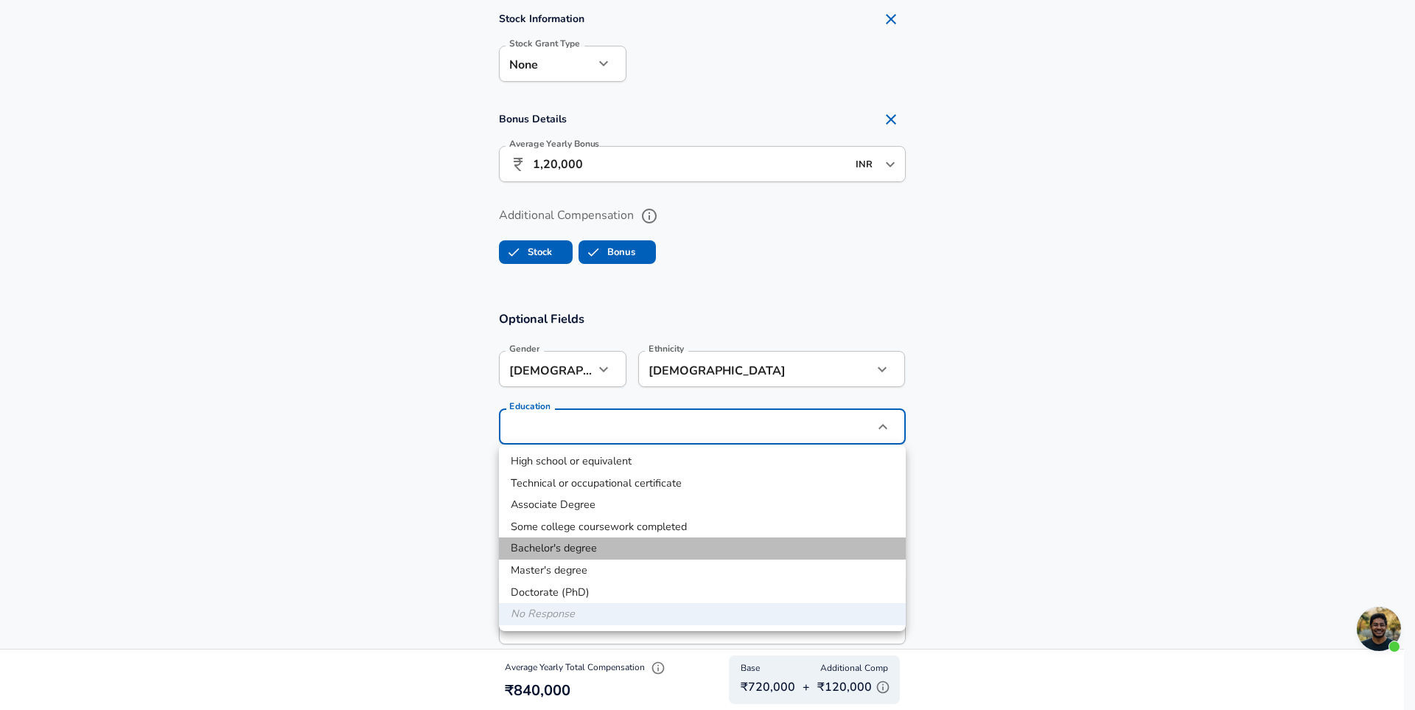
click at [579, 546] on li "Bachelor's degree" at bounding box center [702, 548] width 407 height 22
type input "Bachelors degree"
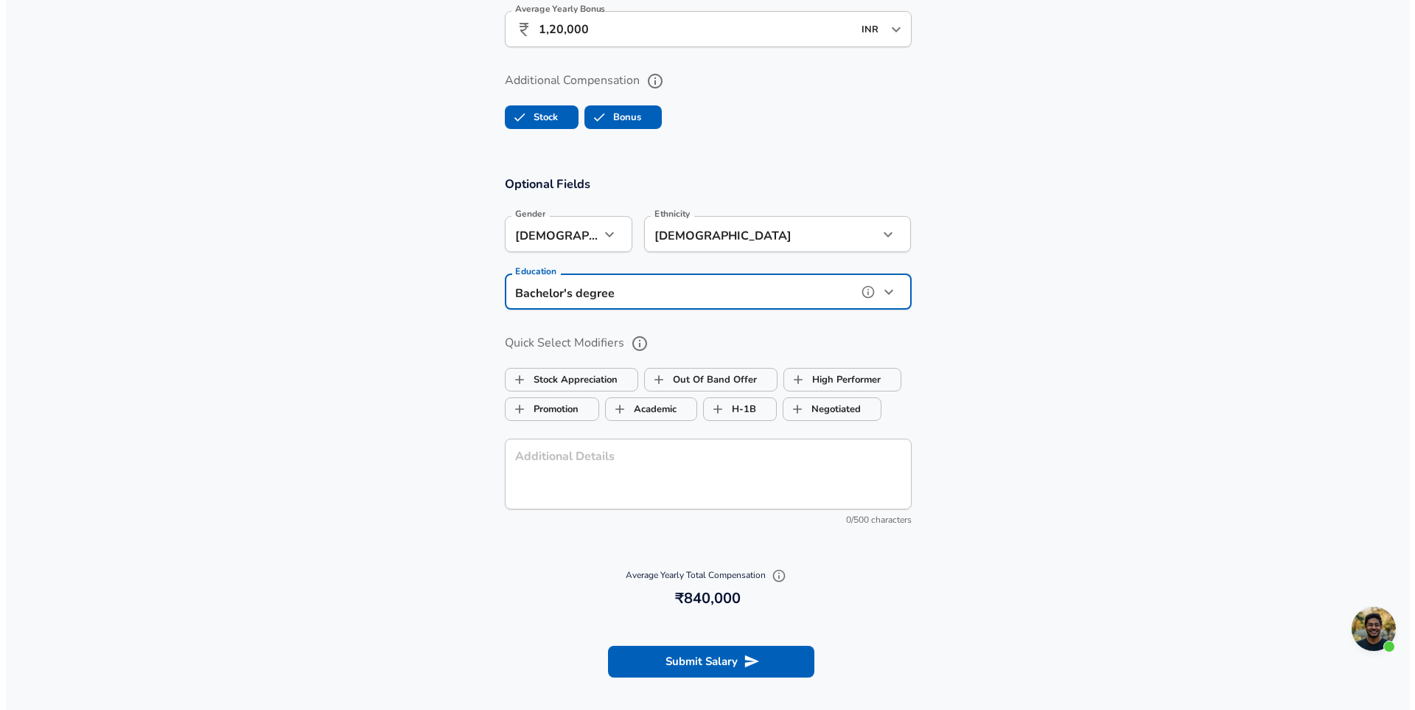
scroll to position [1327, 0]
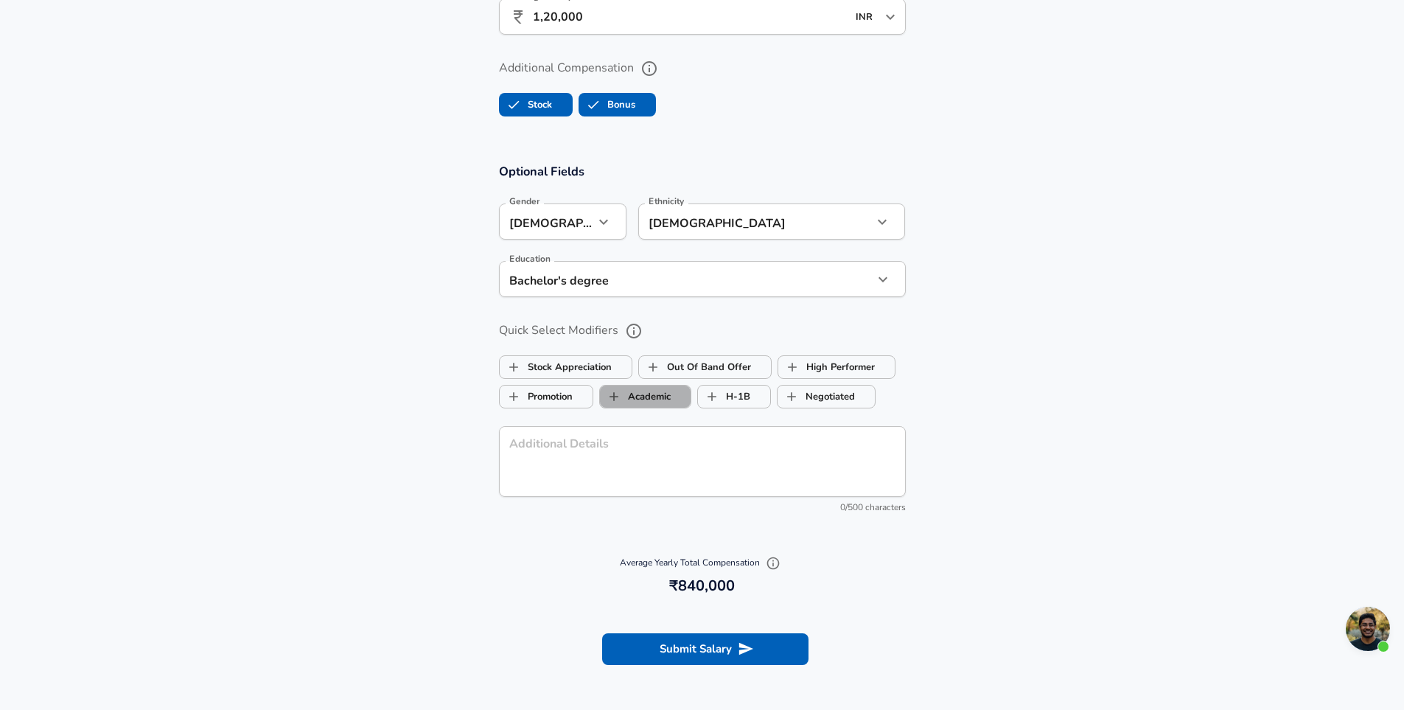
click at [680, 410] on span "Academic" at bounding box center [645, 397] width 91 height 28
checkbox input "true"
click at [856, 362] on label "High Performer" at bounding box center [827, 367] width 97 height 28
checkbox input "true"
click at [766, 642] on button "Submit Salary" at bounding box center [705, 648] width 206 height 31
